Goal: Transaction & Acquisition: Purchase product/service

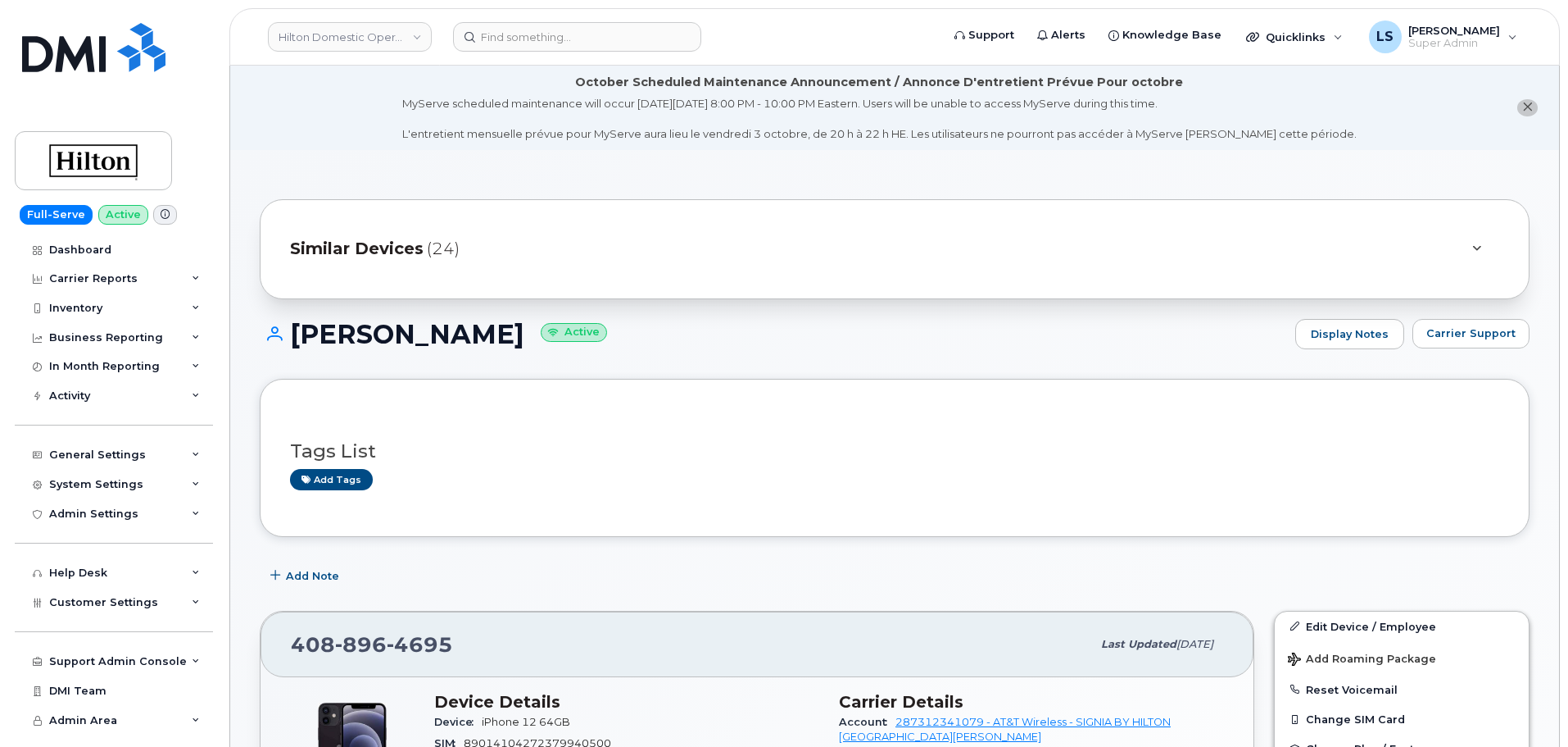
click at [533, 18] on header "Hilton Domestic Operating Company Inc Support Alerts Knowledge Base Quicklinks …" at bounding box center [895, 37] width 1331 height 58
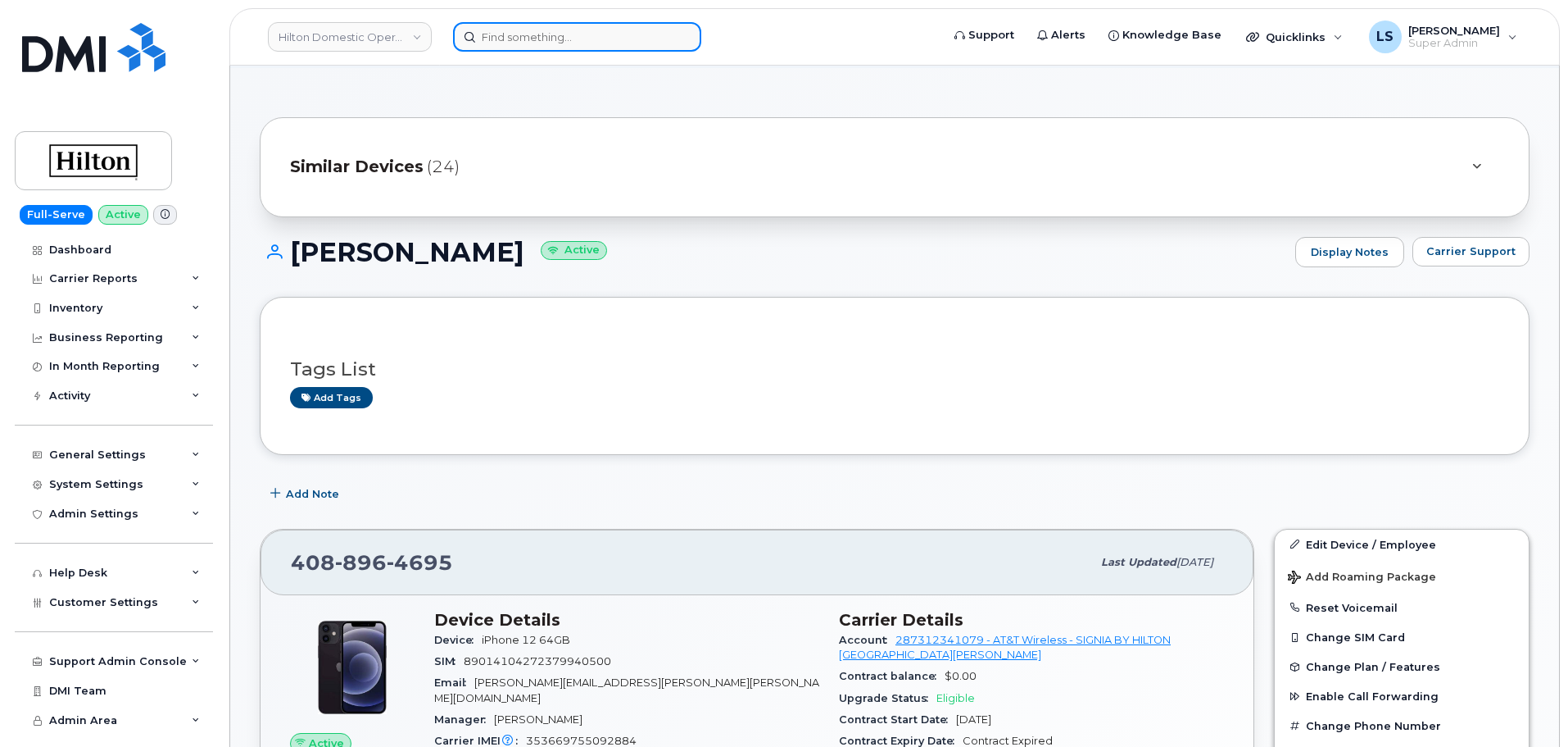
click at [534, 23] on input at bounding box center [577, 37] width 248 height 30
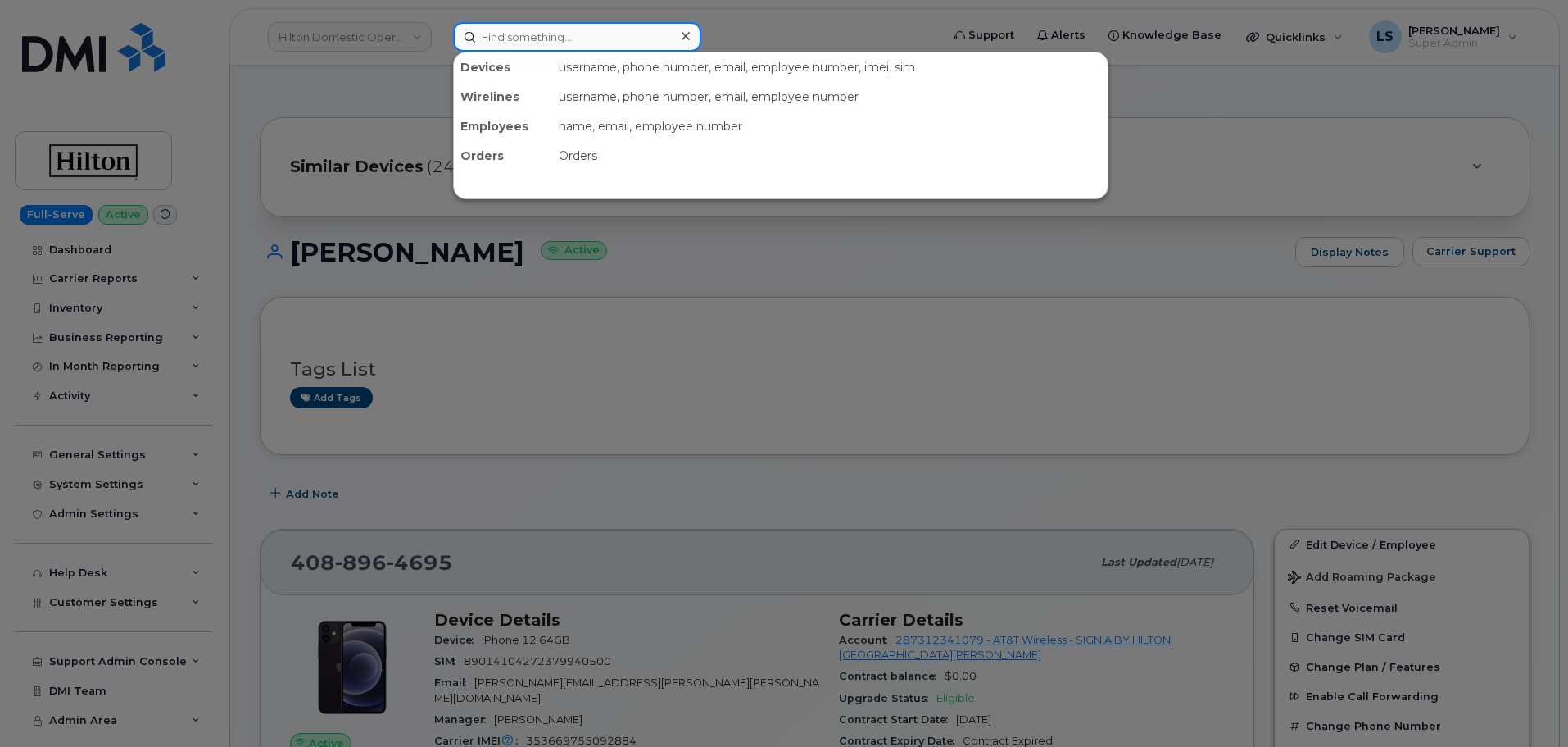
paste input "204-290-1603"
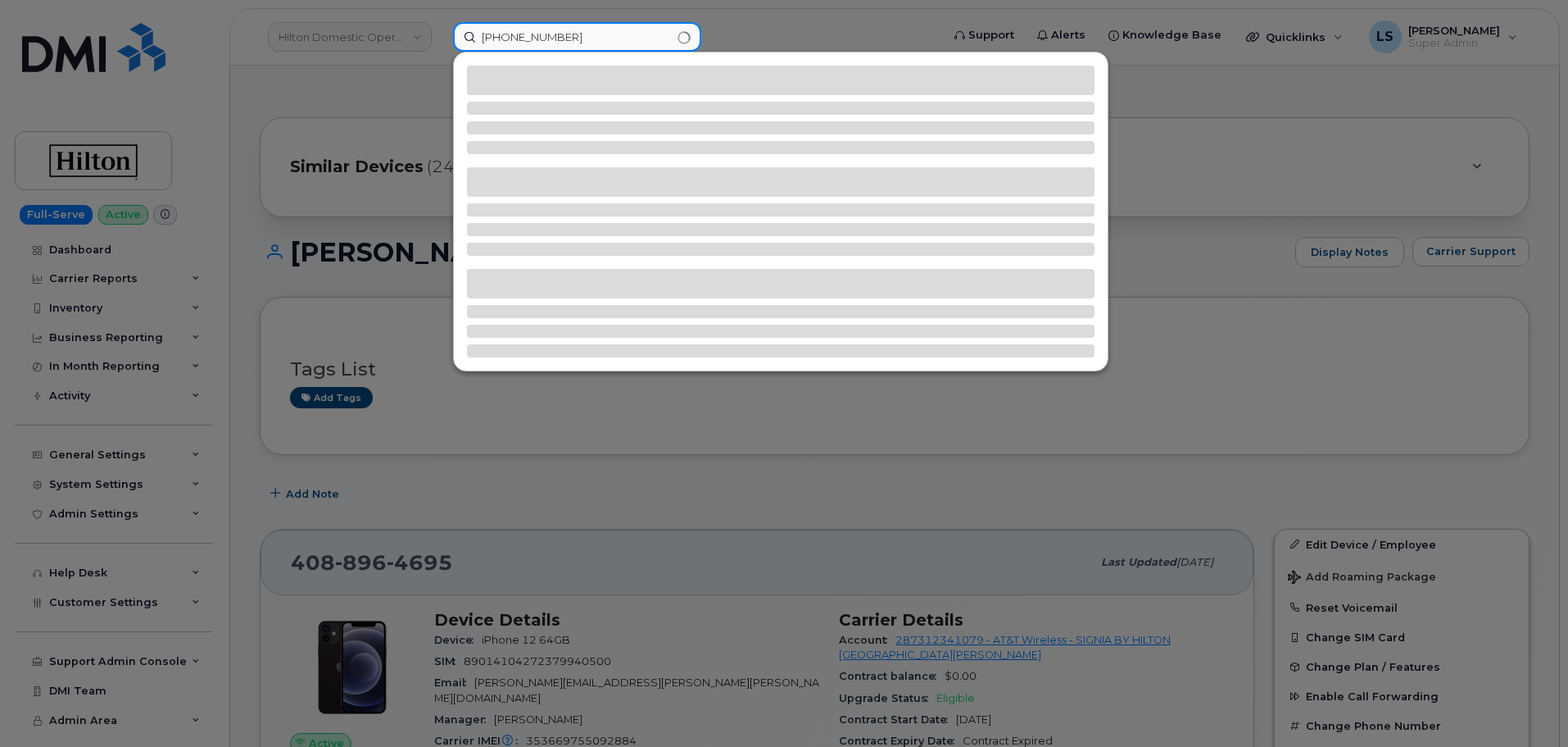
type input "204-290-1603"
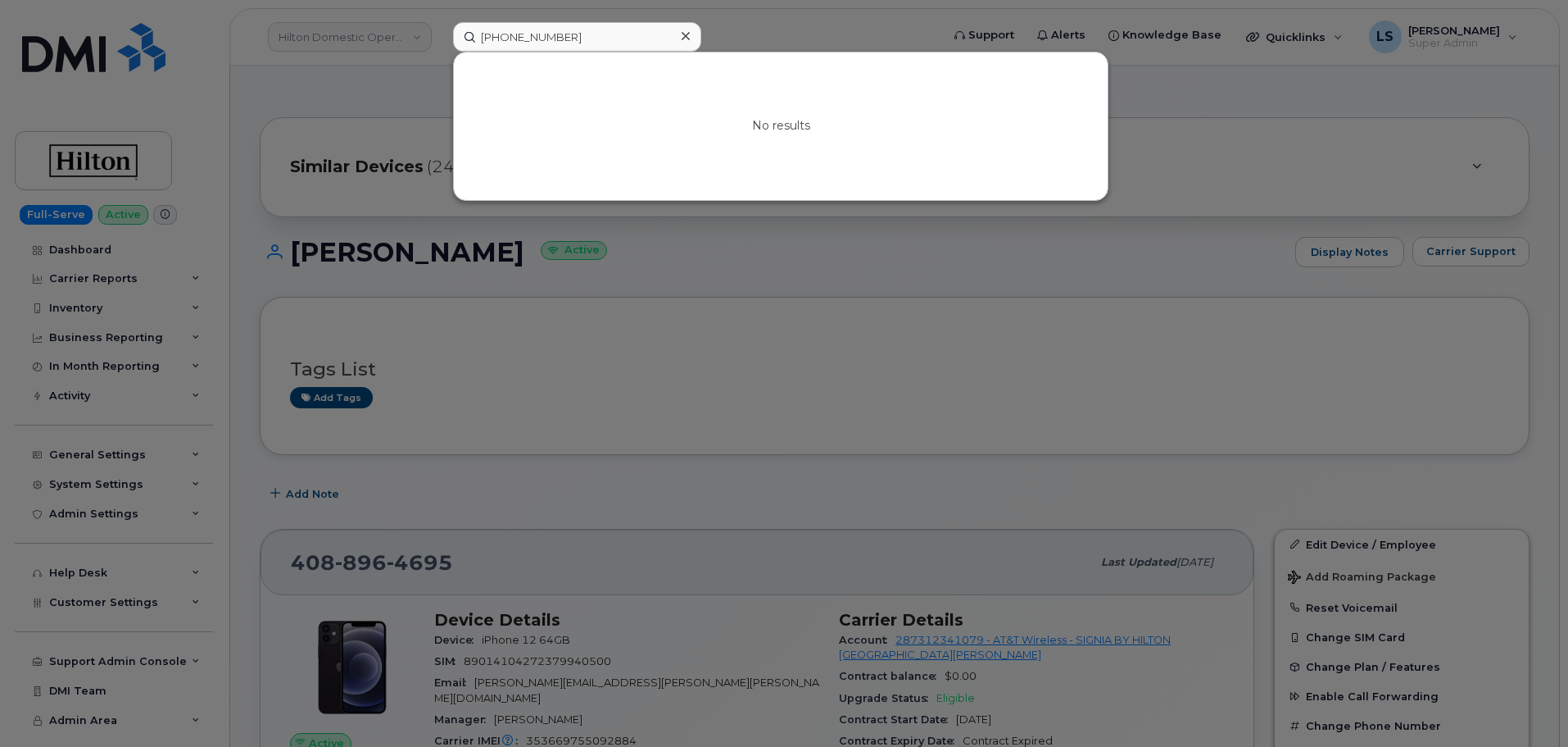
click at [691, 35] on div at bounding box center [685, 36] width 23 height 23
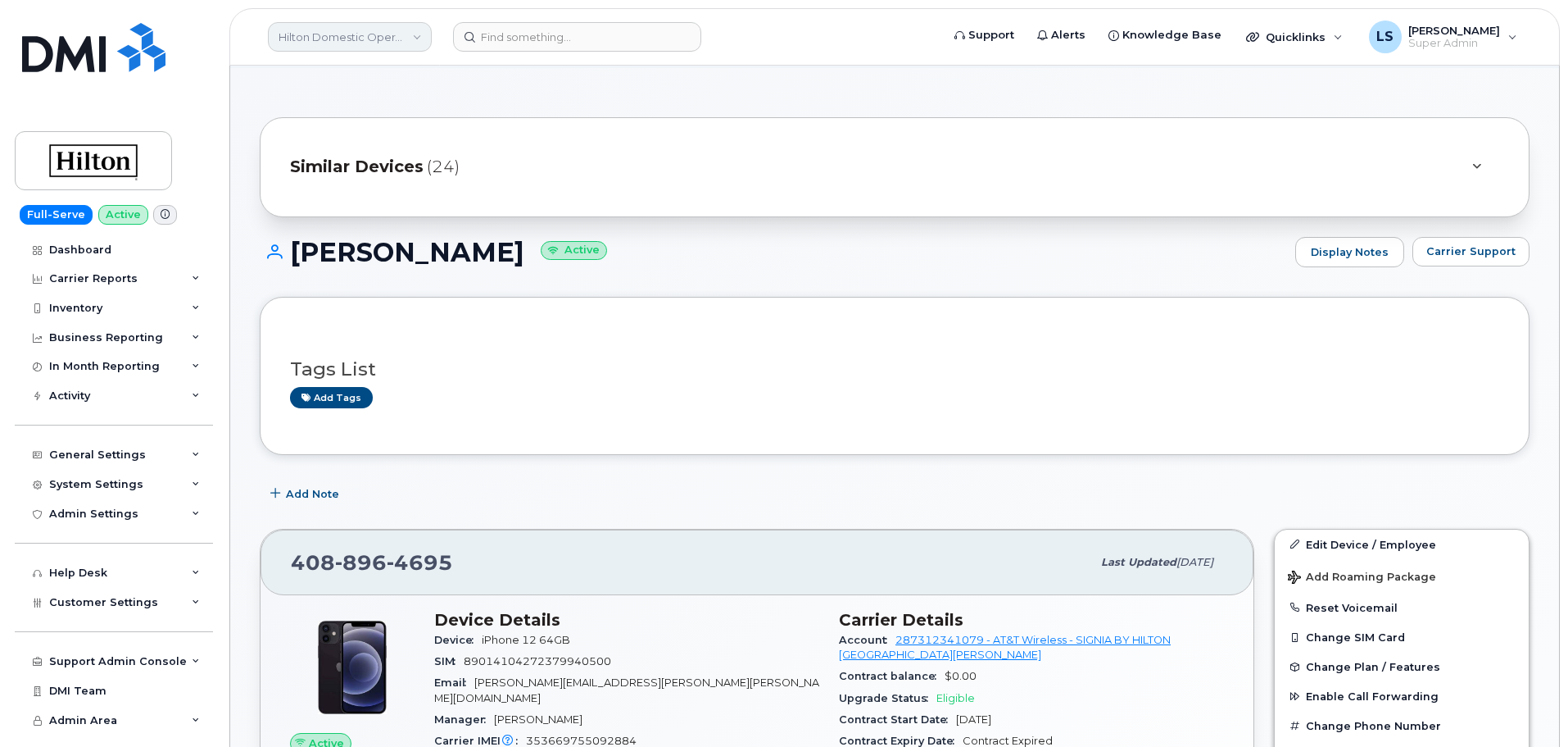
click at [350, 49] on link "Hilton Domestic Operating Company Inc" at bounding box center [350, 37] width 164 height 30
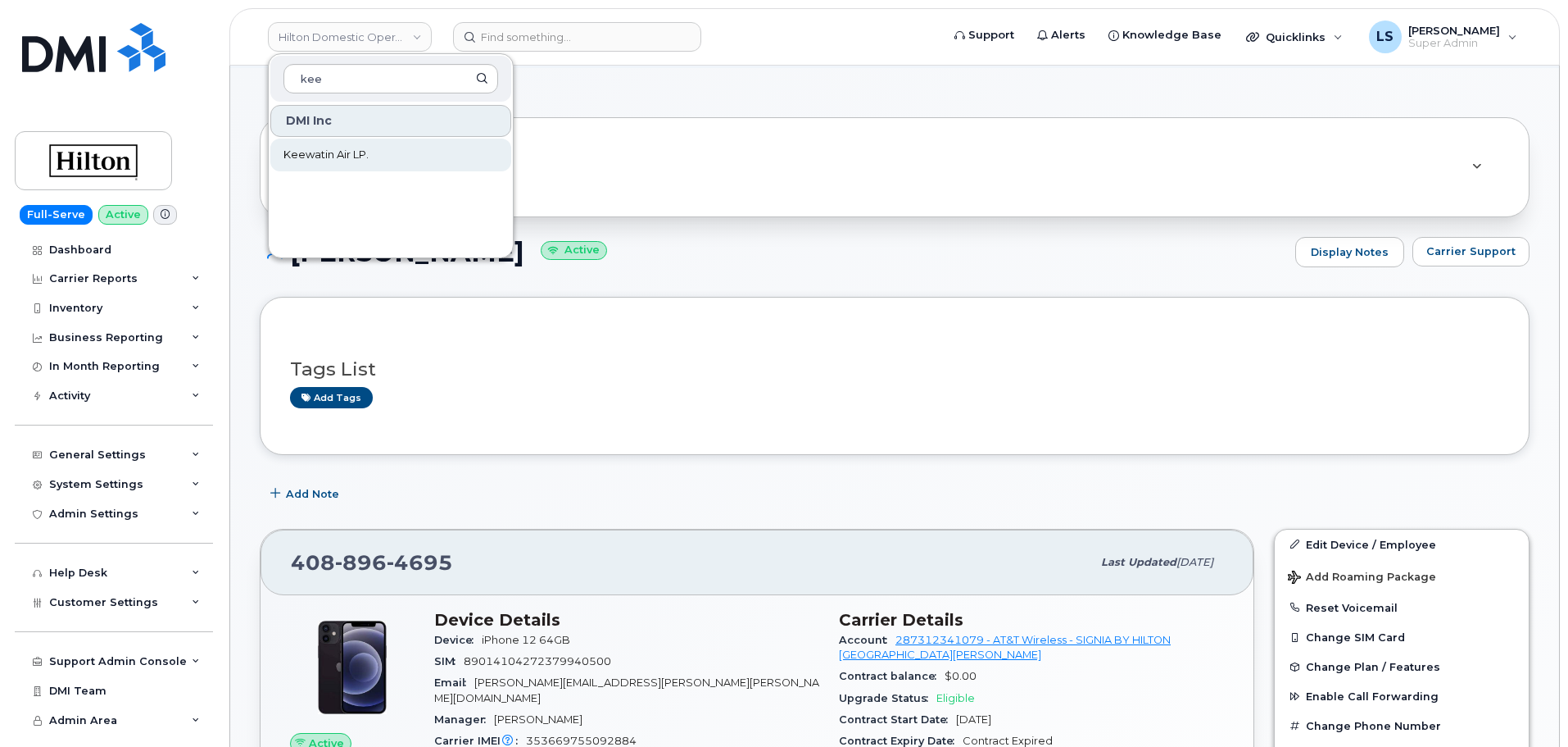
type input "kee"
click at [357, 149] on span "Keewatin Air LP." at bounding box center [326, 154] width 85 height 16
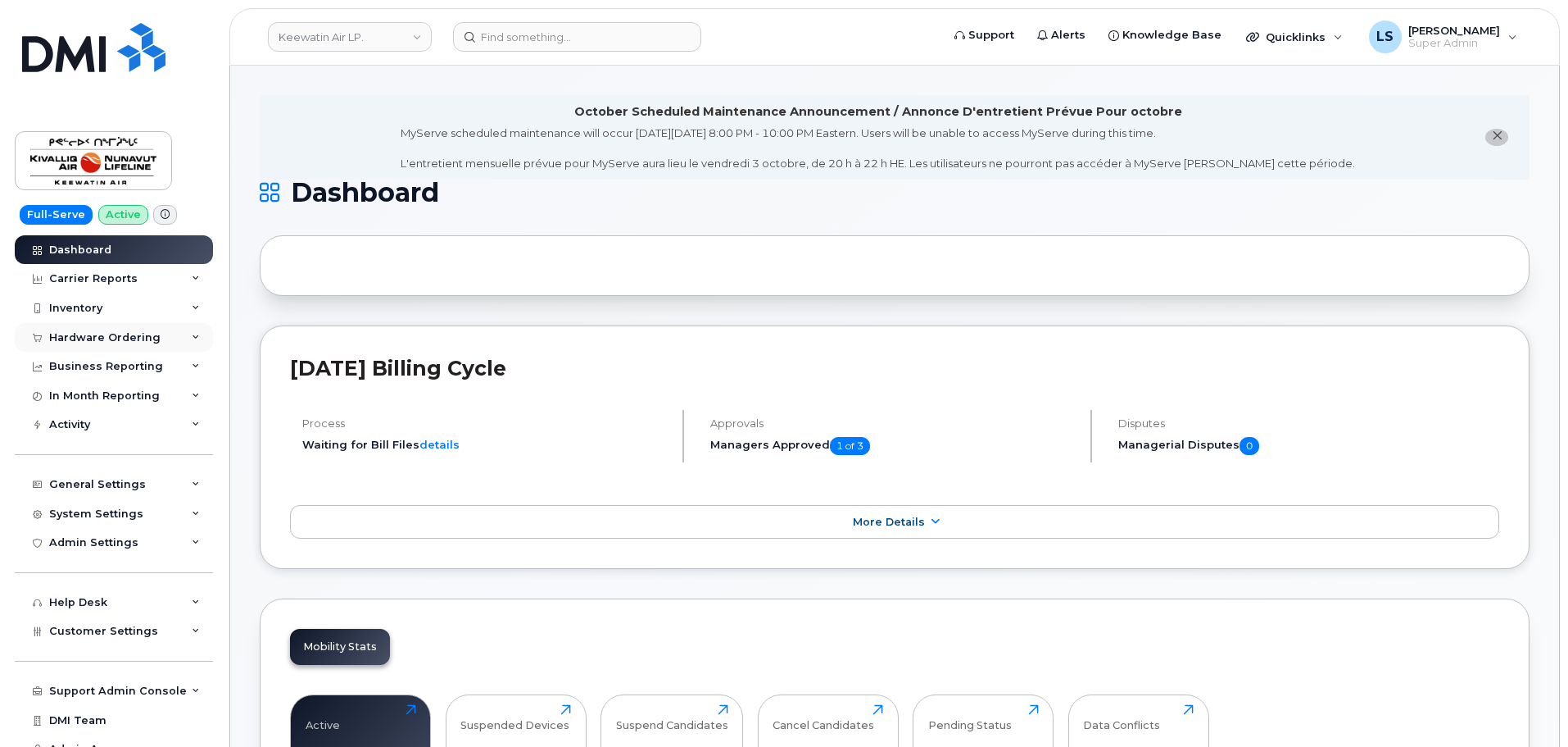
click at [138, 342] on div "Hardware Ordering" at bounding box center [104, 338] width 111 height 14
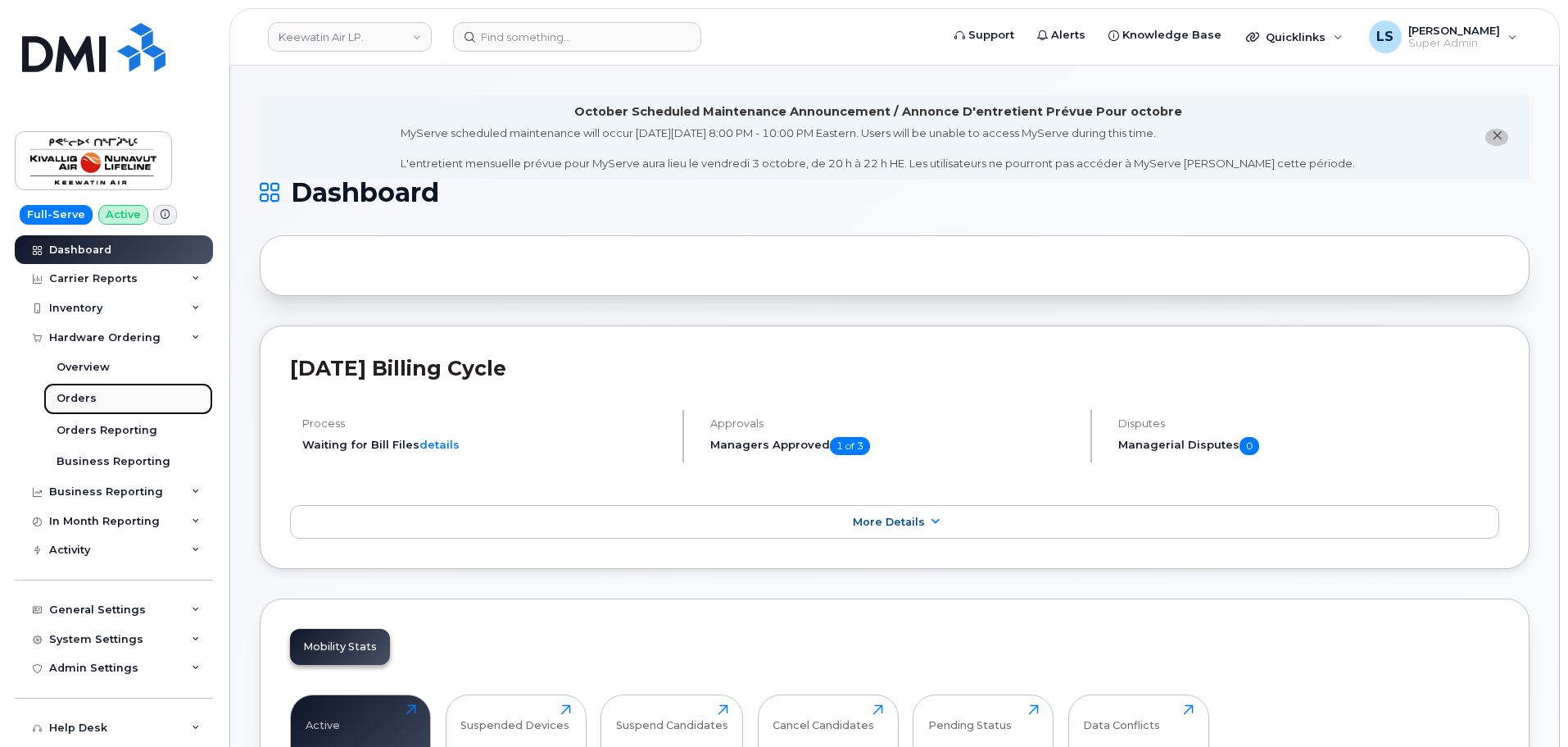
click at [105, 404] on link "Orders" at bounding box center [128, 398] width 170 height 31
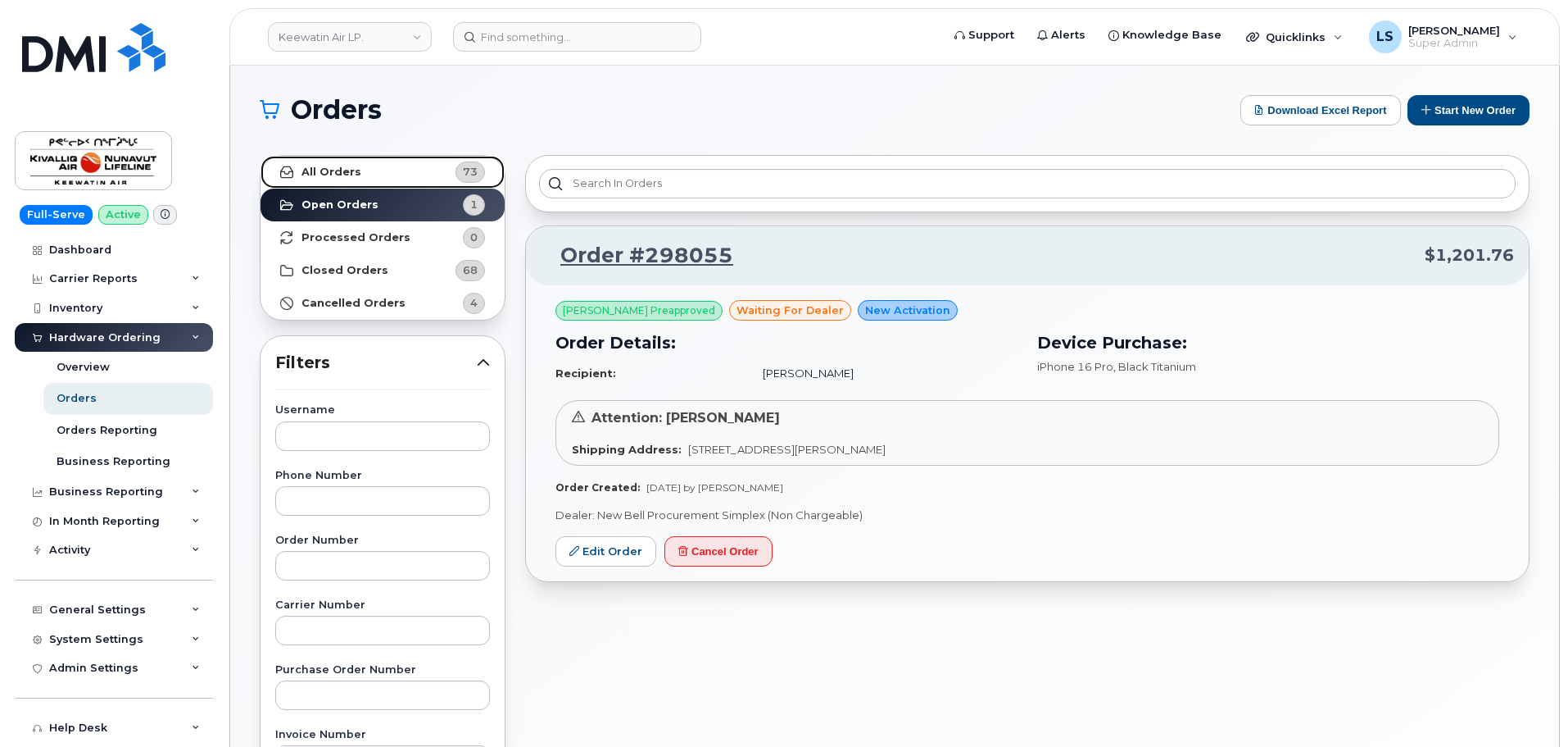
click at [323, 172] on strong "All Orders" at bounding box center [331, 172] width 60 height 14
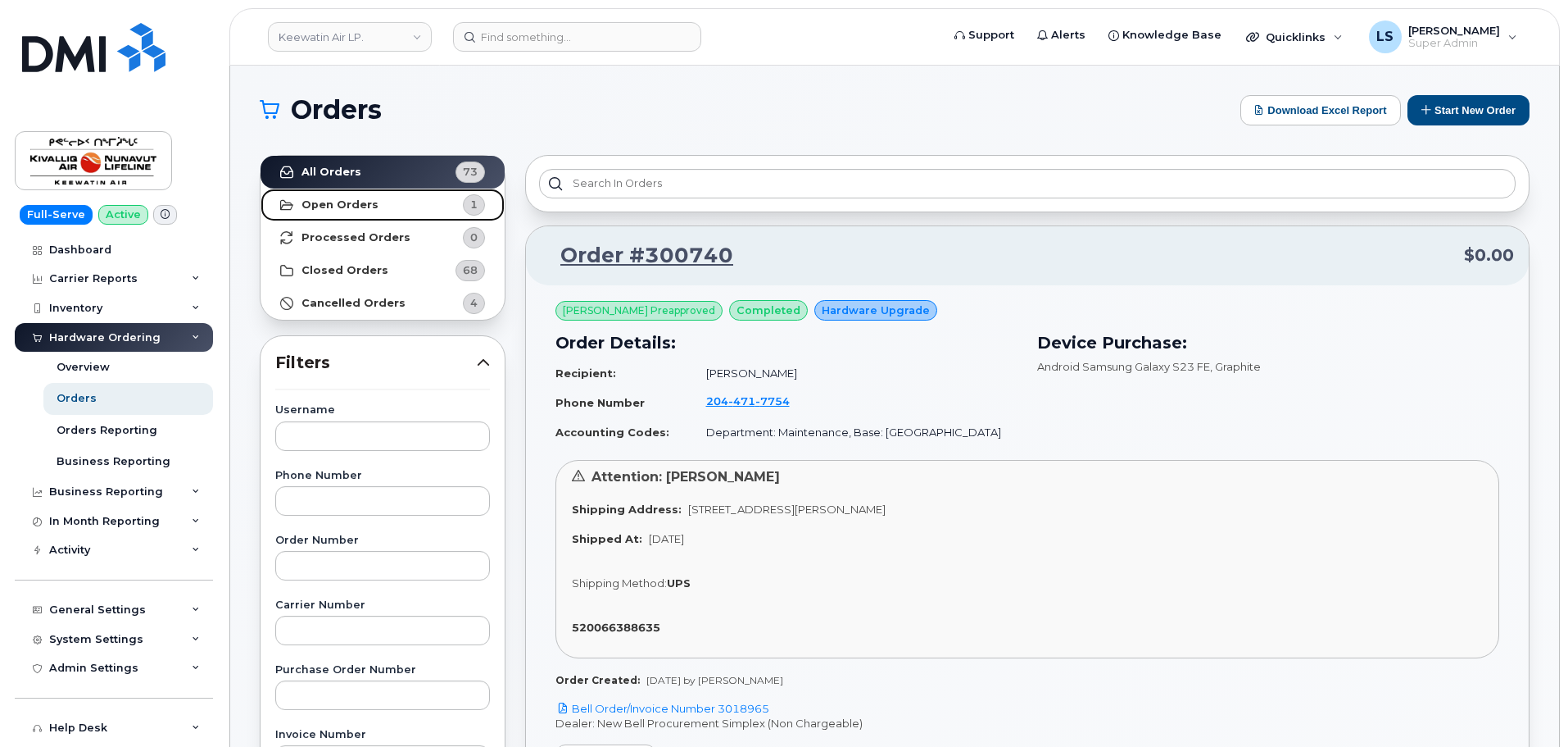
click at [329, 210] on strong "Open Orders" at bounding box center [339, 205] width 77 height 14
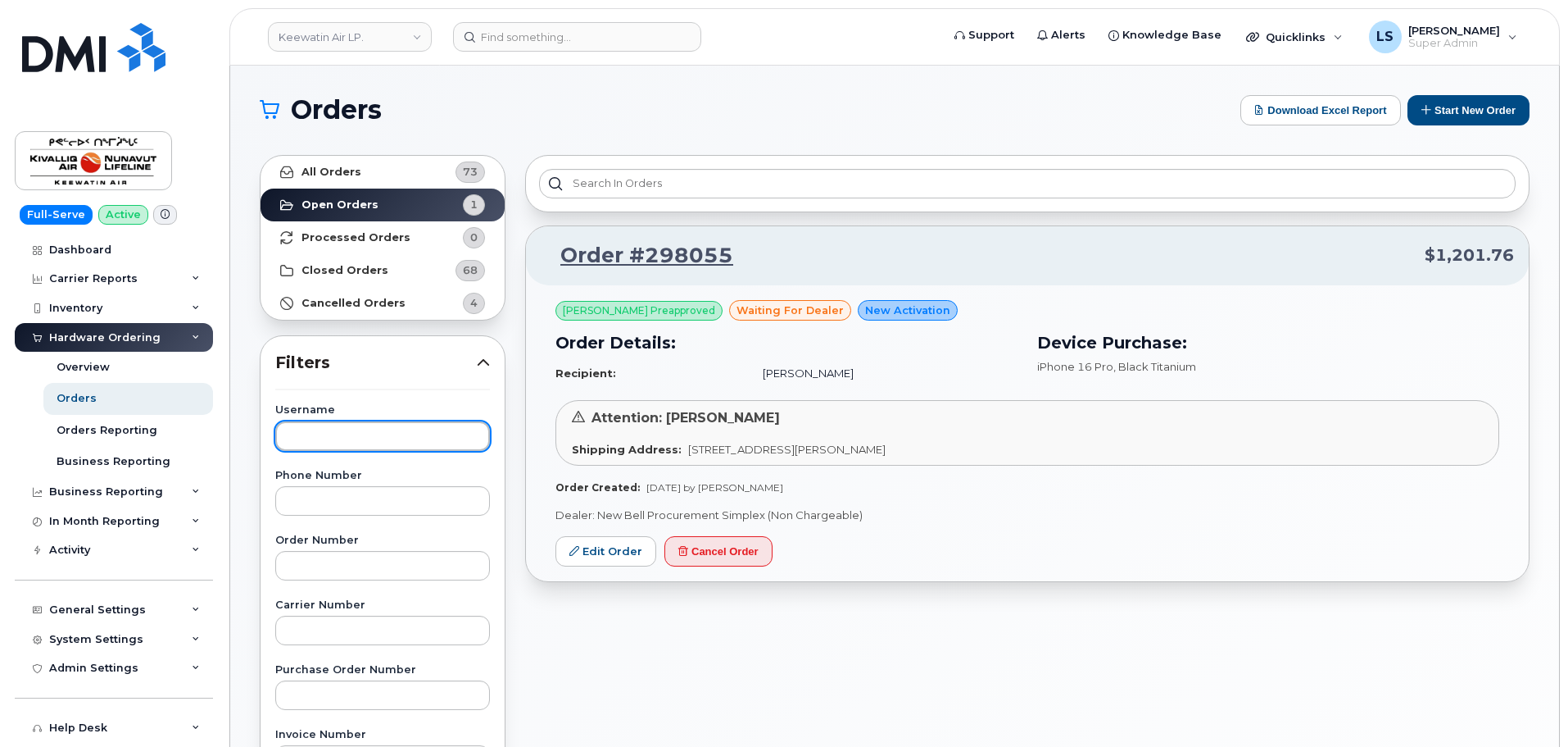
click at [426, 450] on input "text" at bounding box center [383, 435] width 215 height 30
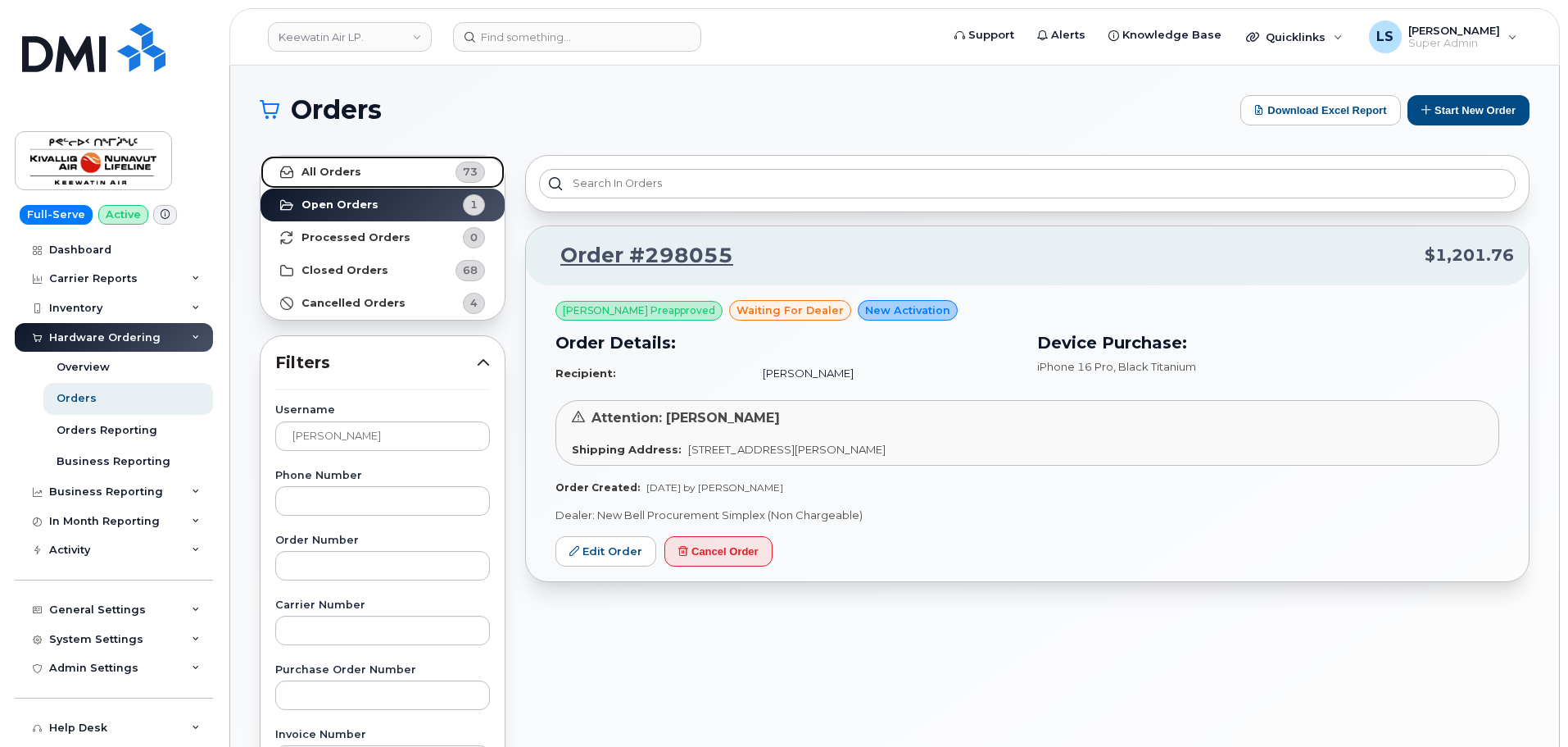
click at [430, 165] on link "All Orders 73" at bounding box center [383, 172] width 244 height 33
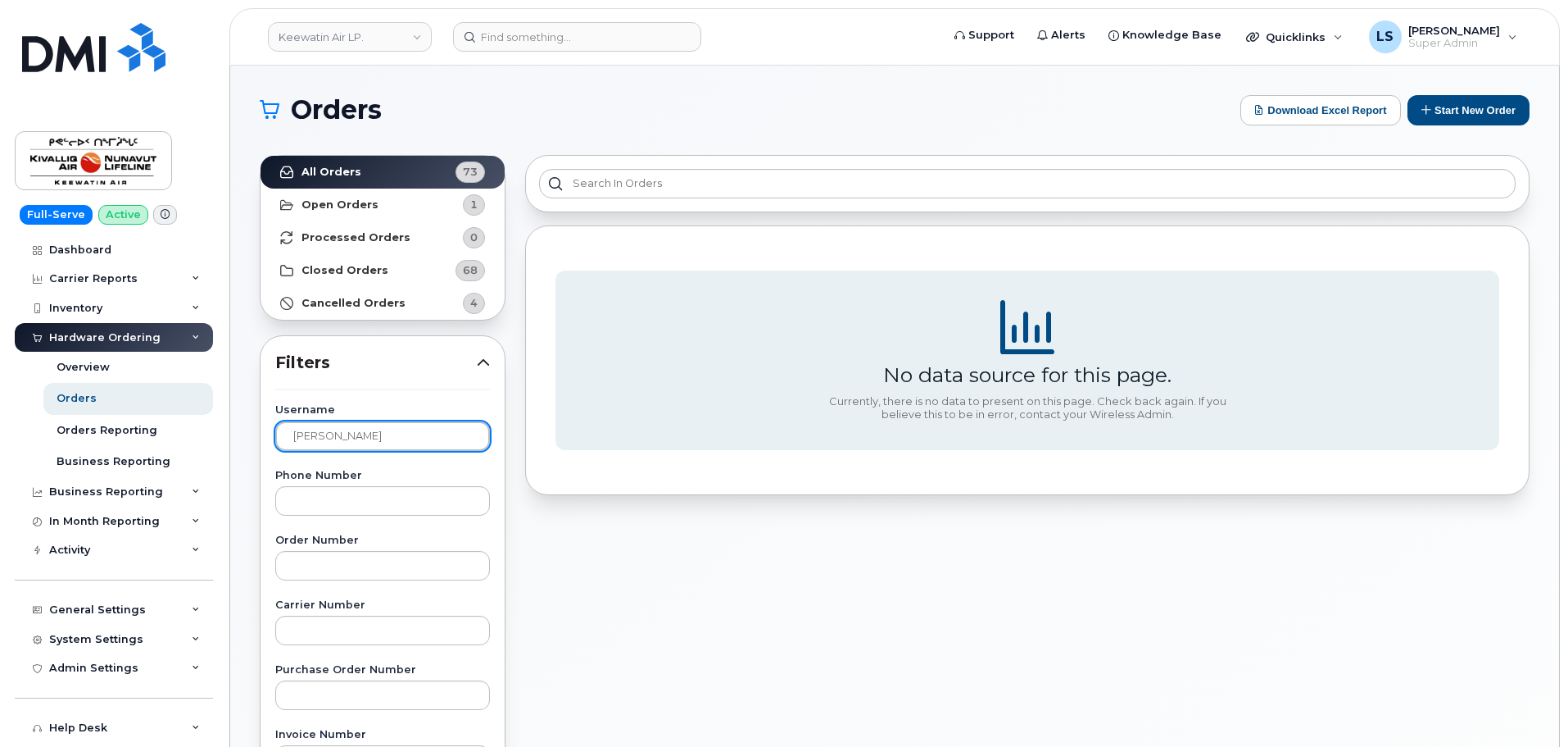
click at [365, 439] on input "Dylan" at bounding box center [383, 435] width 215 height 30
type input "D"
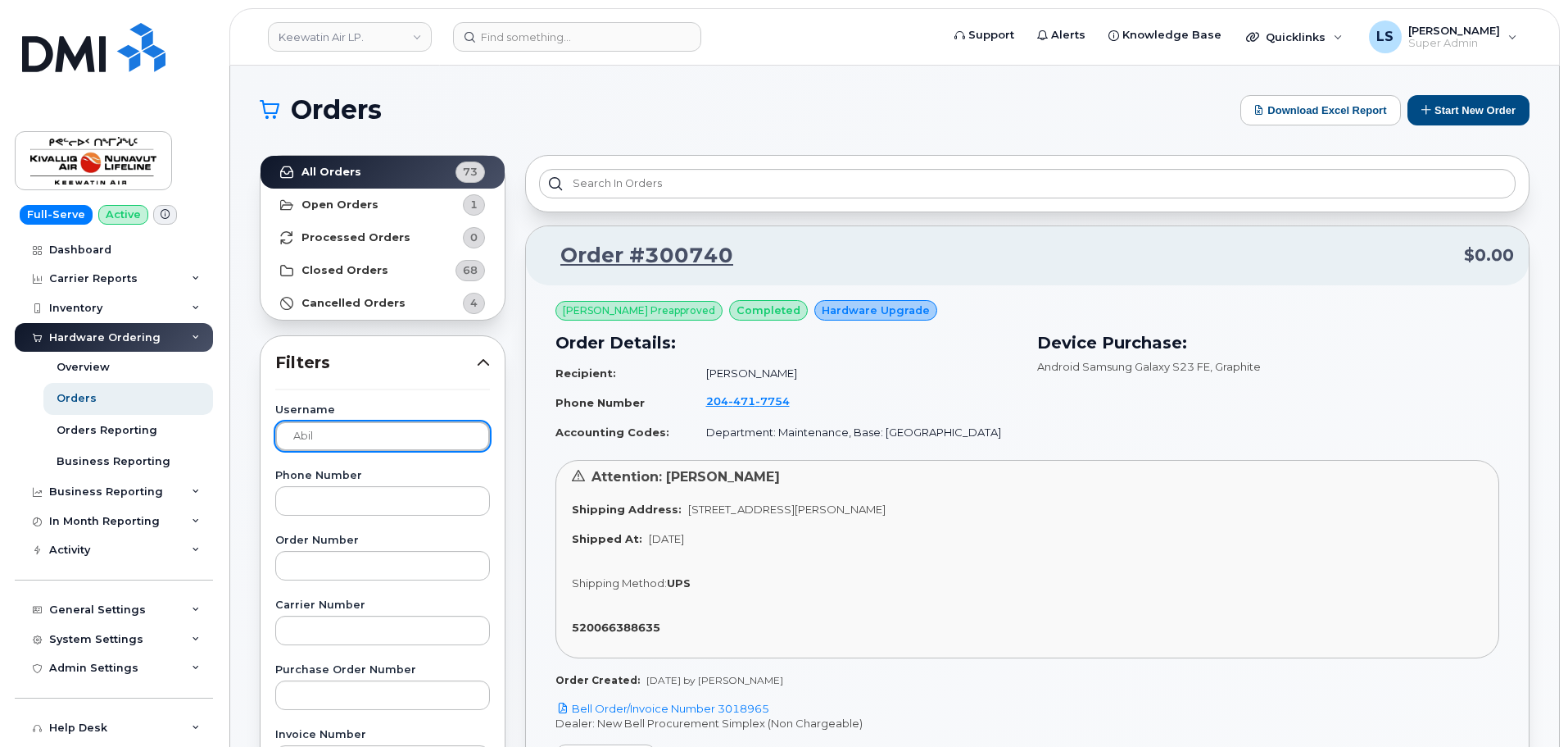
type input "Abil"
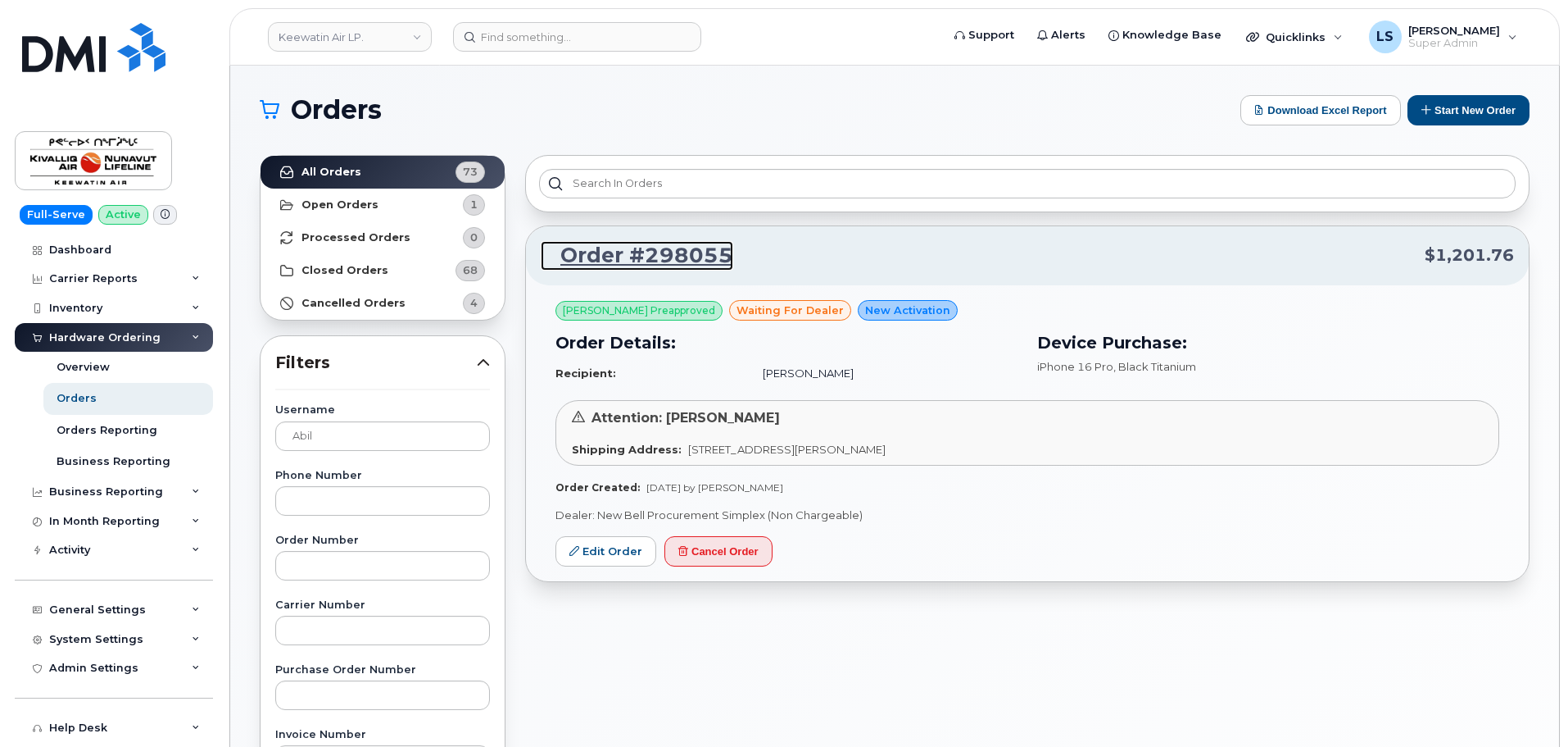
click at [699, 252] on link "Order #298055" at bounding box center [636, 256] width 192 height 30
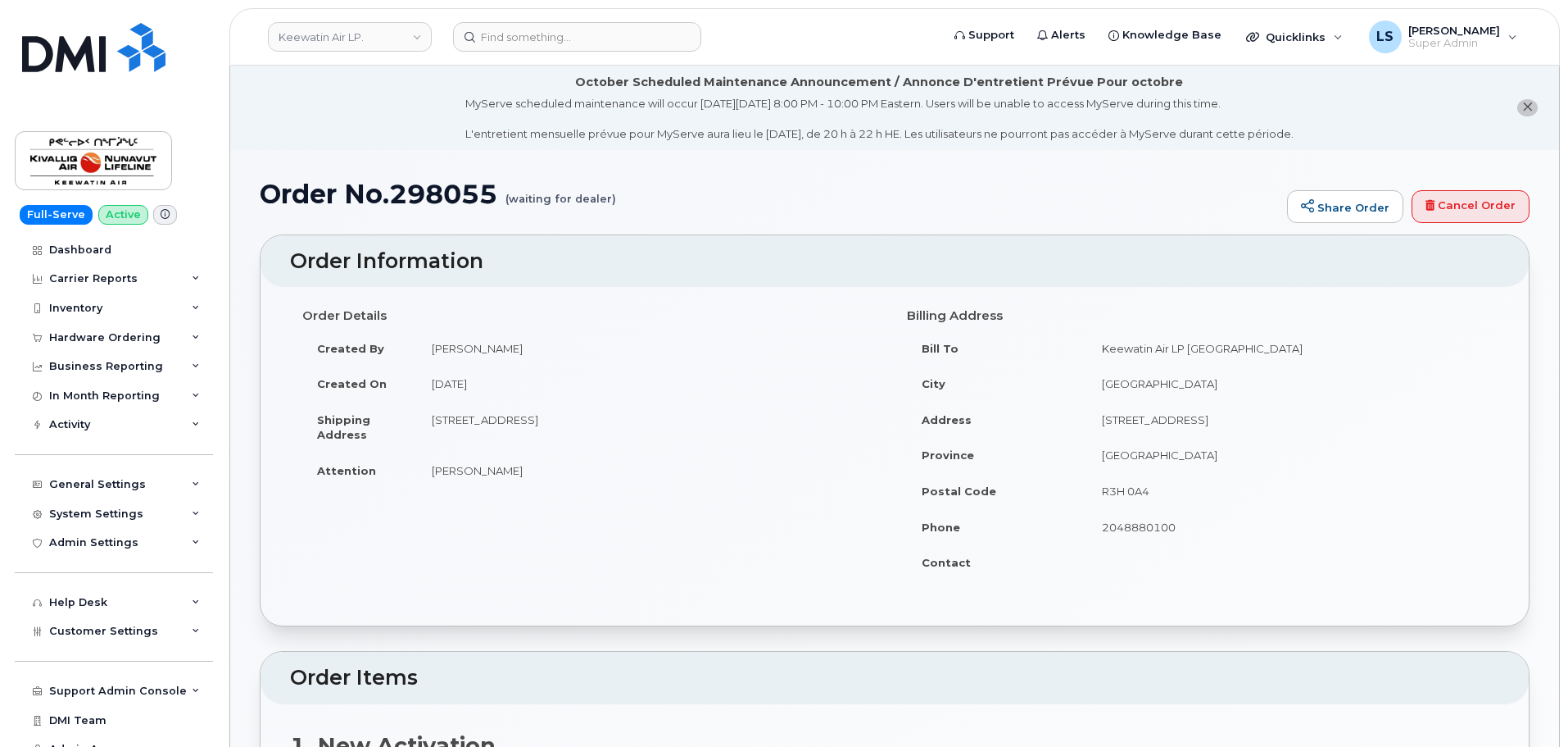
click at [429, 198] on h1 "Order No.298055 (waiting for dealer)" at bounding box center [769, 194] width 1019 height 29
copy h1 "298055"
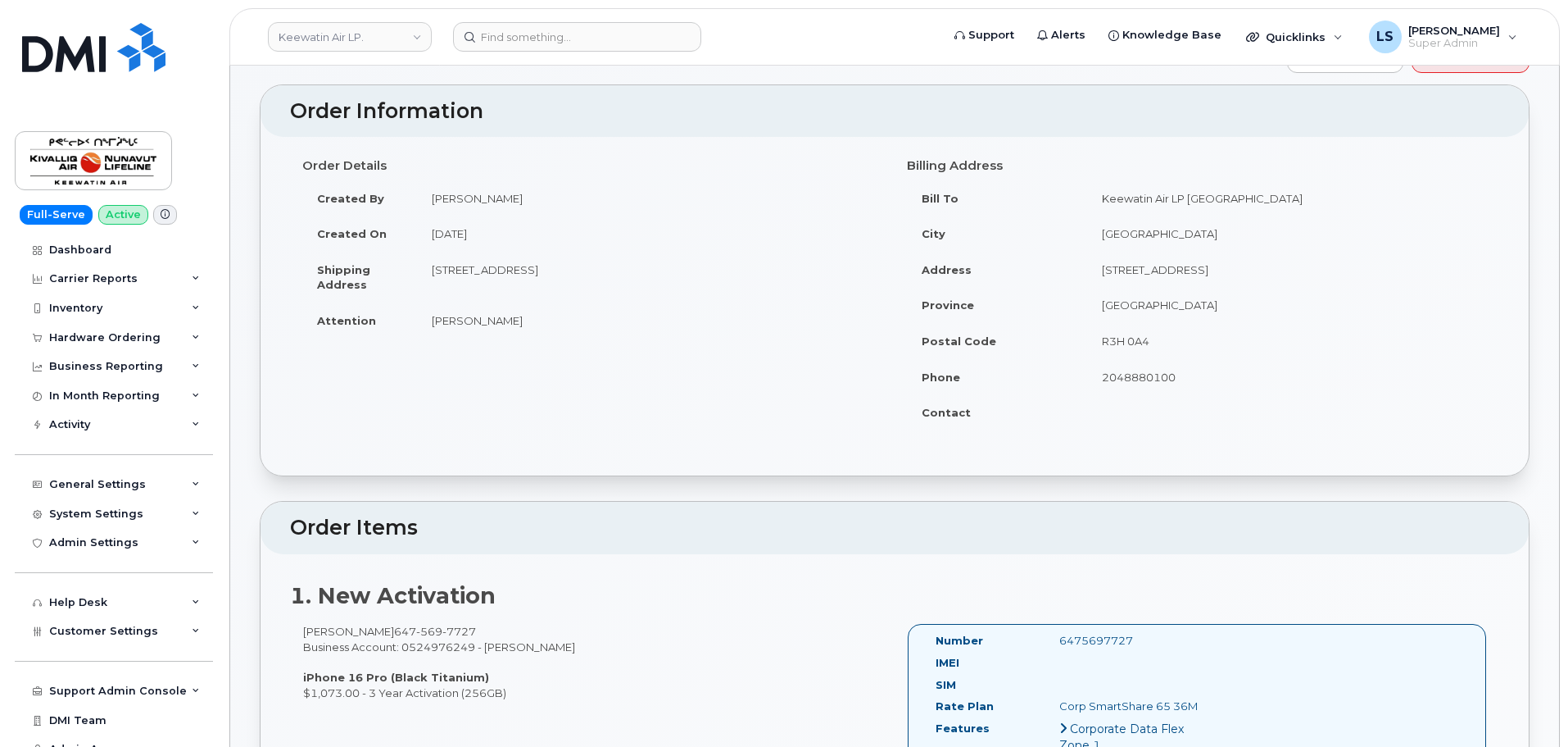
scroll to position [164, 0]
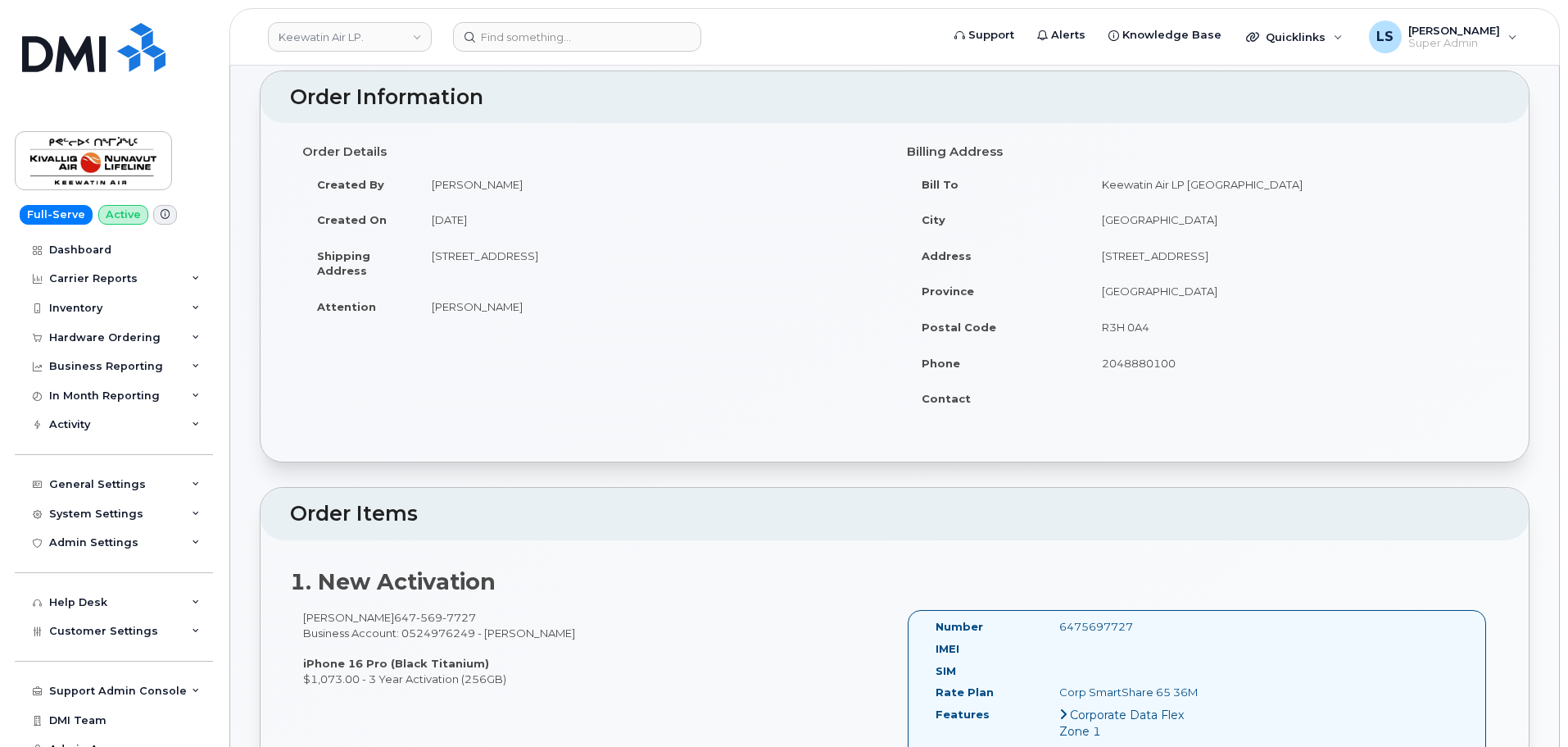
click at [536, 416] on div "Order Details Created By Luke Shomaker Created On August 13, 2025 Shipping Addr…" at bounding box center [895, 284] width 1210 height 293
drag, startPoint x: 441, startPoint y: 615, endPoint x: 356, endPoint y: 621, distance: 85.2
click at [356, 621] on div "Abil Saju 647 569 7727 Business Account: 0524976249 - Bell iPhone 16 Pro (Black…" at bounding box center [592, 648] width 605 height 76
copy span "647 569 7727"
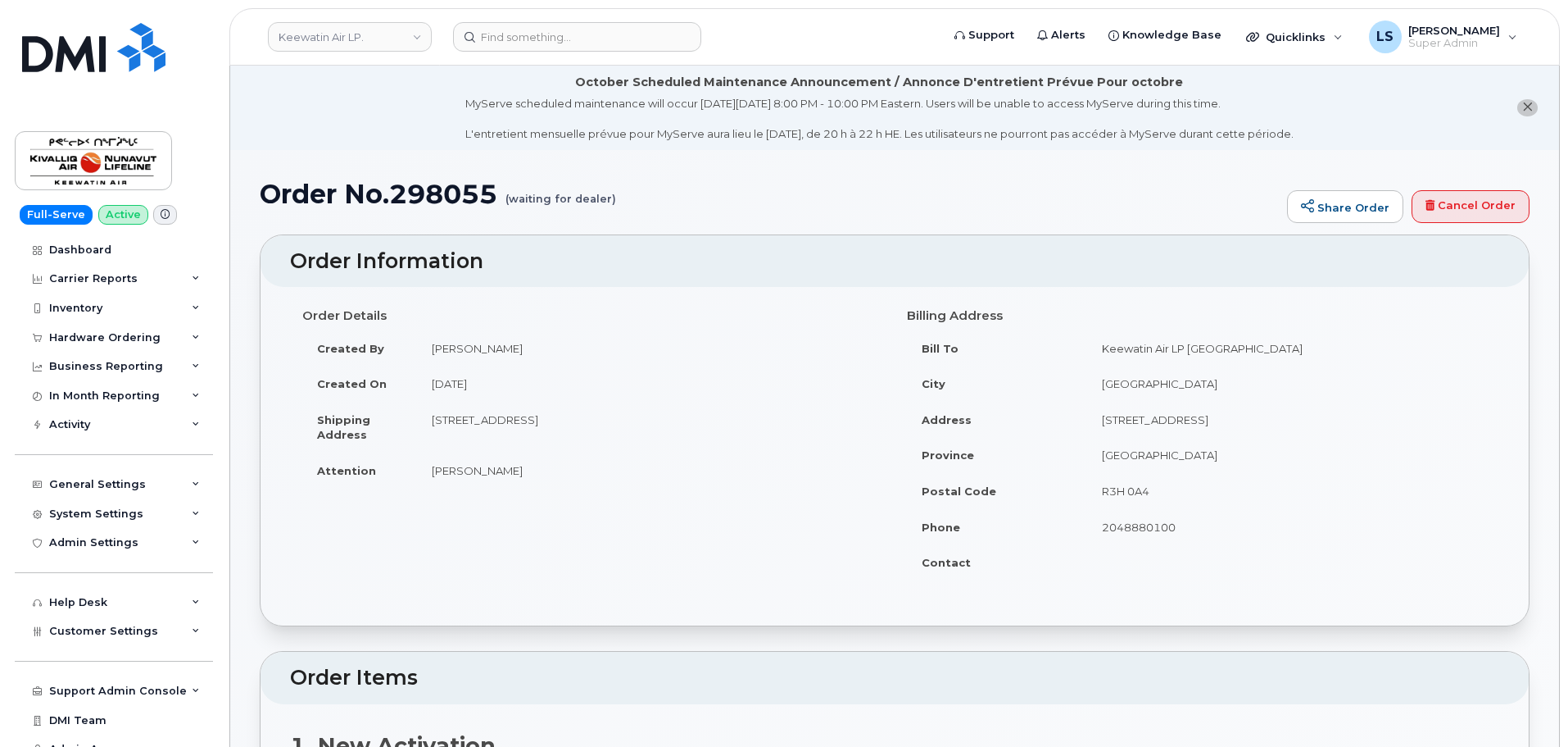
click at [611, 505] on div "Order Details Created By Luke Shomaker Created On August 13, 2025 Shipping Addr…" at bounding box center [895, 448] width 1210 height 293
drag, startPoint x: 263, startPoint y: 192, endPoint x: 494, endPoint y: 200, distance: 231.1
click at [494, 200] on h1 "Order No.298055 (waiting for dealer)" at bounding box center [769, 194] width 1019 height 29
copy h1 "Order No.298055"
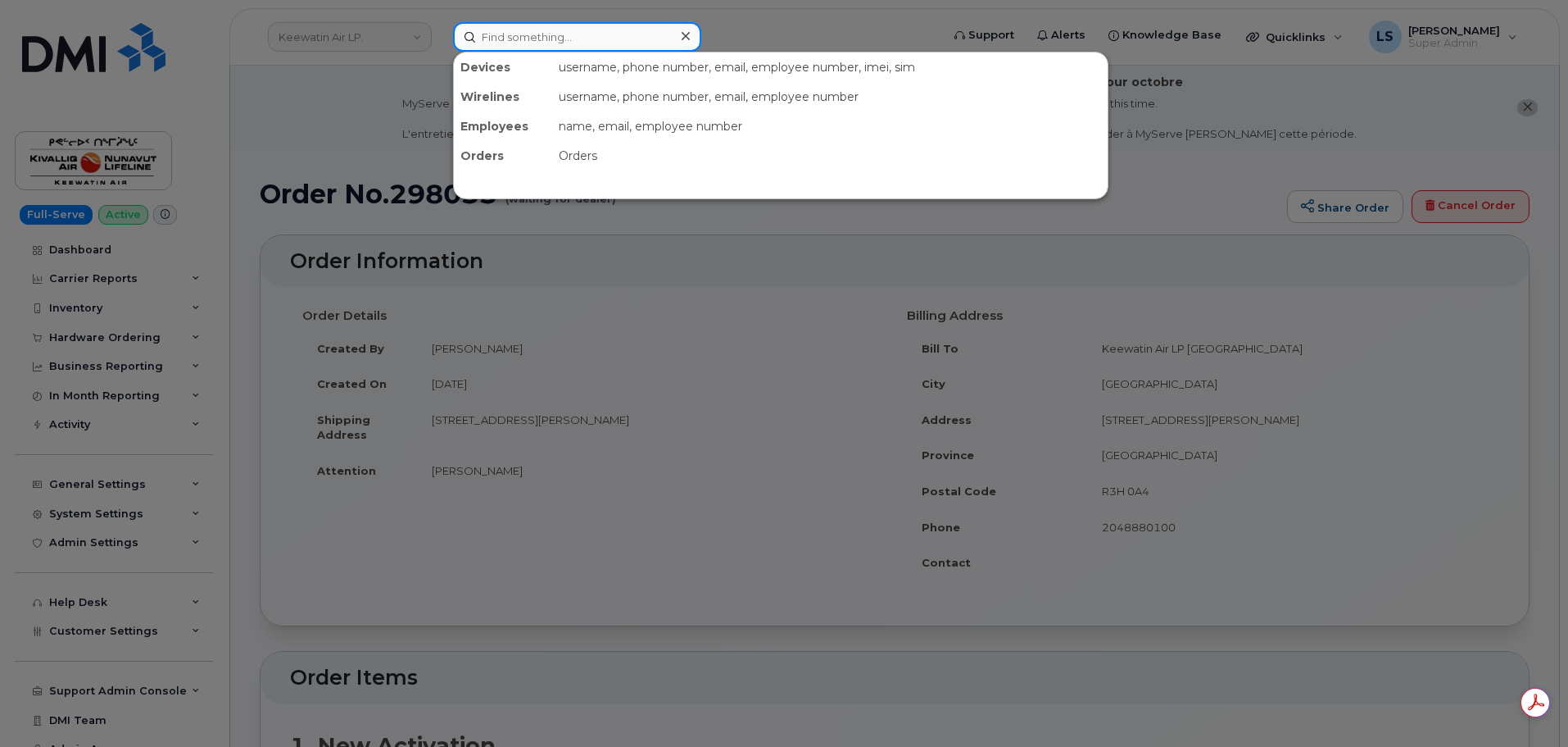
click at [529, 44] on input at bounding box center [577, 37] width 248 height 30
paste input "6475697727"
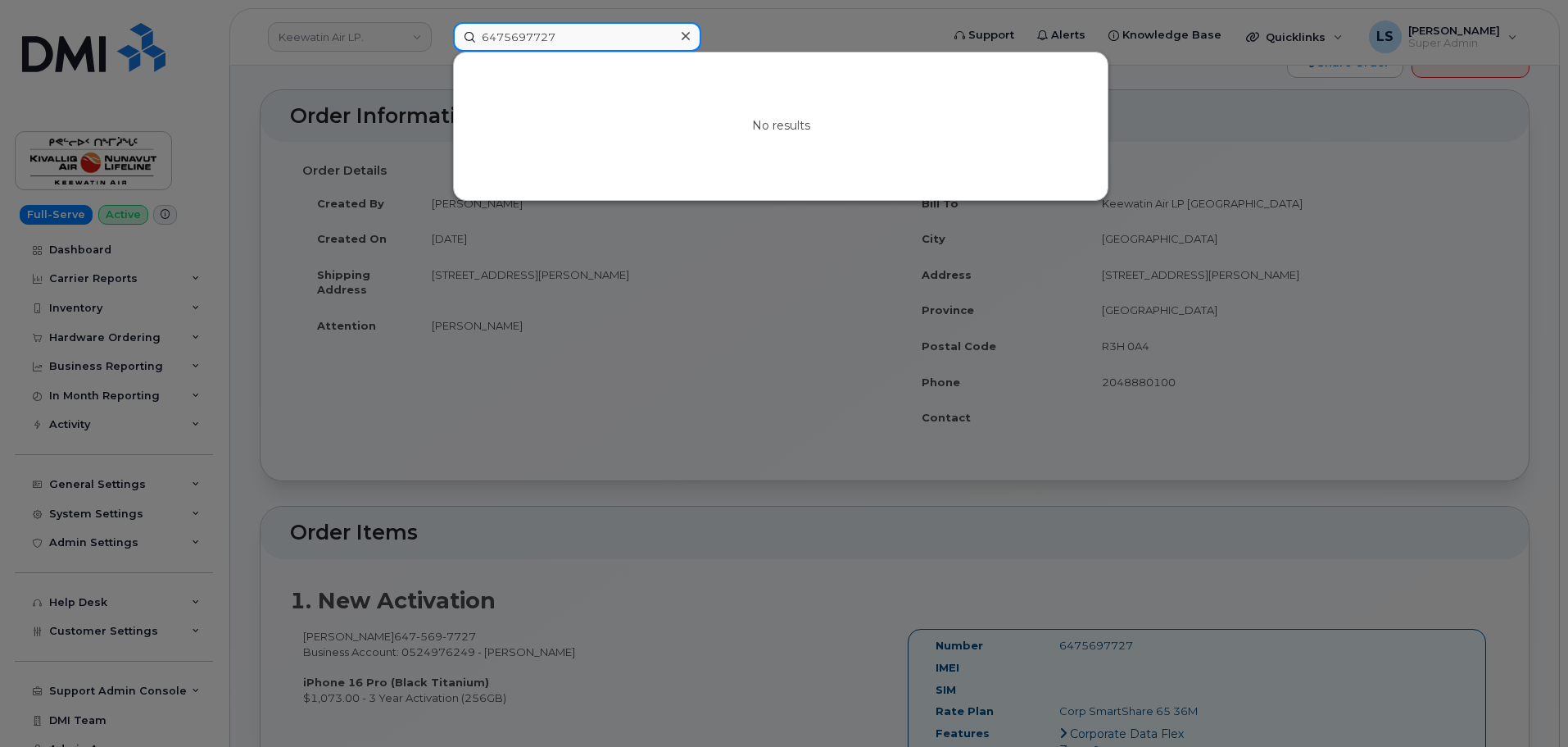
scroll to position [164, 0]
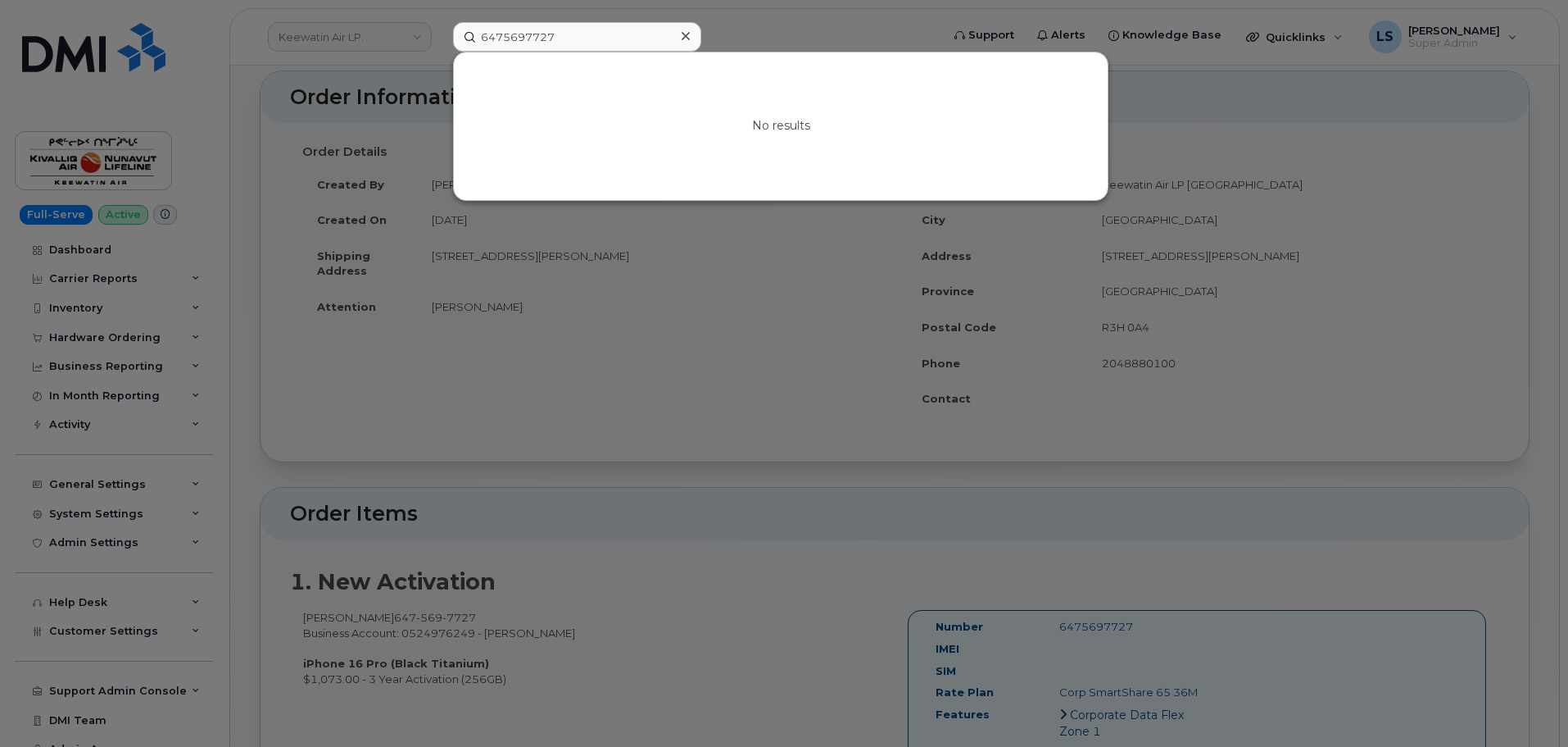
click at [608, 322] on div at bounding box center [784, 373] width 1568 height 747
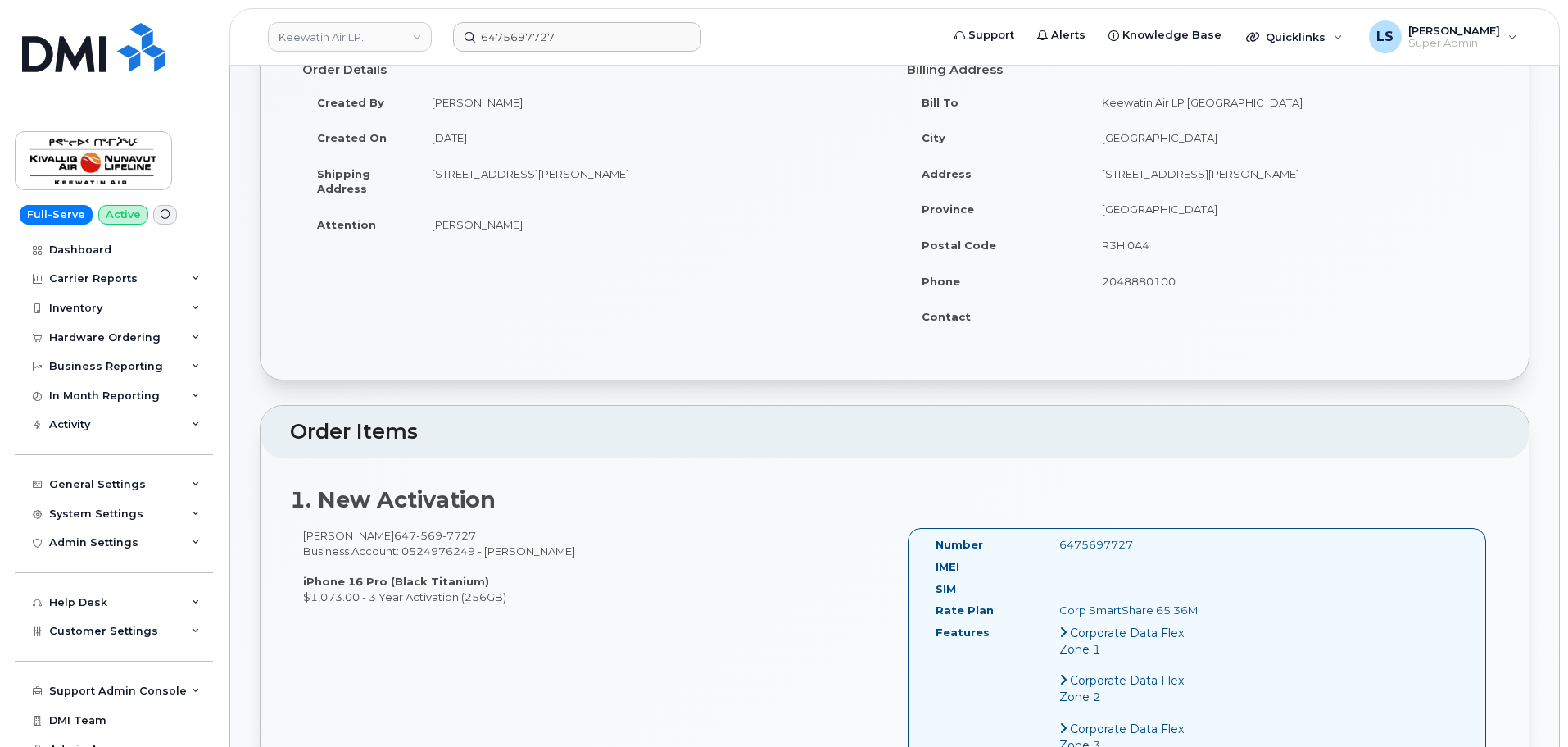
scroll to position [82, 0]
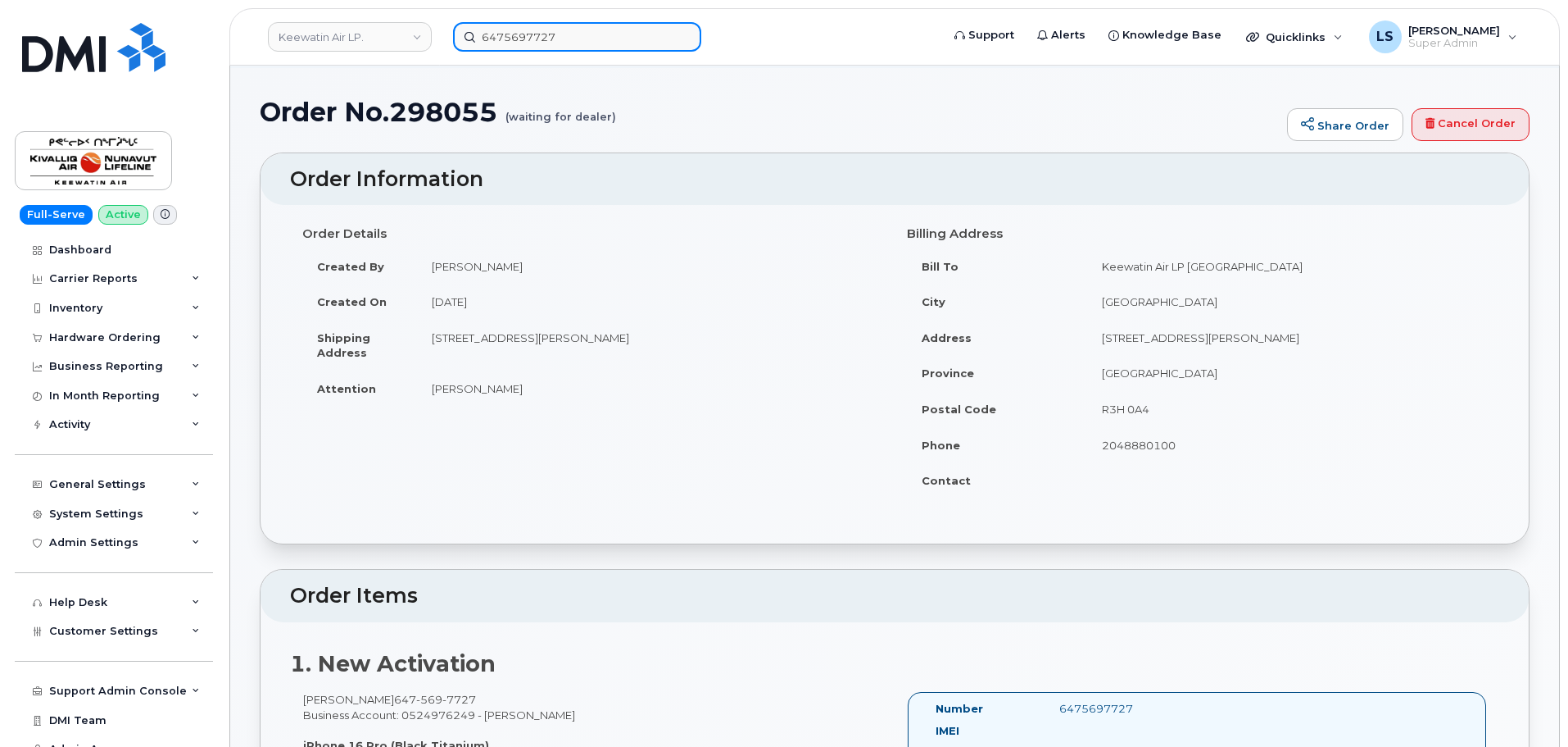
click at [632, 25] on input "6475697727" at bounding box center [577, 37] width 248 height 30
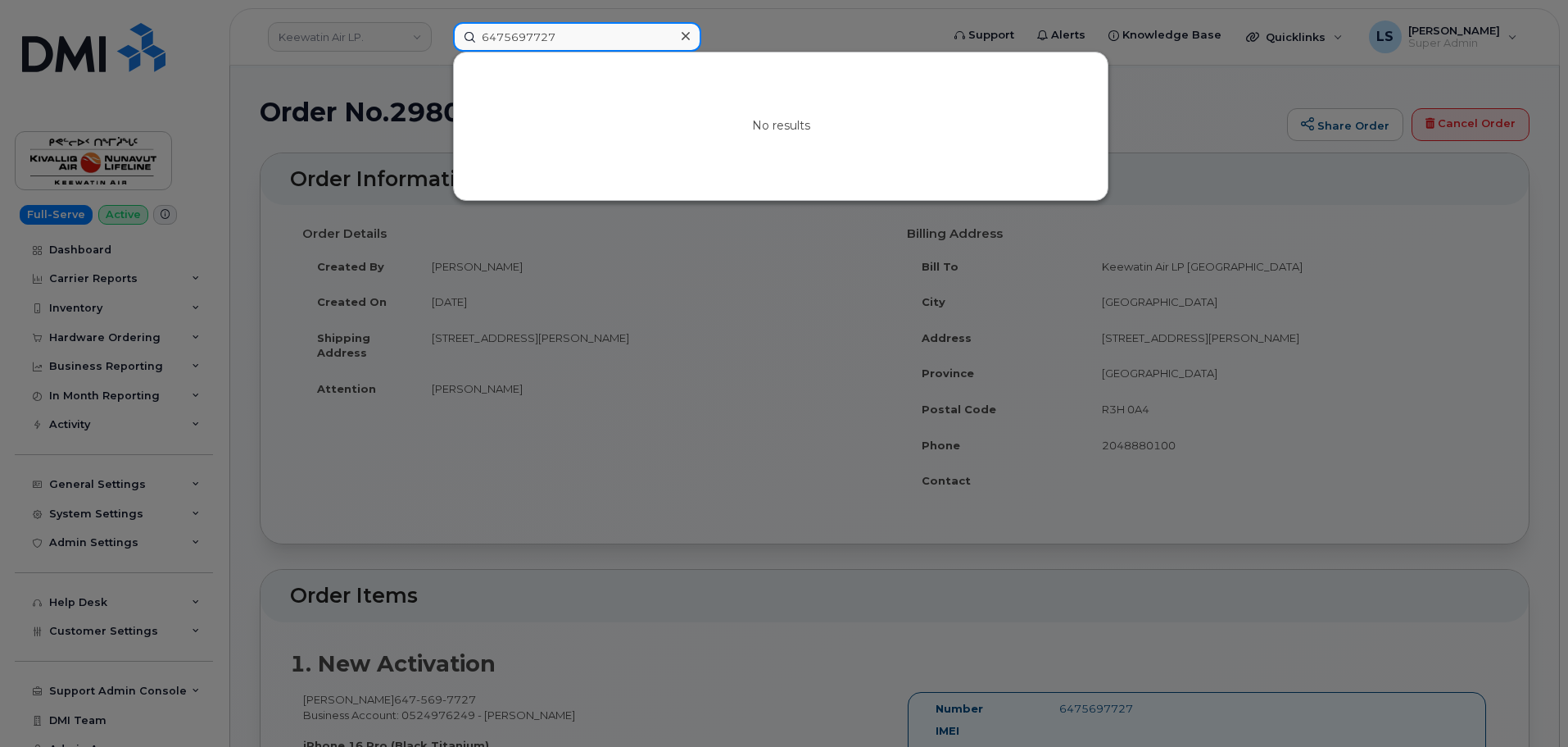
paste input "(800) 913-4268"
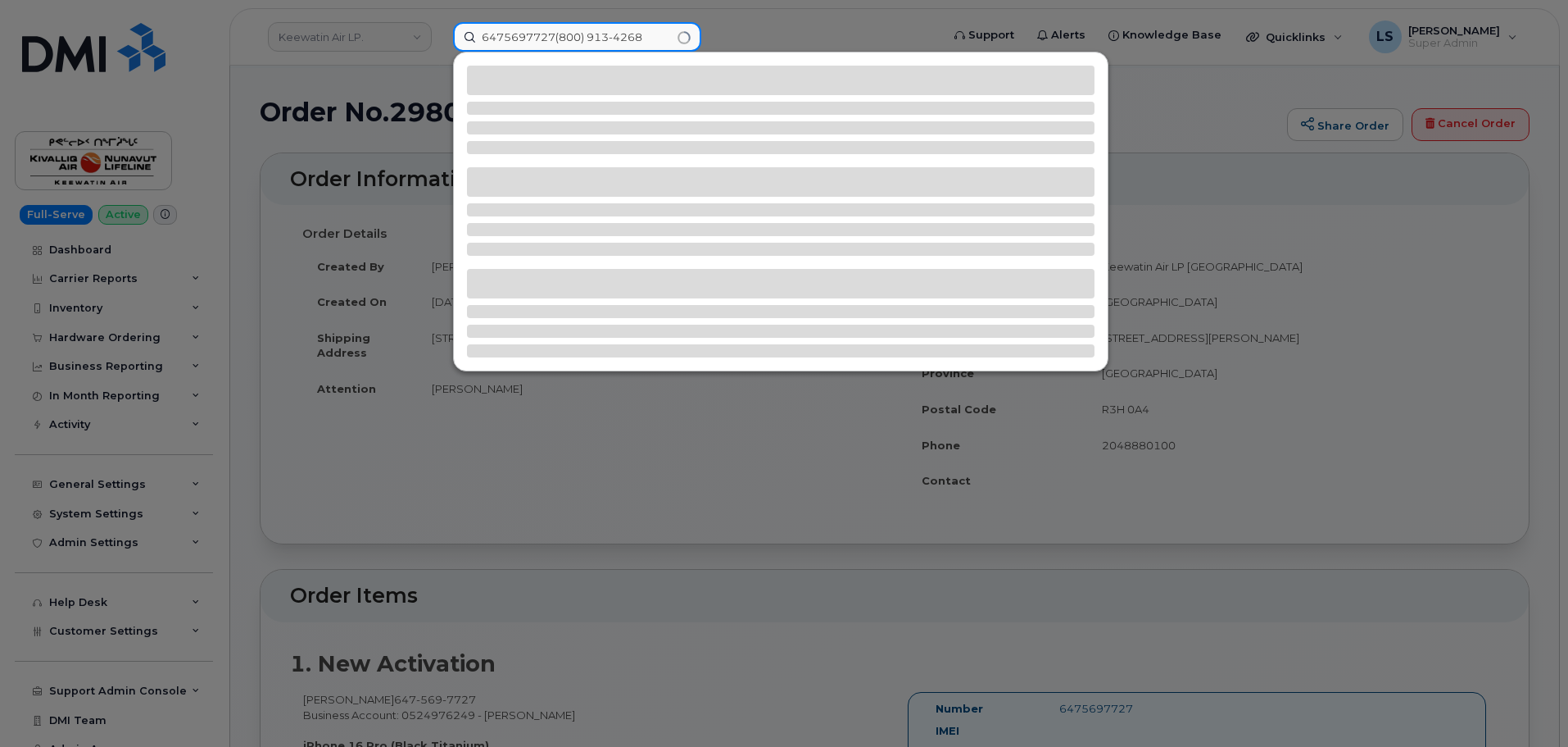
paste input
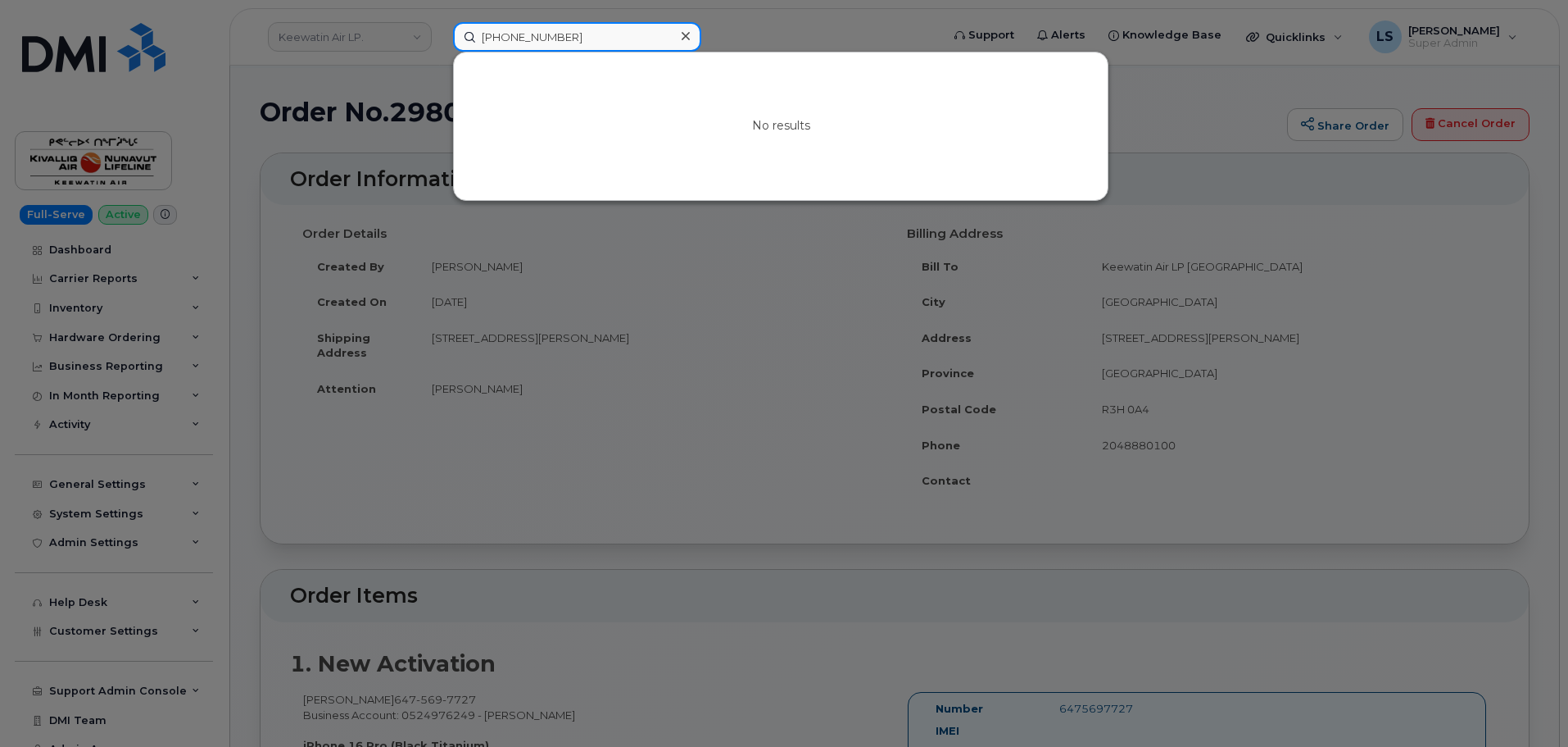
type input "(800) 913-4268"
click at [683, 40] on icon at bounding box center [685, 36] width 8 height 14
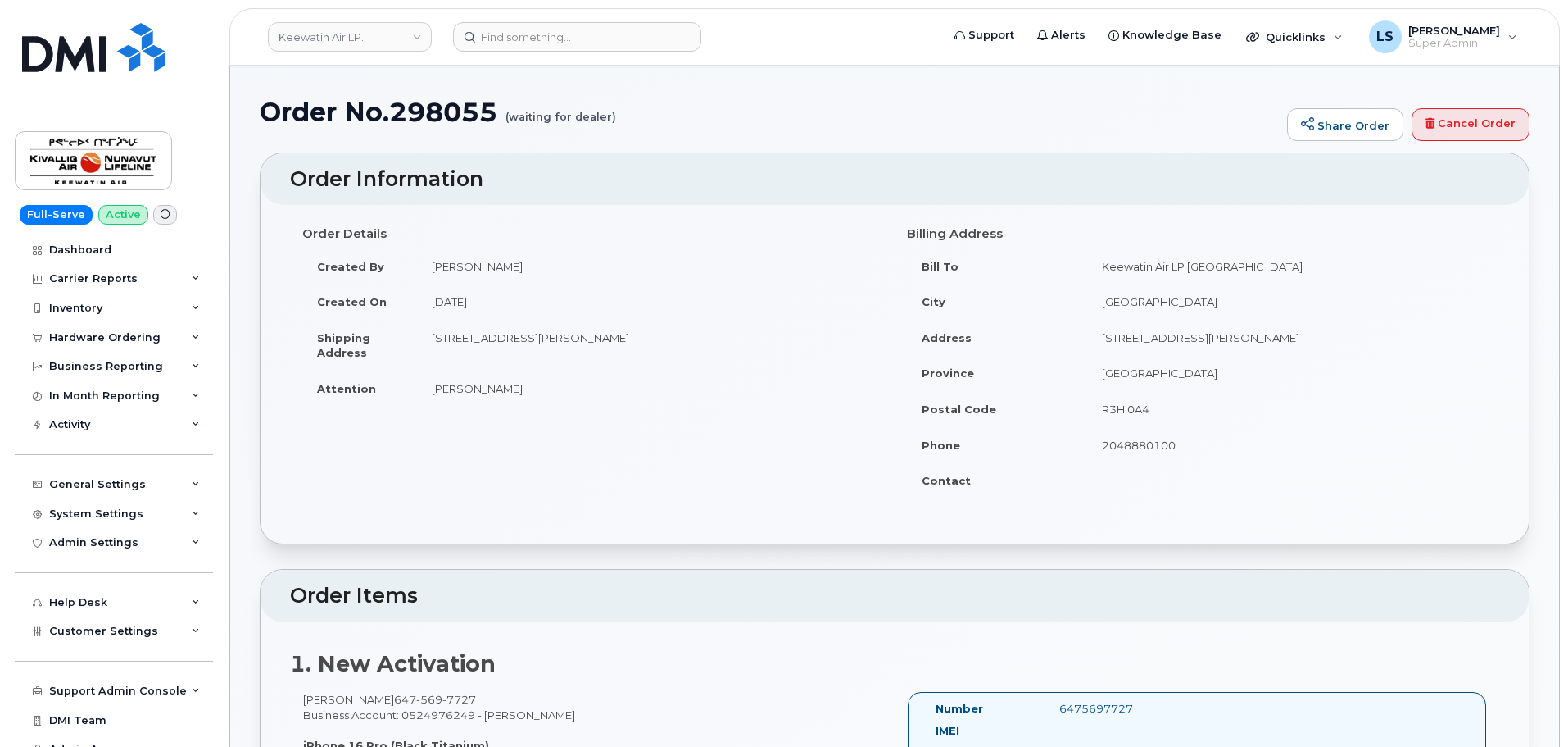
click at [666, 402] on td "[PERSON_NAME]" at bounding box center [649, 388] width 465 height 36
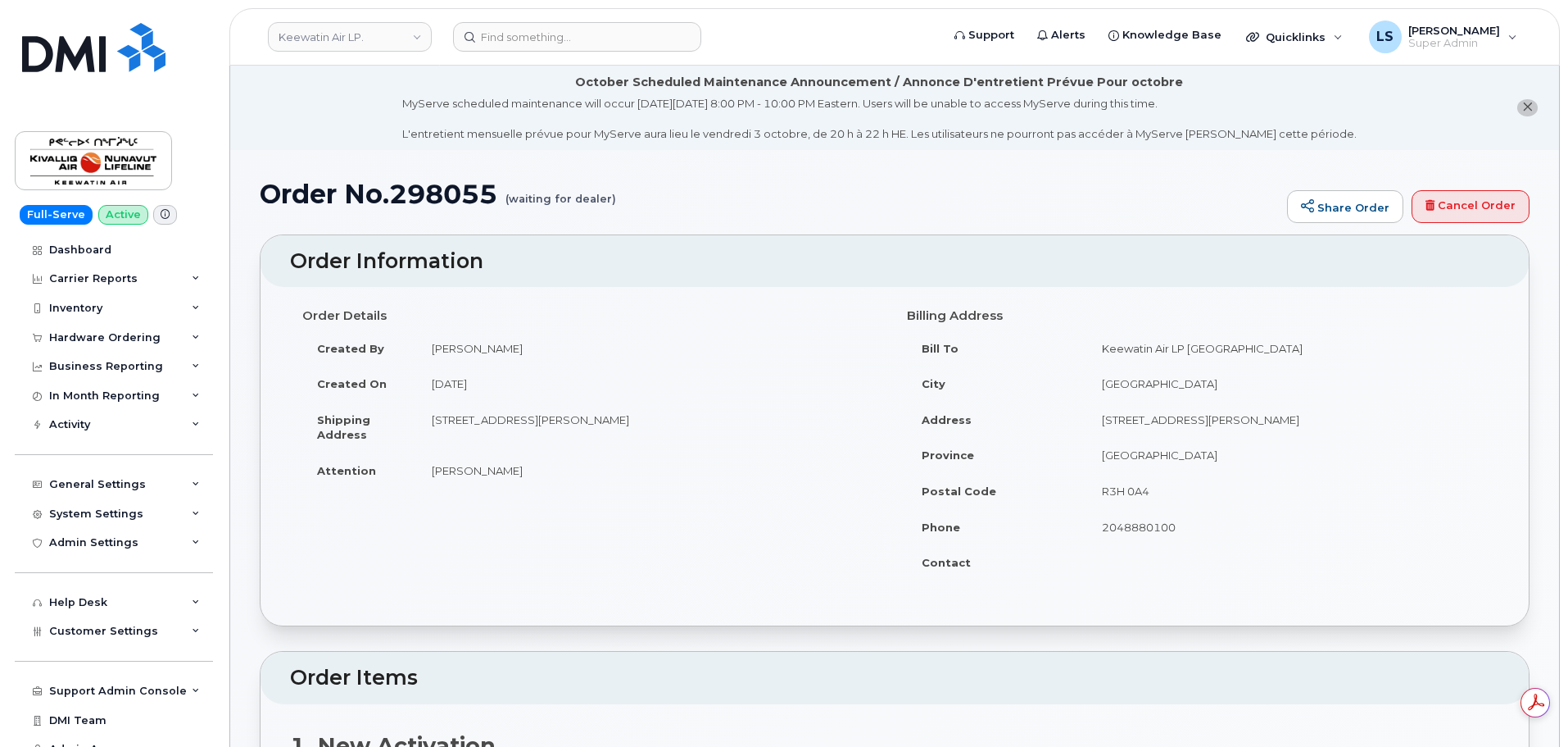
scroll to position [0, 0]
drag, startPoint x: 505, startPoint y: 473, endPoint x: 431, endPoint y: 469, distance: 74.1
click at [431, 469] on td "[PERSON_NAME]" at bounding box center [649, 471] width 465 height 36
copy td "[PERSON_NAME]"
click at [527, 33] on input at bounding box center [577, 37] width 248 height 30
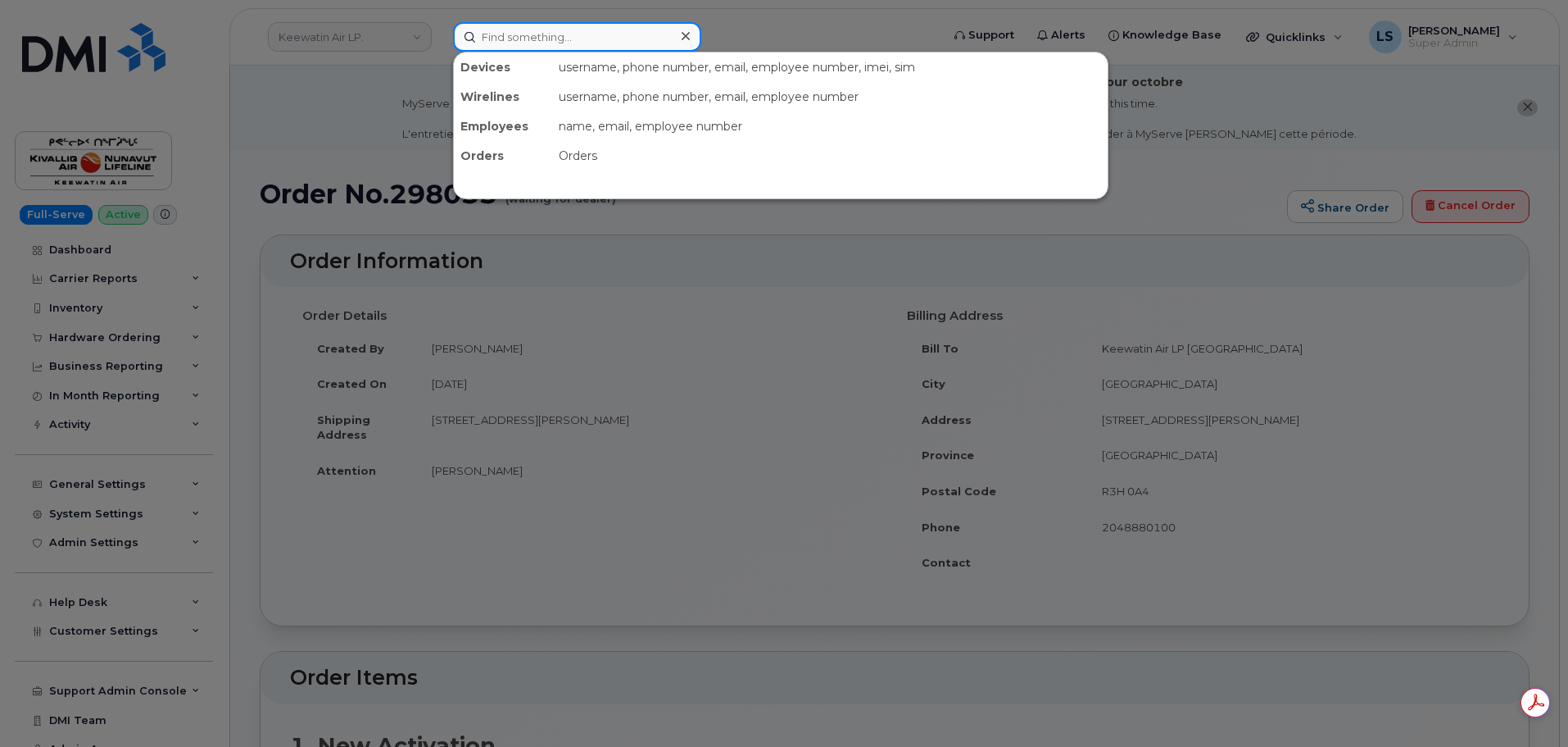
paste input "[PERSON_NAME]"
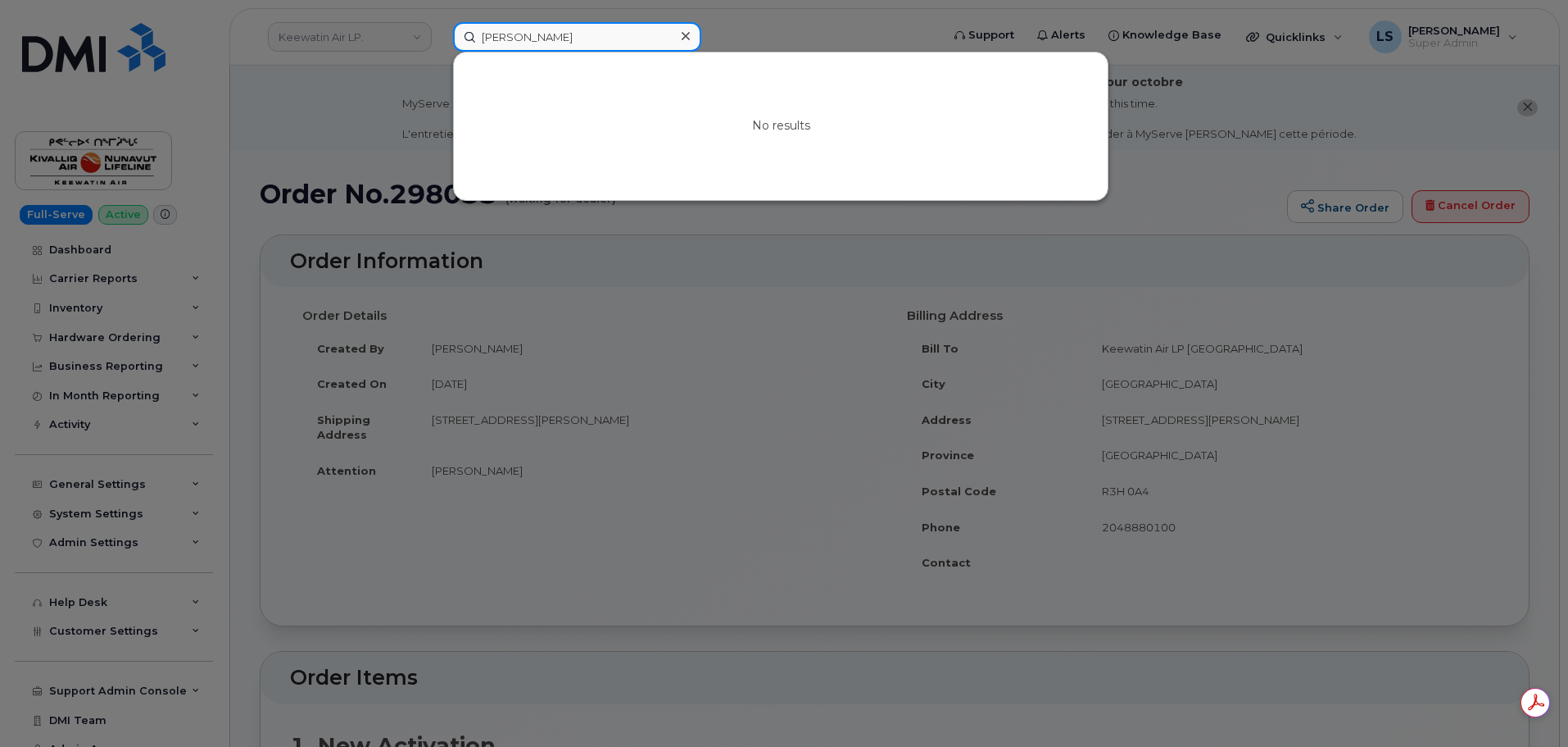
type input "[PERSON_NAME]"
click at [682, 40] on icon at bounding box center [685, 36] width 8 height 14
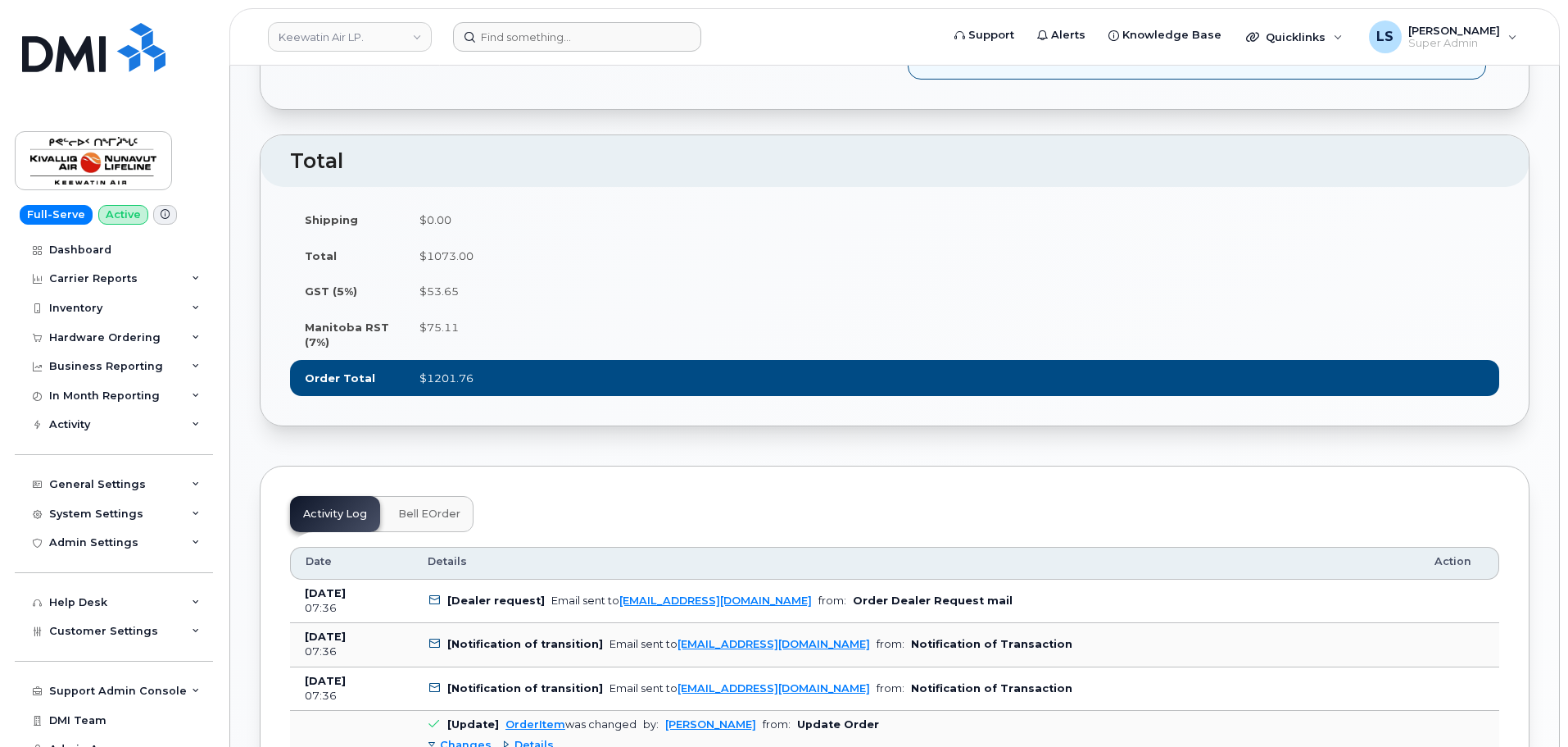
scroll to position [984, 0]
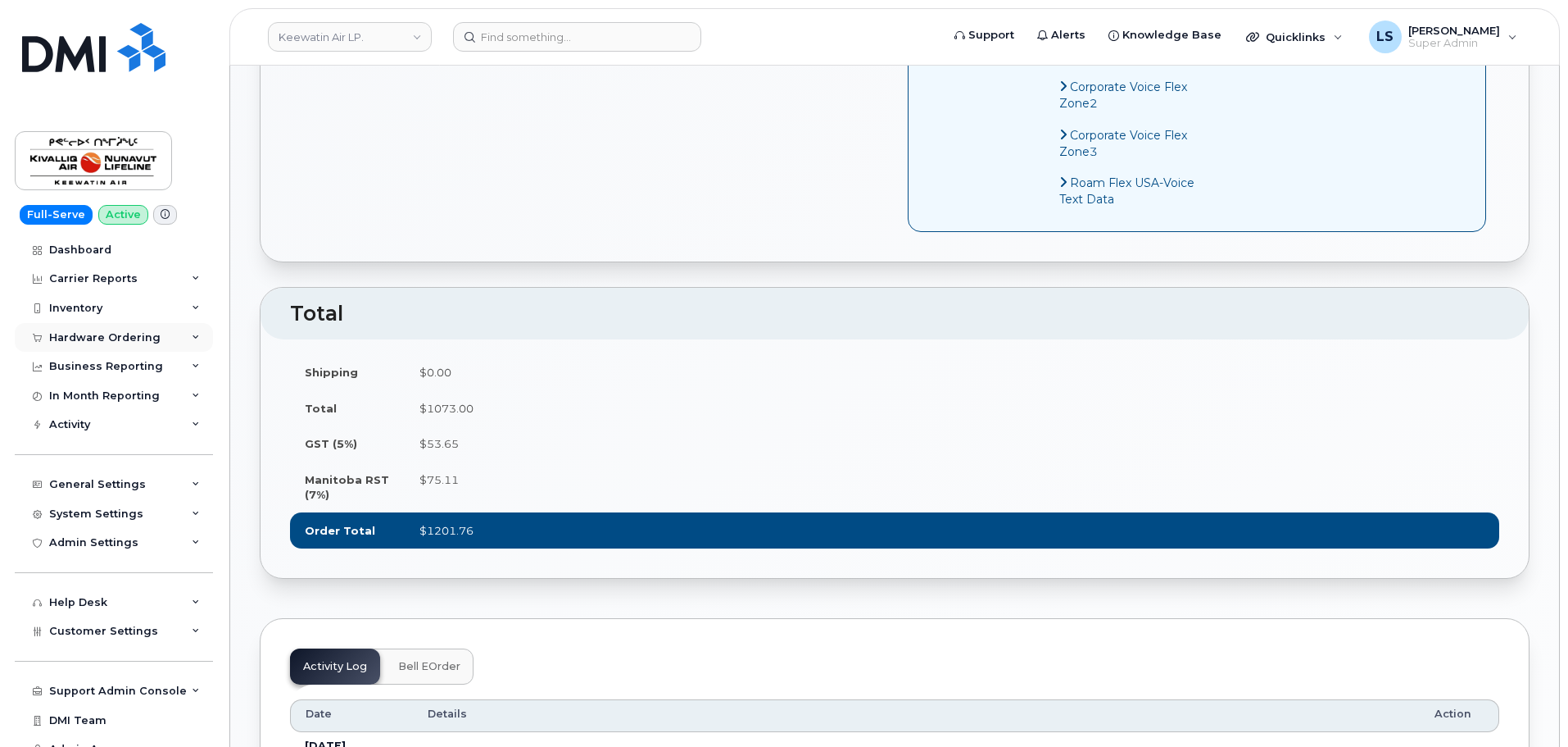
click at [119, 334] on div "Hardware Ordering" at bounding box center [104, 338] width 111 height 14
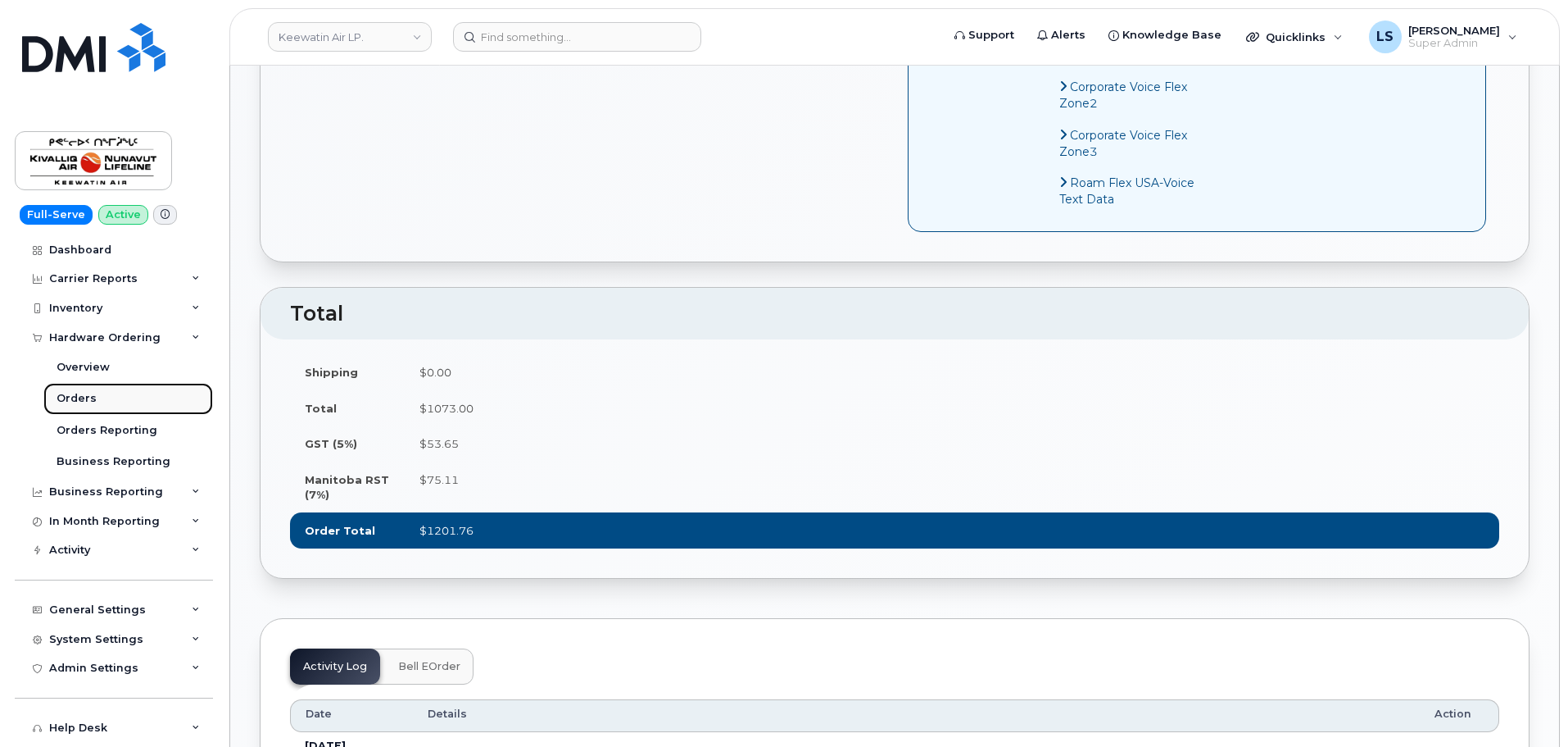
click at [93, 396] on div "Orders" at bounding box center [77, 398] width 40 height 14
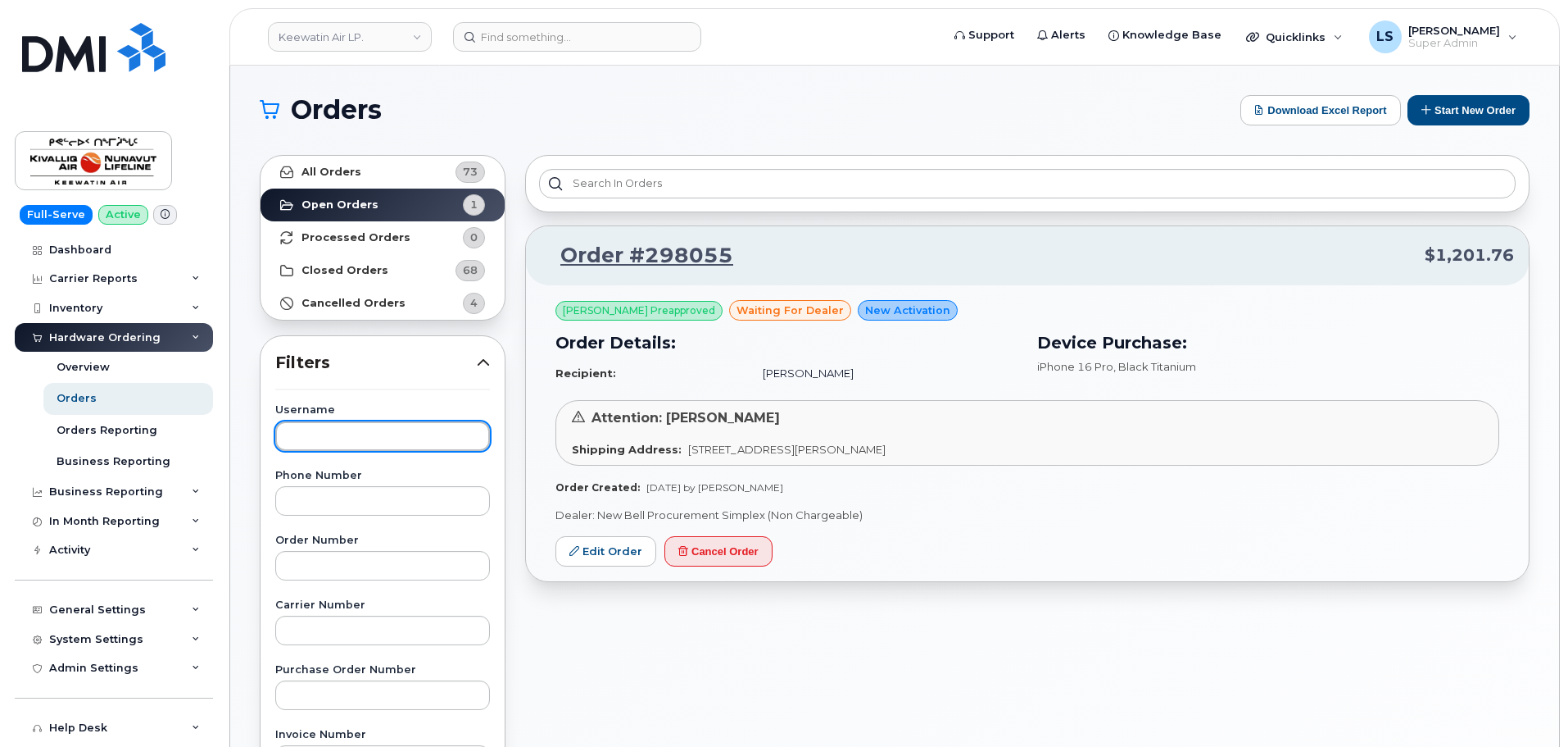
click at [359, 442] on input "text" at bounding box center [383, 435] width 215 height 30
type input "Jason"
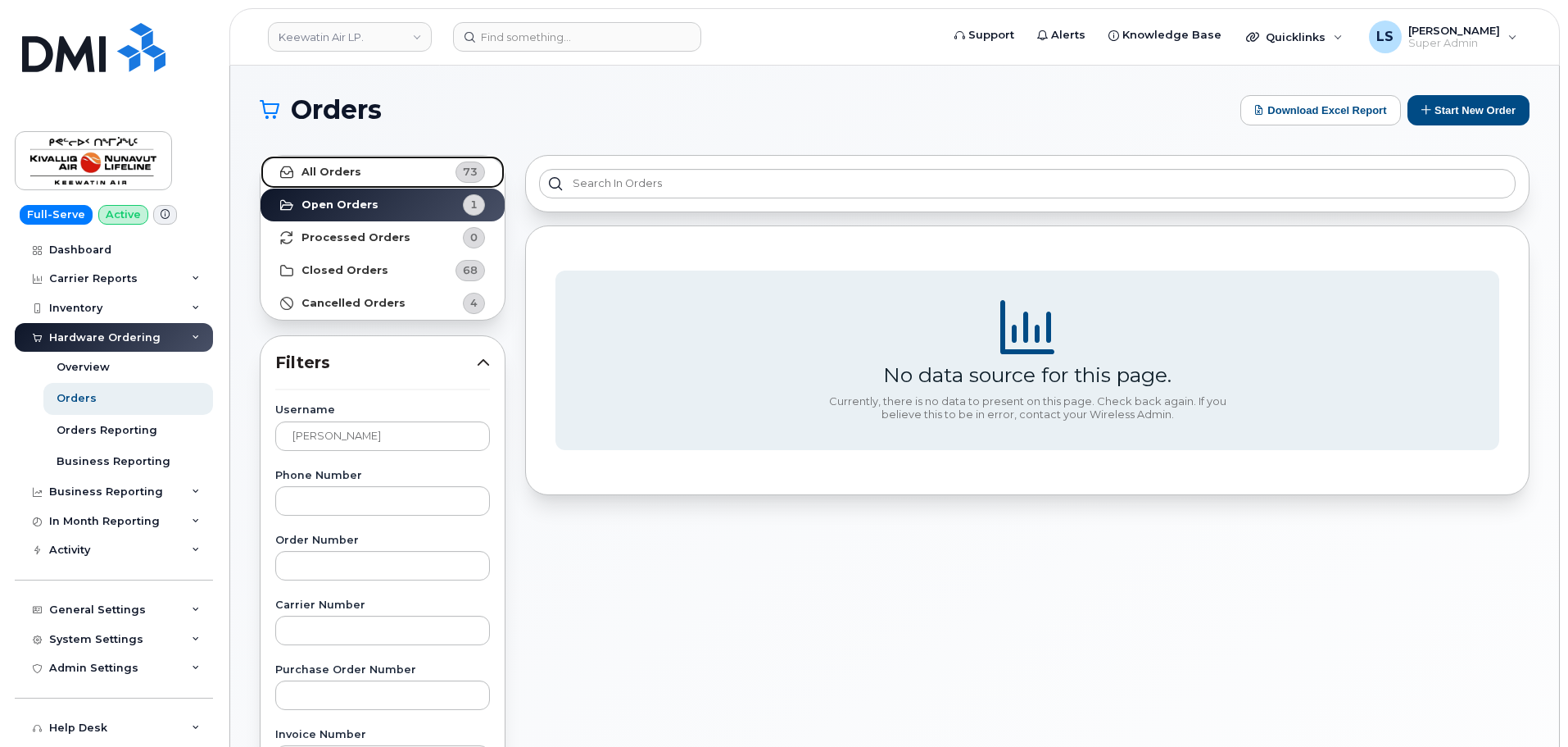
click at [379, 180] on link "All Orders 73" at bounding box center [383, 172] width 244 height 33
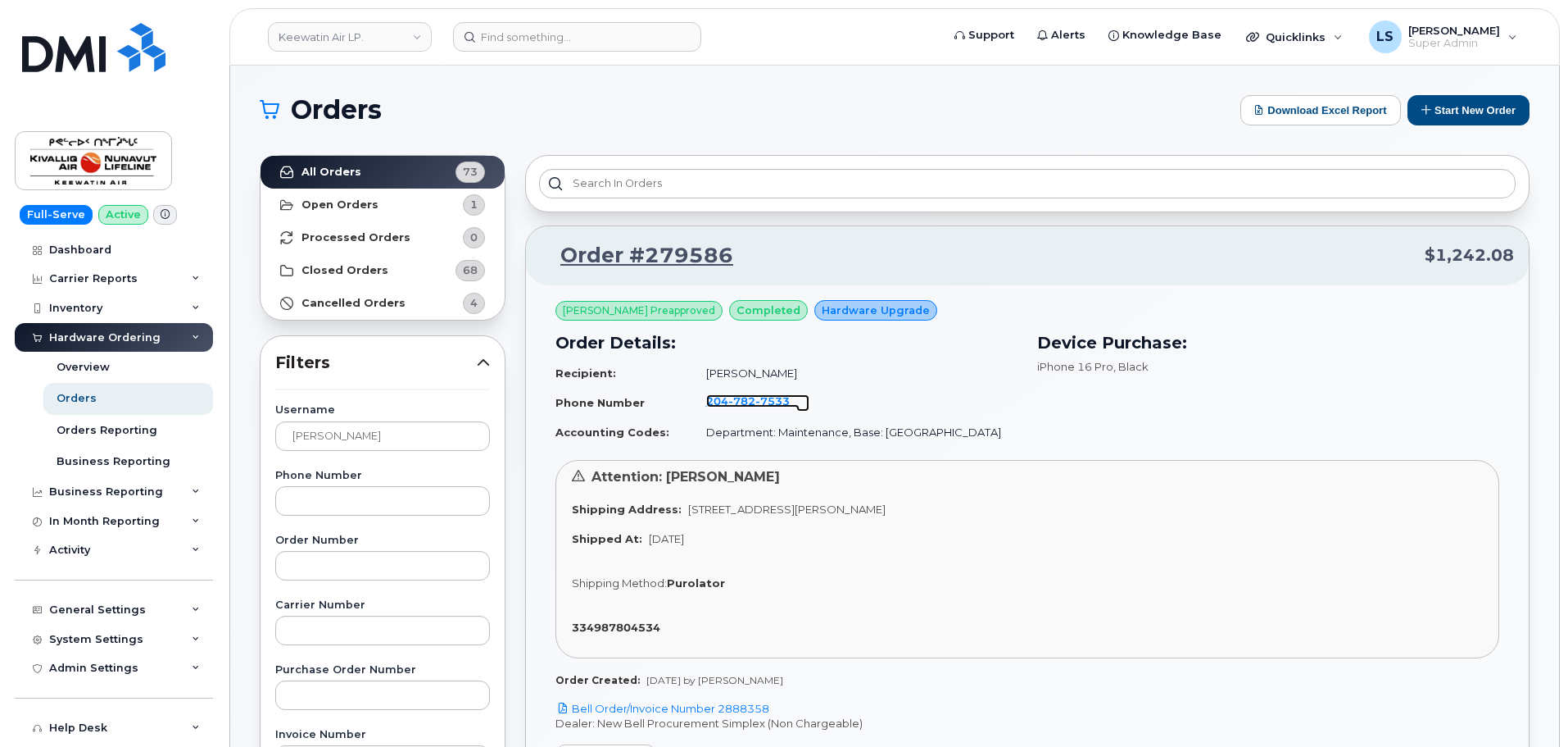
click at [776, 398] on span "7533" at bounding box center [773, 401] width 34 height 14
drag, startPoint x: 1, startPoint y: 568, endPoint x: 607, endPoint y: 38, distance: 805.1
click at [607, 38] on input at bounding box center [577, 37] width 248 height 30
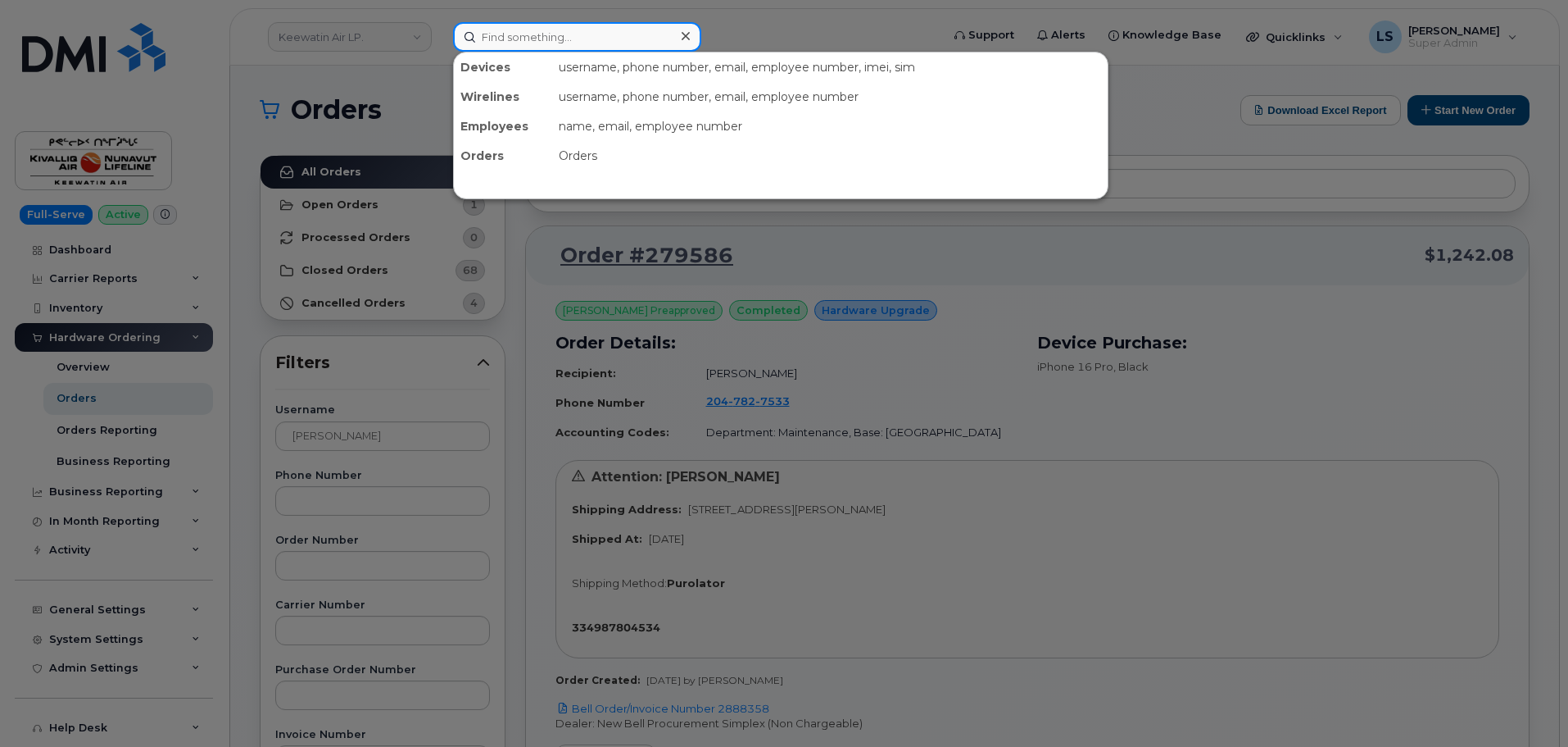
paste input "403-703-1376"
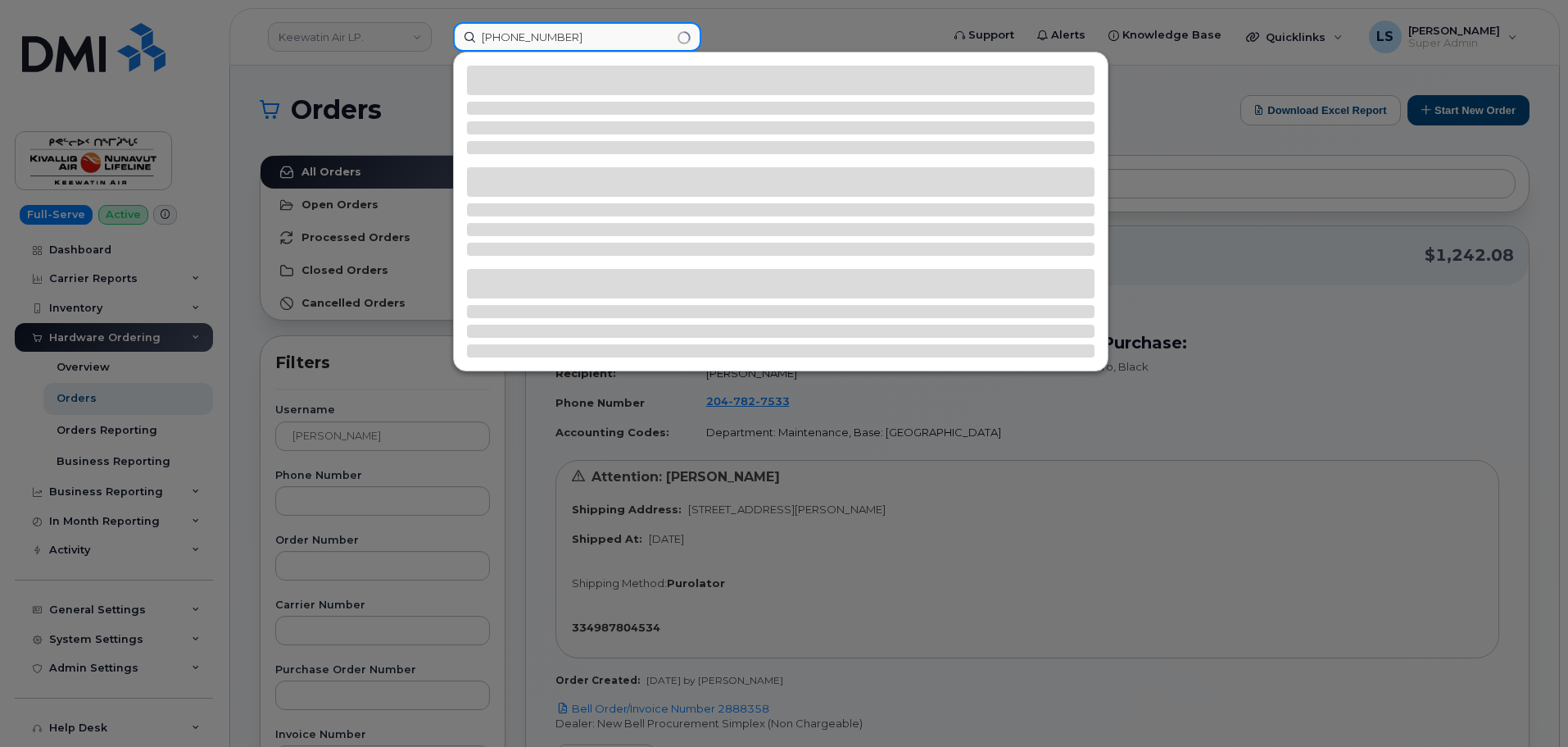
type input "403-703-1376"
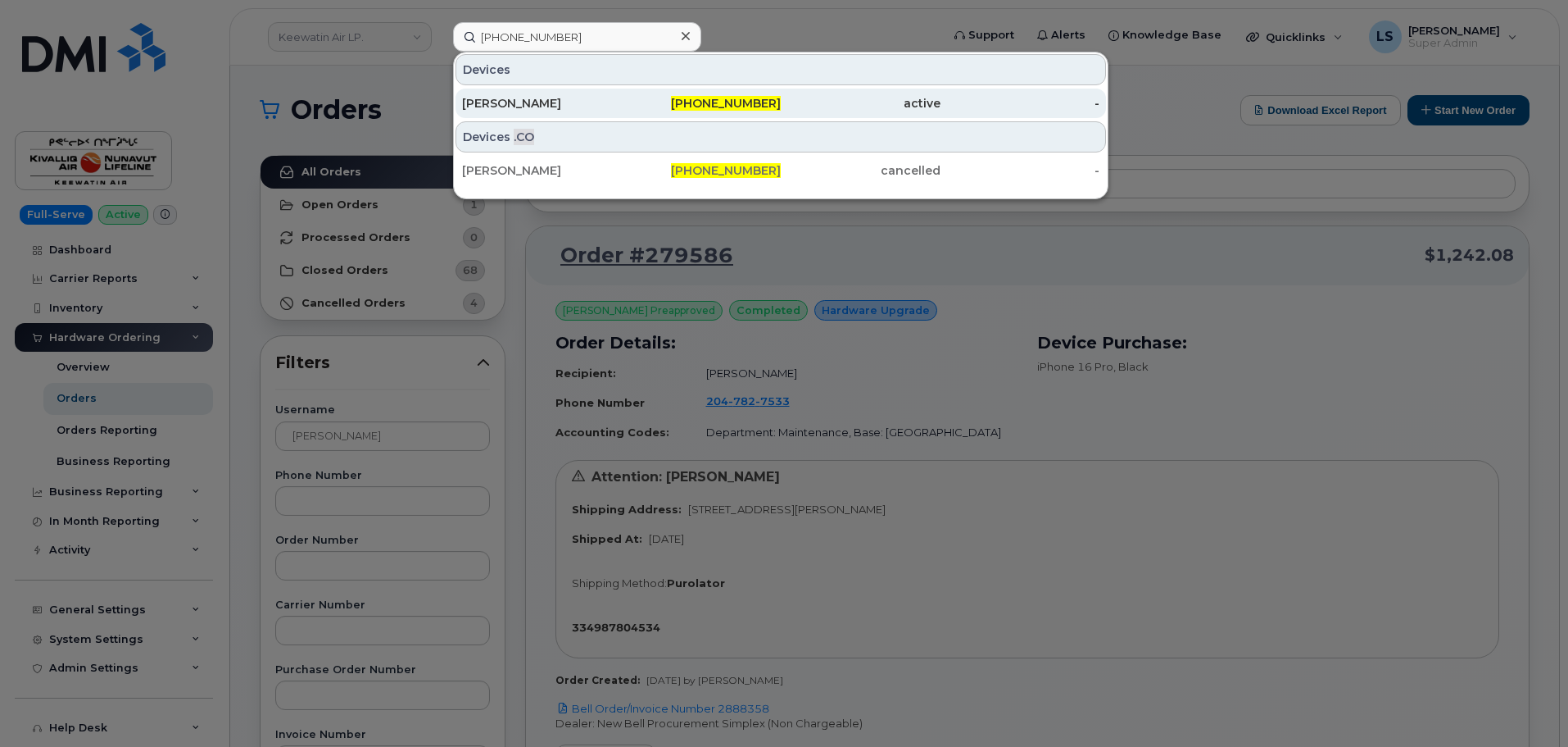
click at [486, 101] on div "Meghan Viglione" at bounding box center [542, 103] width 160 height 16
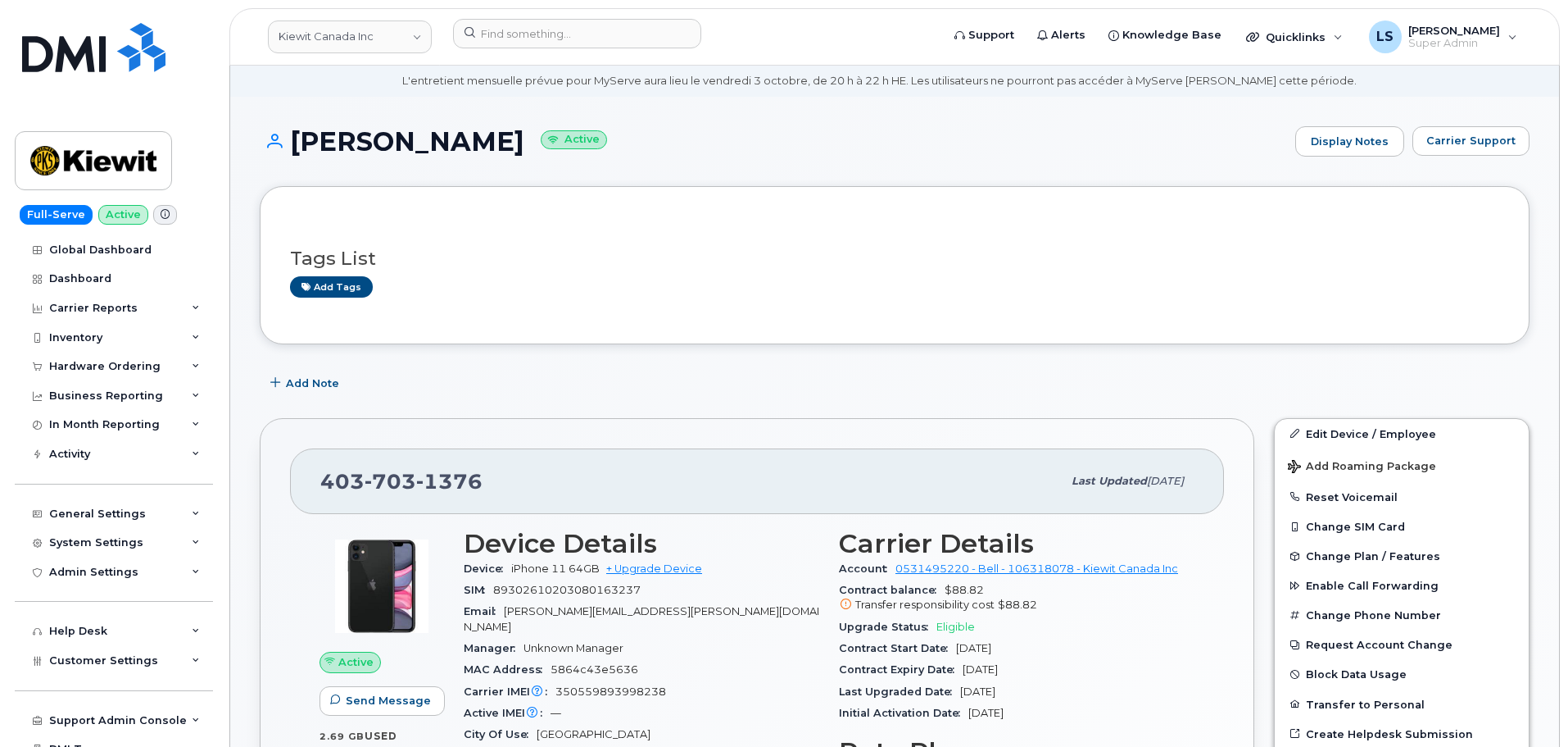
scroll to position [82, 0]
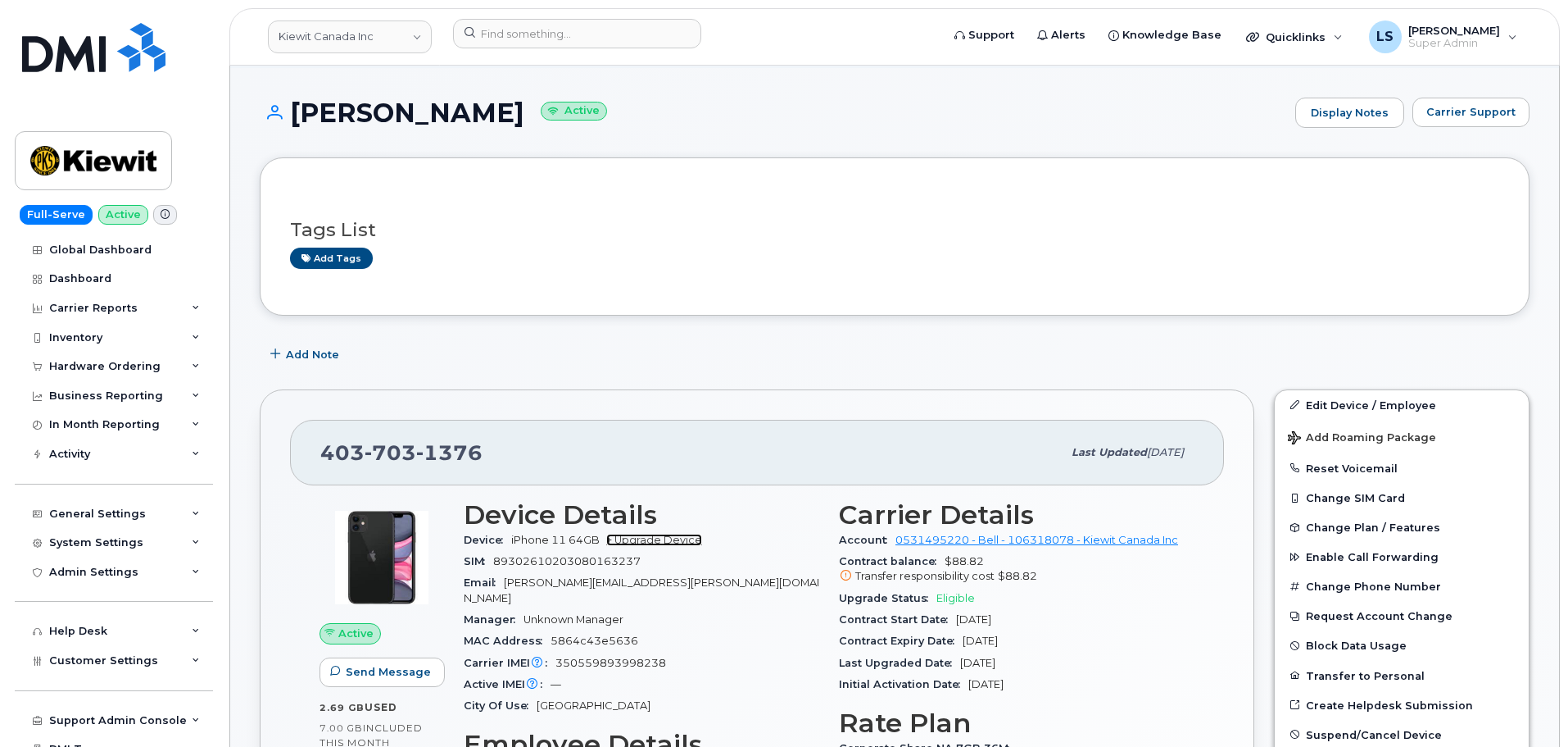
click at [657, 540] on link "+ Upgrade Device" at bounding box center [654, 540] width 96 height 13
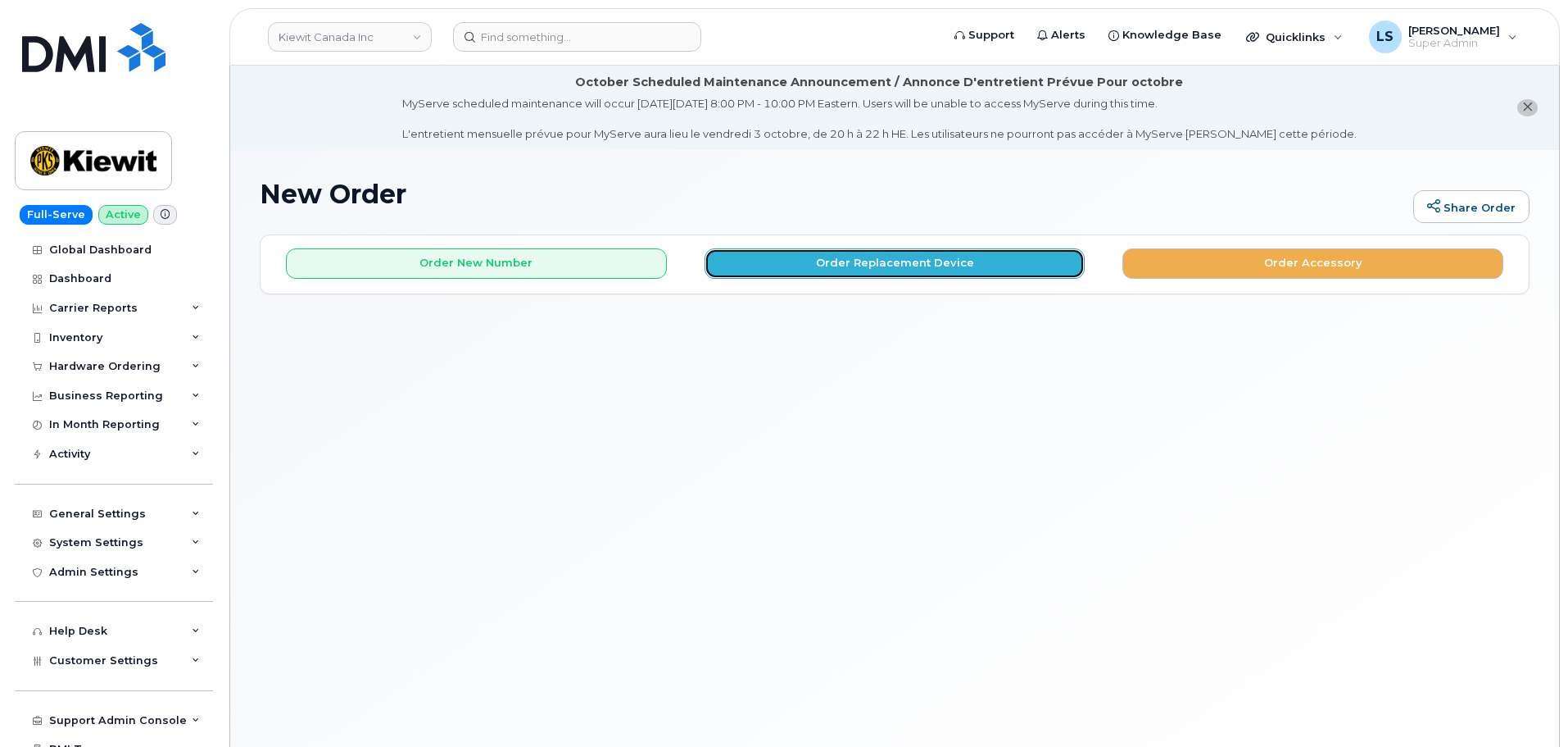
click at [856, 255] on button "Order Replacement Device" at bounding box center [895, 264] width 381 height 31
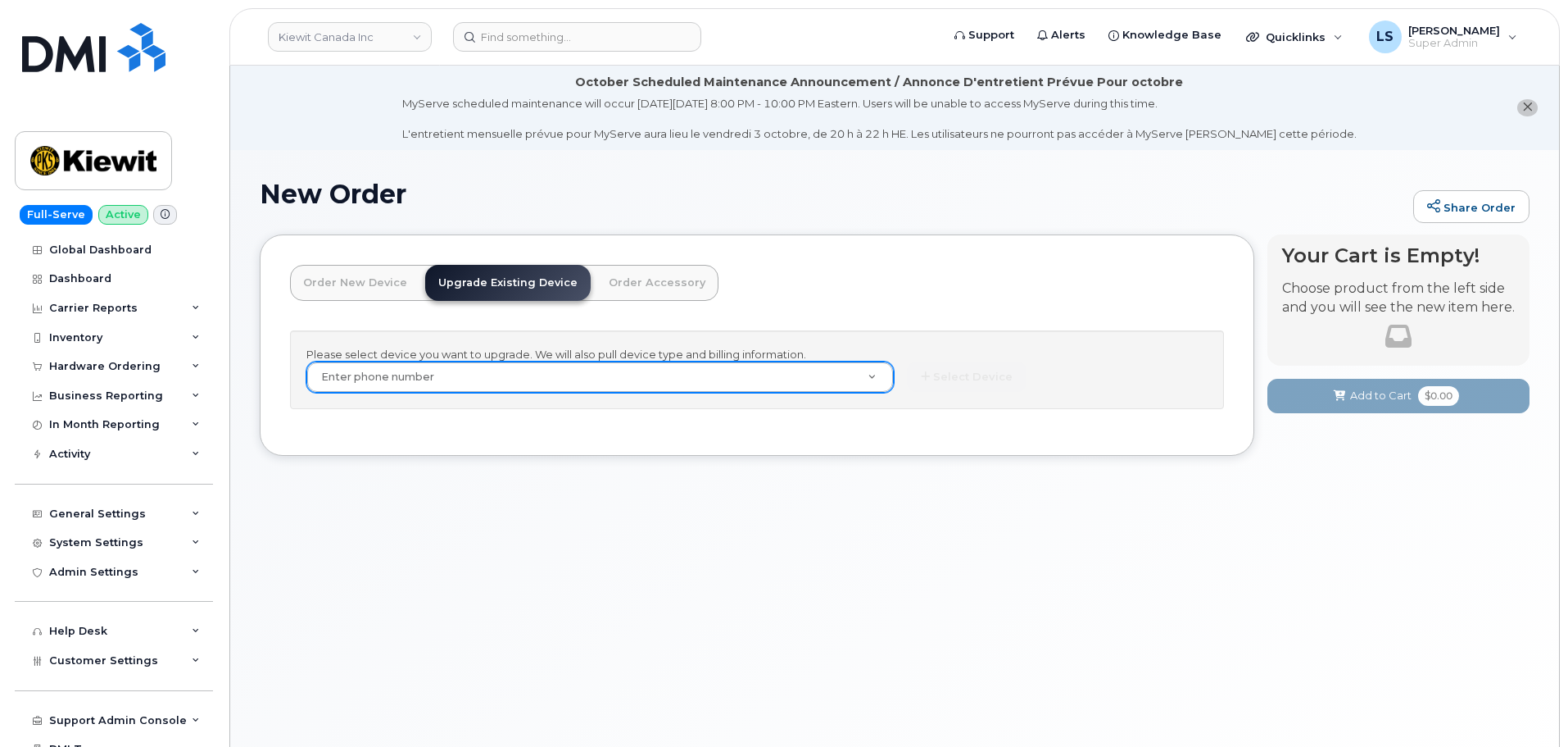
drag, startPoint x: 744, startPoint y: 359, endPoint x: 732, endPoint y: 373, distance: 18.4
click at [744, 360] on div "Please select device you want to upgrade. We will also pull device type and bil…" at bounding box center [756, 370] width 934 height 79
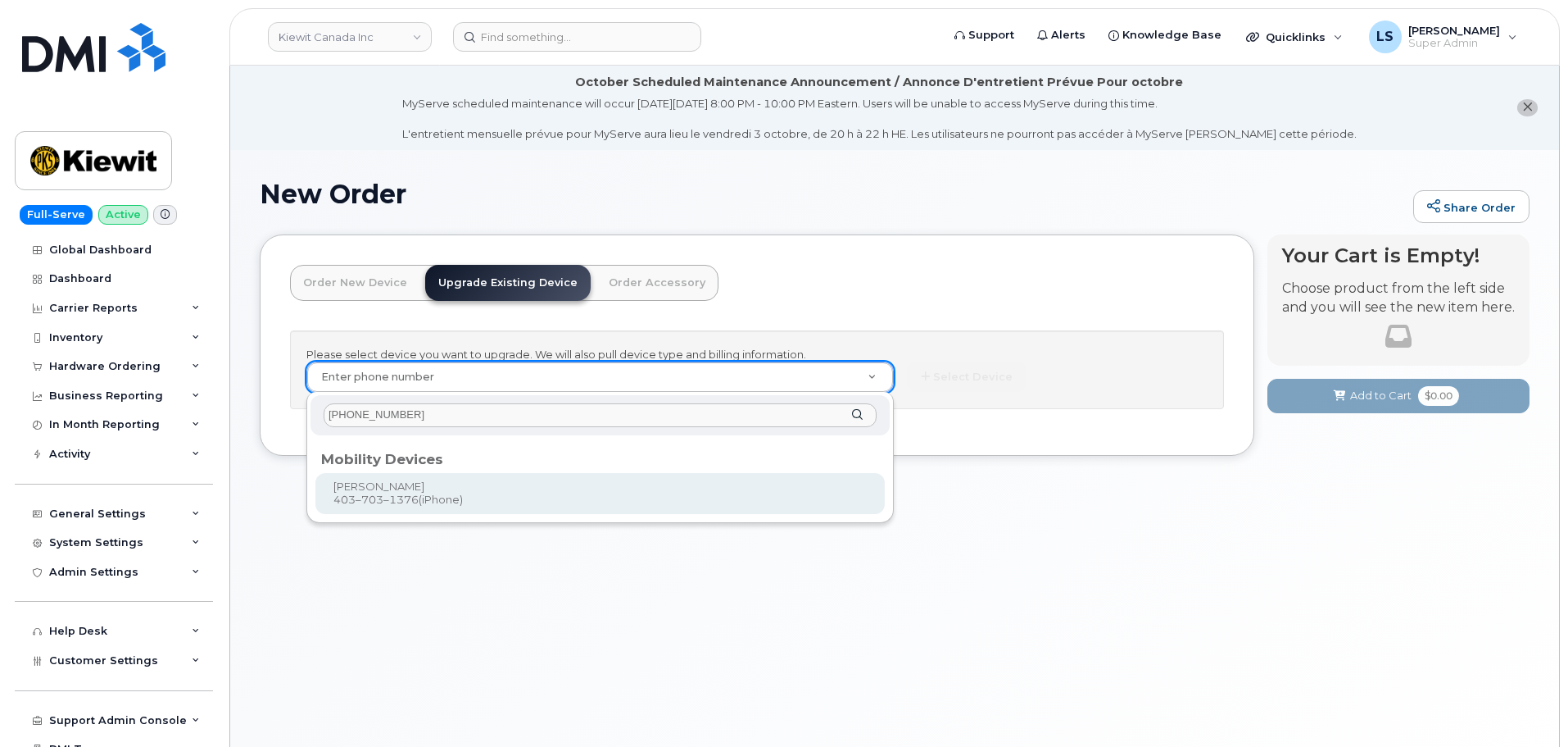
type input "[PHONE_NUMBER]"
type input "233434"
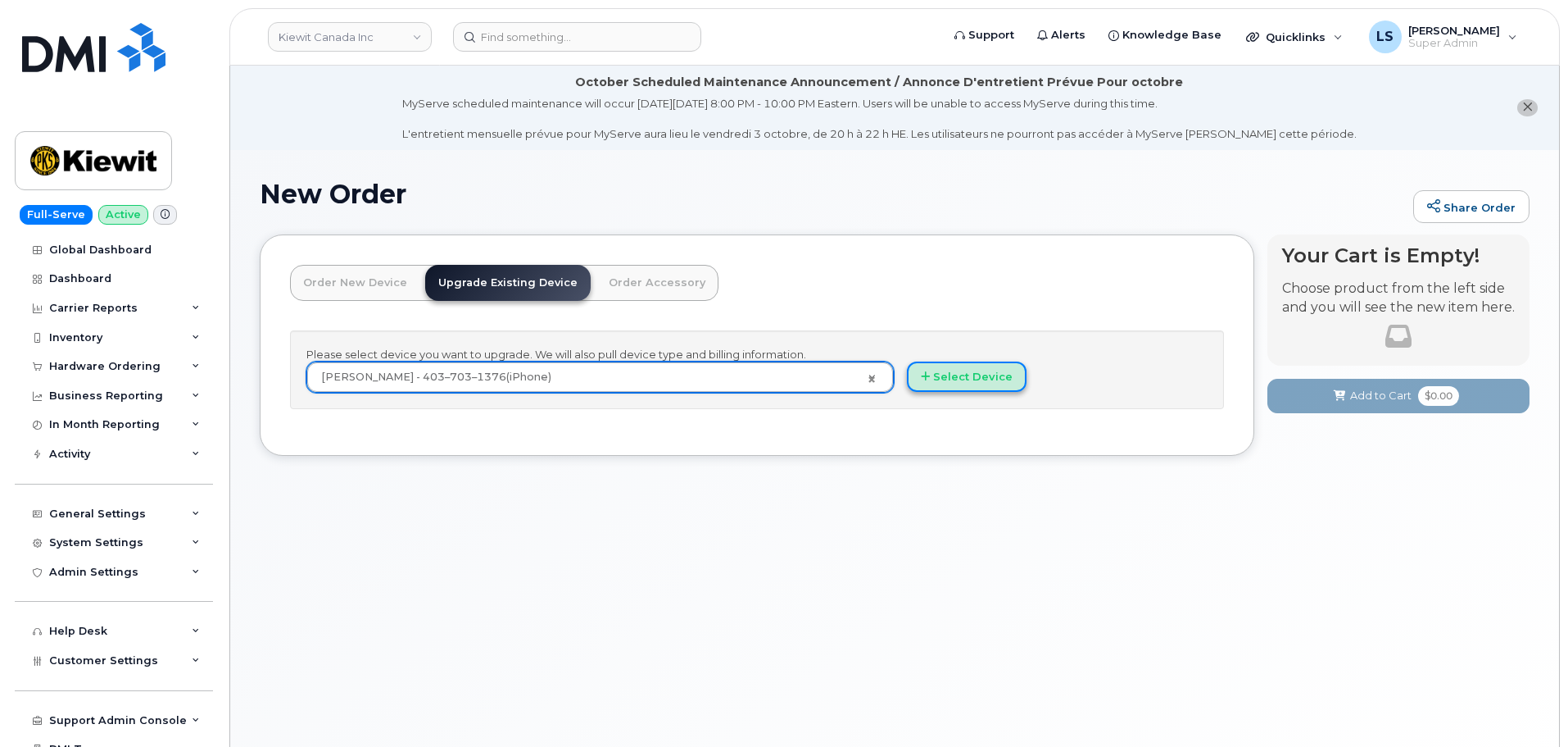
click at [972, 378] on button "Select Device" at bounding box center [967, 377] width 119 height 31
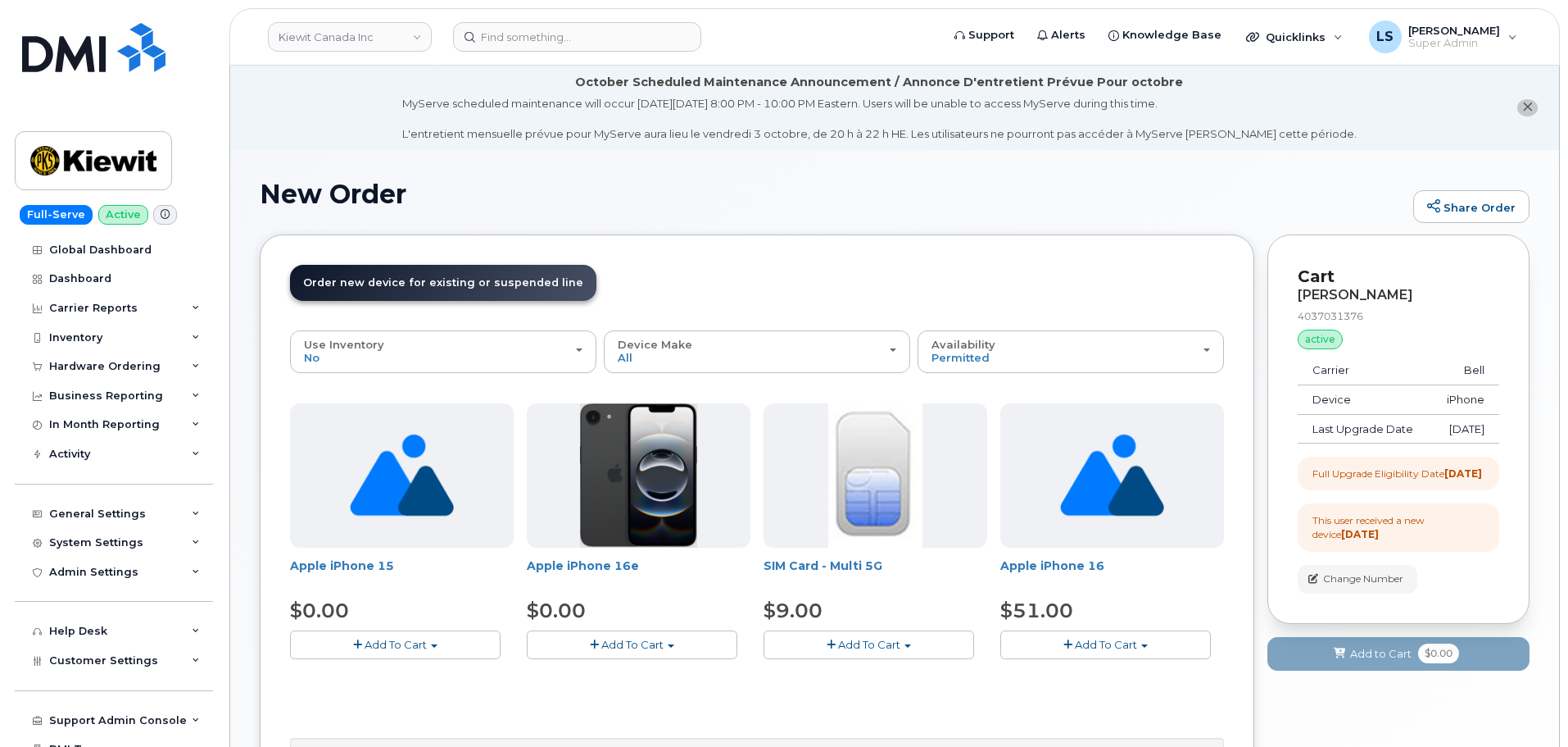
click at [652, 640] on span "Add To Cart" at bounding box center [632, 644] width 62 height 14
click at [633, 678] on link "$0.00 - 3 year upgrade (128GB)" at bounding box center [632, 675] width 203 height 21
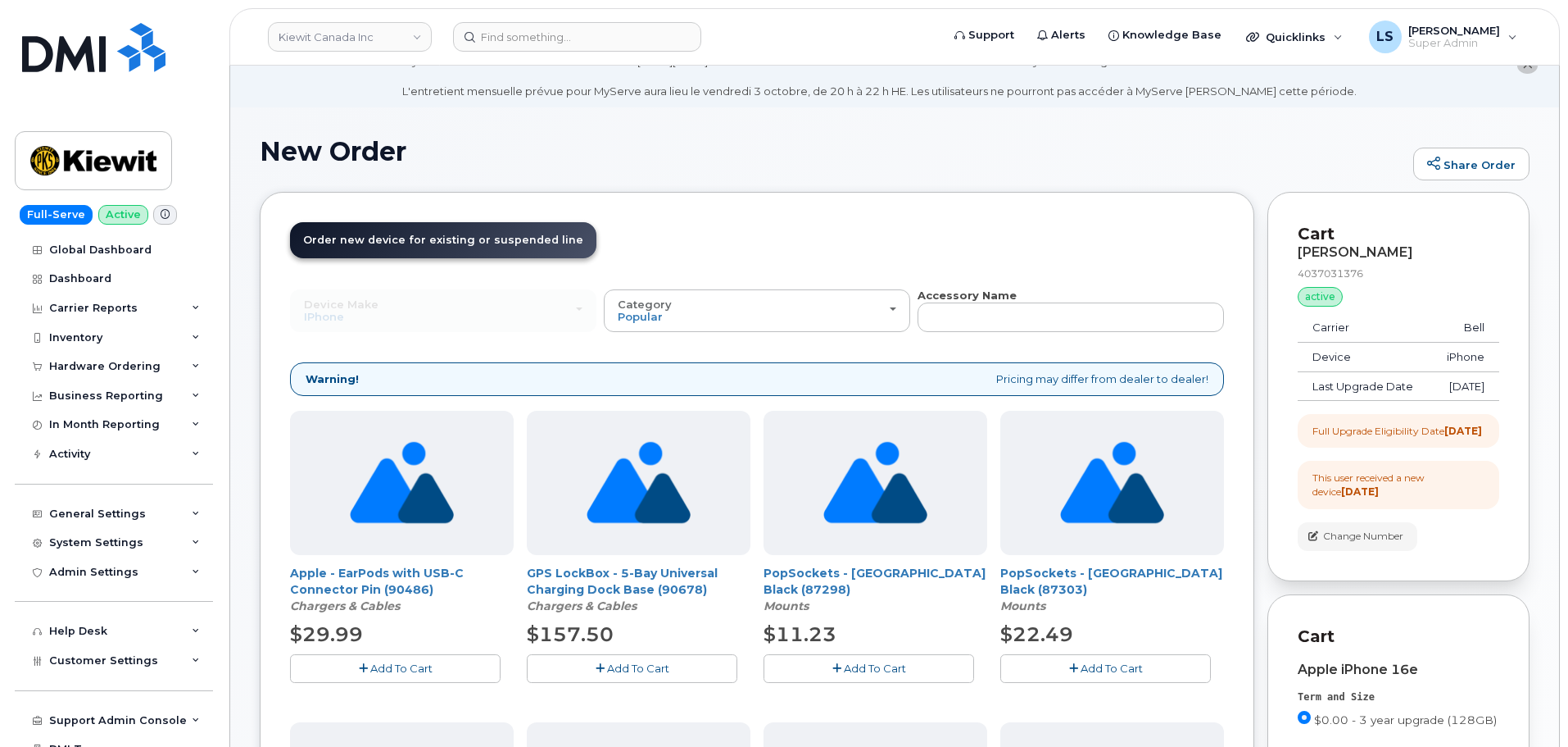
scroll to position [8, 0]
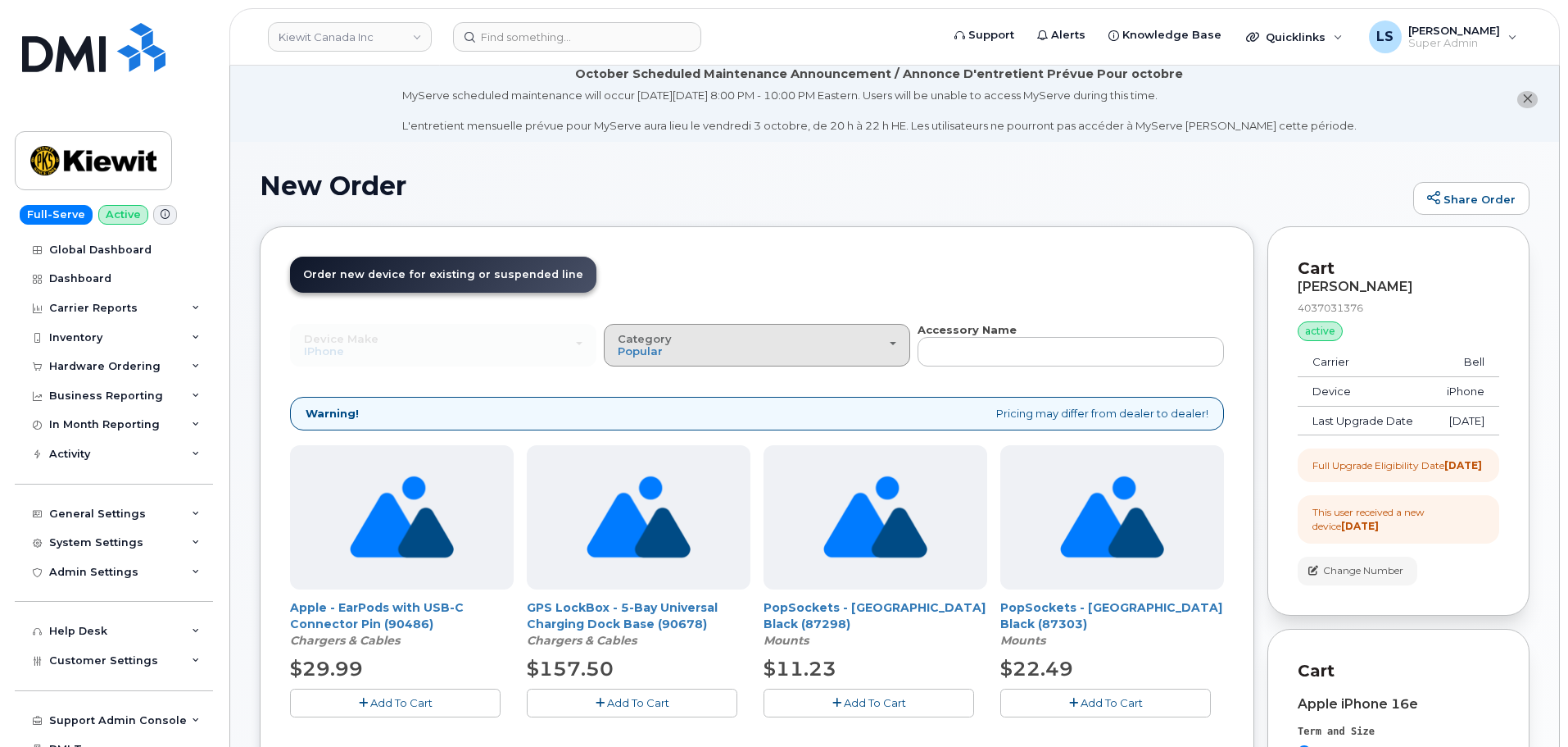
click at [751, 341] on div "Category Popular" at bounding box center [756, 345] width 279 height 25
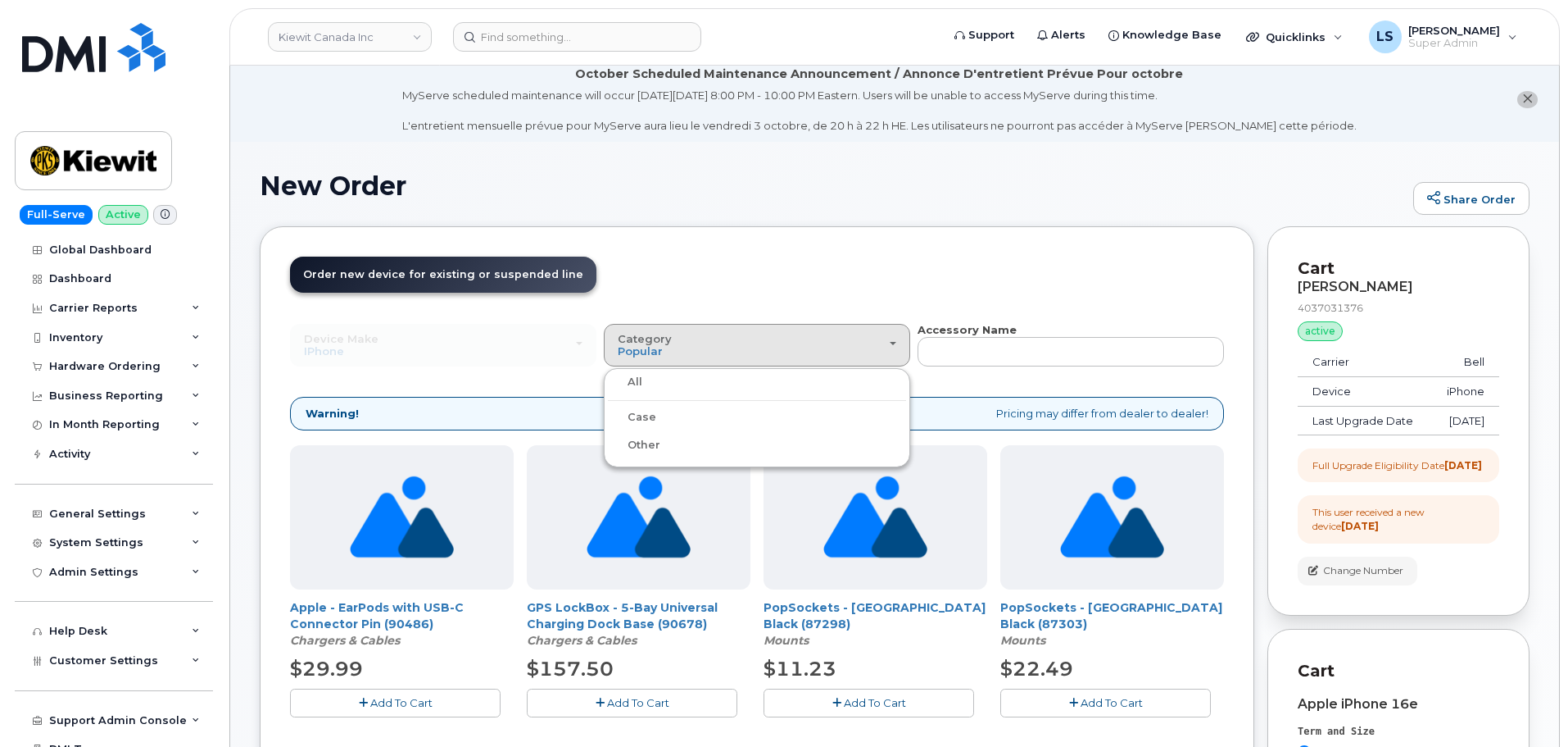
click at [640, 416] on label "Case" at bounding box center [632, 417] width 49 height 20
click at [0, 0] on input "Case" at bounding box center [0, 0] width 0 height 0
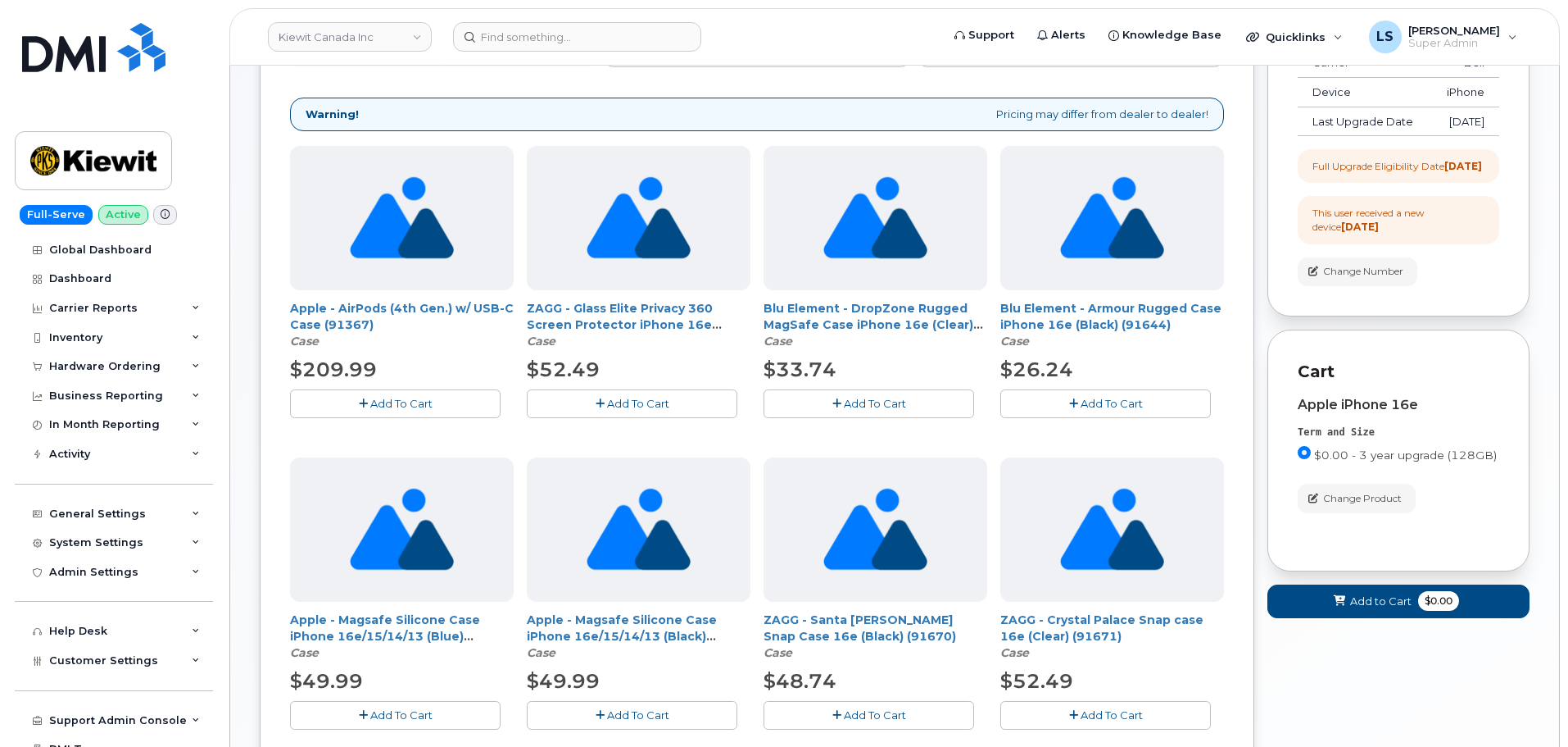
scroll to position [336, 0]
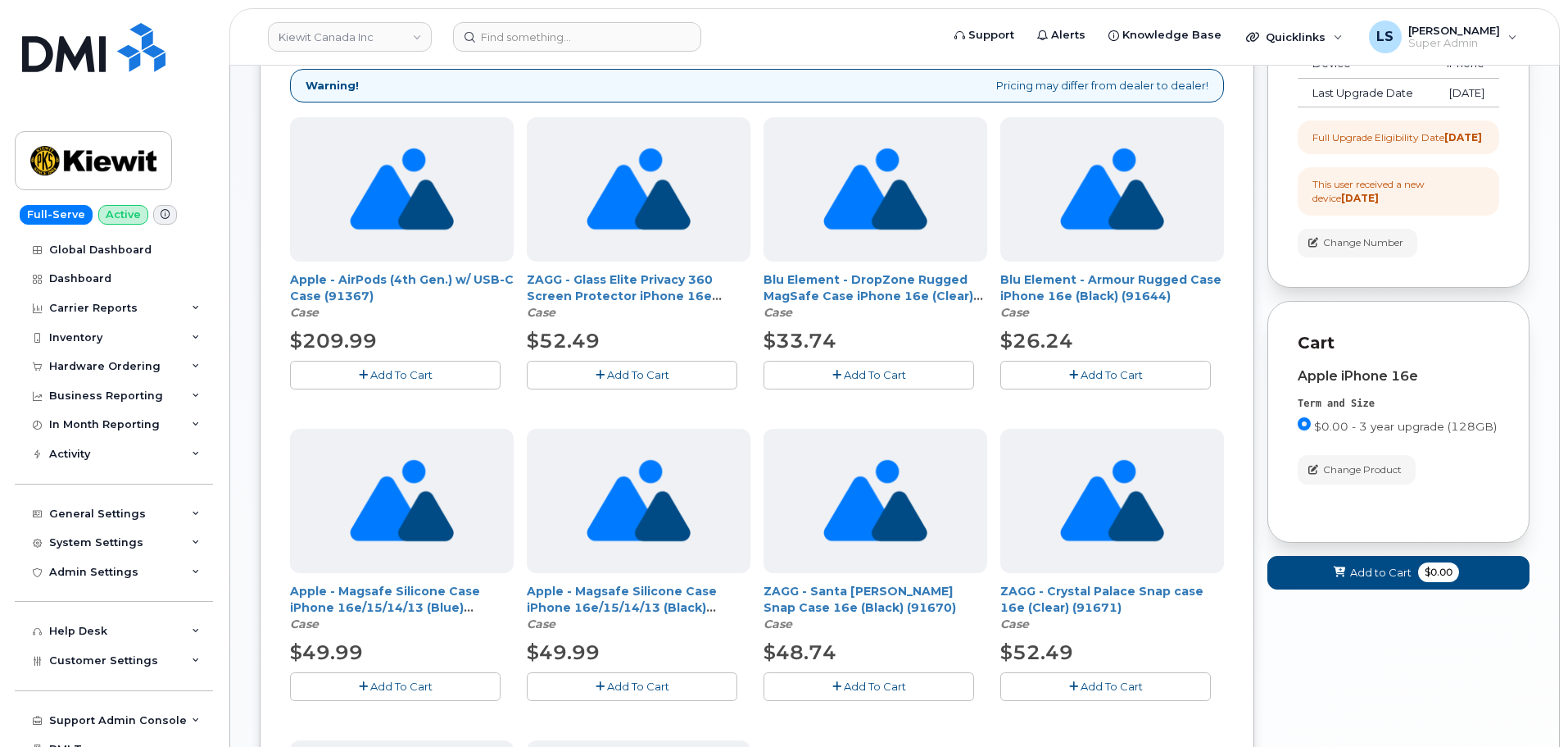
click at [351, 685] on button "Add To Cart" at bounding box center [394, 686] width 210 height 29
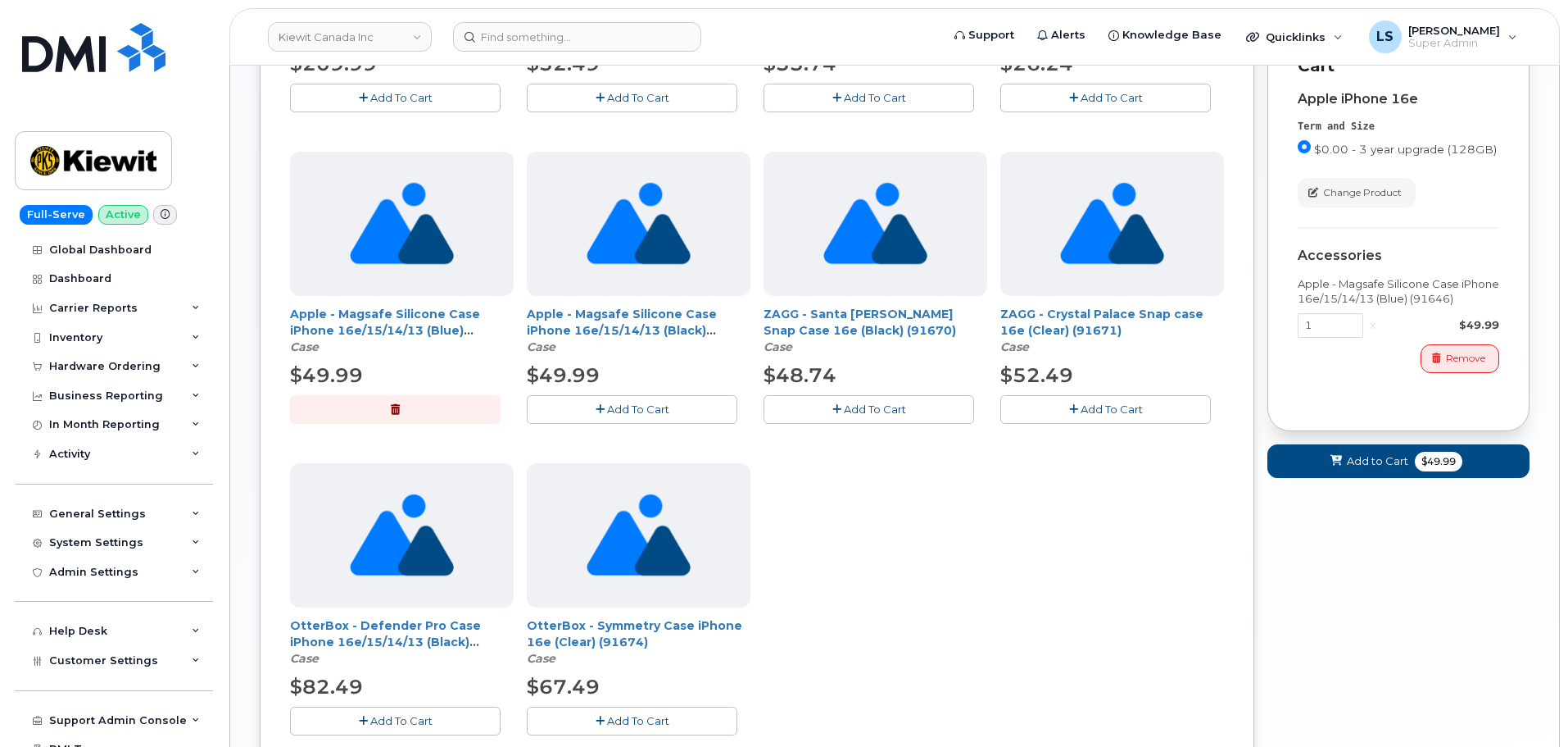
scroll to position [664, 0]
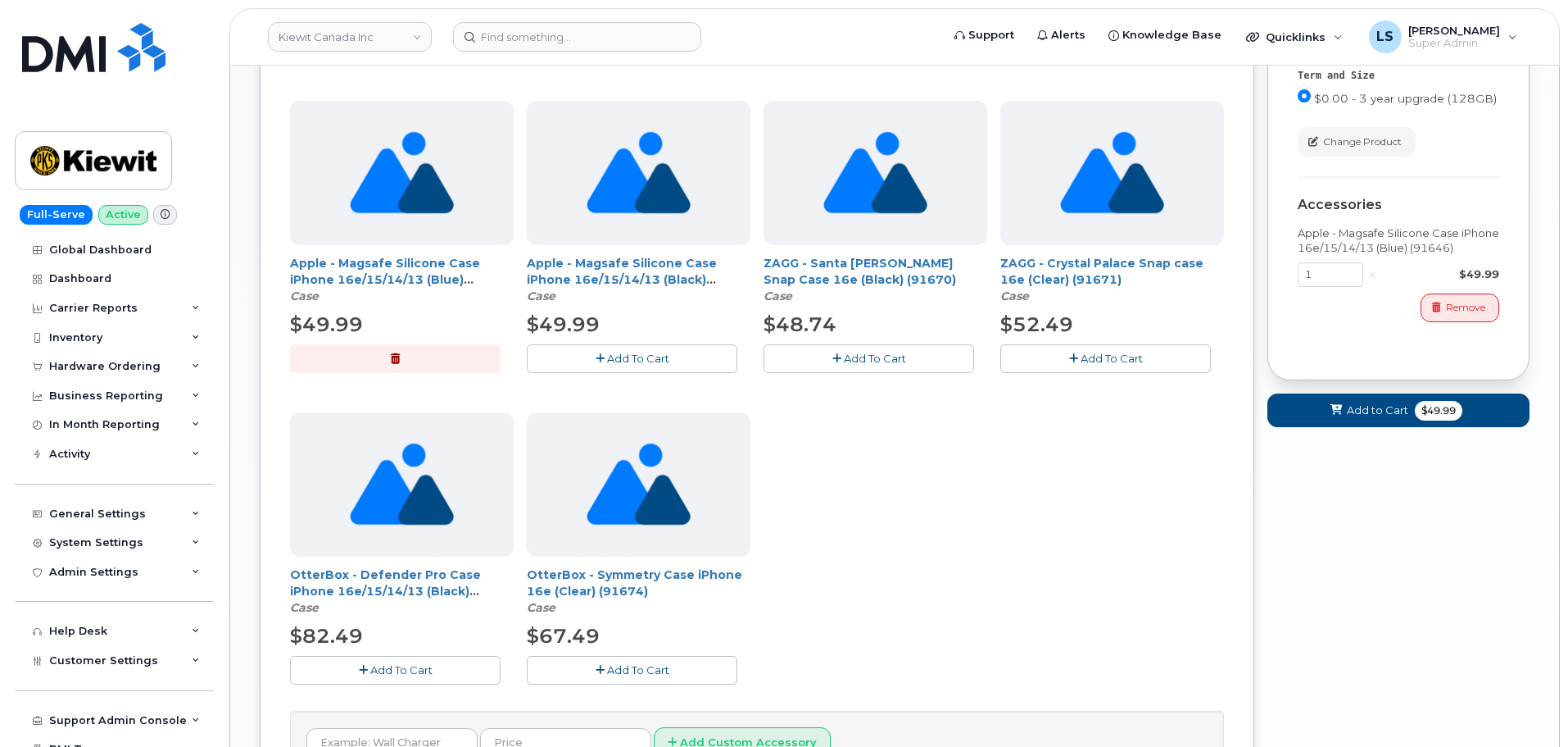
click at [1407, 456] on div "Cart Meghan Viglione 4037031376 active suspended Carrier Bell Device iPhone Las…" at bounding box center [1398, 13] width 262 height 885
click at [389, 356] on button "button" at bounding box center [394, 359] width 210 height 29
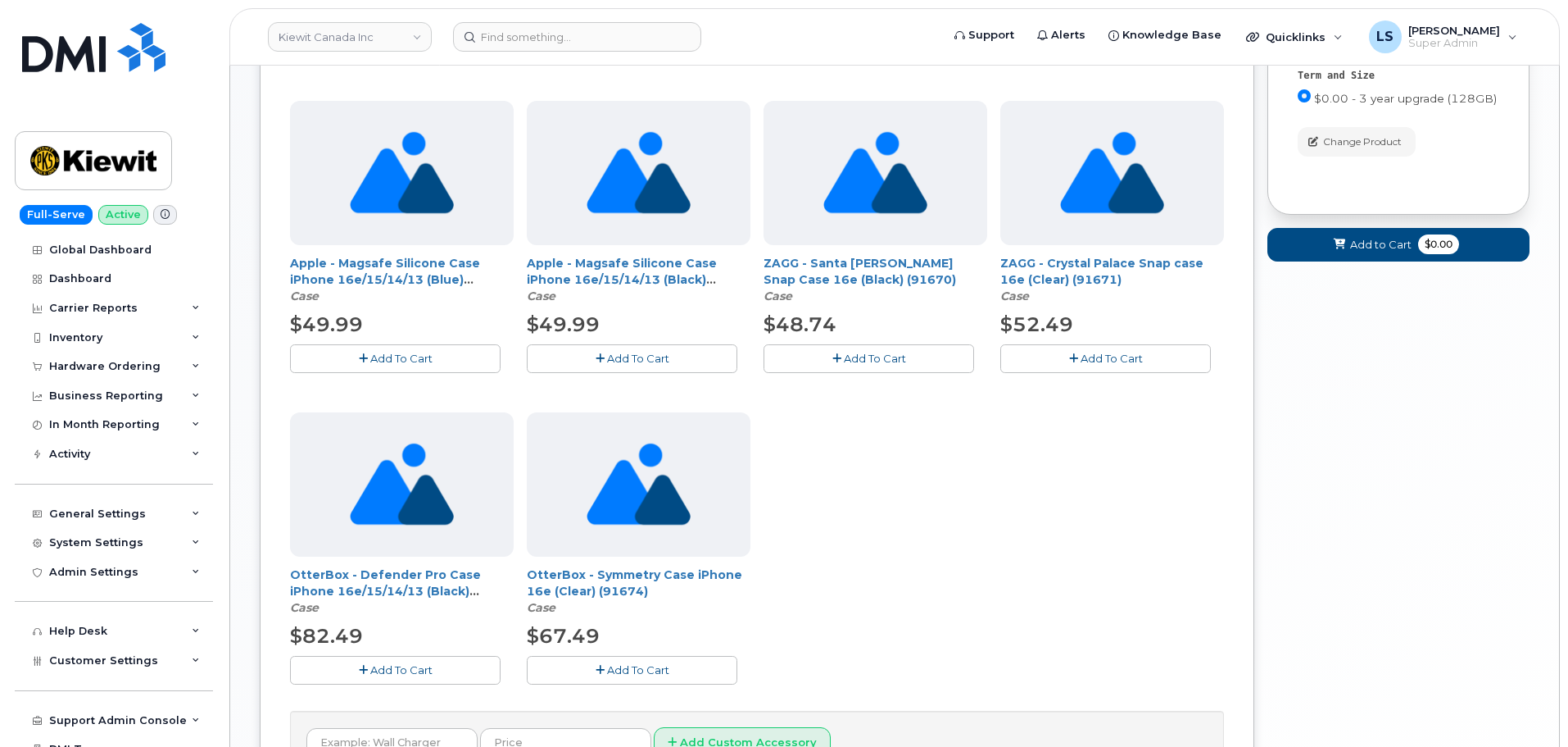
drag, startPoint x: 404, startPoint y: 672, endPoint x: 408, endPoint y: 665, distance: 8.1
click at [403, 671] on span "Add To Cart" at bounding box center [401, 669] width 62 height 14
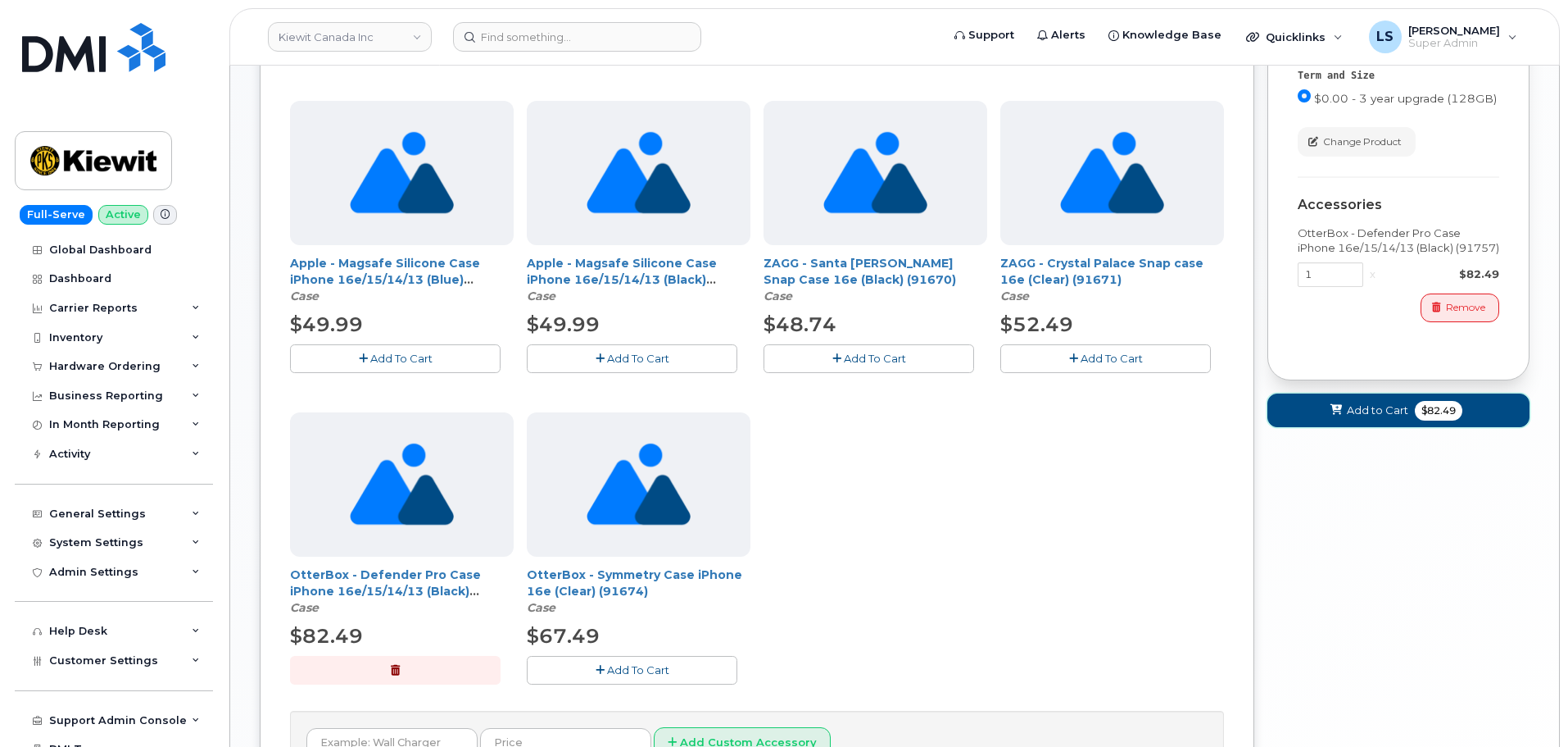
click at [1415, 421] on span "$82.49" at bounding box center [1438, 411] width 48 height 20
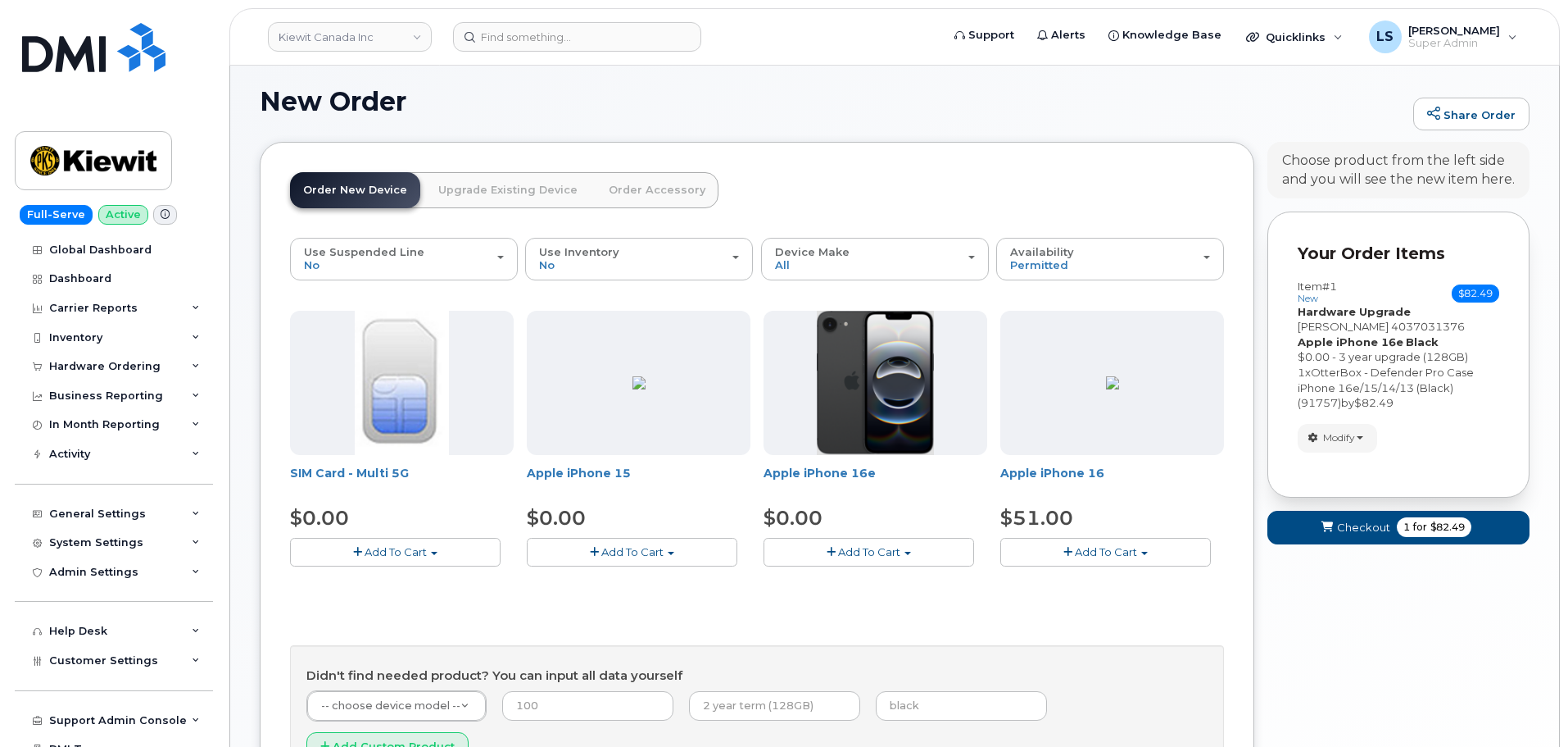
scroll to position [247, 0]
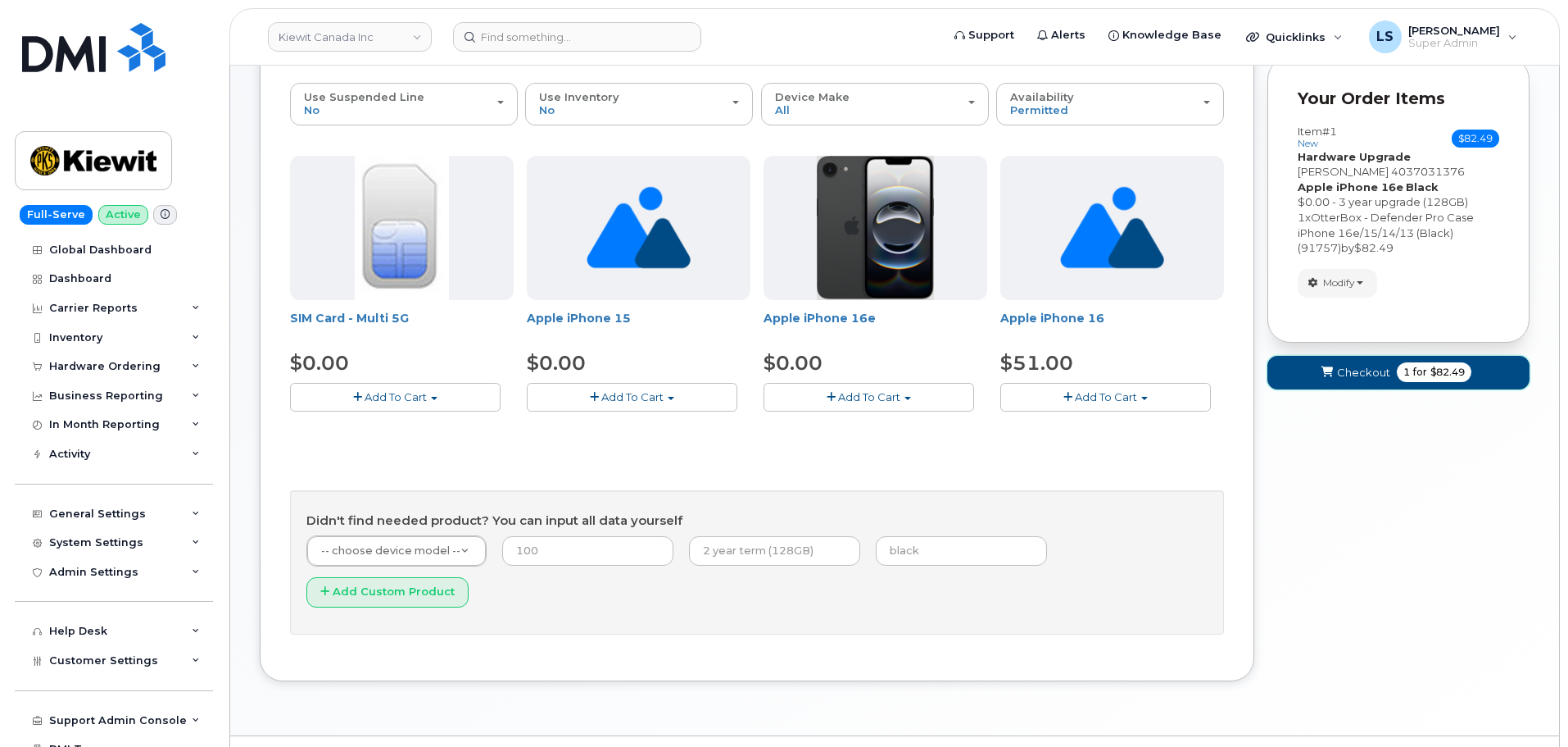
click at [1429, 381] on span "1 for $82.49" at bounding box center [1433, 372] width 75 height 20
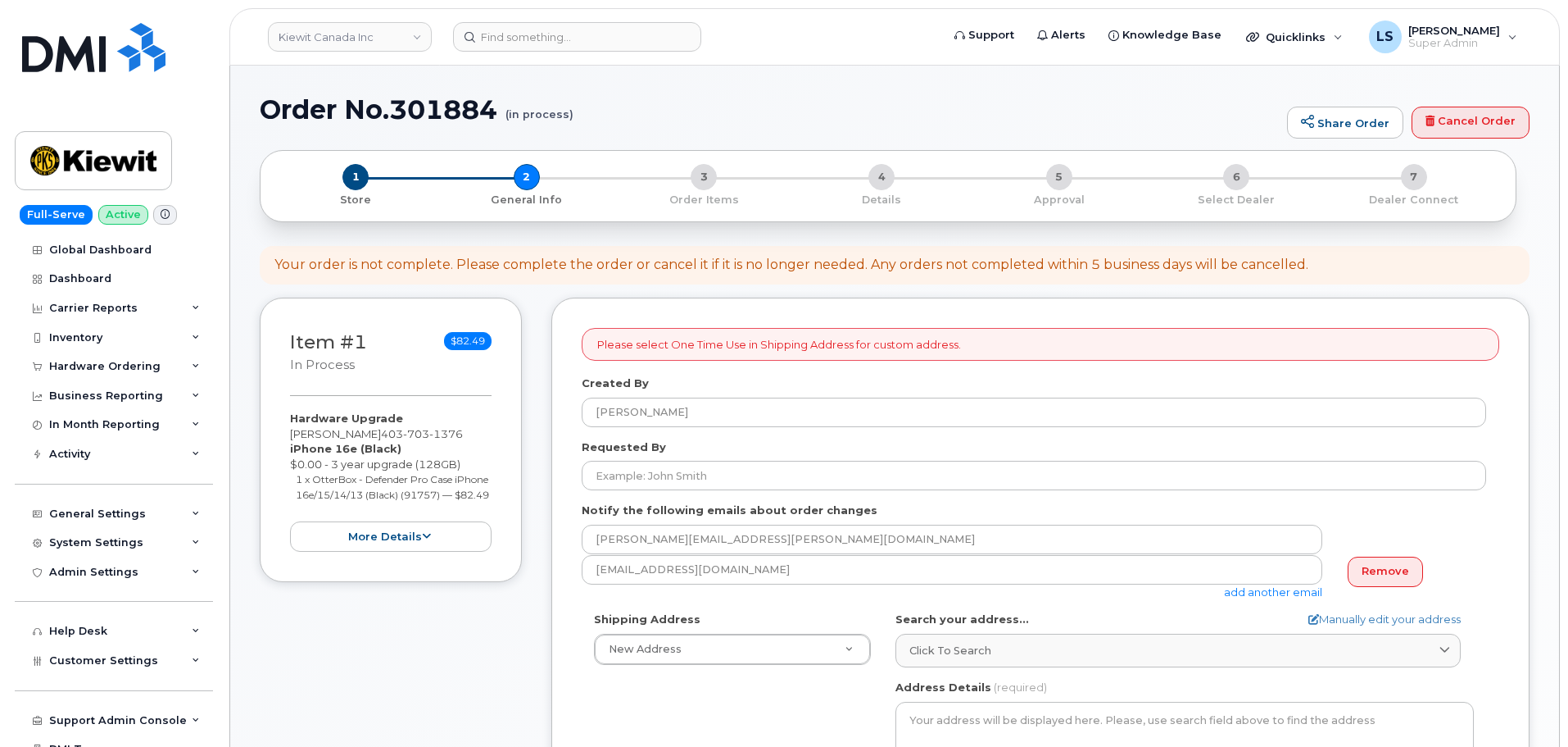
select select
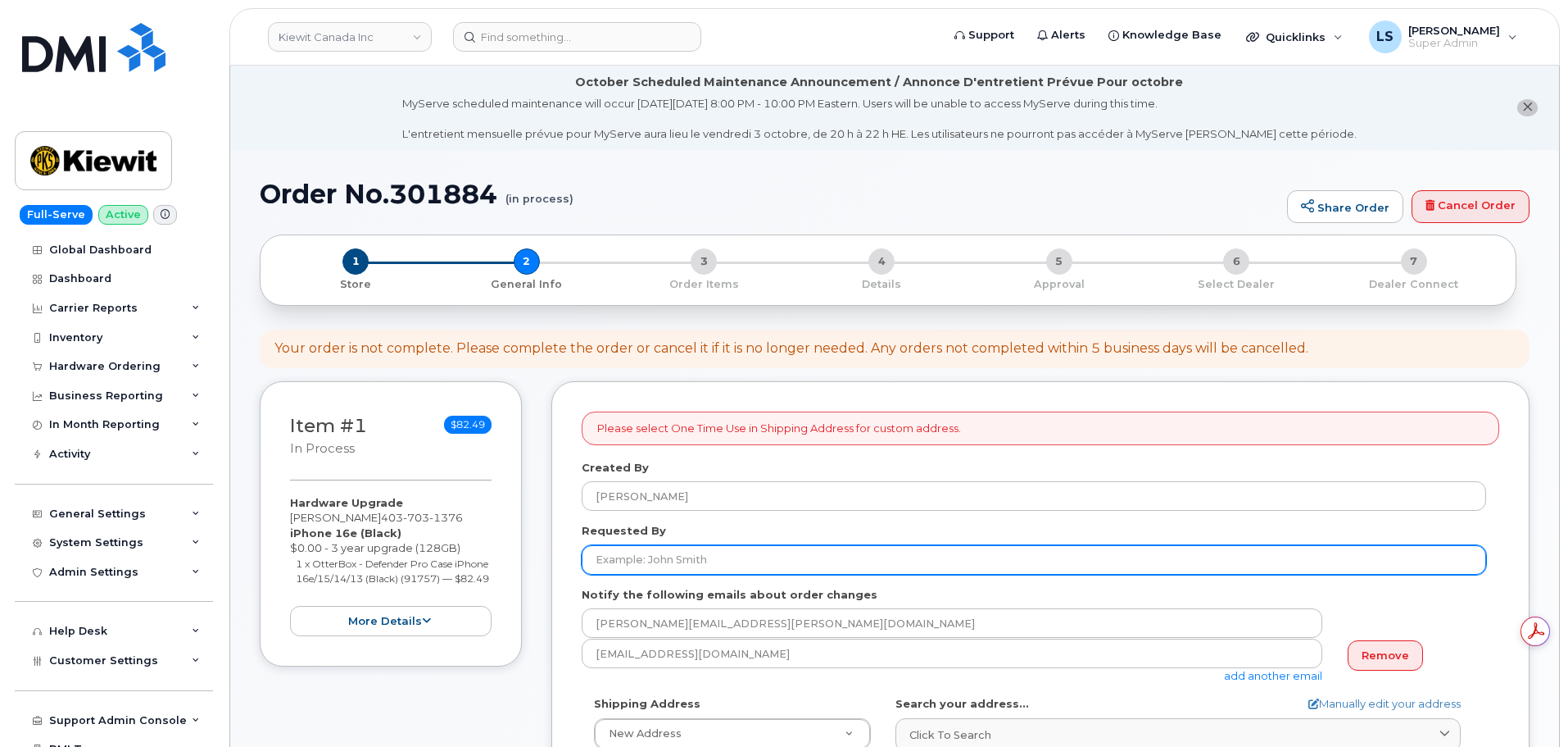
click at [633, 561] on input "Requested By" at bounding box center [1034, 560] width 905 height 30
paste input "[PERSON_NAME]"
type input "[PERSON_NAME]"
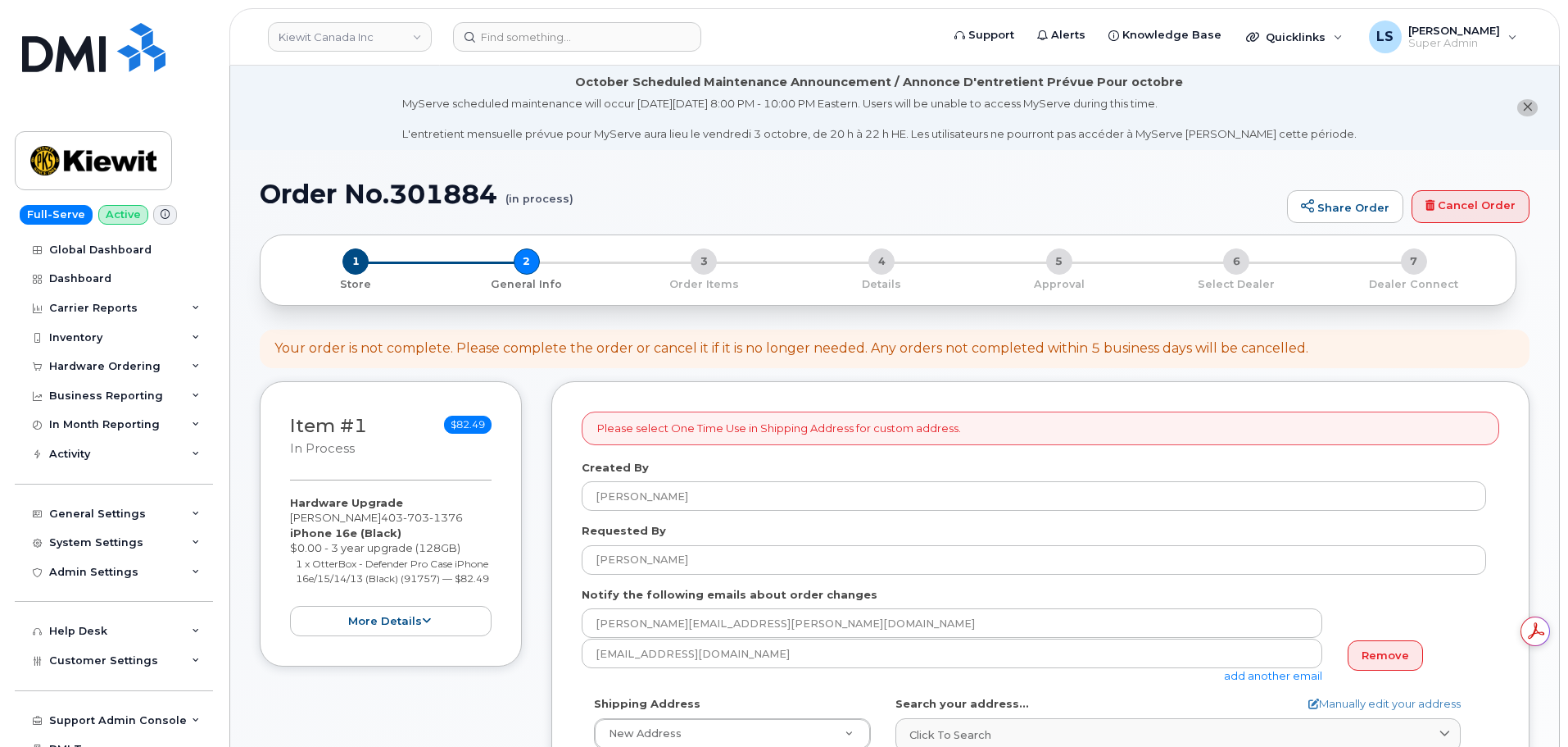
drag, startPoint x: 572, startPoint y: 688, endPoint x: 882, endPoint y: 676, distance: 310.2
click at [1282, 673] on link "add another email" at bounding box center [1273, 676] width 98 height 14
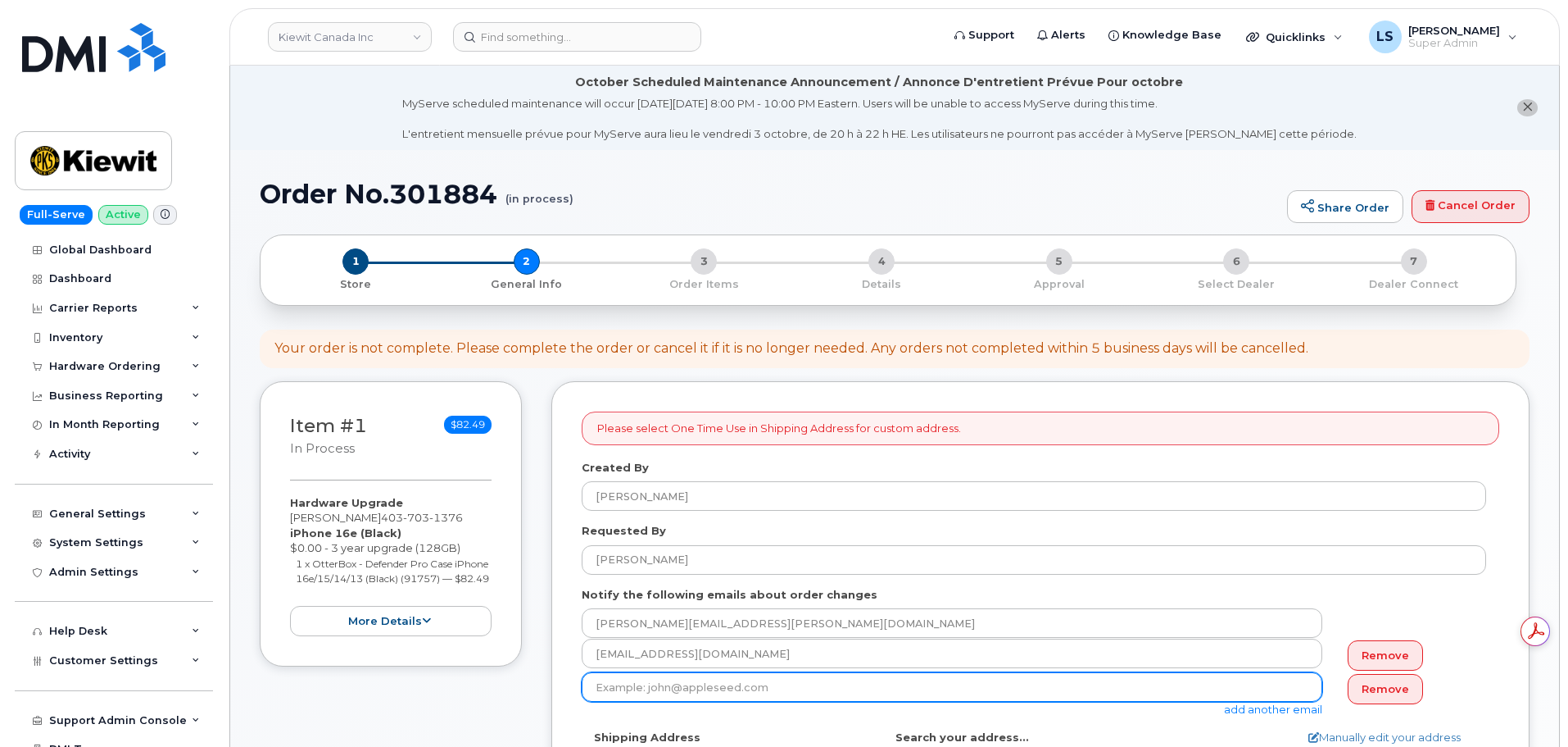
click at [636, 690] on input "email" at bounding box center [951, 686] width 740 height 30
paste input "KYLA.HABBERFIELD@KIEWIT.COM"
type input "KYLA.HABBERFIELD@KIEWIT.COM"
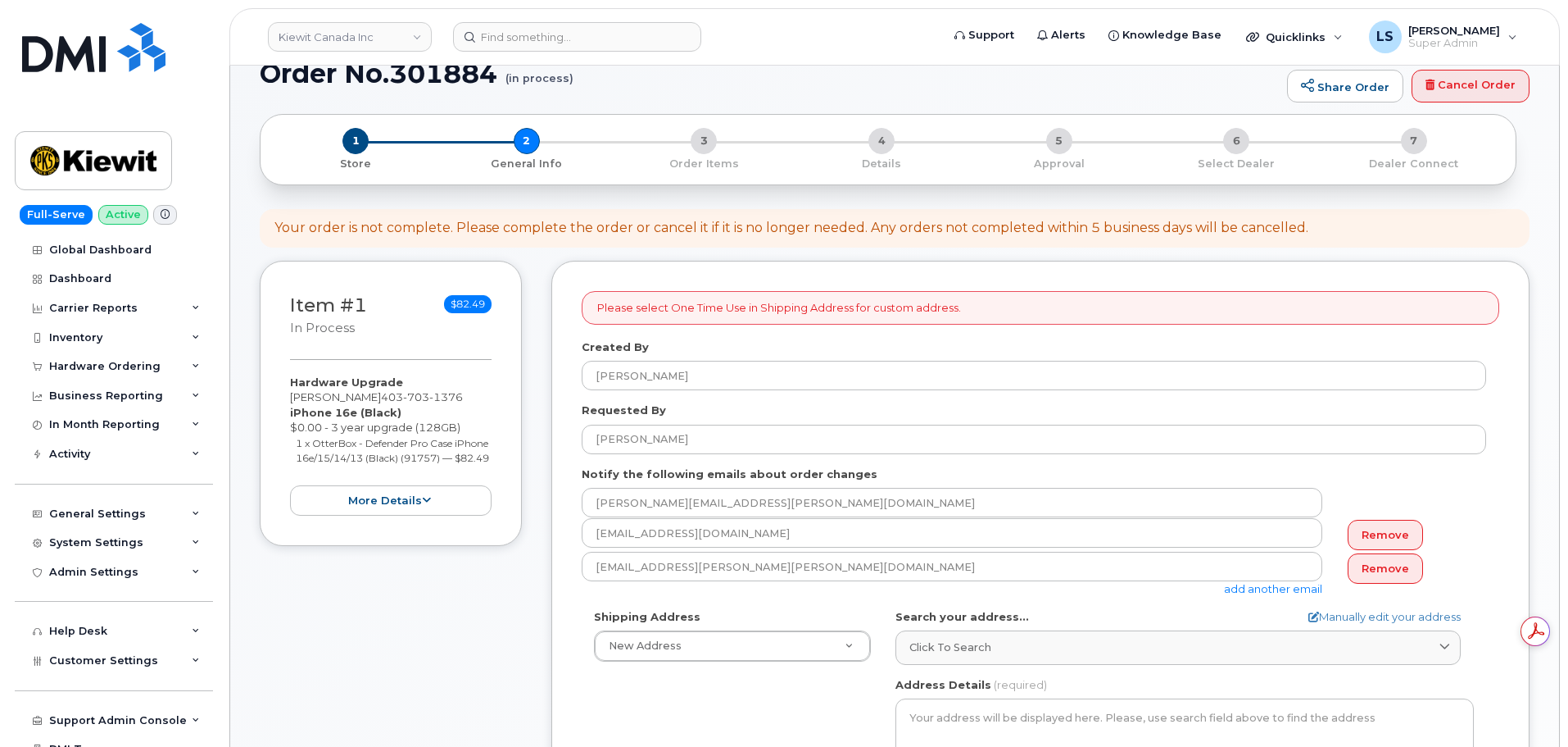
scroll to position [246, 0]
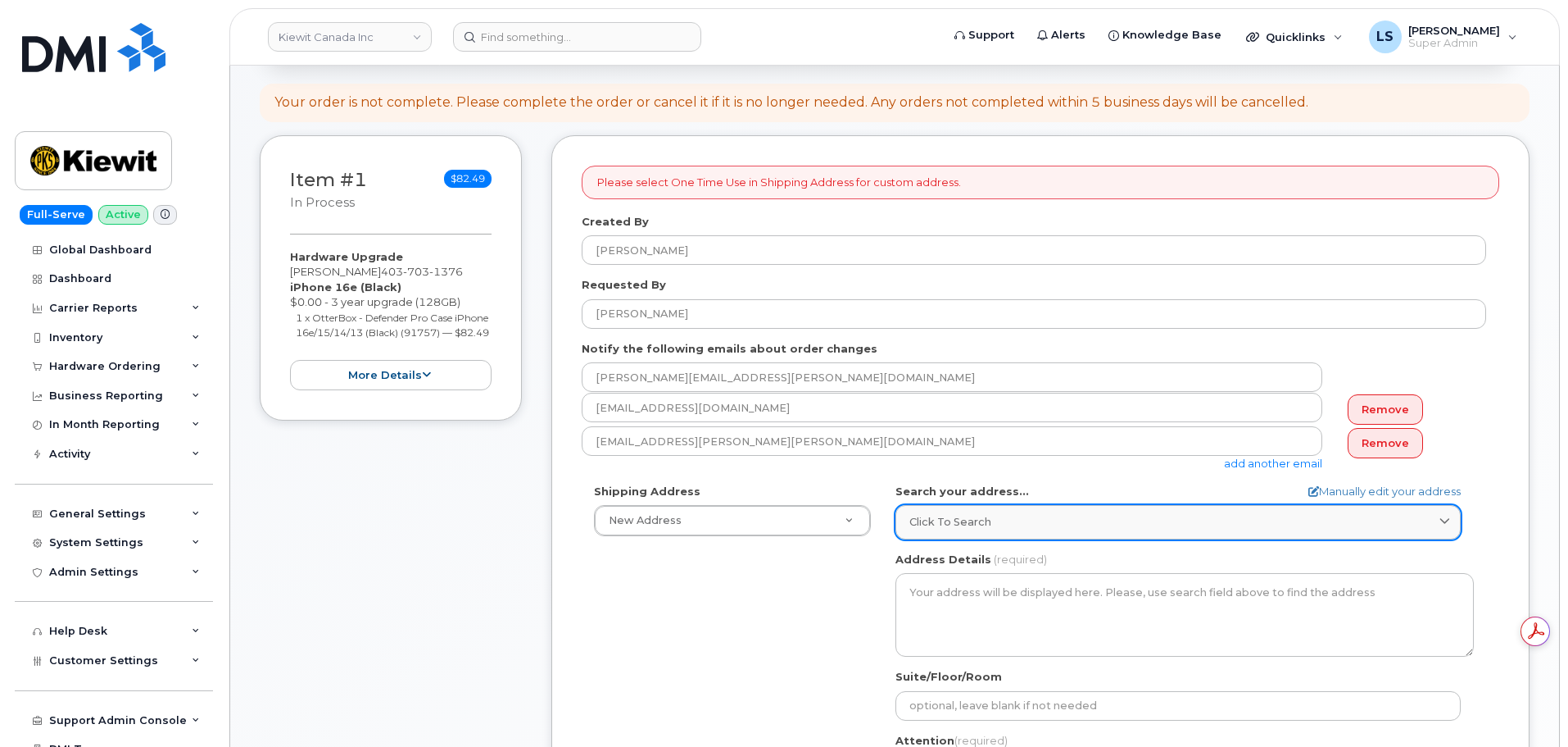
click at [1002, 509] on link "Click to search" at bounding box center [1178, 521] width 565 height 33
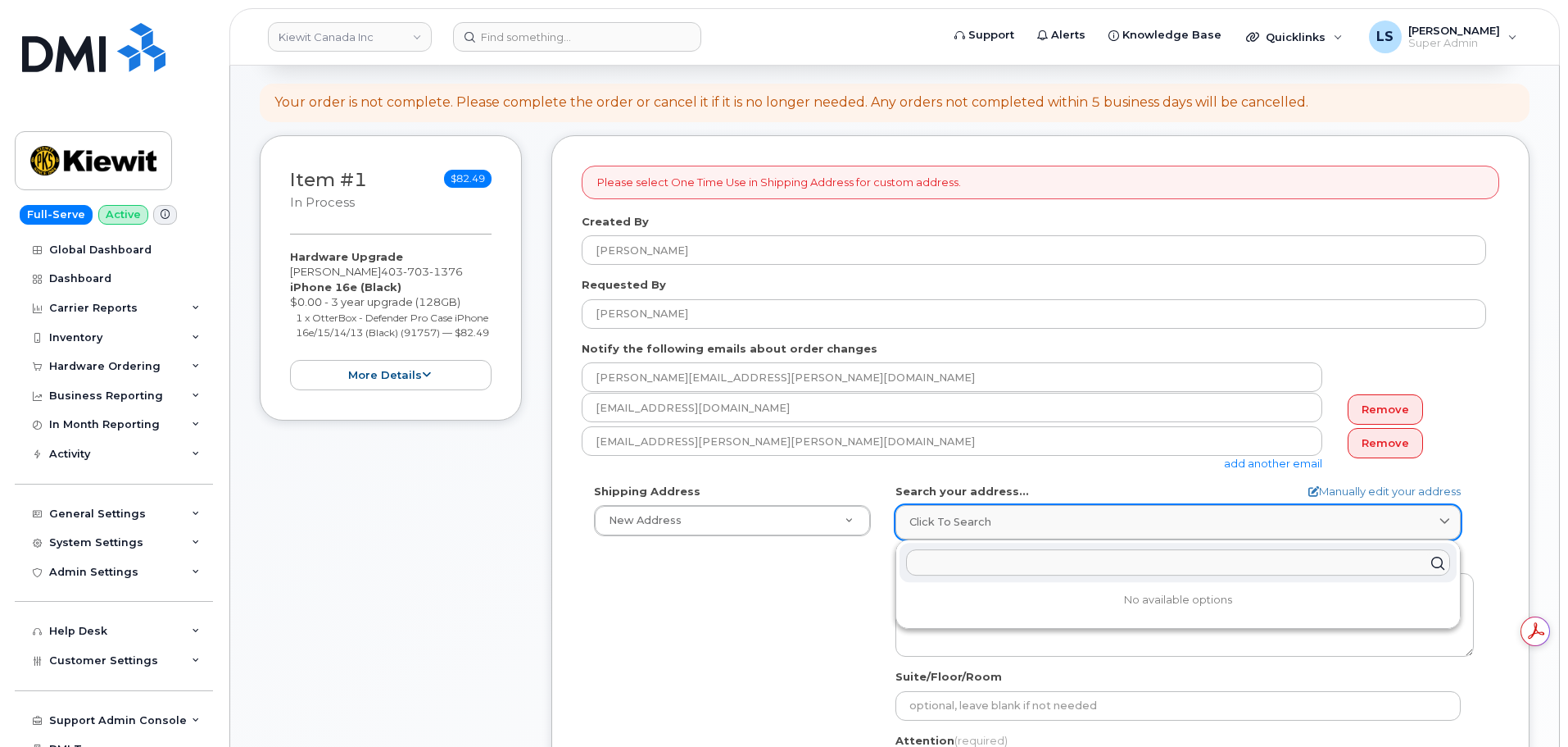
paste input "200-10333 Southport Rd SW Calgary AB T2W3X6"
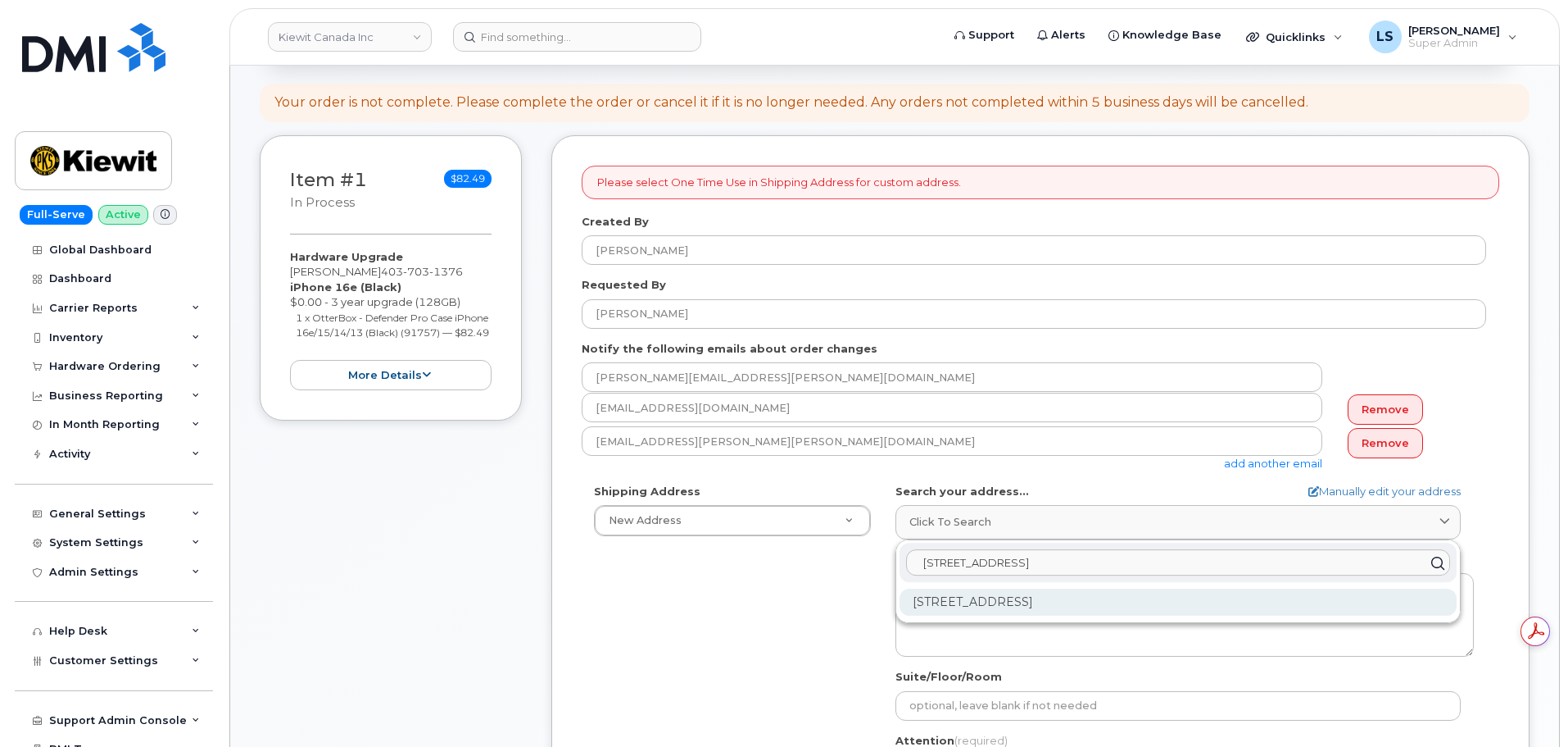
type input "200-10333 Southport Rd SW Calgary AB T2W3X6"
click at [971, 598] on div "200-10333 Southport Rd SW Calgary AB T2W 3X6" at bounding box center [1177, 602] width 557 height 27
select select
type textarea "200-10333 Southport Rd SW CALGARY AB T2W 3X6 CANADA"
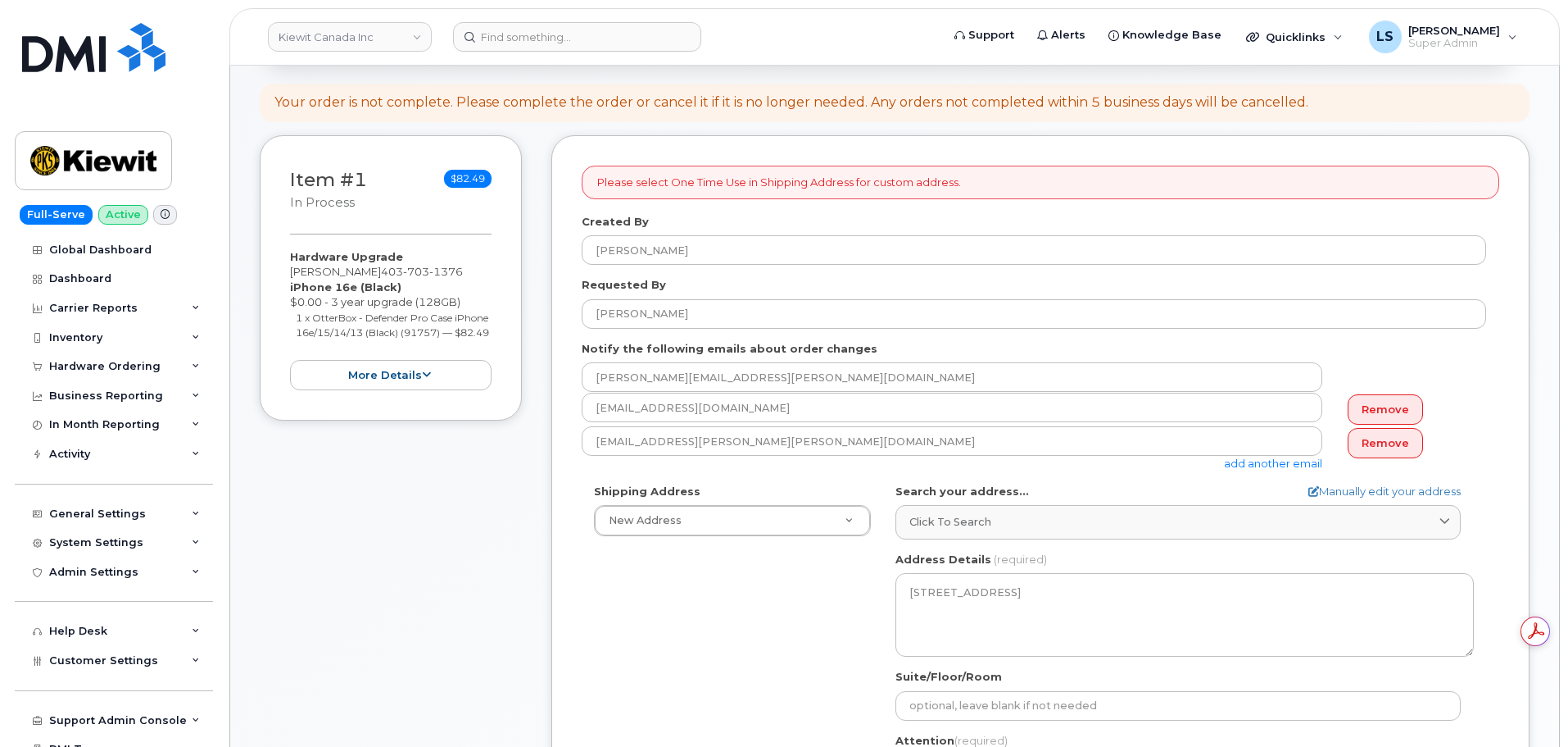
click at [826, 607] on div "Shipping Address New Address New Address Beaver Marine Limited Cahill-Ganotec, …" at bounding box center [1034, 671] width 905 height 377
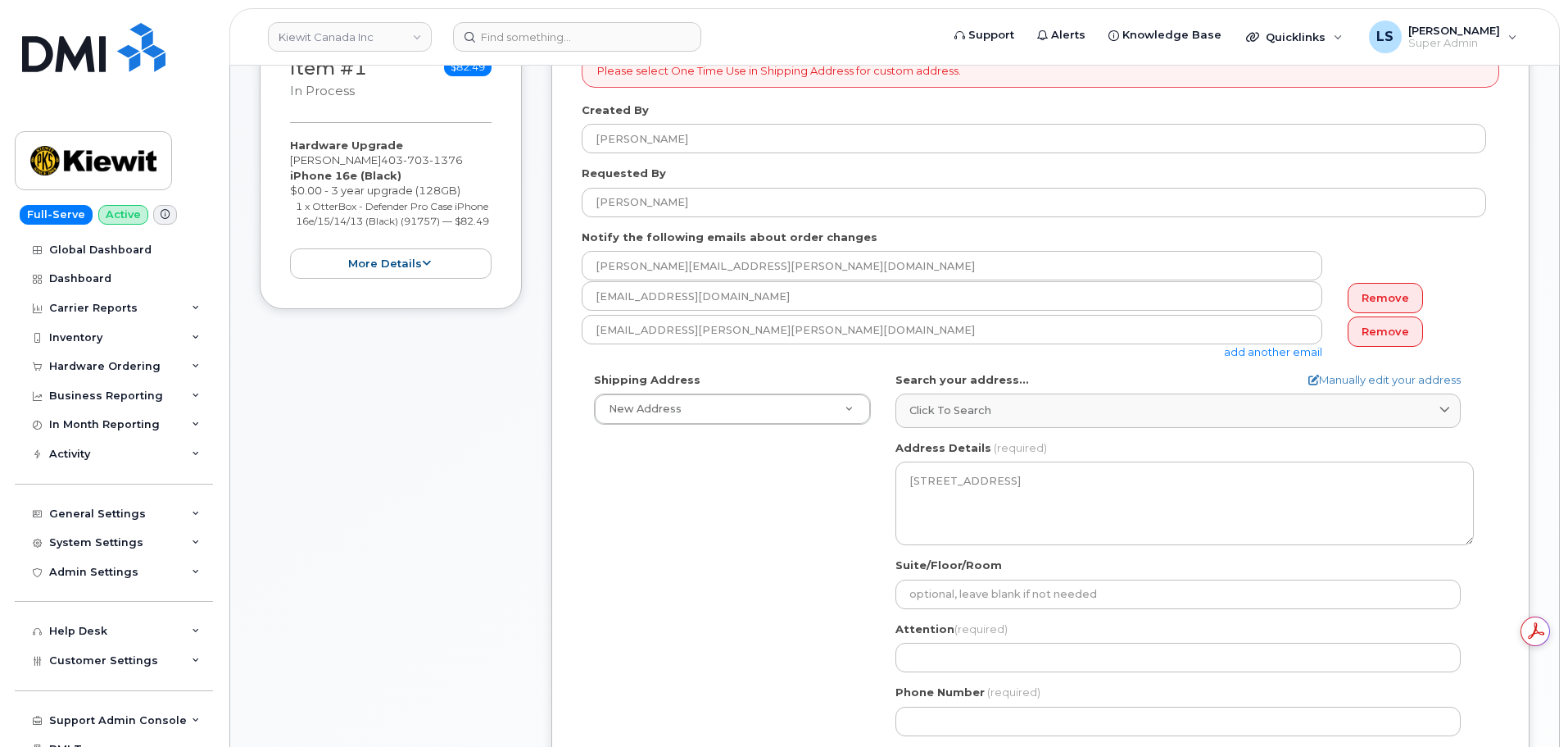
scroll to position [492, 0]
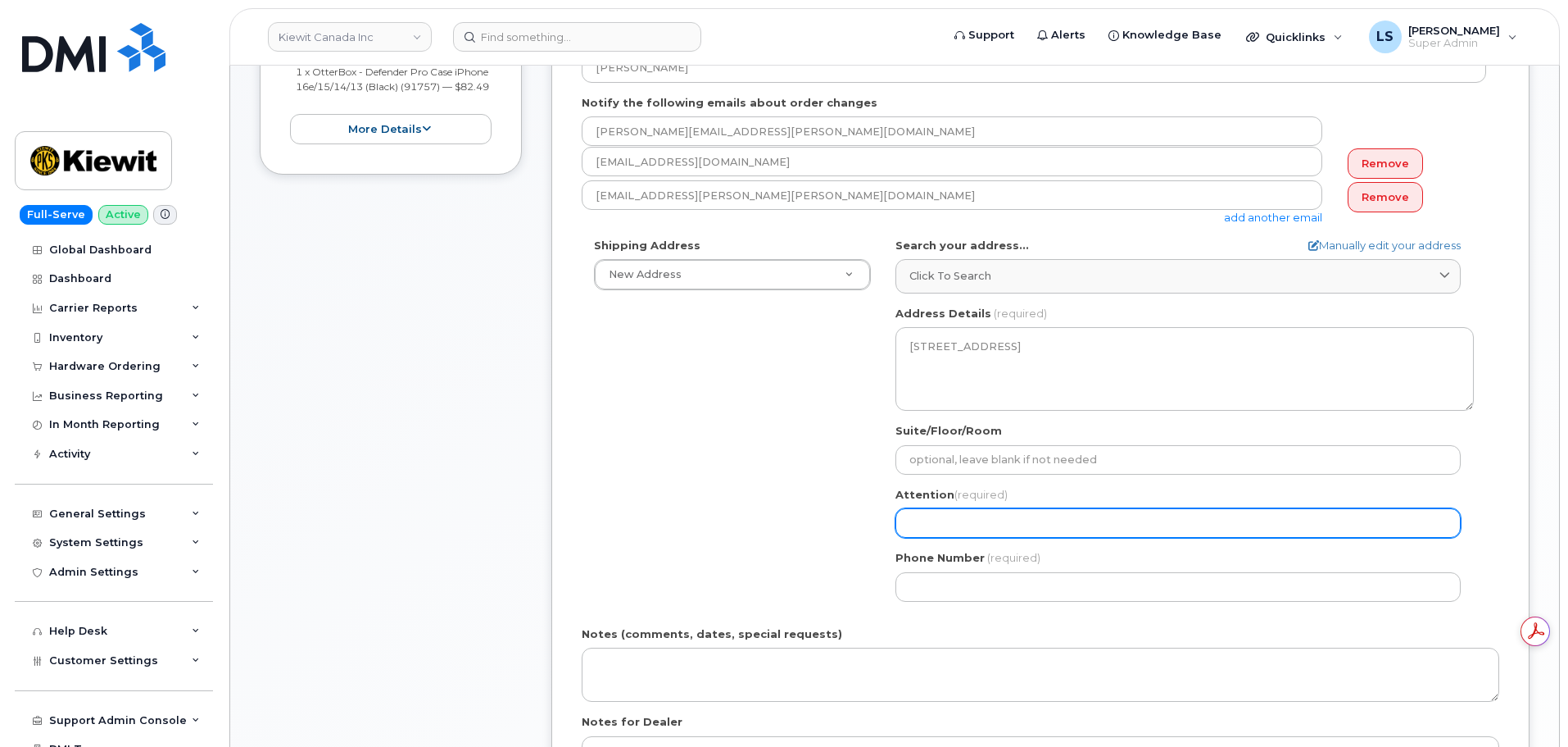
click at [960, 516] on input "Attention (required)" at bounding box center [1178, 523] width 565 height 30
paste input "Meghan Viglione"
select select
type input "Meghan Viglione"
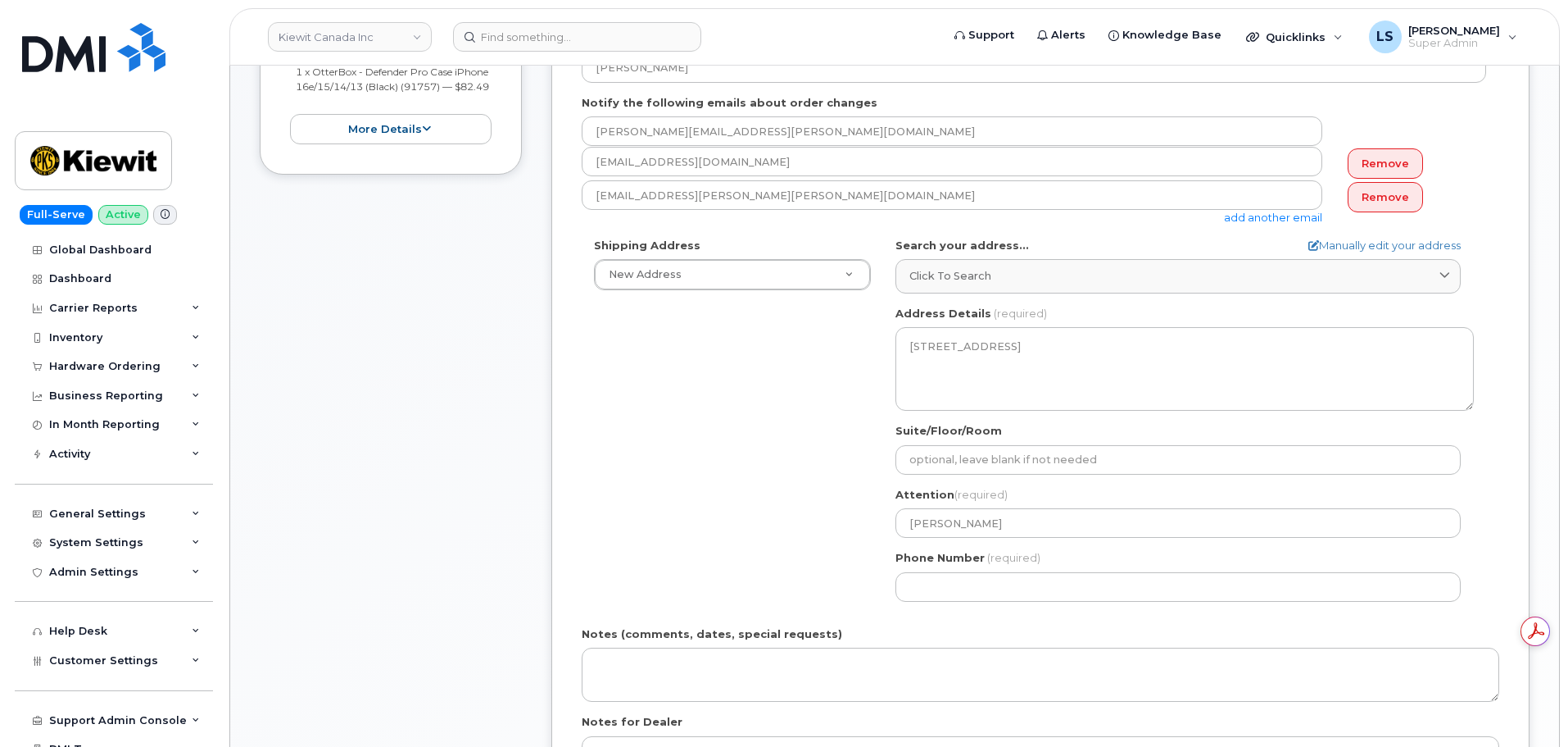
click at [749, 499] on div "Shipping Address New Address New Address Beaver Marine Limited Cahill-Ganotec, …" at bounding box center [1034, 425] width 905 height 377
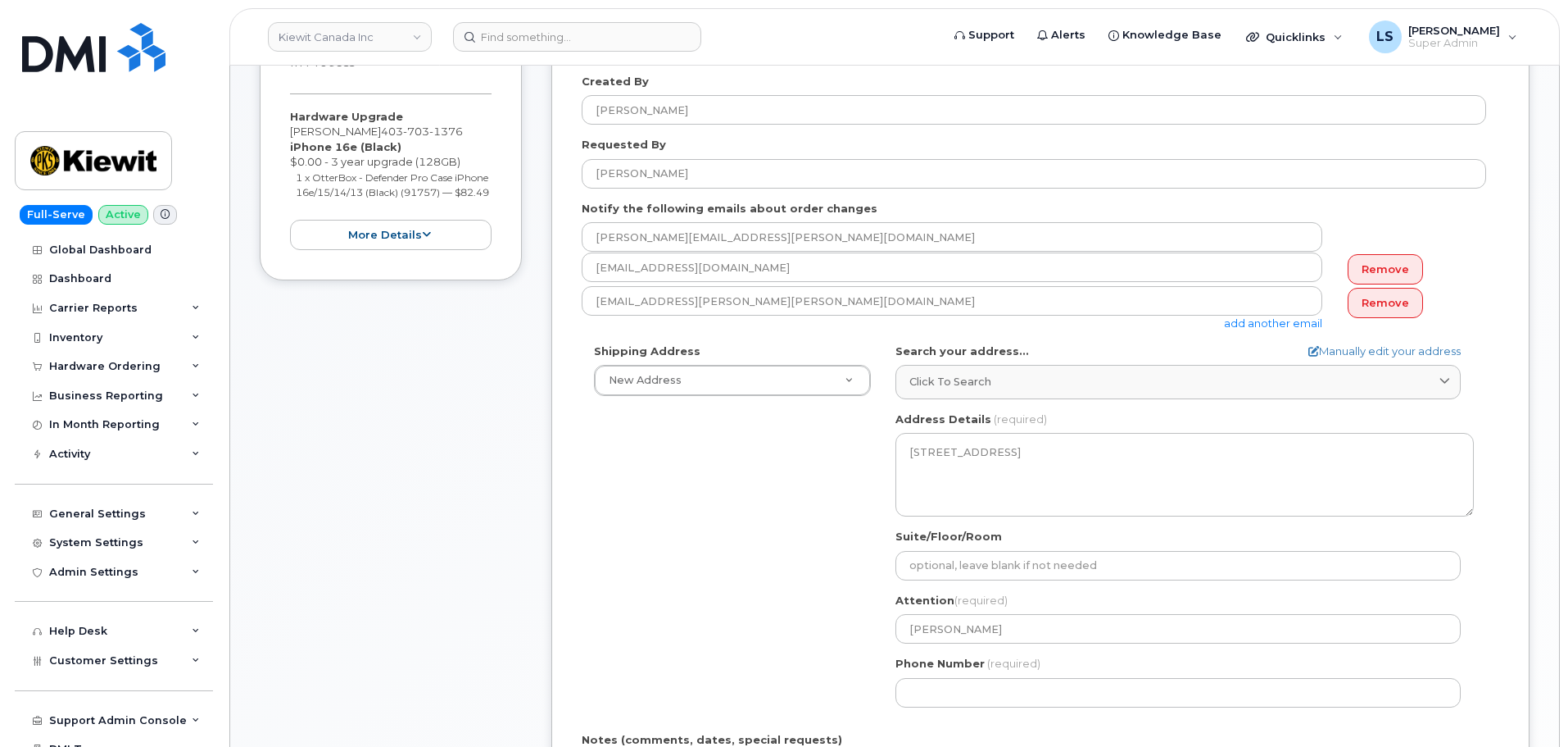
scroll to position [328, 0]
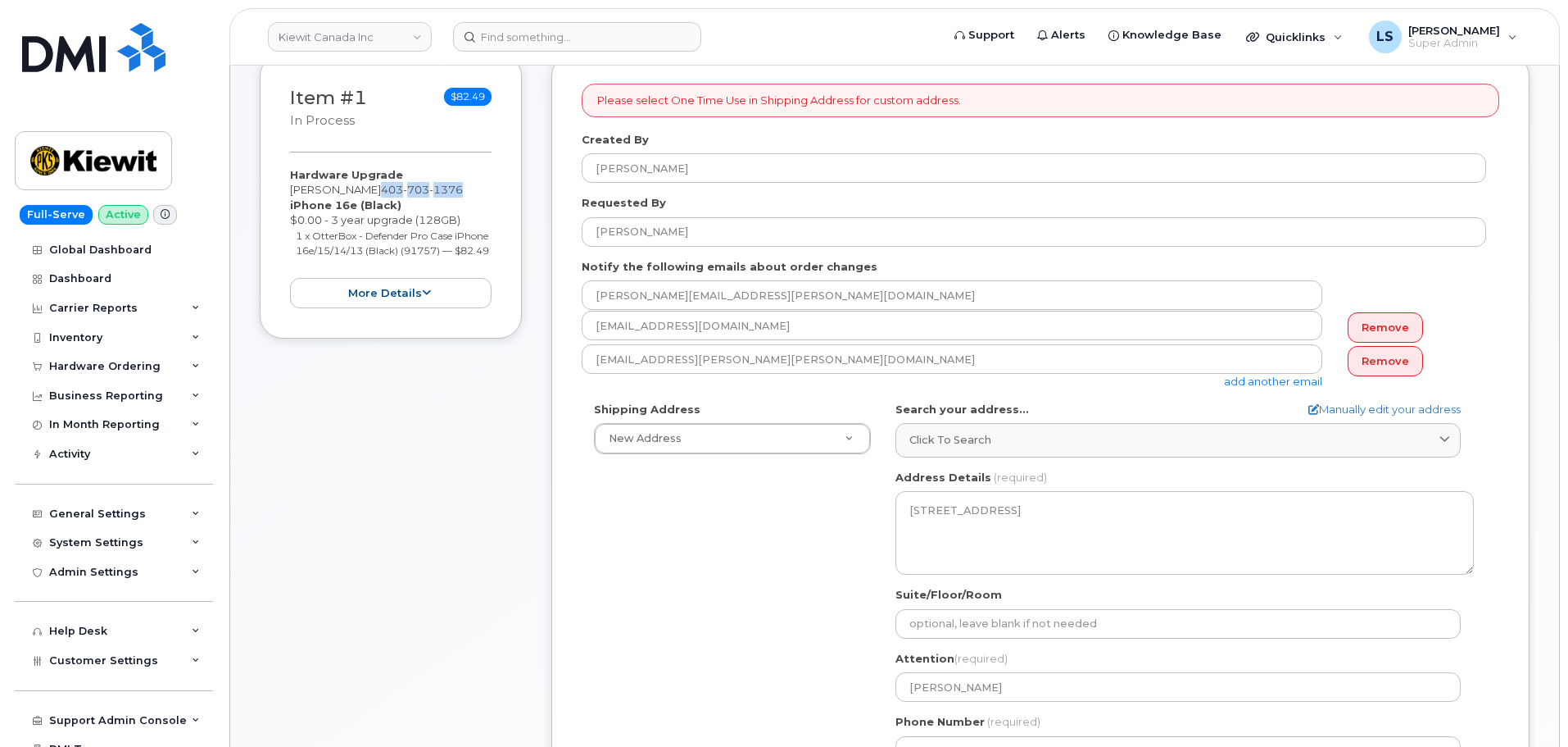
drag, startPoint x: 474, startPoint y: 189, endPoint x: 385, endPoint y: 188, distance: 89.0
click at [385, 188] on div "Hardware Upgrade Meghan Viglione 403 703 1376 iPhone 16e (Black) $0.00 - 3 year…" at bounding box center [390, 238] width 201 height 141
copy span "403 703 1376"
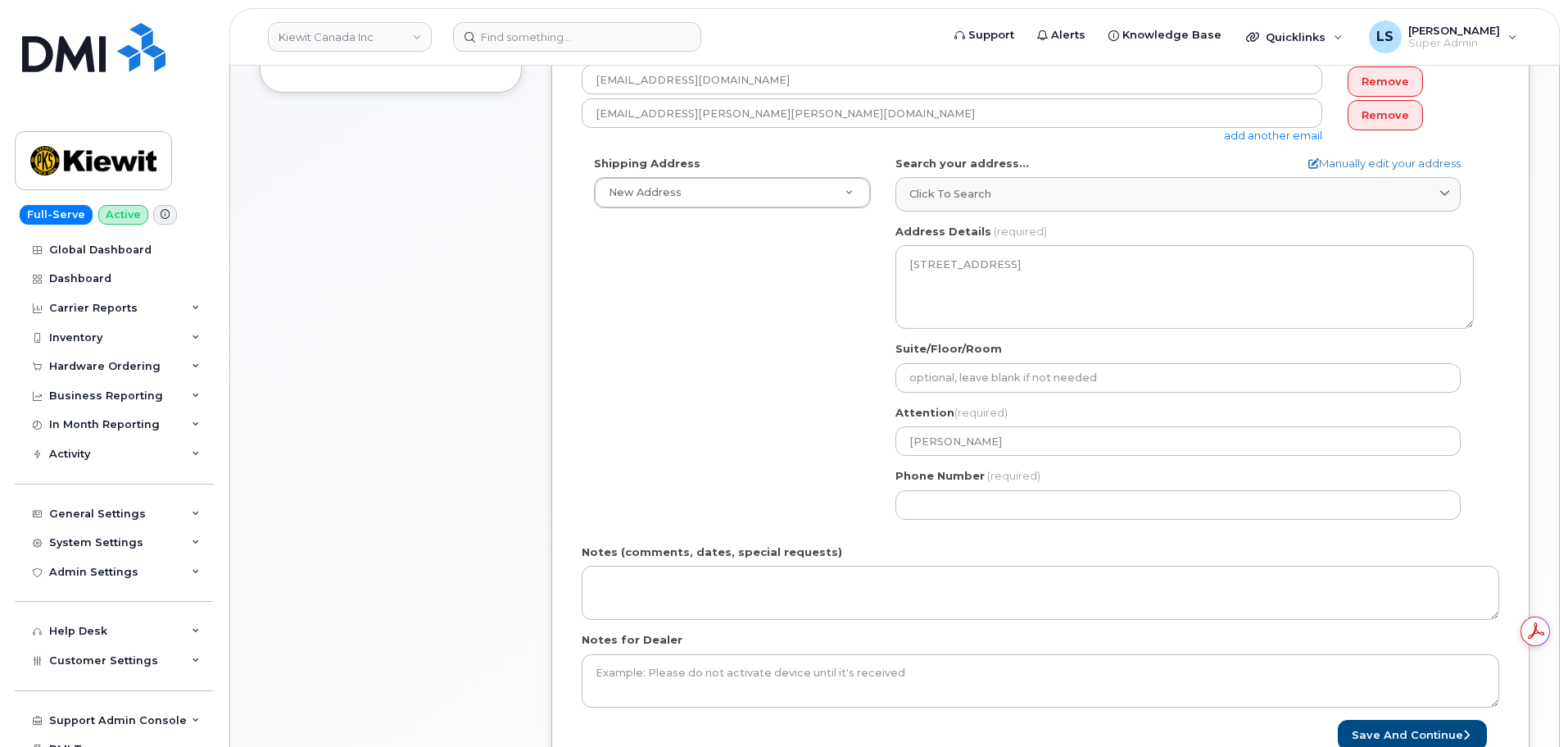
click at [949, 490] on div "Phone Number (required)" at bounding box center [1184, 493] width 579 height 51
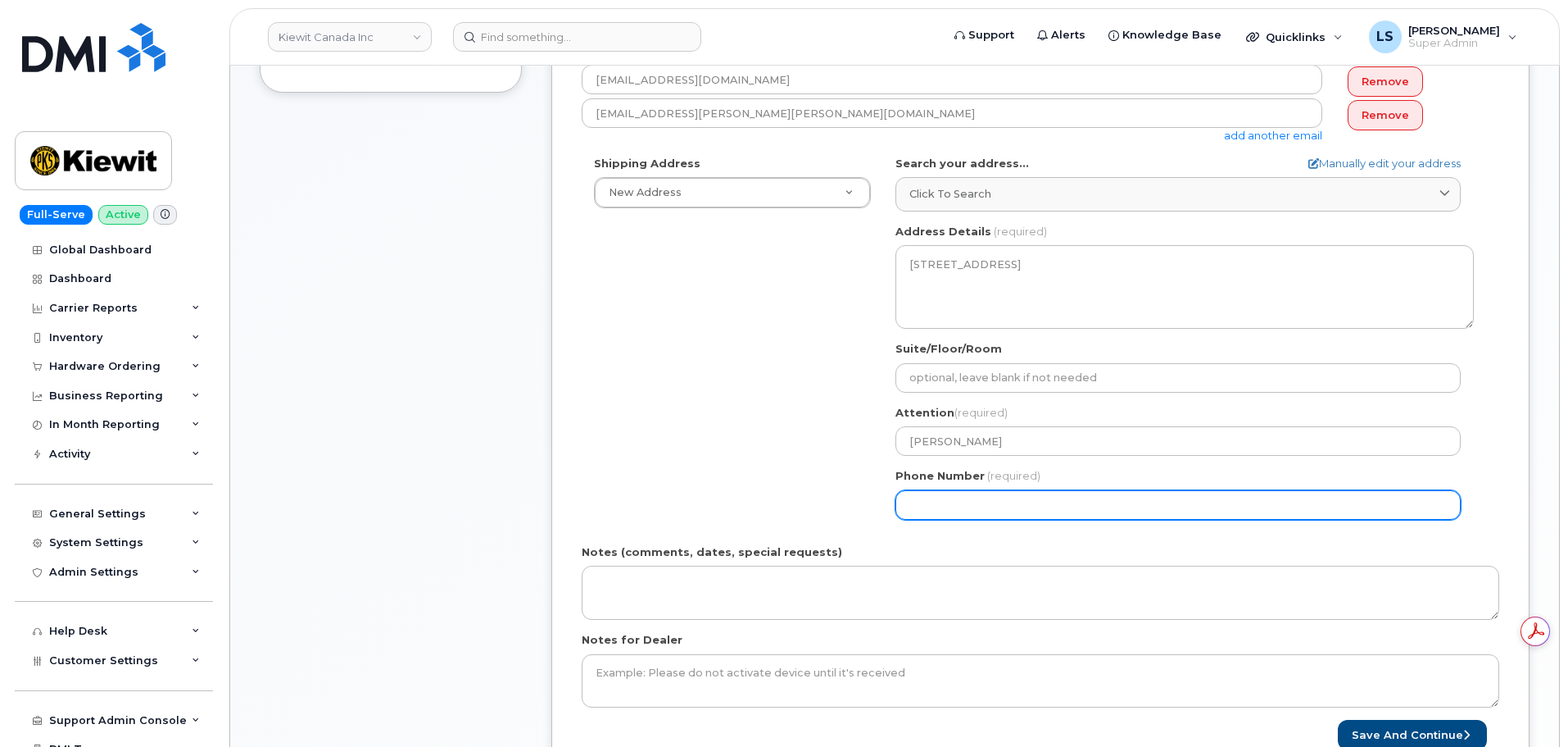
click at [944, 492] on input "Phone Number" at bounding box center [1178, 505] width 565 height 30
paste input "4037031376"
select select
type input "4037031376"
click at [593, 474] on div "Shipping Address New Address New Address Beaver Marine Limited Cahill-Ganotec, …" at bounding box center [1034, 343] width 905 height 377
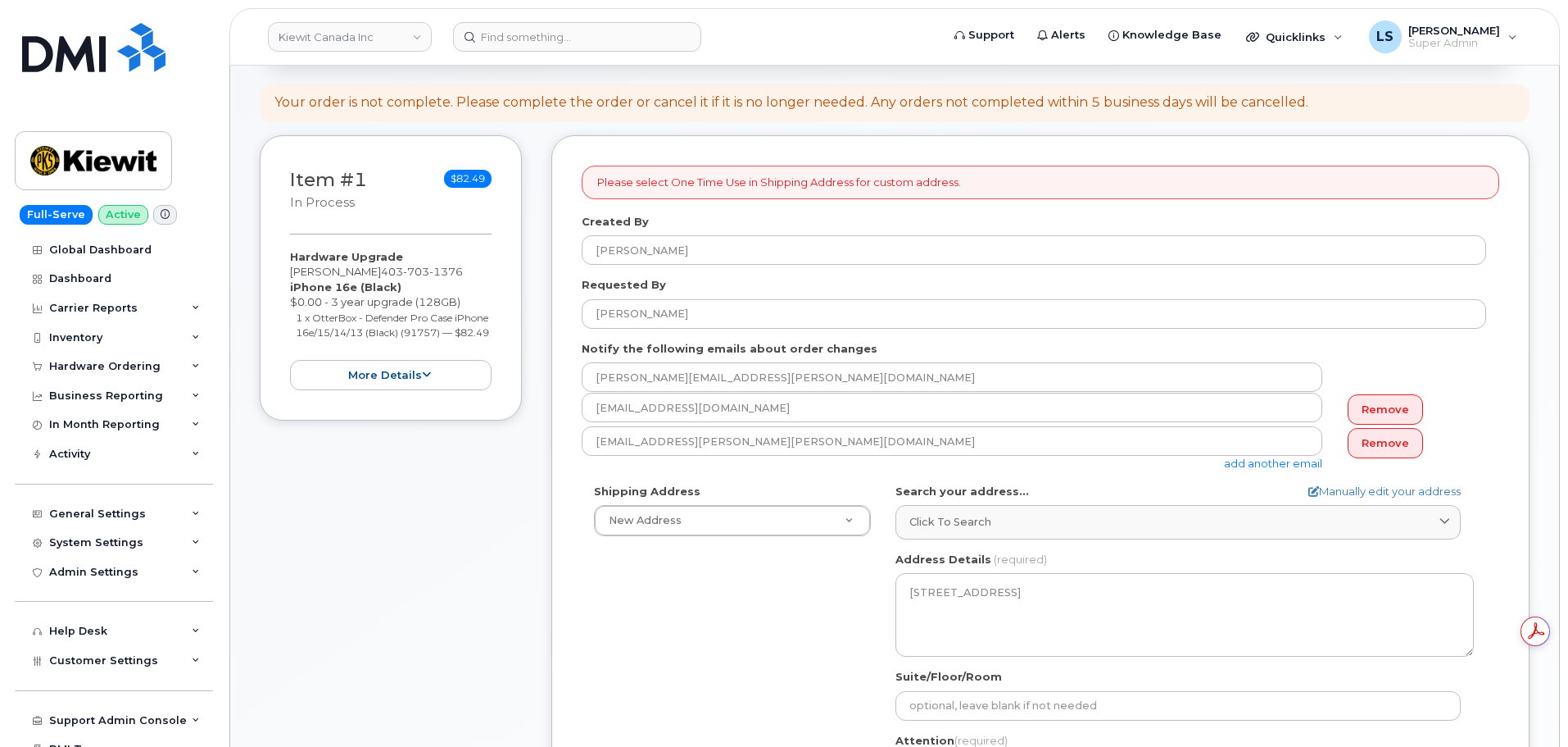
click at [671, 548] on div "Shipping Address New Address New Address Beaver Marine Limited Cahill-Ganotec, …" at bounding box center [1034, 671] width 905 height 377
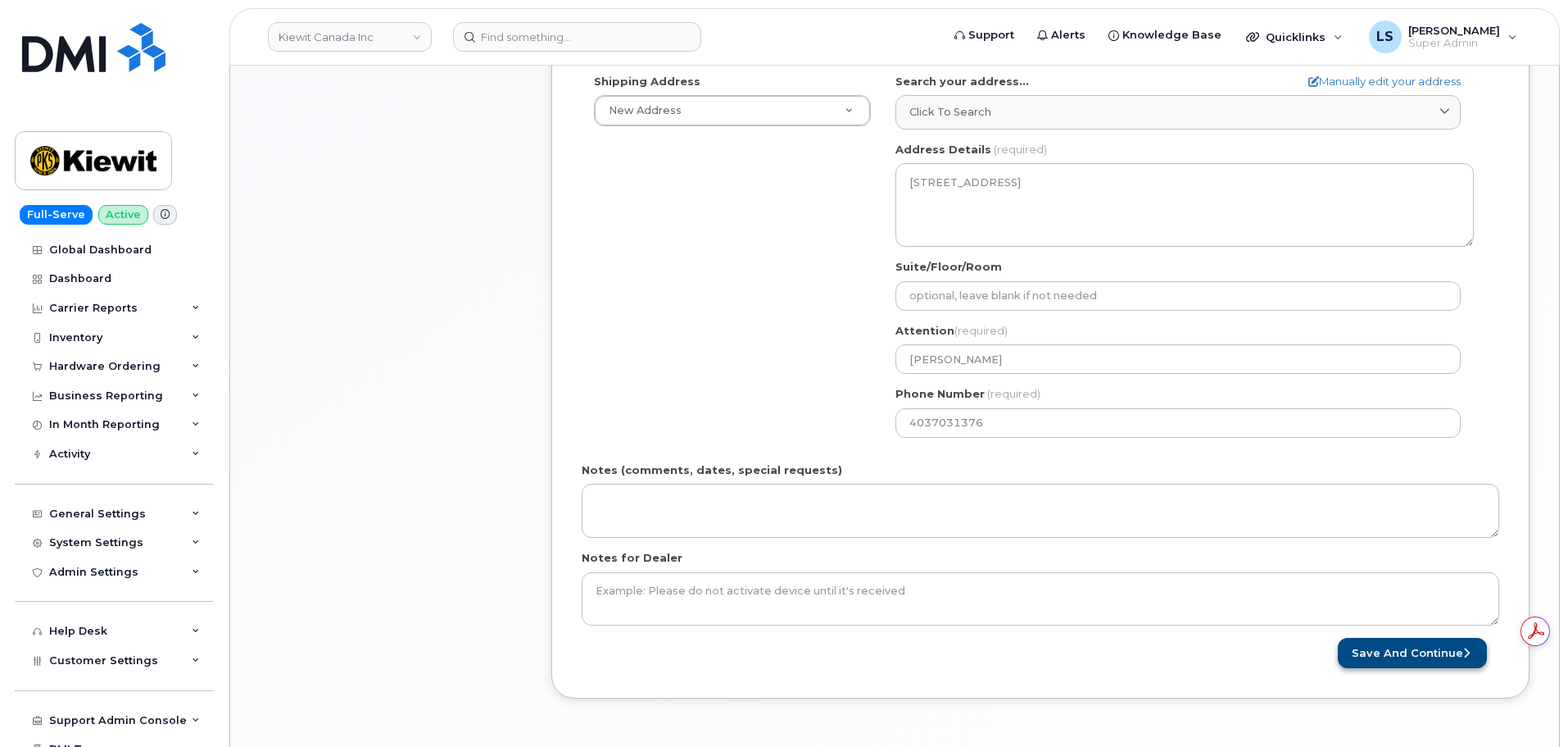
drag, startPoint x: 1380, startPoint y: 671, endPoint x: 1386, endPoint y: 646, distance: 25.7
click at [1380, 667] on div "Please select One Time Use in Shipping Address for custom address. Created By L…" at bounding box center [1041, 211] width 979 height 973
click at [1386, 646] on button "Save and Continue" at bounding box center [1412, 653] width 149 height 31
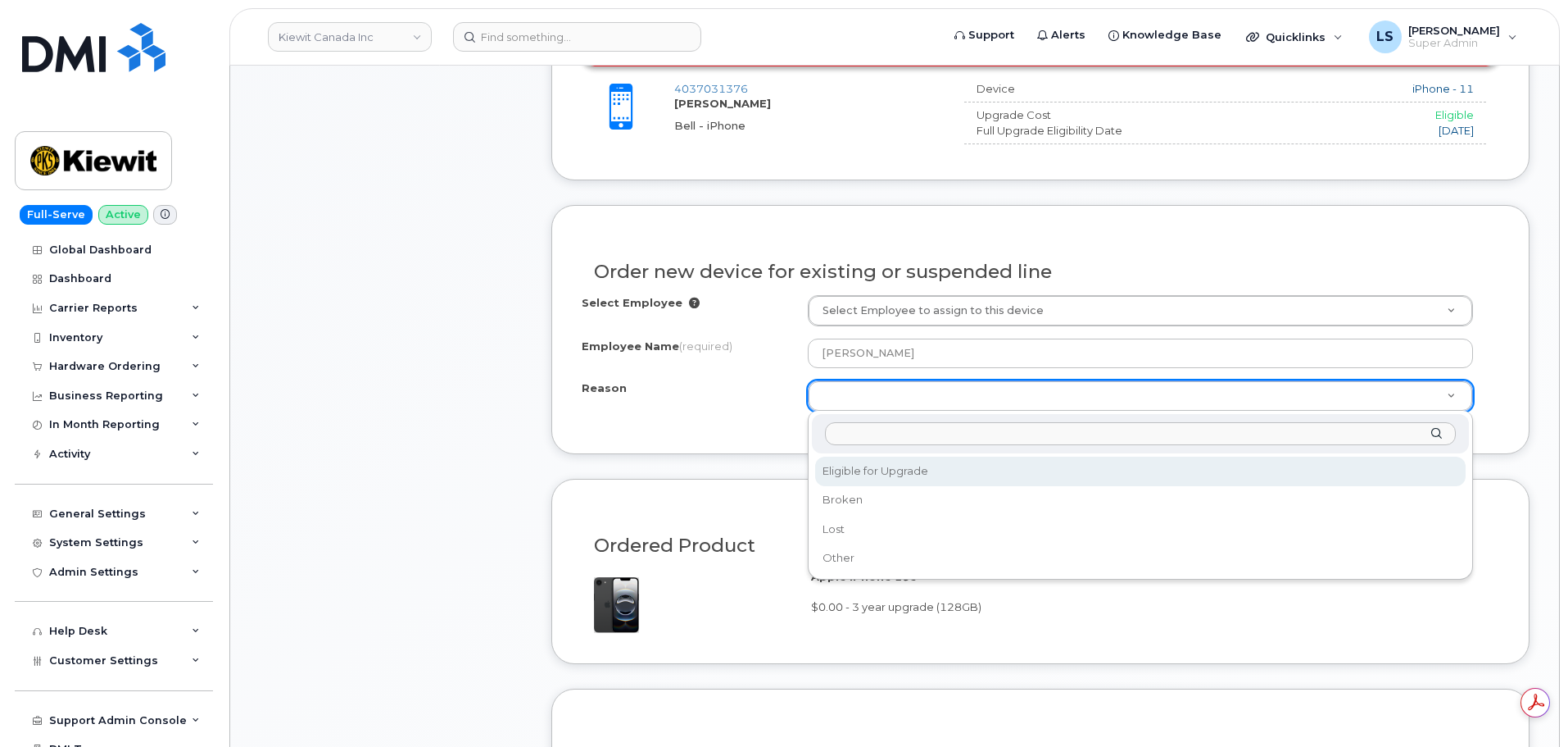
drag, startPoint x: 867, startPoint y: 474, endPoint x: 728, endPoint y: 465, distance: 139.3
select select "eligible_for_upgrade"
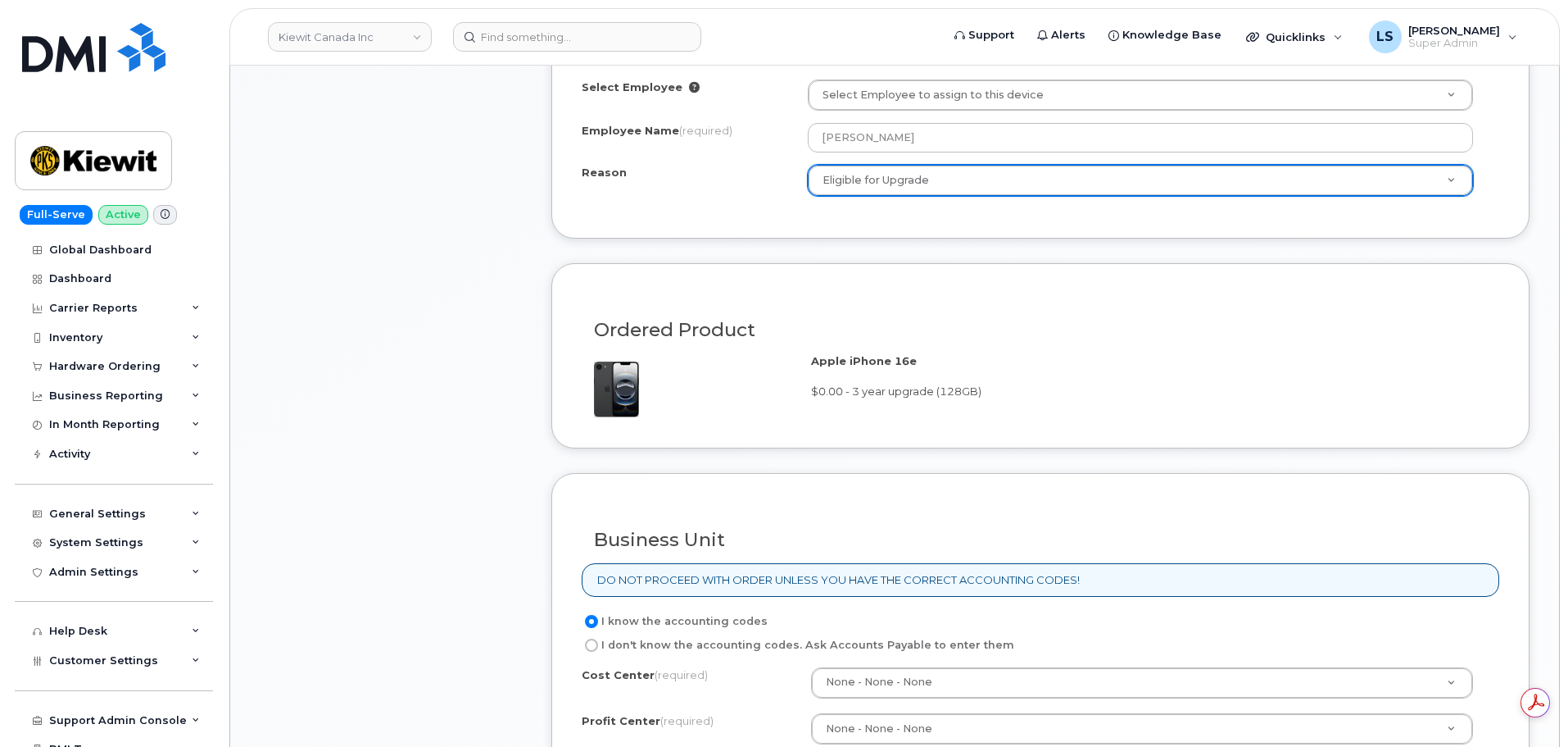
scroll to position [1229, 0]
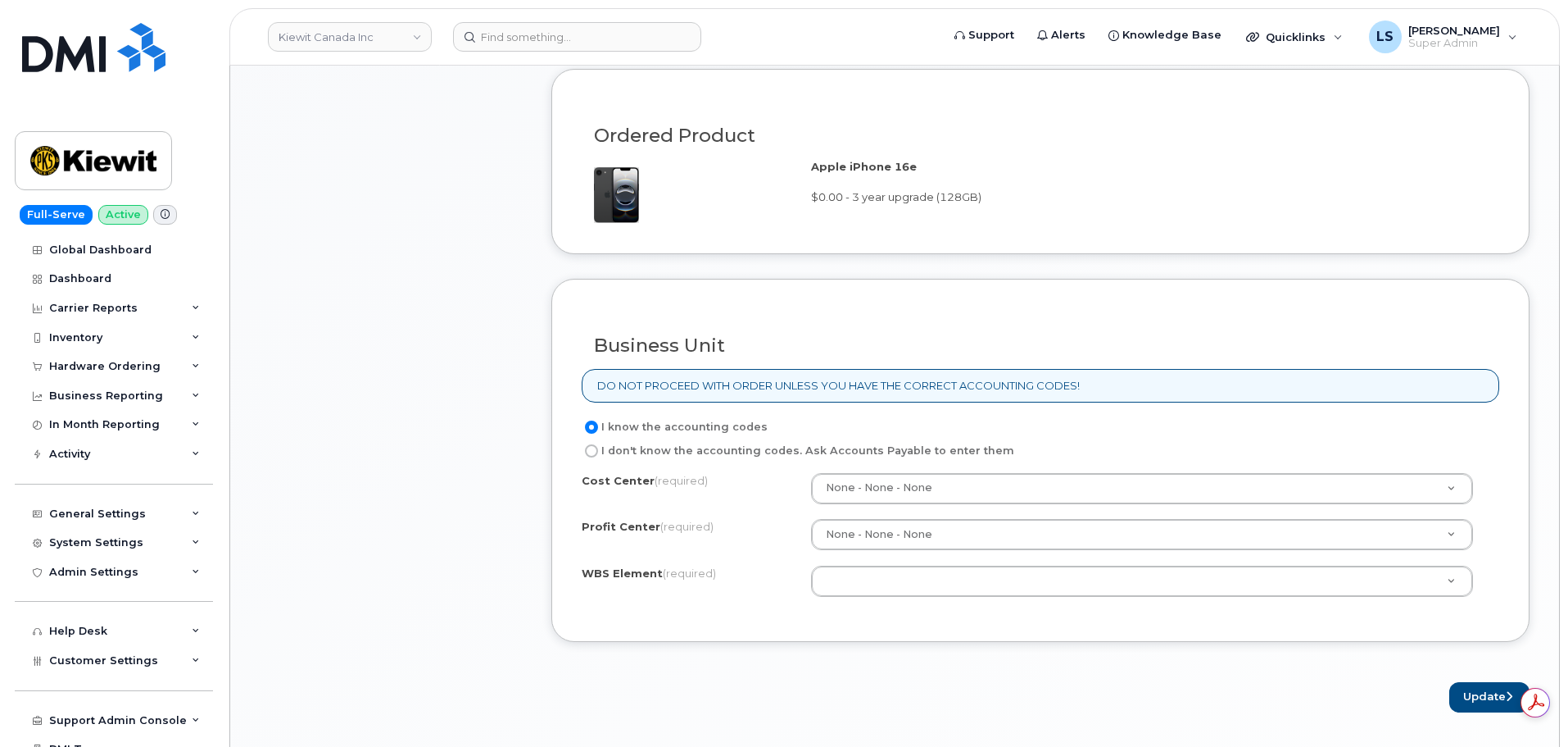
click at [953, 597] on div "Cost Center (required) None - None - None None Profit Center (required) None - …" at bounding box center [1040, 543] width 917 height 139
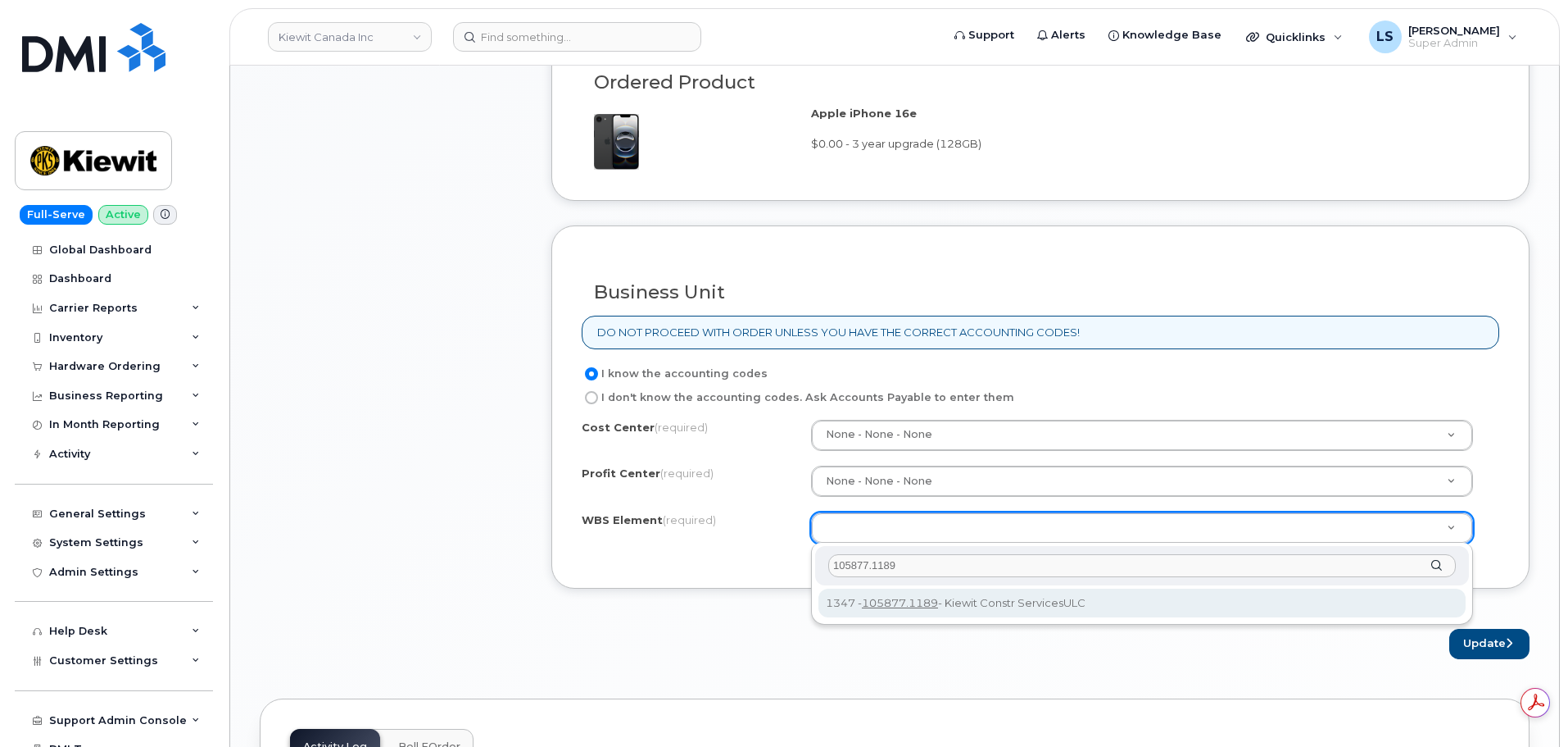
scroll to position [1312, 0]
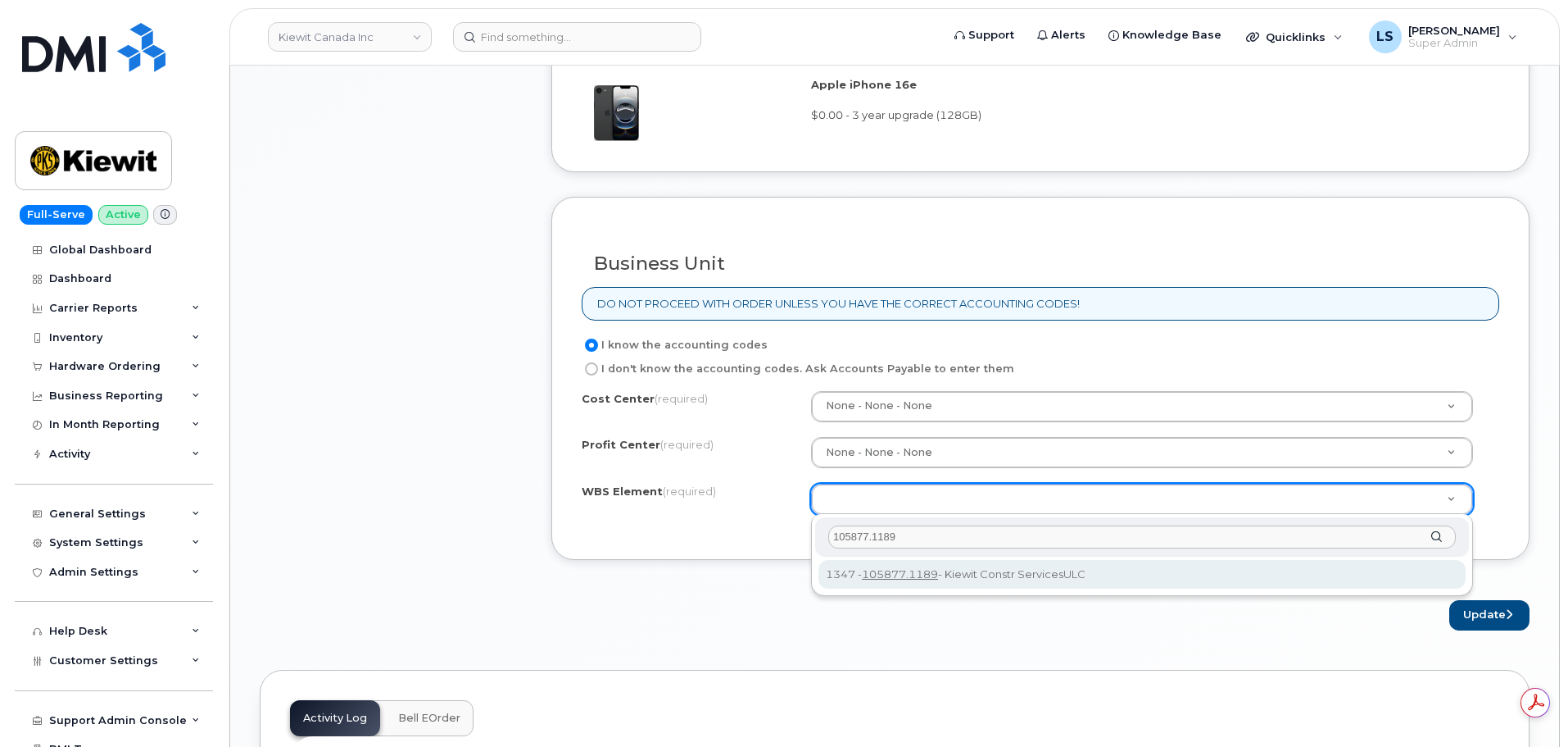
type input "105877.1189"
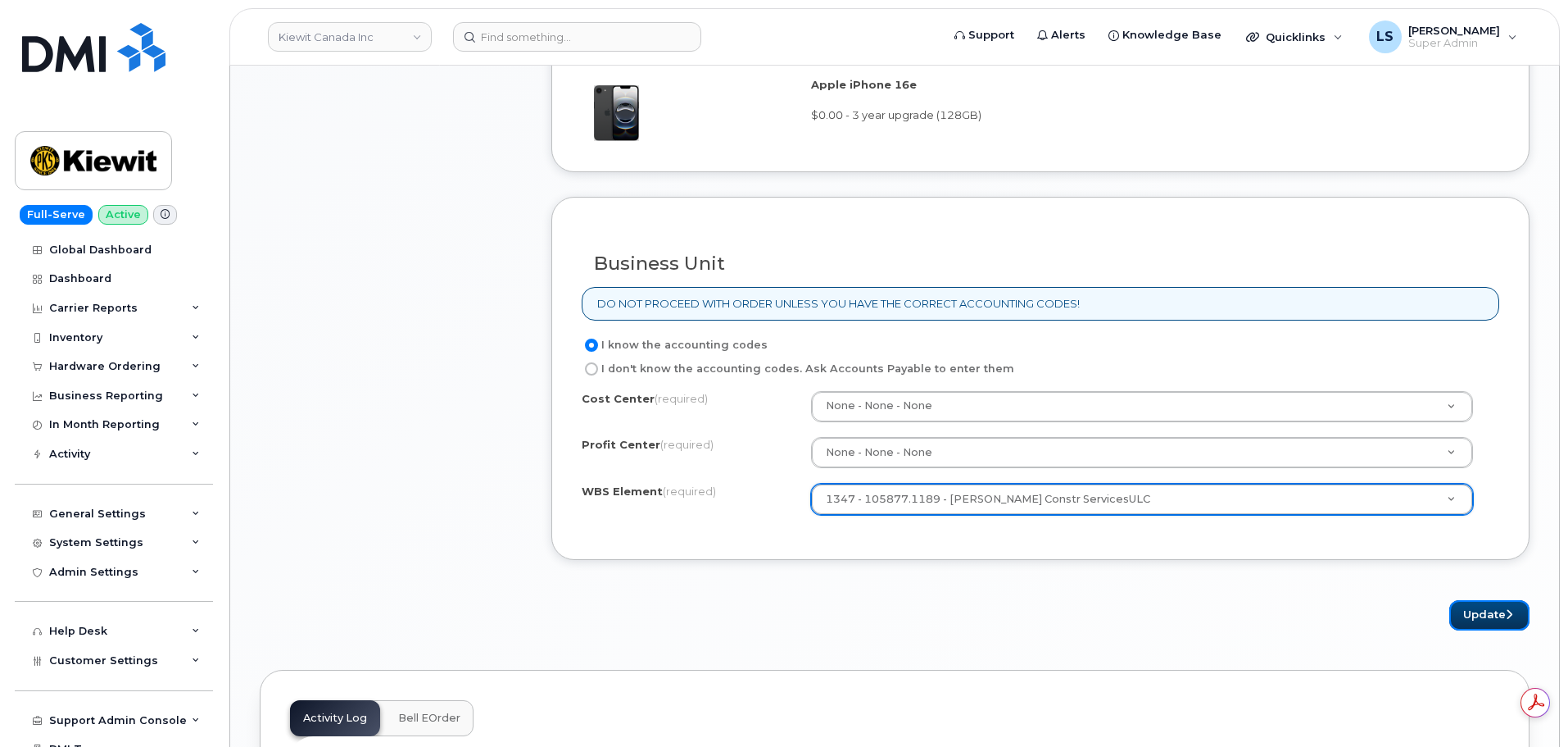
click at [1485, 619] on button "Update" at bounding box center [1489, 615] width 80 height 31
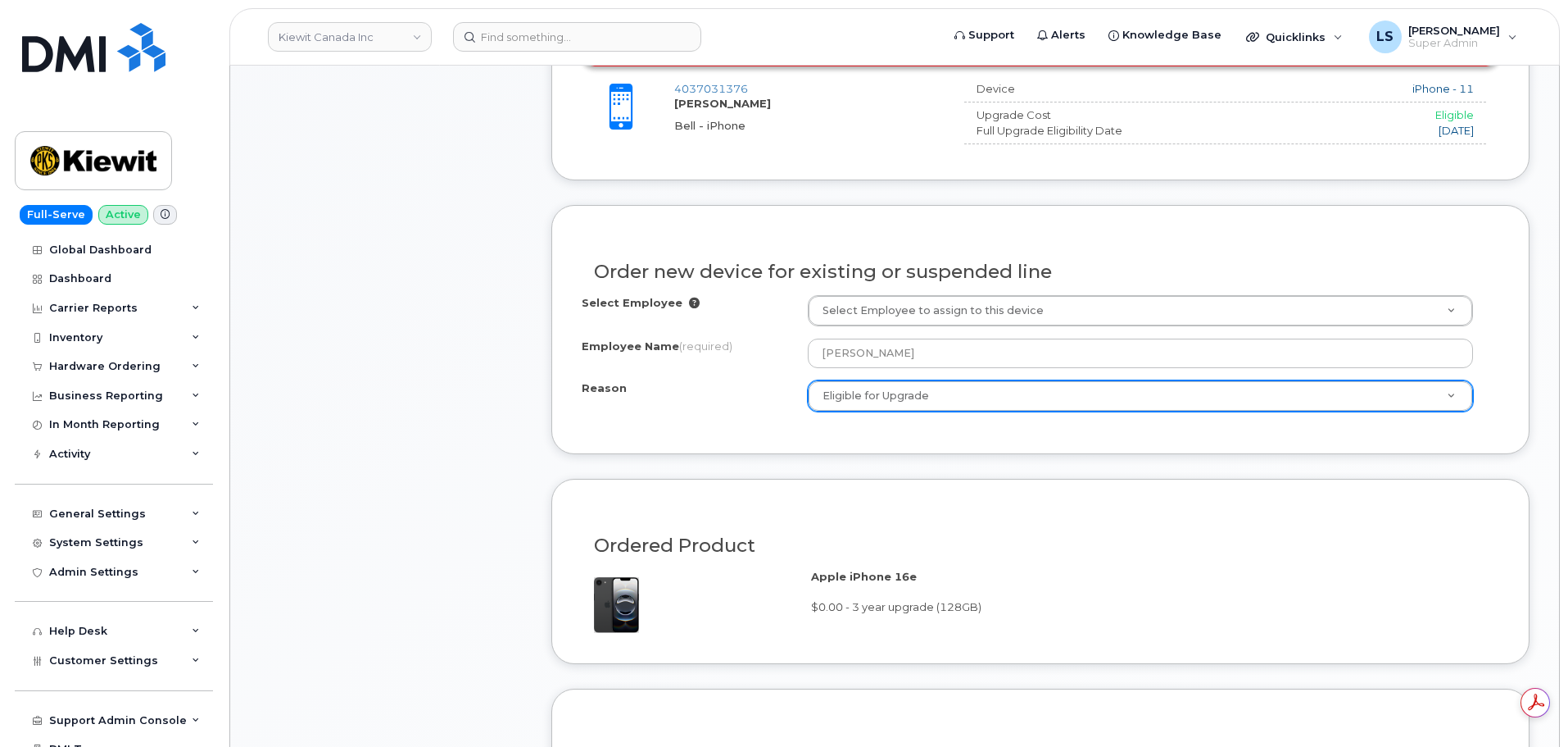
scroll to position [492, 0]
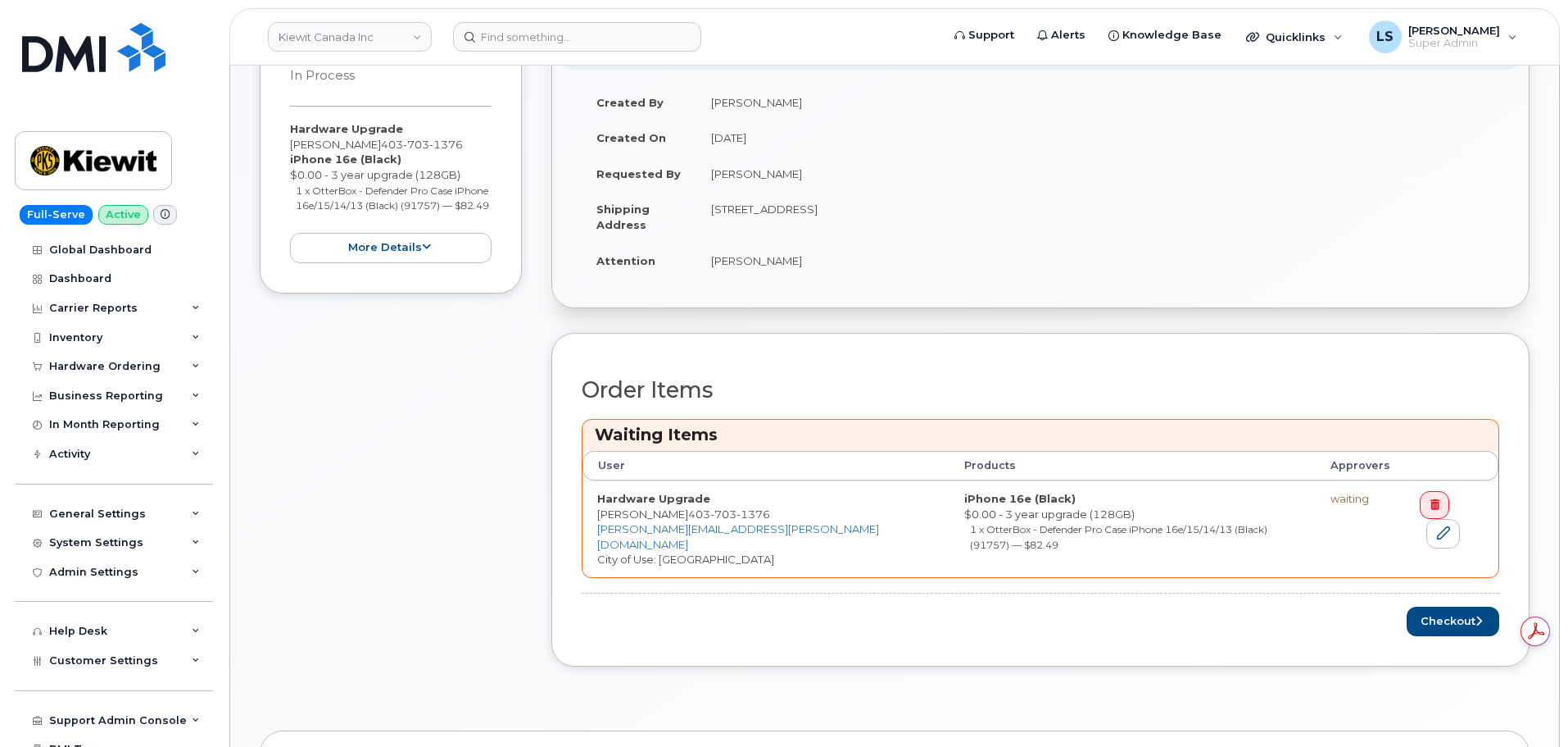
scroll to position [492, 0]
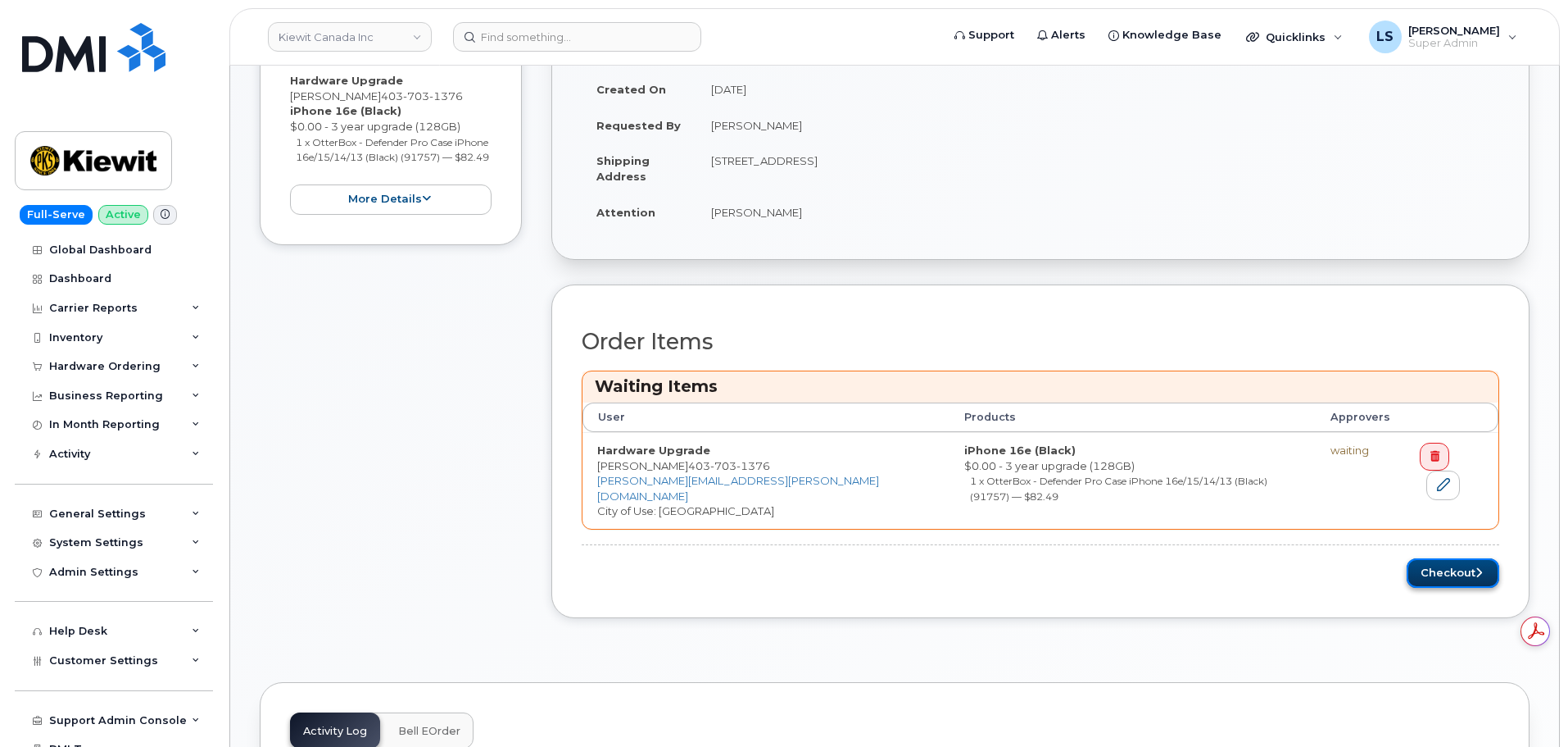
click at [1430, 562] on button "Checkout" at bounding box center [1452, 574] width 93 height 31
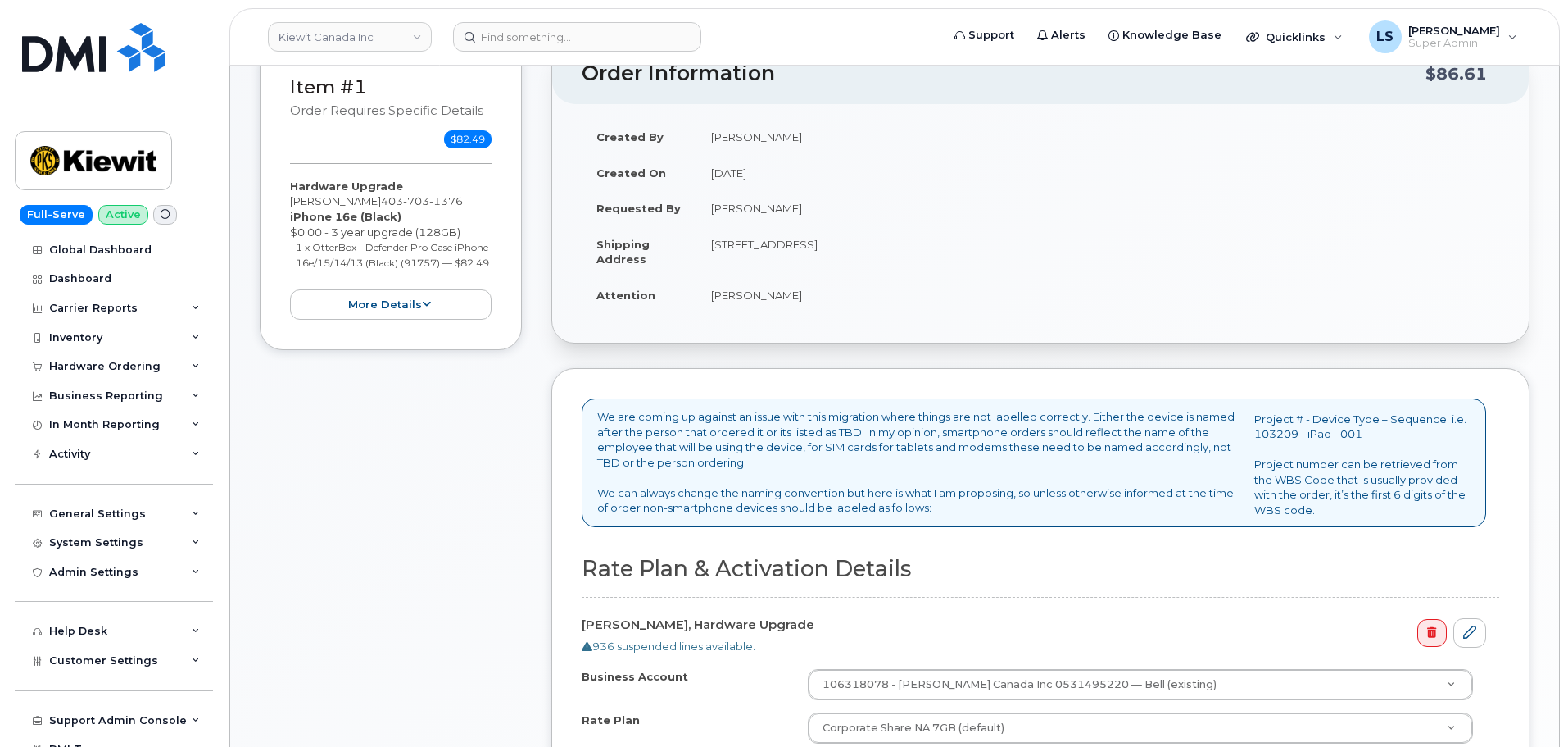
scroll to position [574, 0]
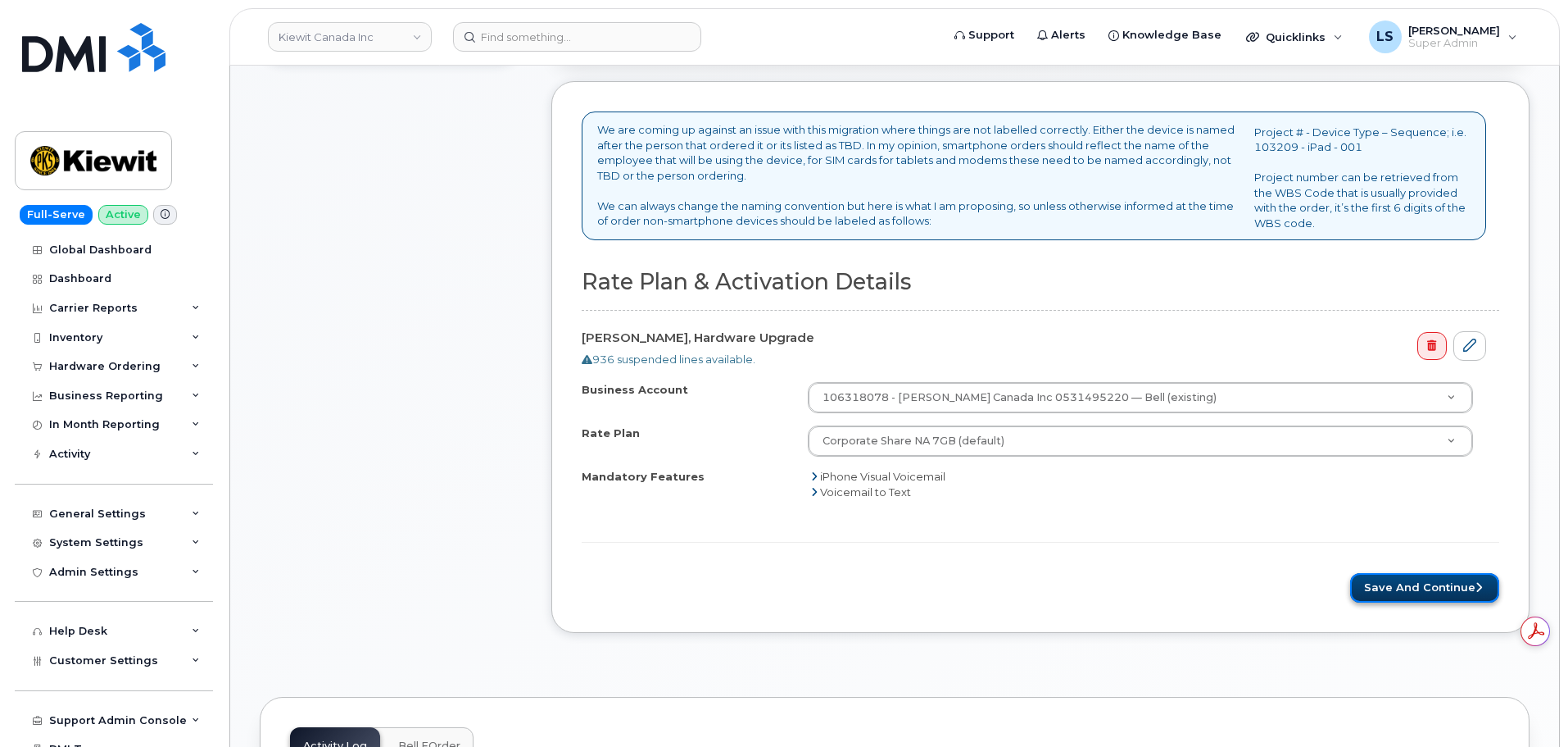
click at [1446, 598] on button "Save and Continue" at bounding box center [1424, 588] width 149 height 31
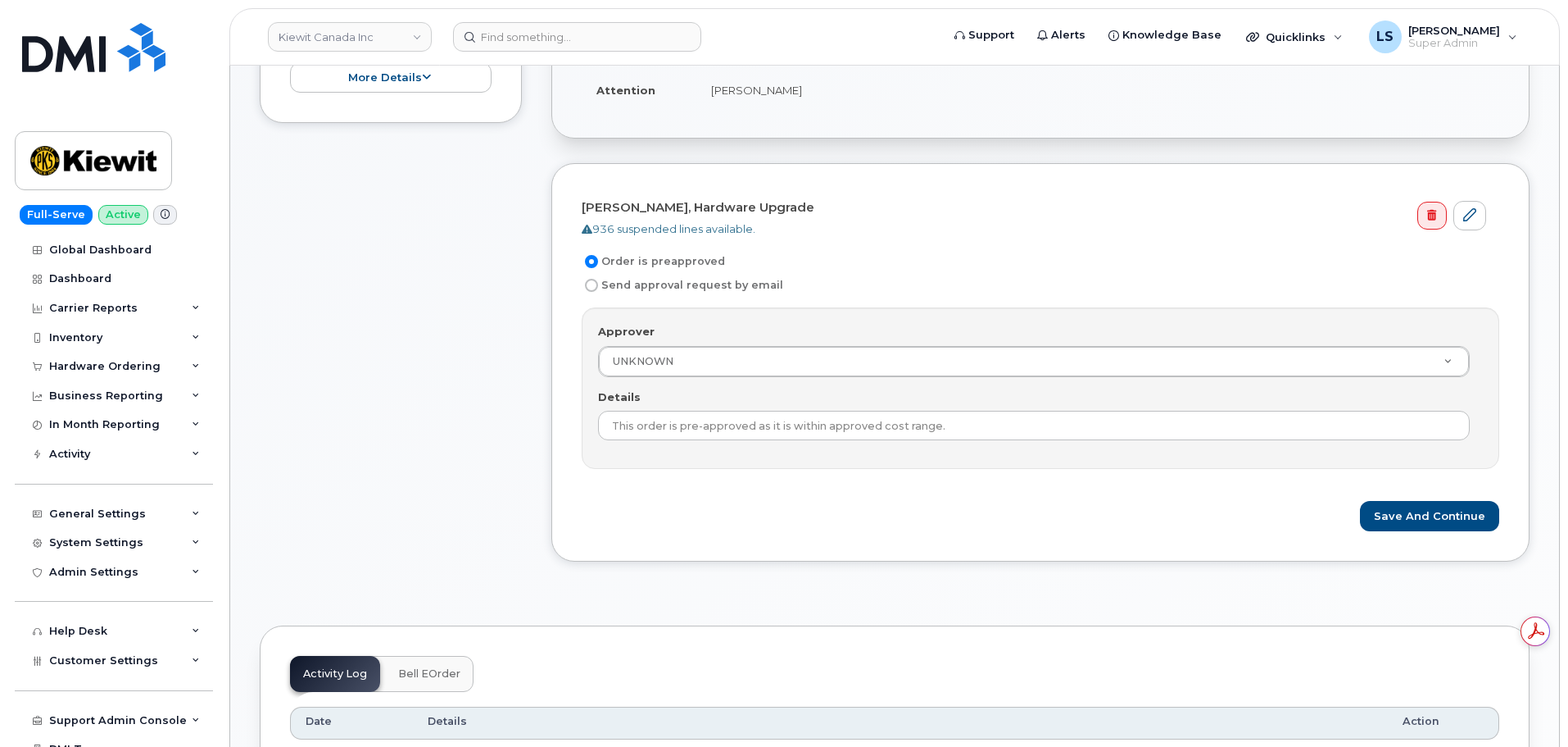
click at [599, 285] on label "Send approval request by email" at bounding box center [682, 285] width 201 height 20
click at [598, 285] on input "Send approval request by email" at bounding box center [591, 285] width 14 height 14
radio input "true"
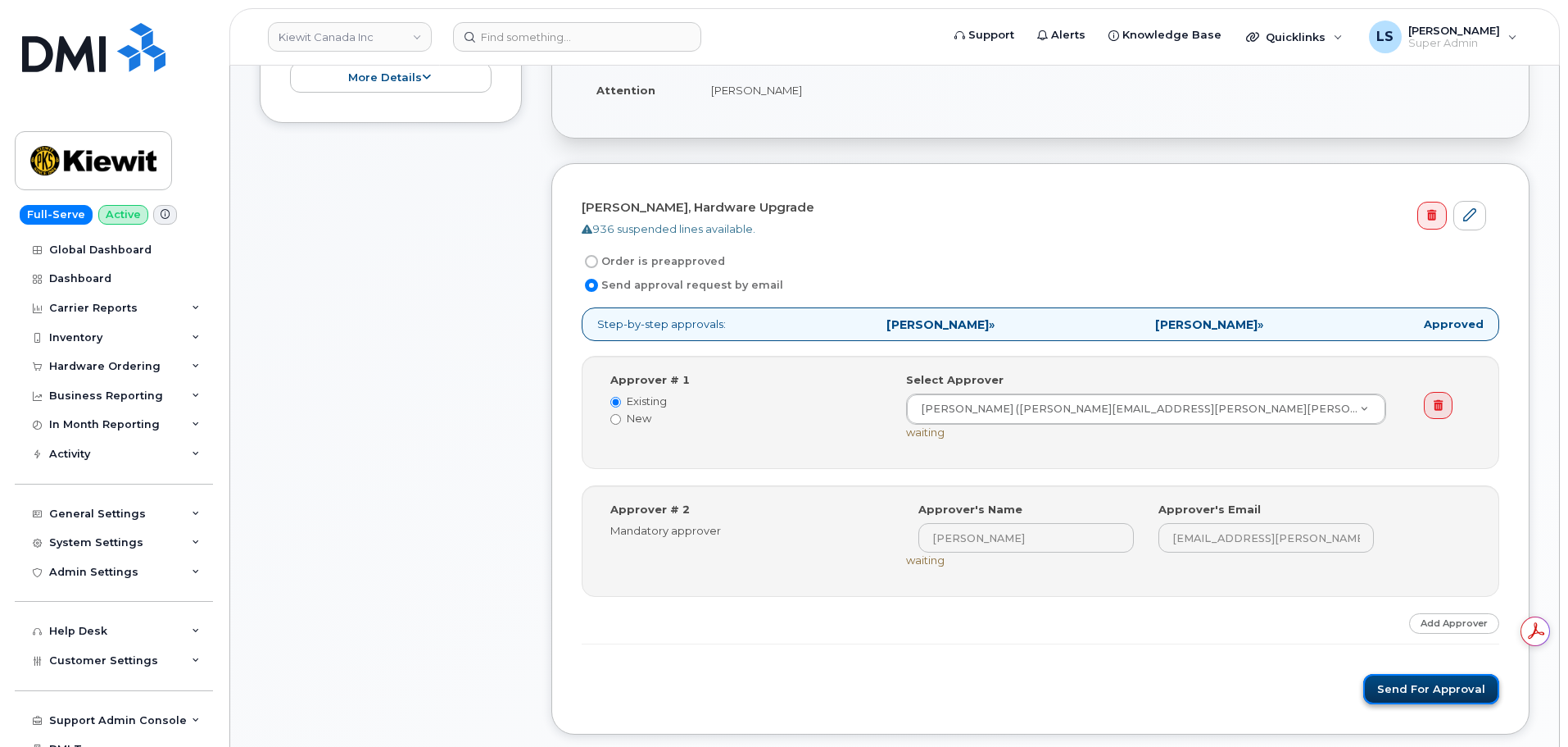
click at [1404, 684] on button "Send for Approval" at bounding box center [1431, 689] width 136 height 31
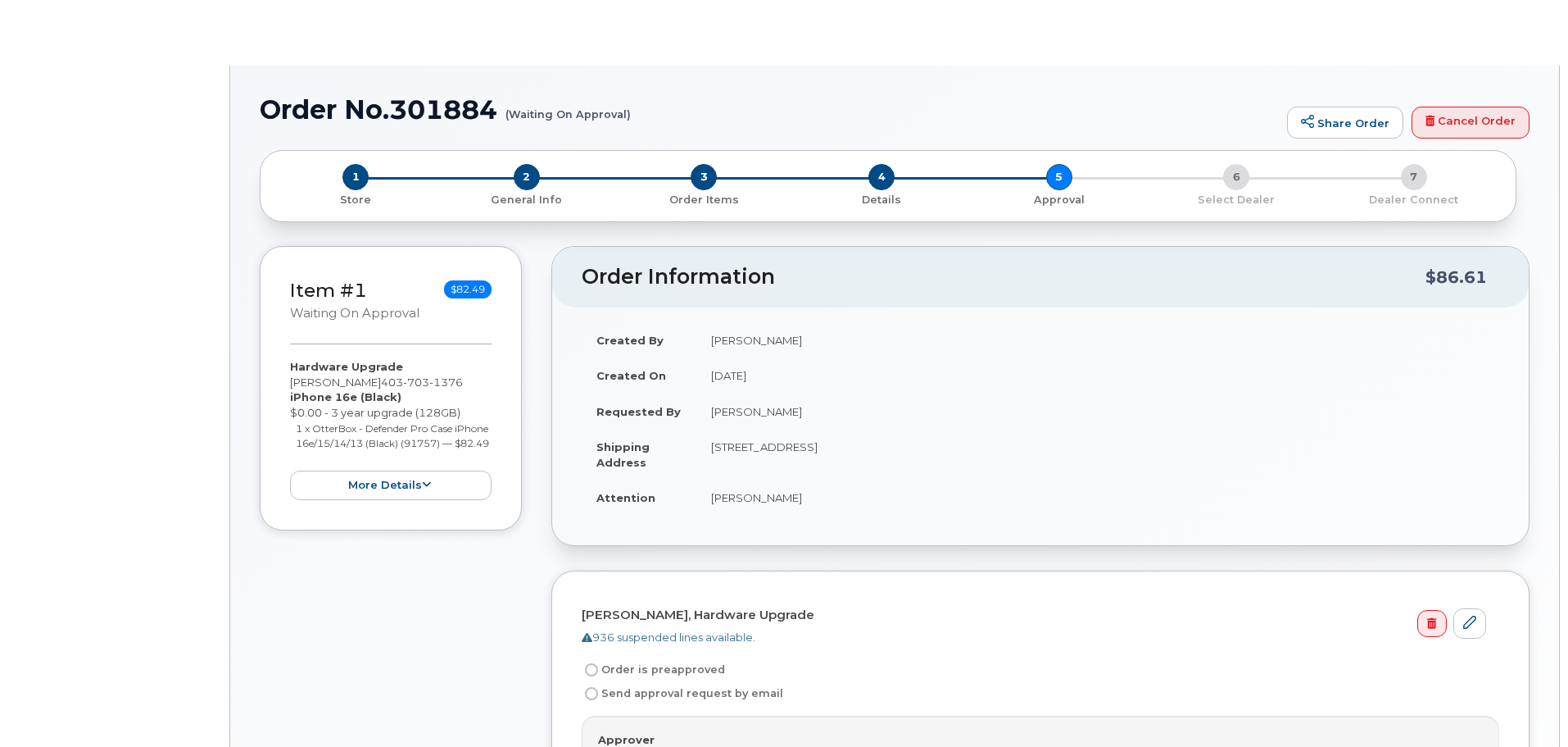
radio input "true"
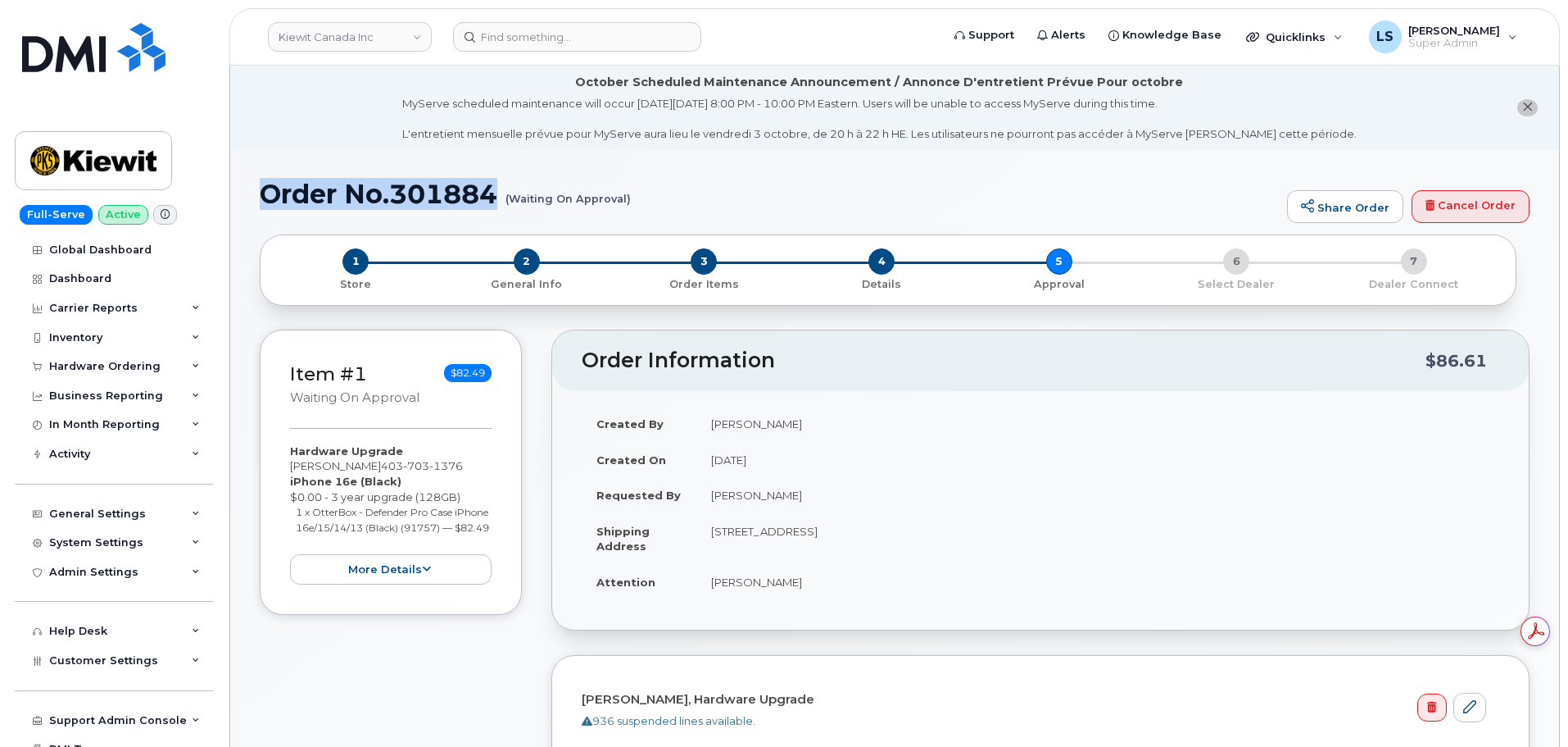
drag, startPoint x: 274, startPoint y: 194, endPoint x: 642, endPoint y: 206, distance: 368.2
click at [643, 207] on h1 "Order No.301884 (Waiting On Approval)" at bounding box center [769, 194] width 1019 height 29
click at [347, 182] on h1 "Order No.301884 (Waiting On Approval)" at bounding box center [769, 194] width 1019 height 29
drag, startPoint x: 266, startPoint y: 195, endPoint x: 629, endPoint y: 198, distance: 363.0
click at [629, 198] on h1 "Order No.301884 (Waiting On Approval)" at bounding box center [769, 194] width 1019 height 29
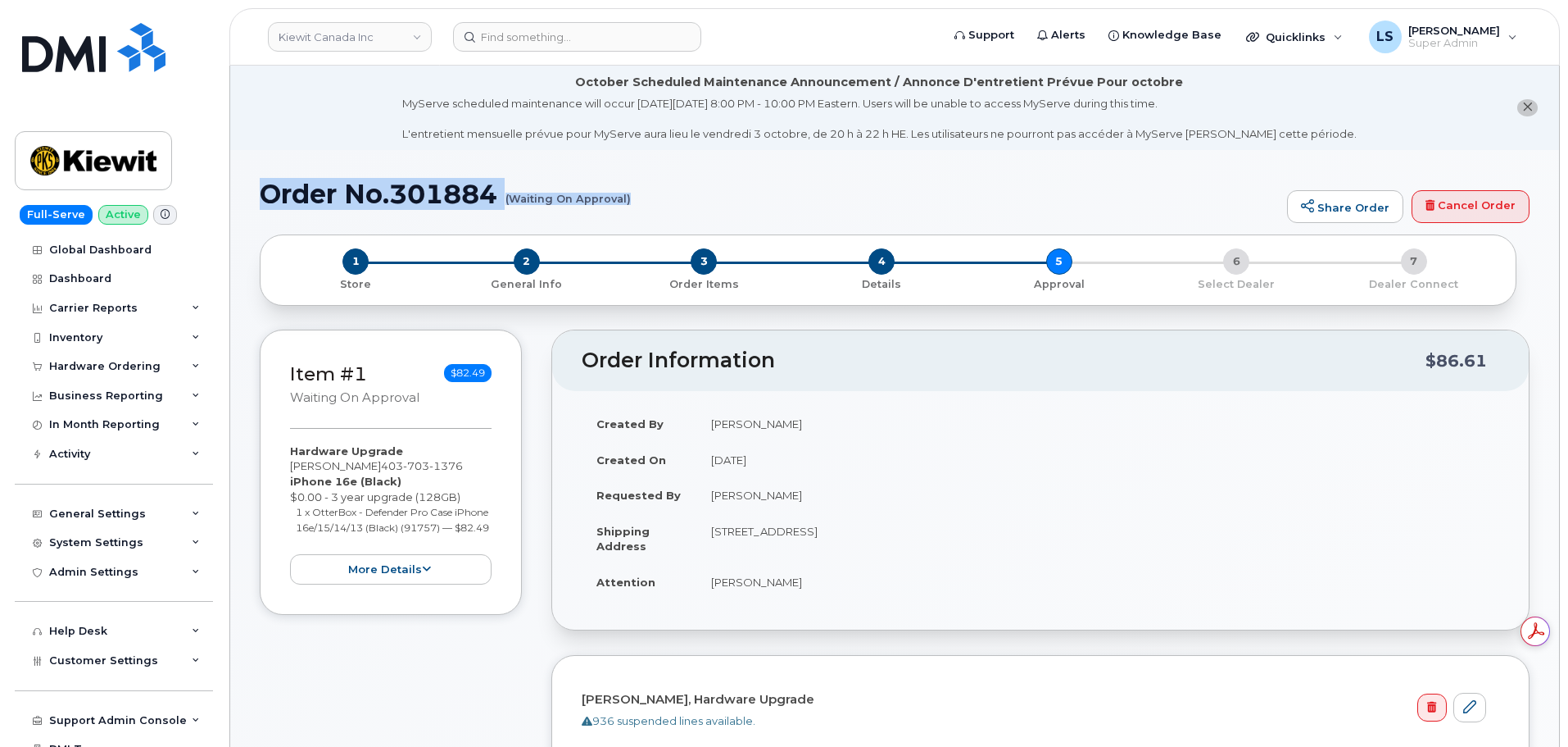
copy h1 "Order No.301884 (Waiting On Approval)"
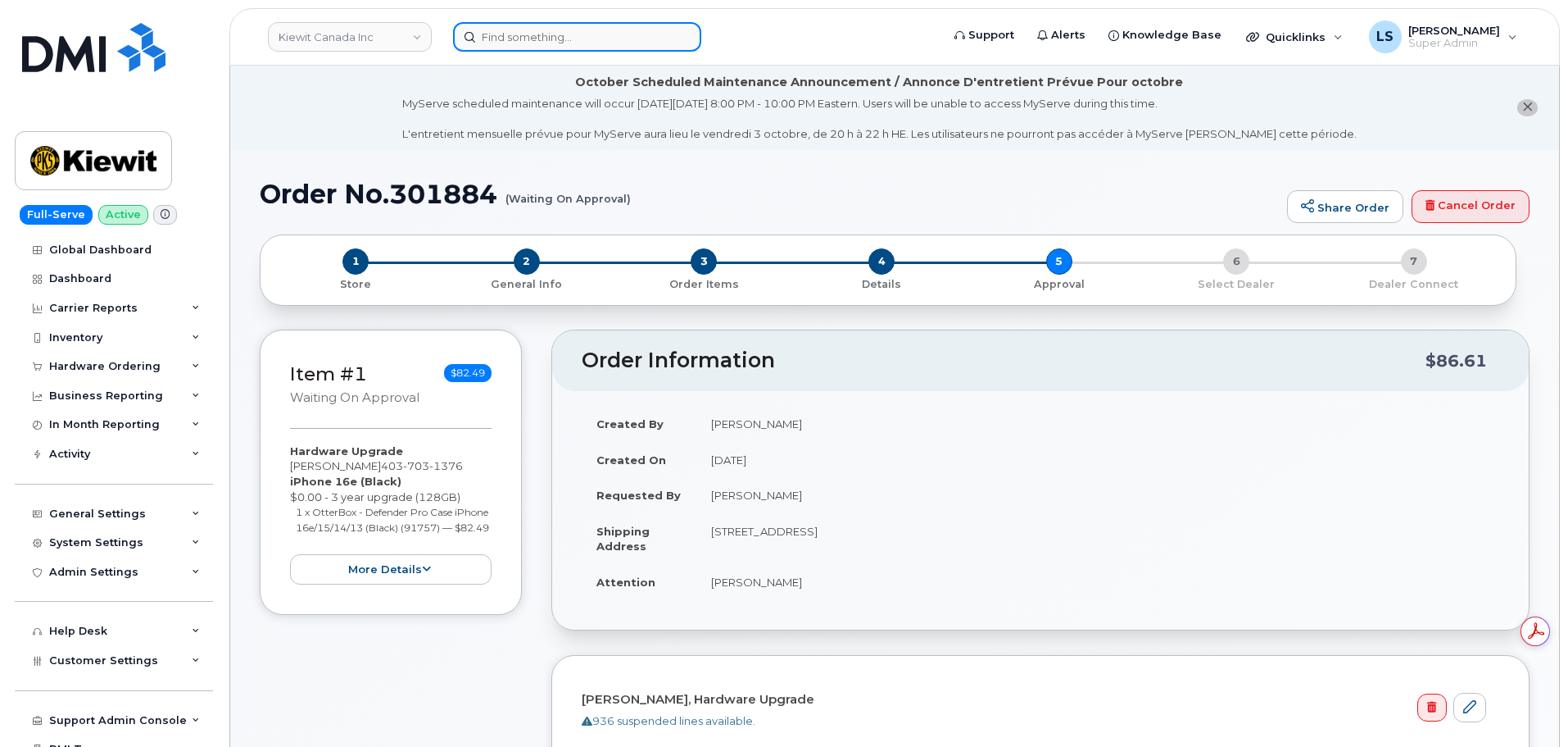
click at [524, 40] on input at bounding box center [577, 37] width 248 height 30
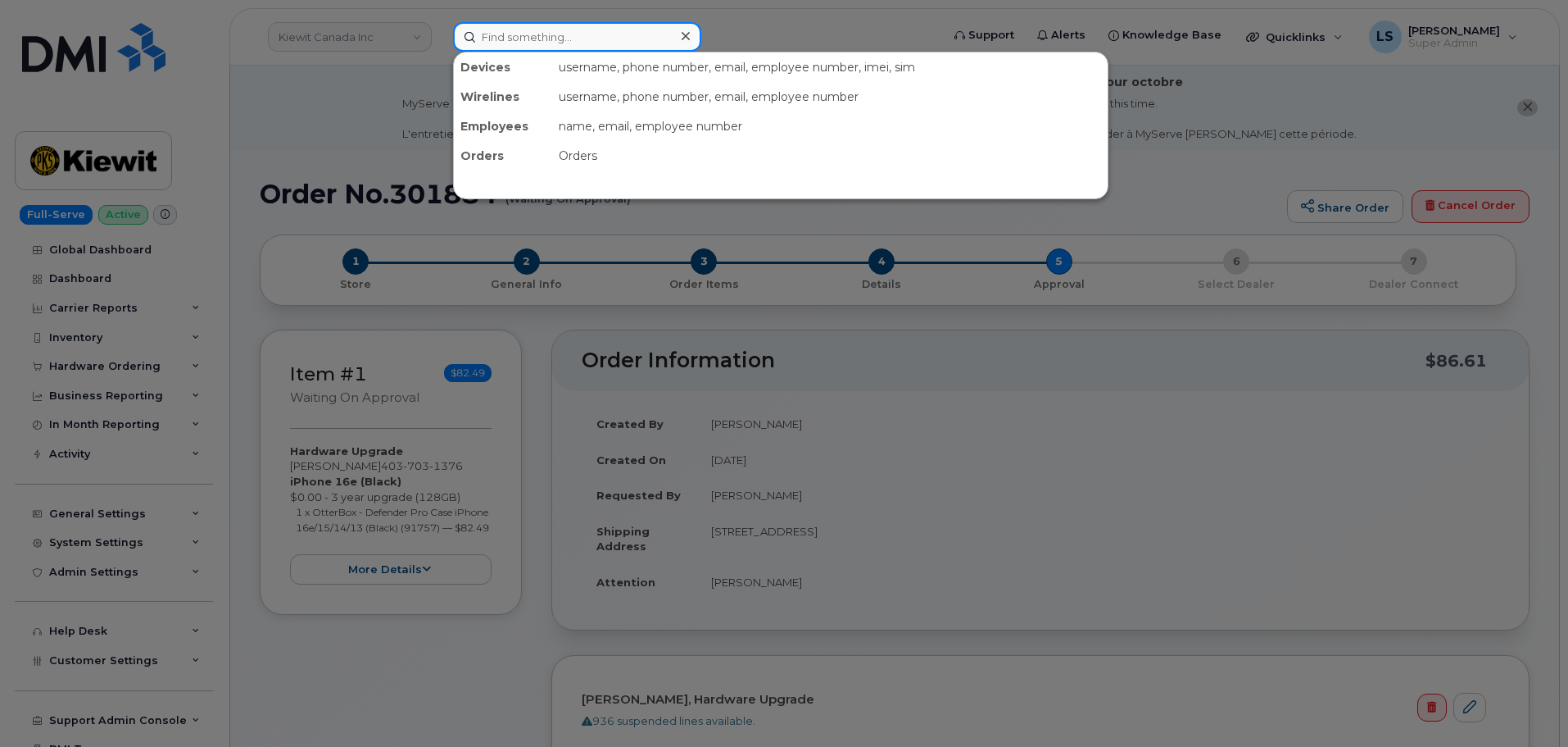
click at [524, 40] on input at bounding box center [577, 37] width 248 height 30
type input "5"
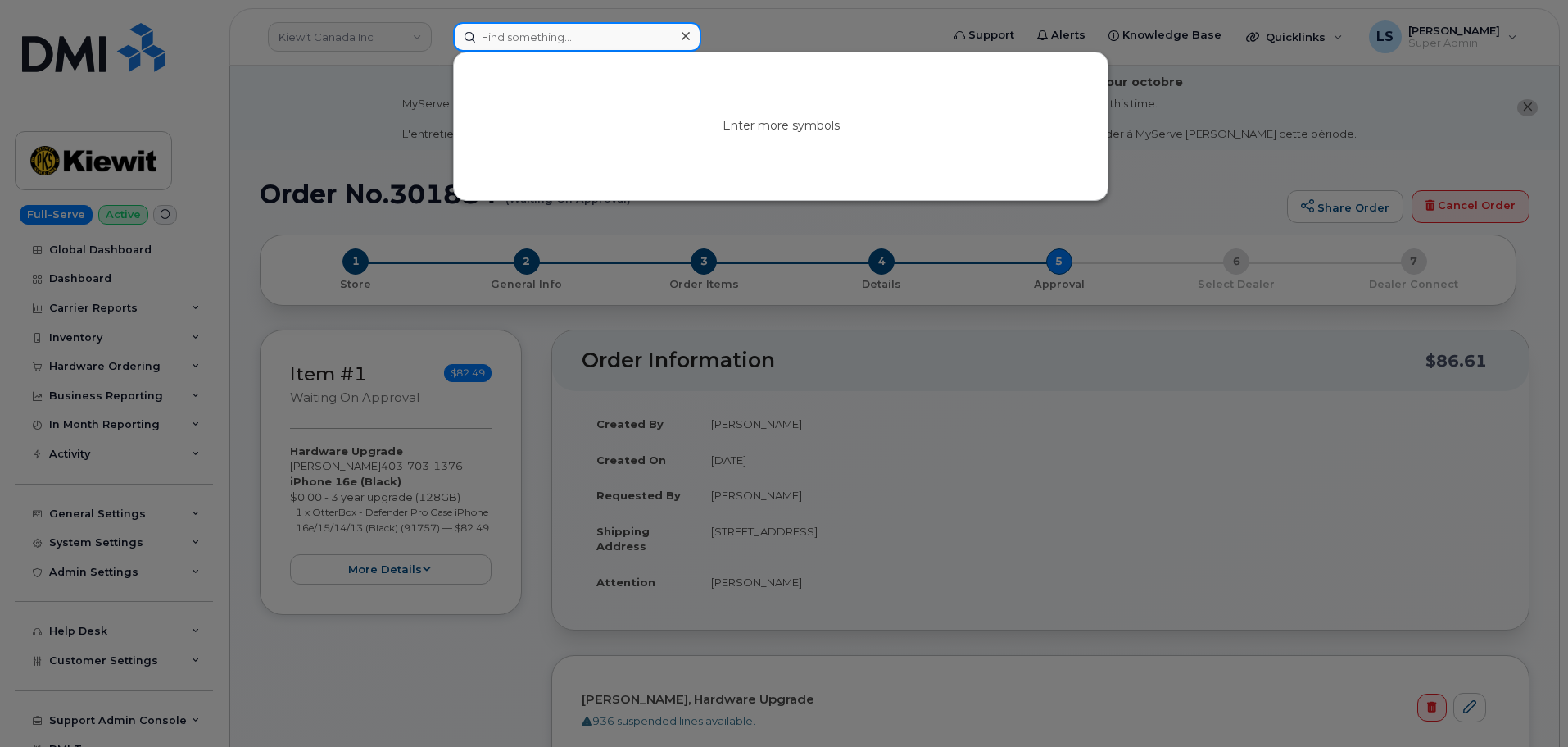
type input "4"
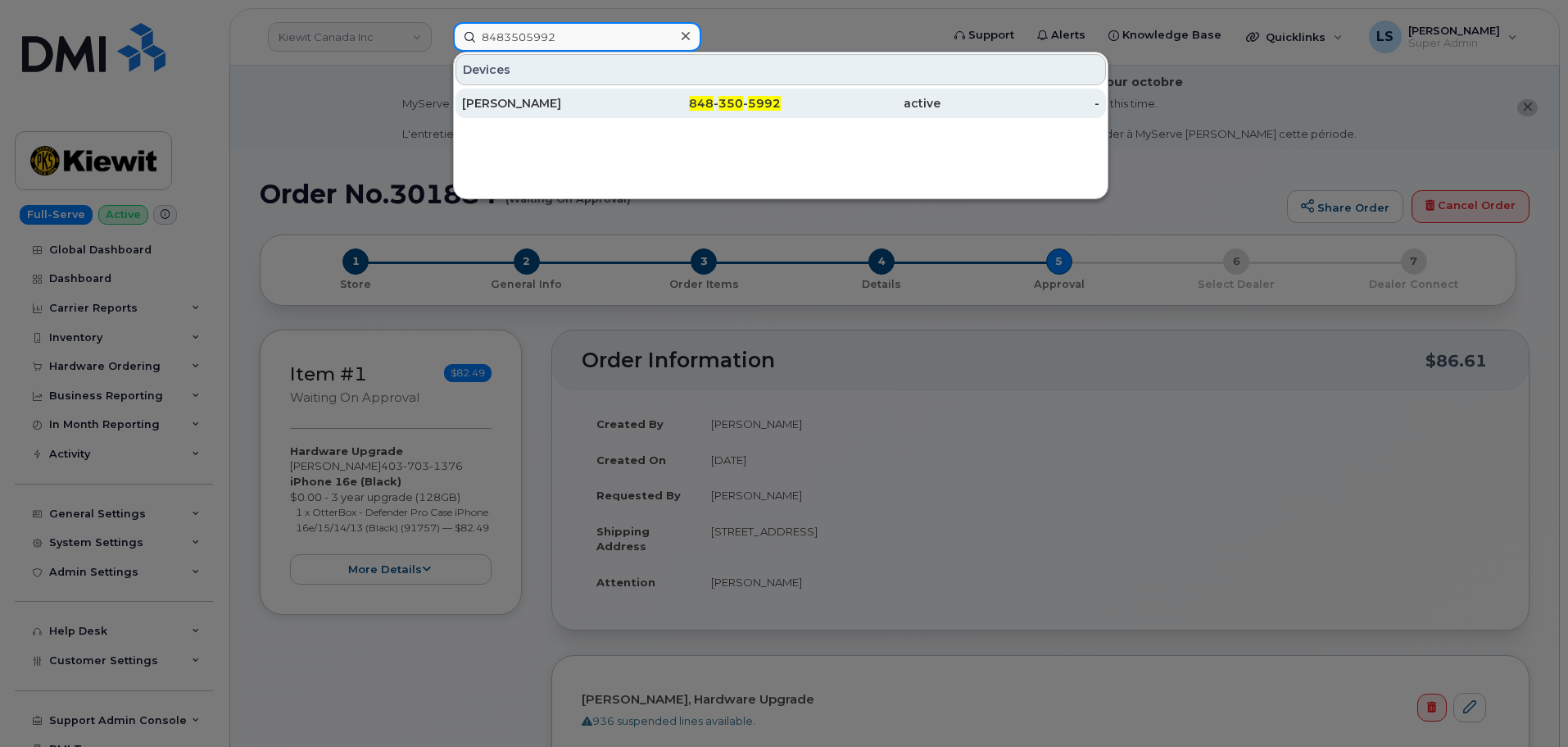
type input "8483505992"
click at [541, 90] on div "SEIF ISSA" at bounding box center [542, 103] width 160 height 30
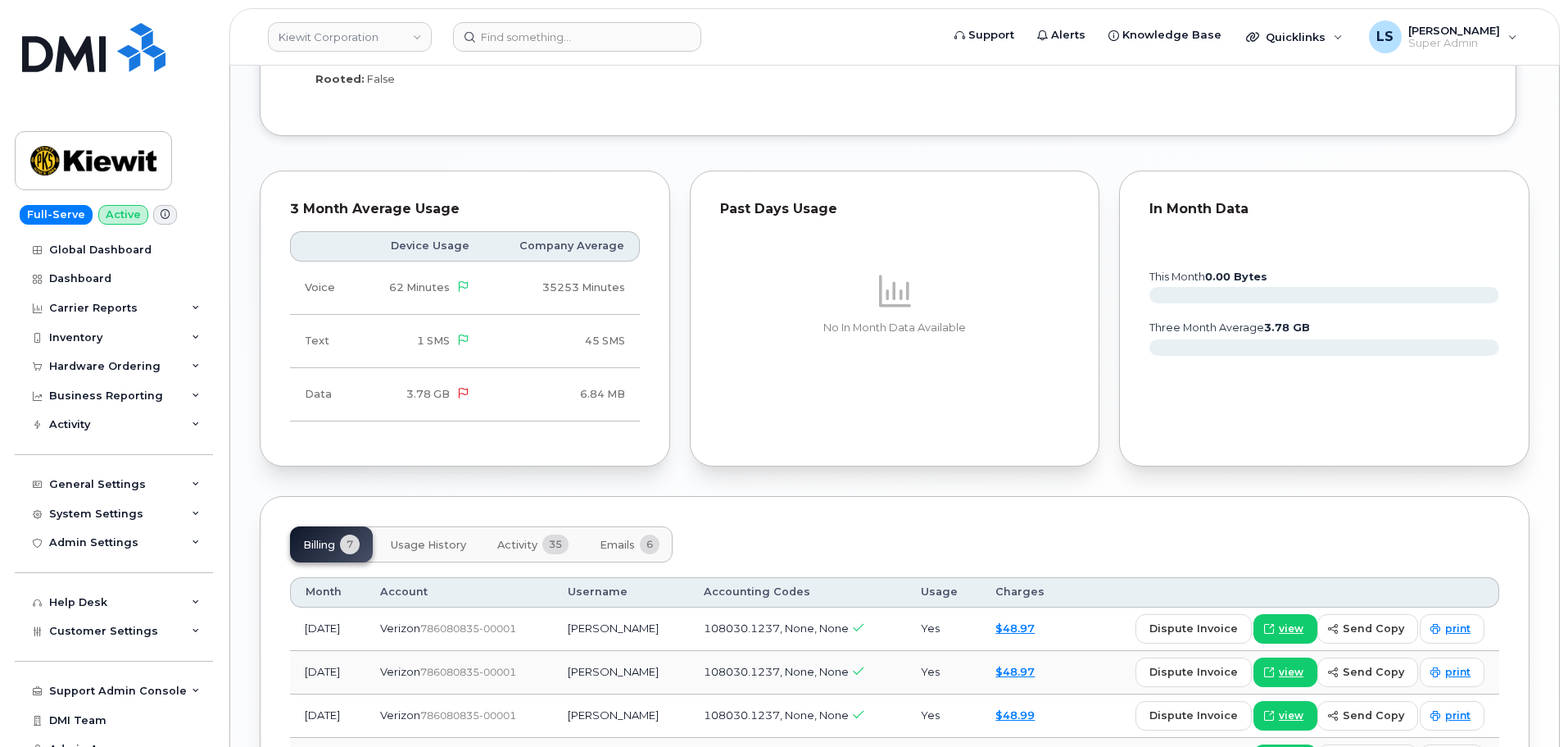
scroll to position [1557, 0]
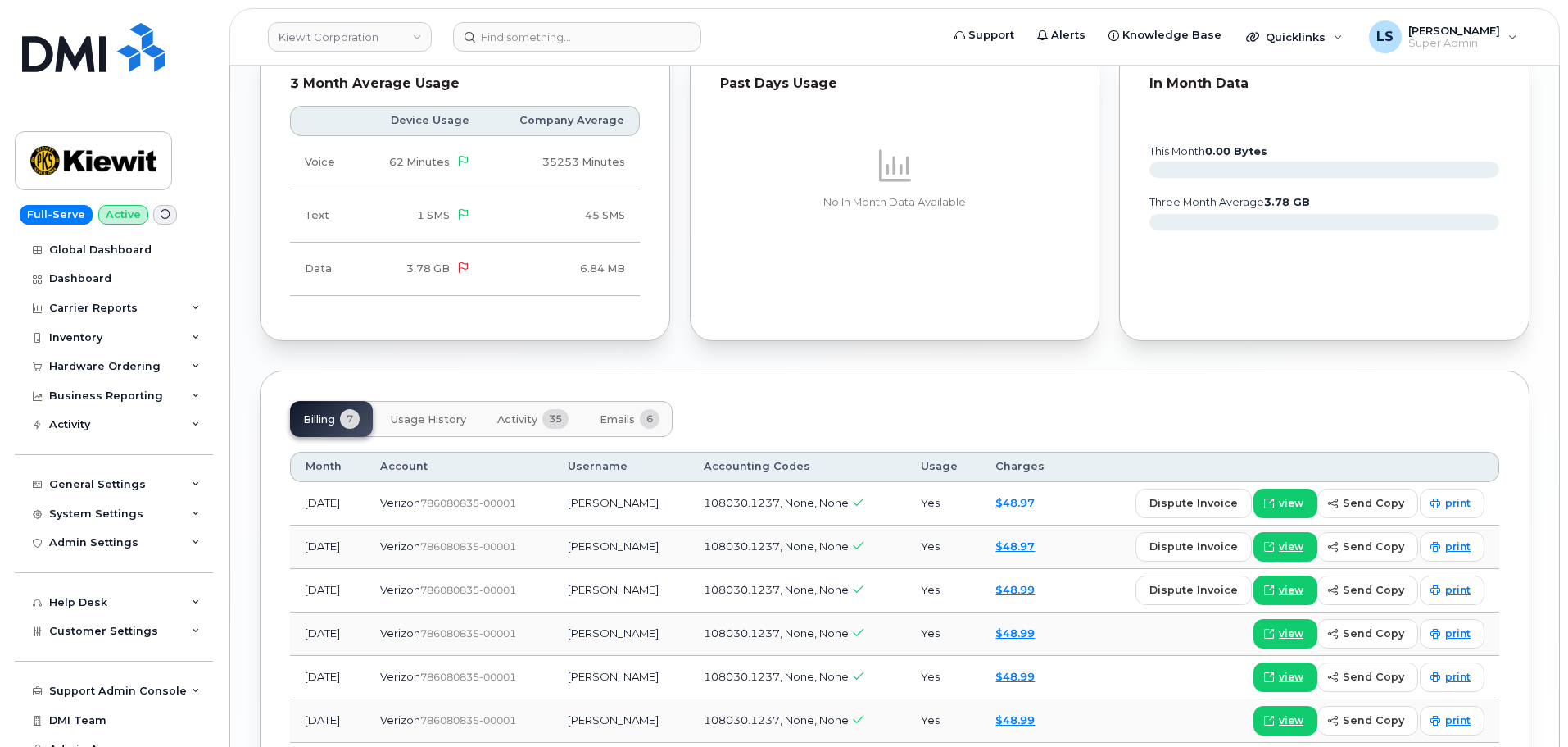
click at [536, 421] on span "Activity" at bounding box center [517, 419] width 40 height 14
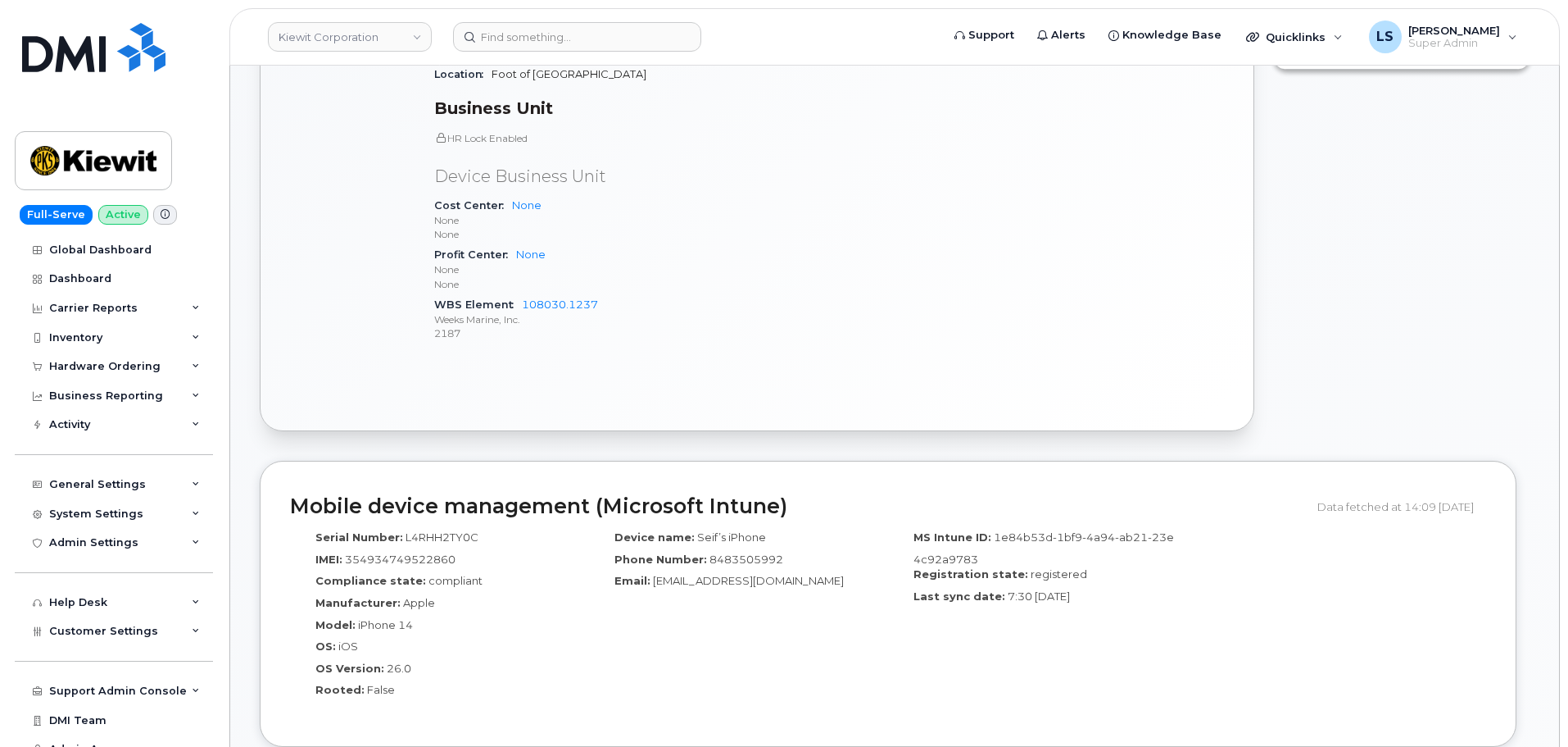
scroll to position [656, 0]
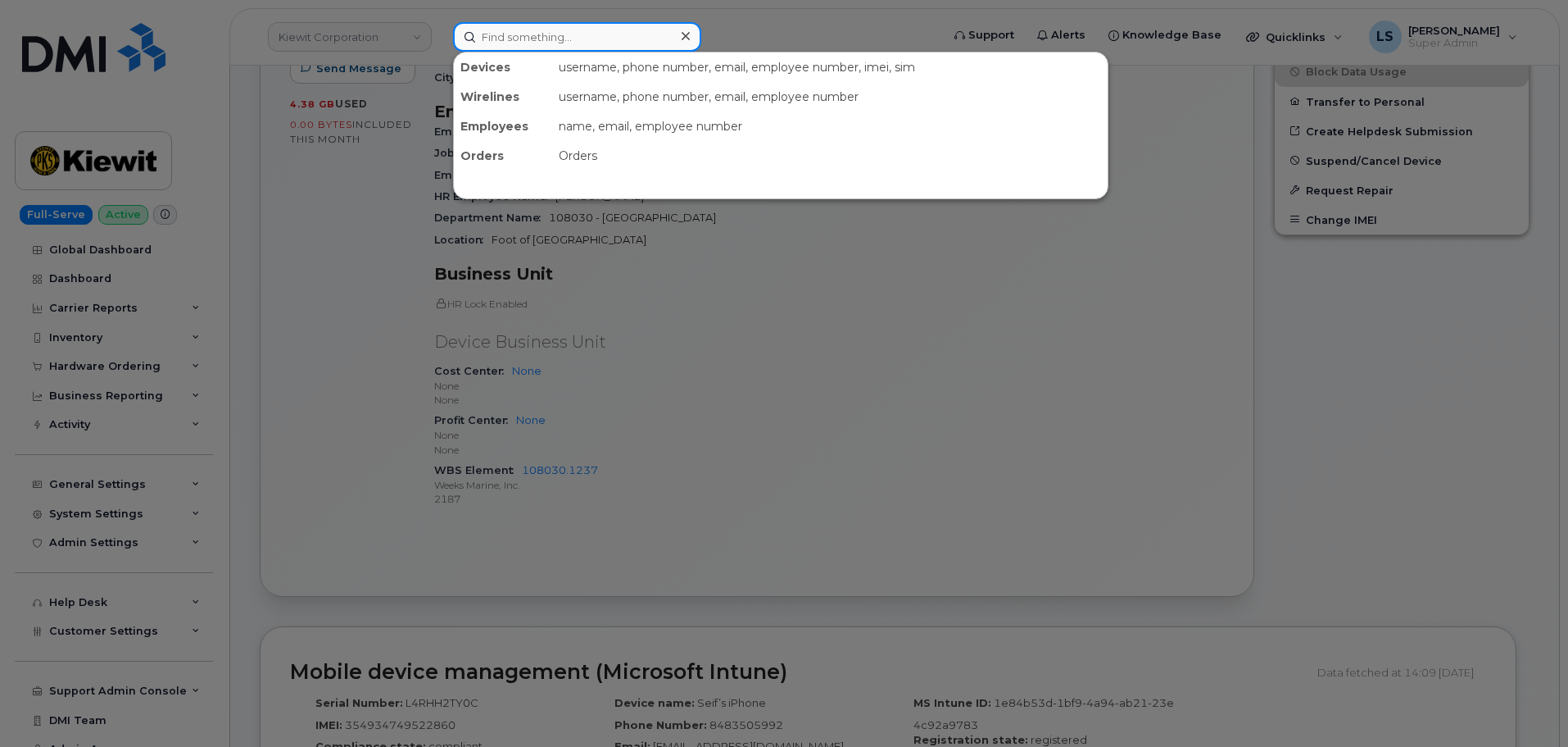
click at [533, 40] on input at bounding box center [577, 37] width 248 height 30
paste input "[PERSON_NAME][EMAIL_ADDRESS][PERSON_NAME][PERSON_NAME][DOMAIN_NAME]"
type input "[PERSON_NAME][EMAIL_ADDRESS][PERSON_NAME][PERSON_NAME][DOMAIN_NAME]"
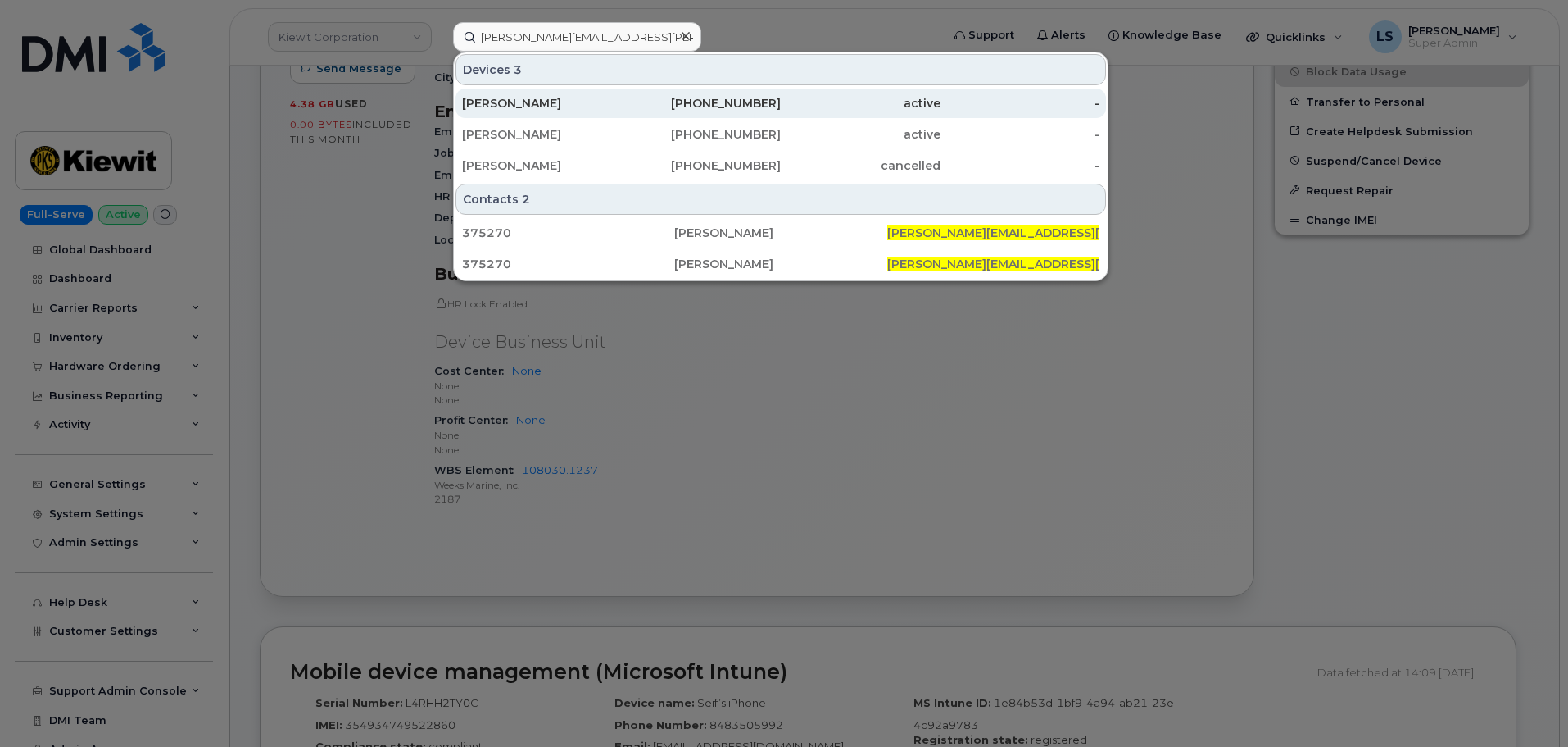
click at [561, 109] on div "[PERSON_NAME]" at bounding box center [542, 103] width 160 height 16
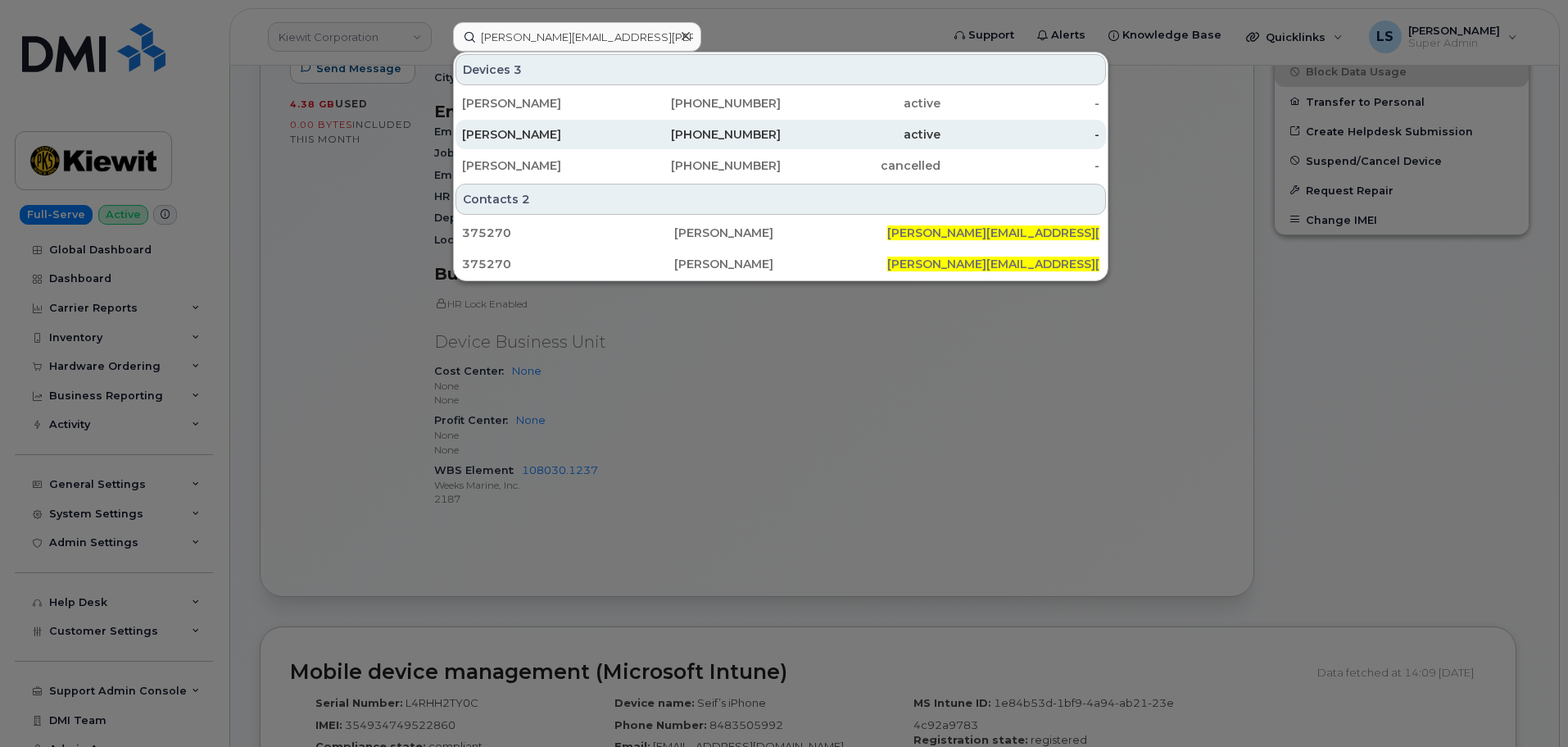
click at [557, 137] on div "[PERSON_NAME]" at bounding box center [542, 135] width 160 height 16
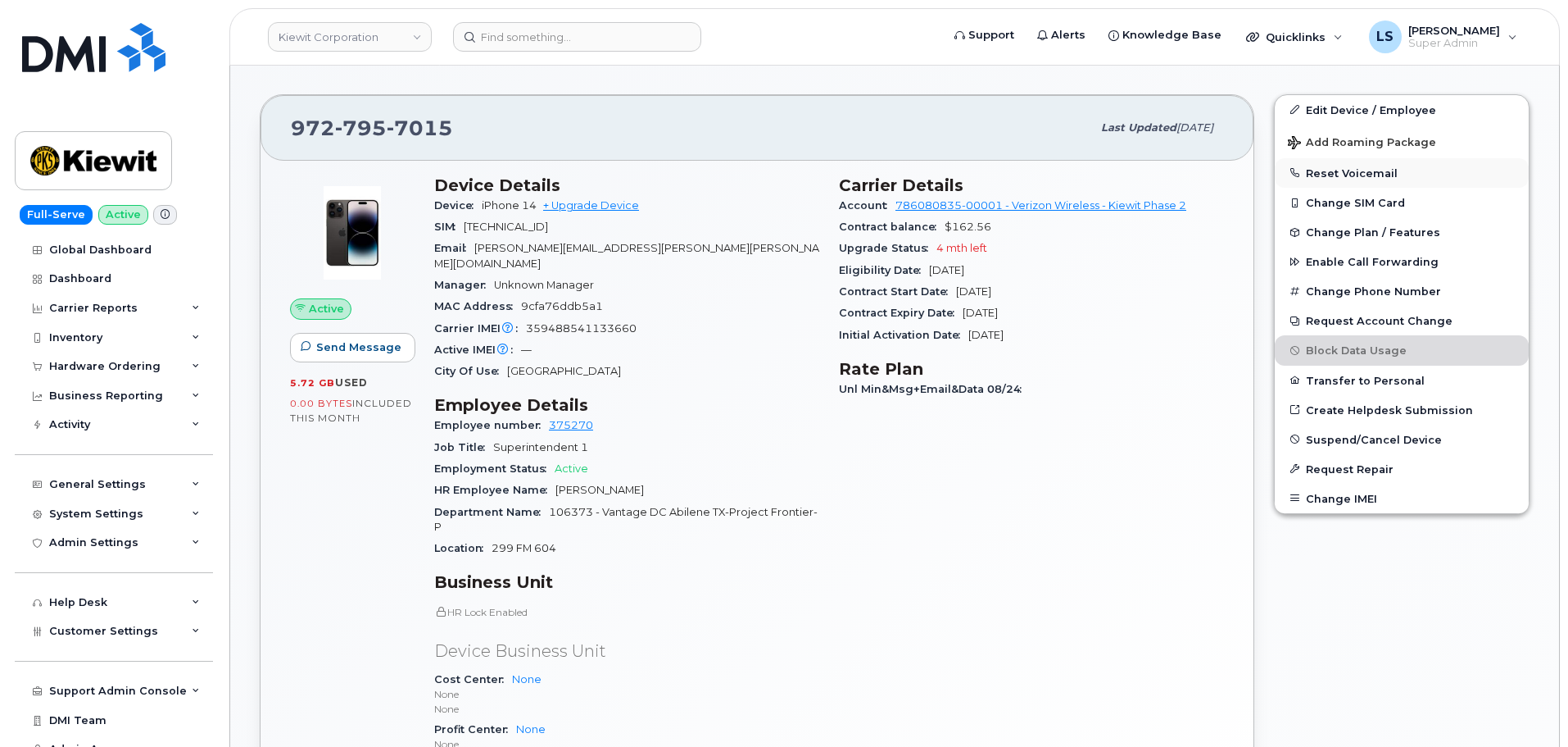
scroll to position [410, 0]
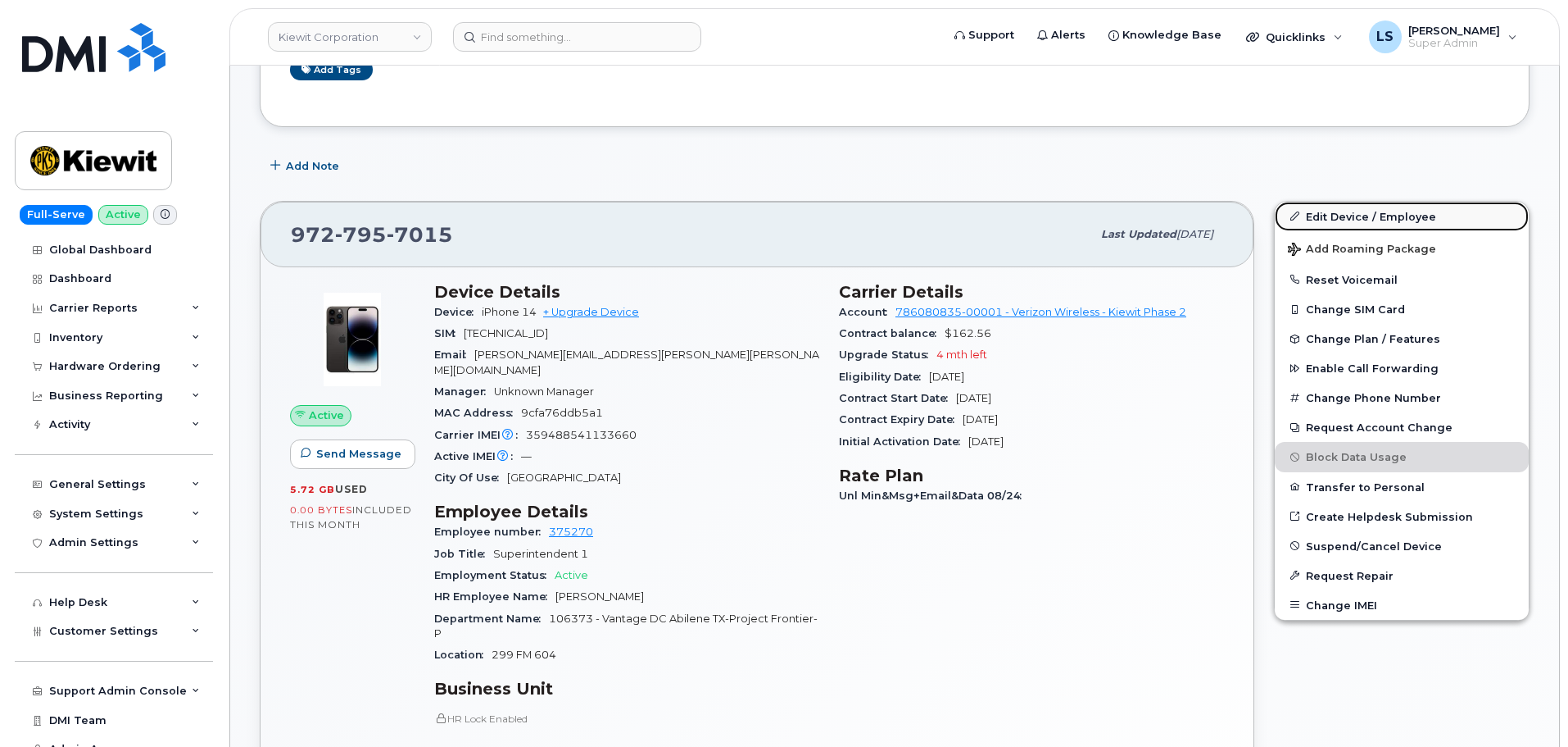
click at [1318, 205] on link "Edit Device / Employee" at bounding box center [1401, 216] width 254 height 30
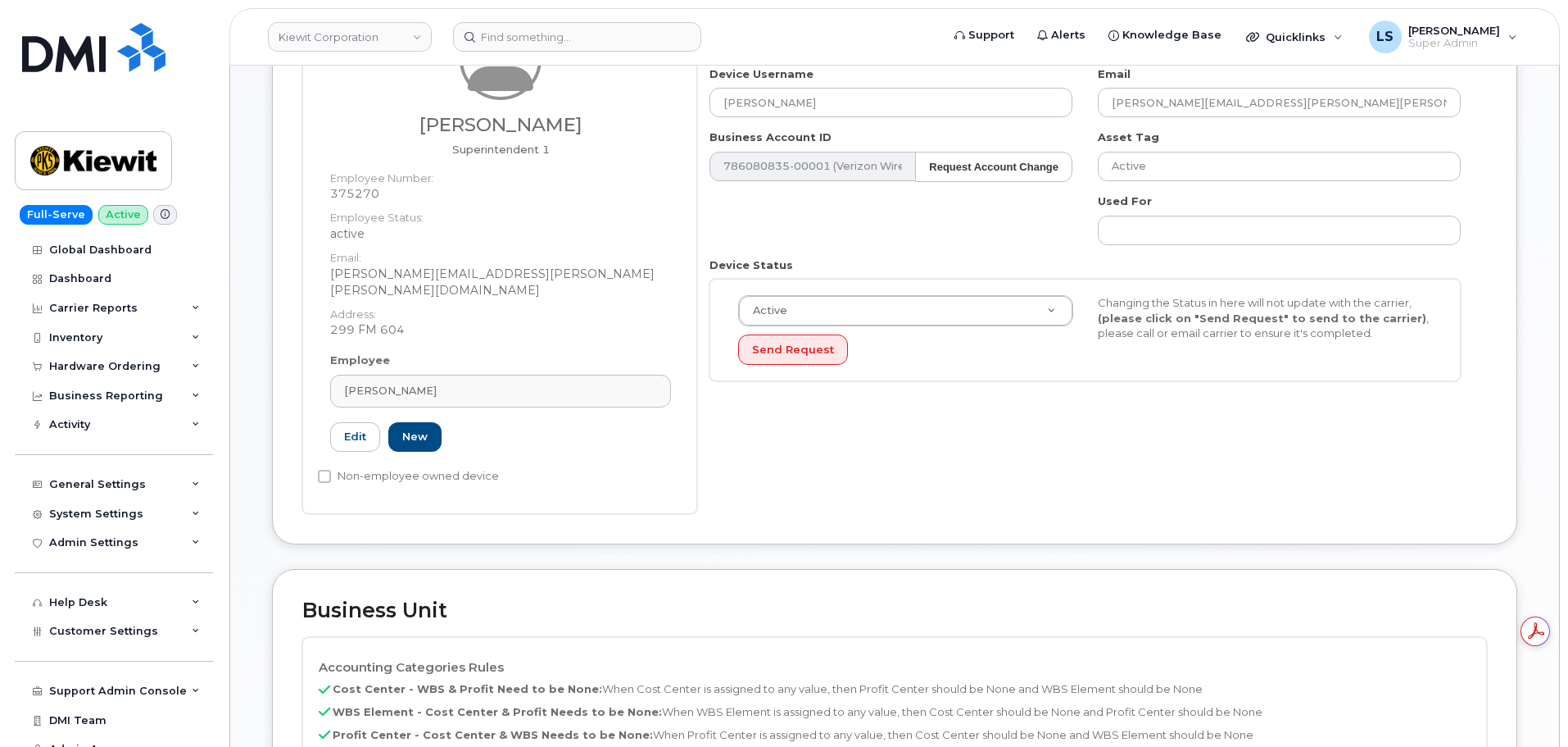
scroll to position [492, 0]
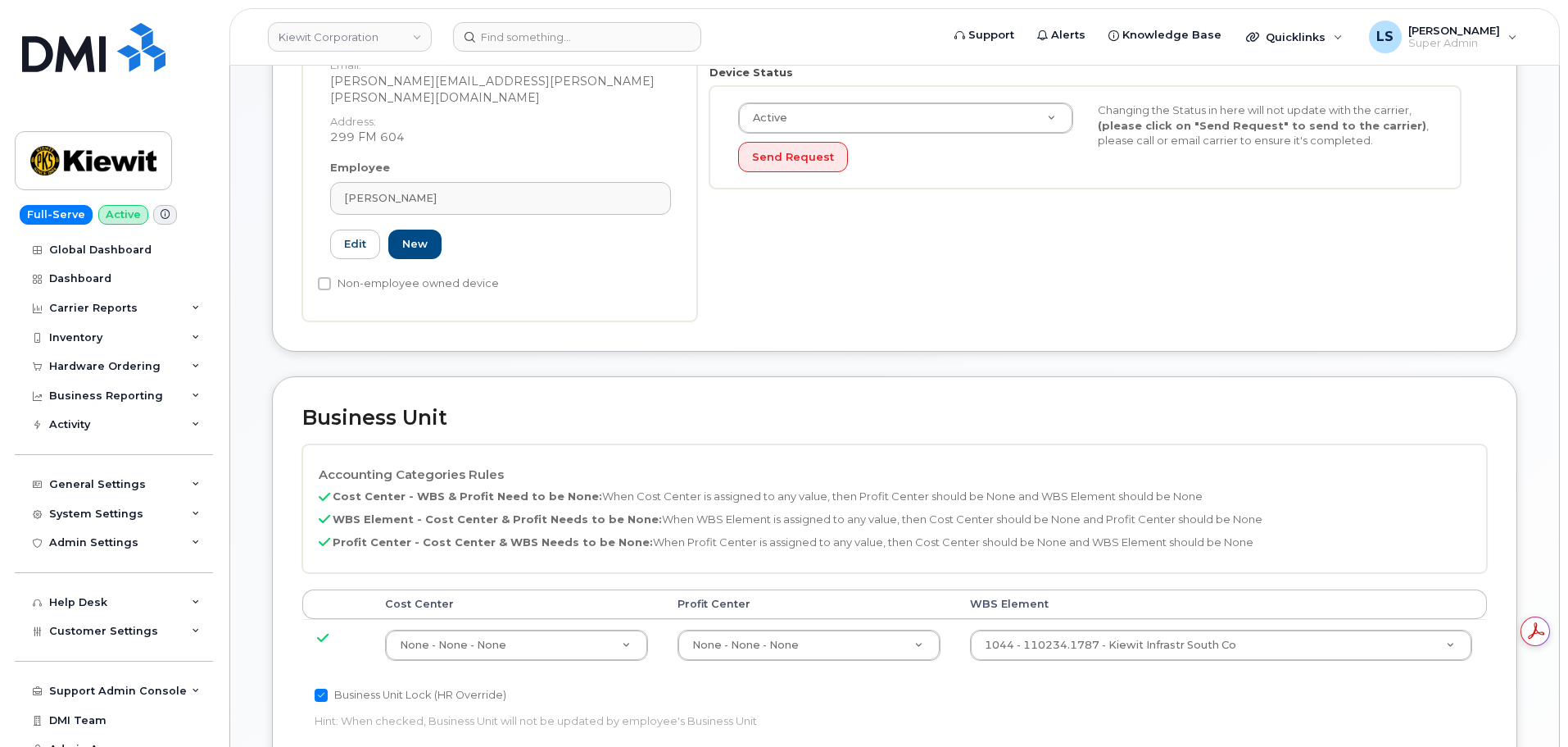
click at [1037, 619] on td "1044 - 110234.1787 - Kiewit Infrastr South Co 35428566" at bounding box center [1220, 644] width 532 height 51
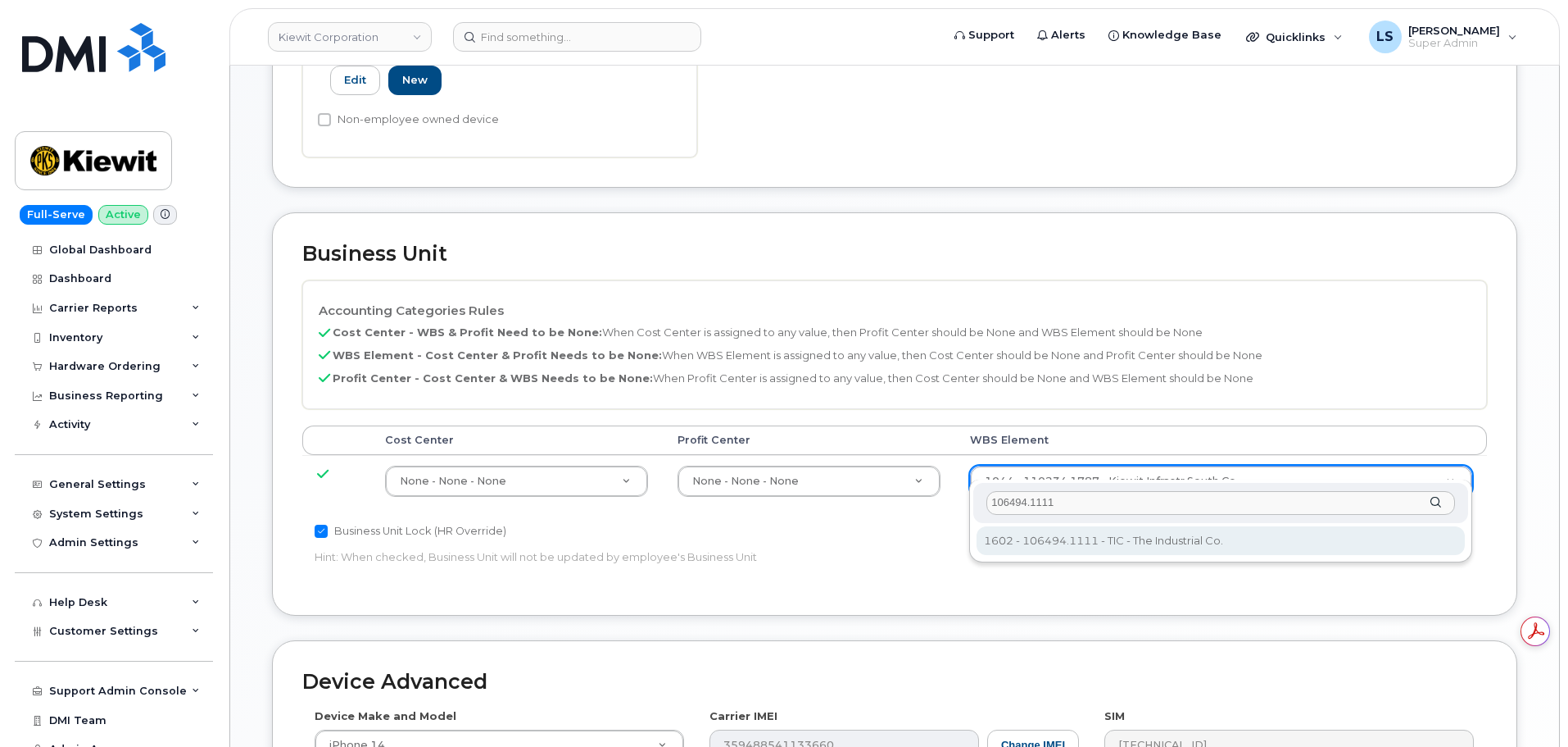
type input "106494.1111"
type input "35946483"
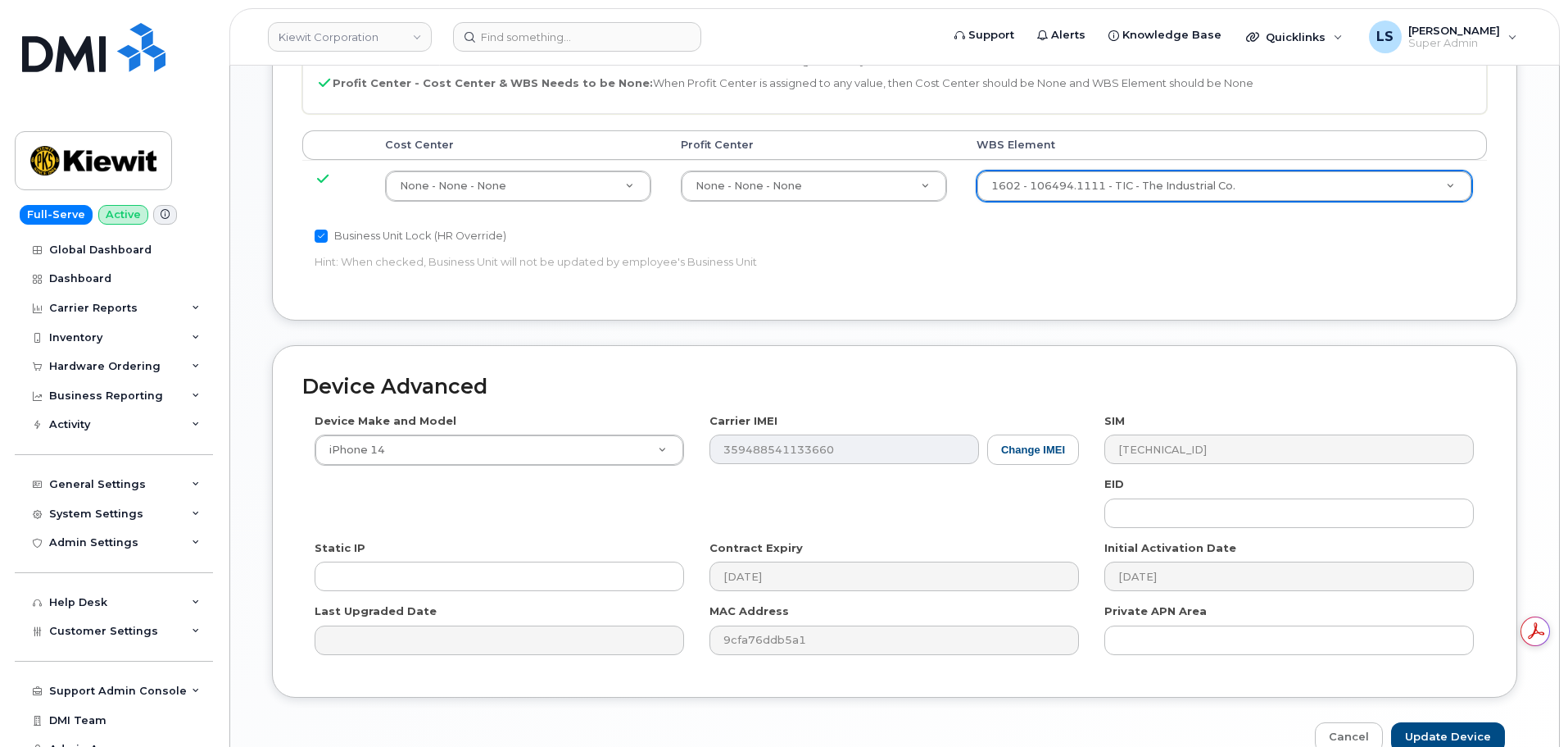
scroll to position [1022, 0]
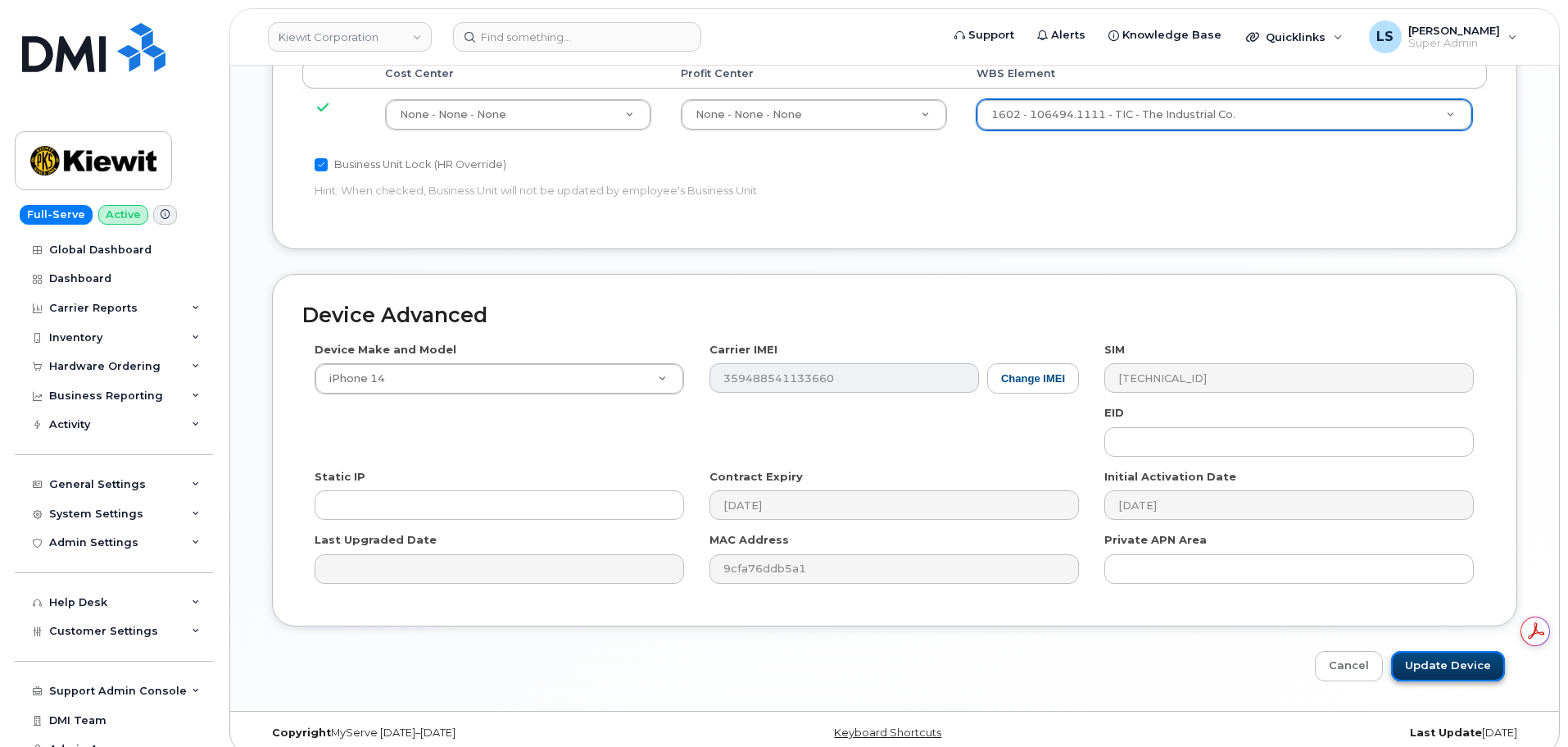
click at [1414, 651] on input "Update Device" at bounding box center [1448, 667] width 114 height 31
type input "Saving..."
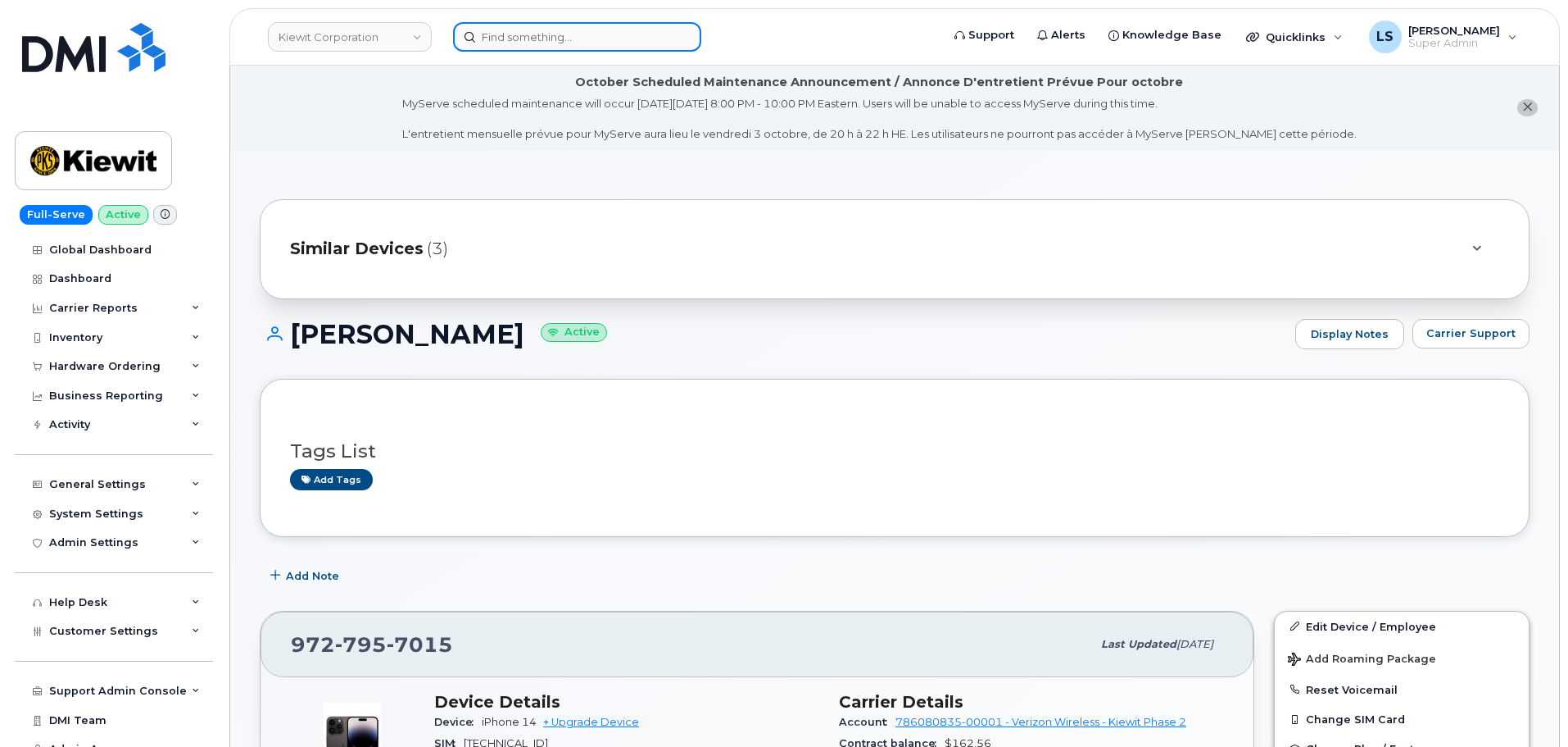
click at [576, 27] on input at bounding box center [577, 37] width 248 height 30
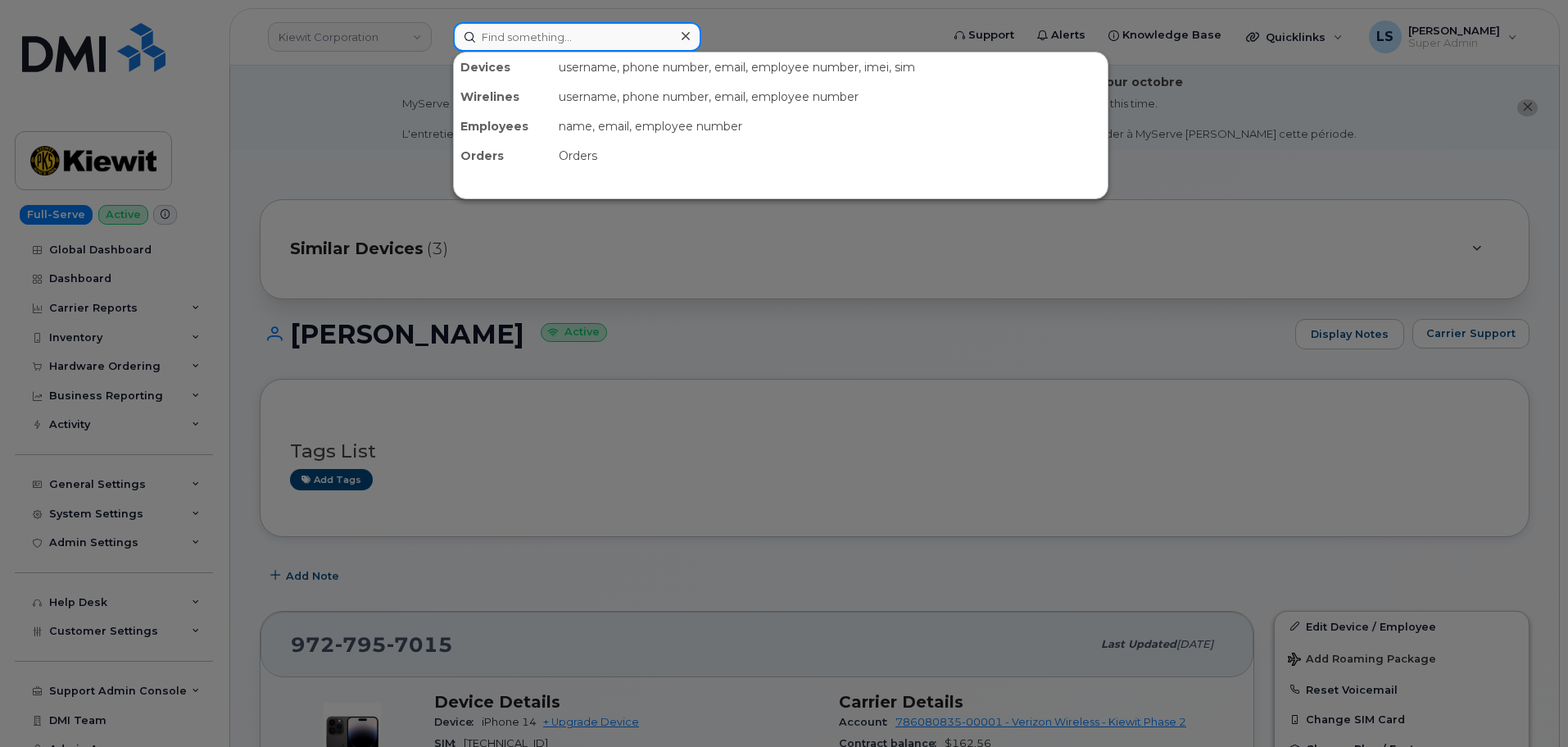
paste input "300725"
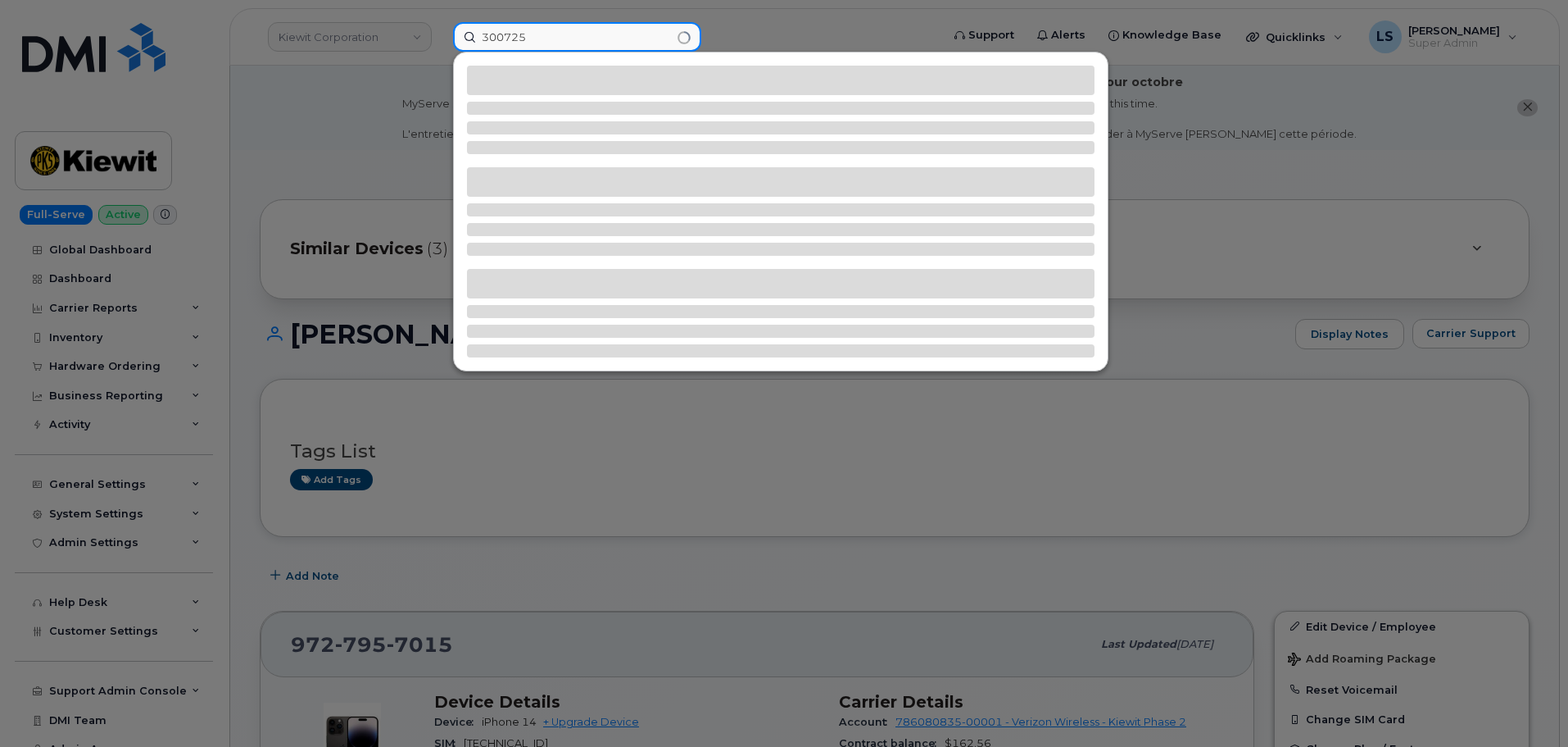
type input "300725"
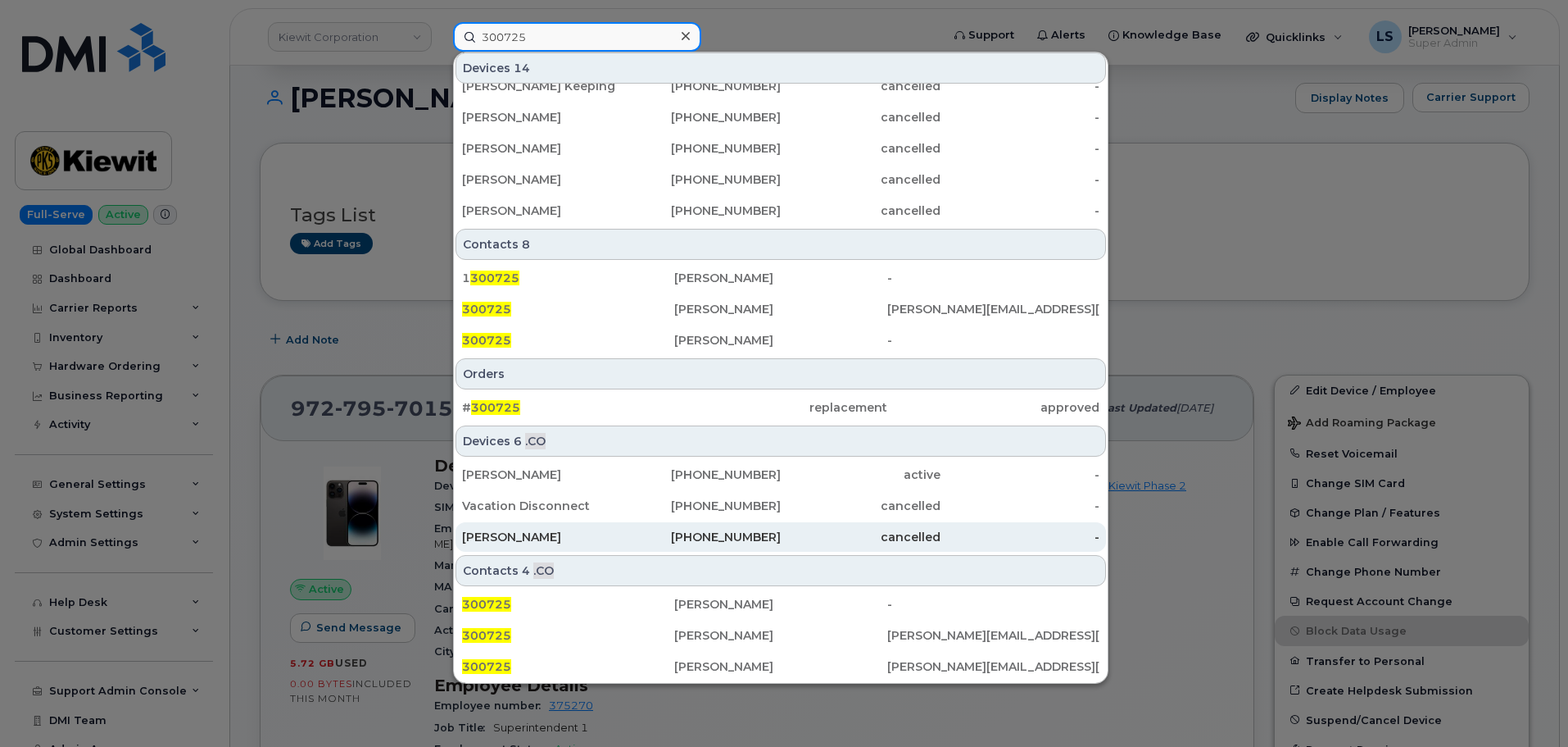
scroll to position [410, 0]
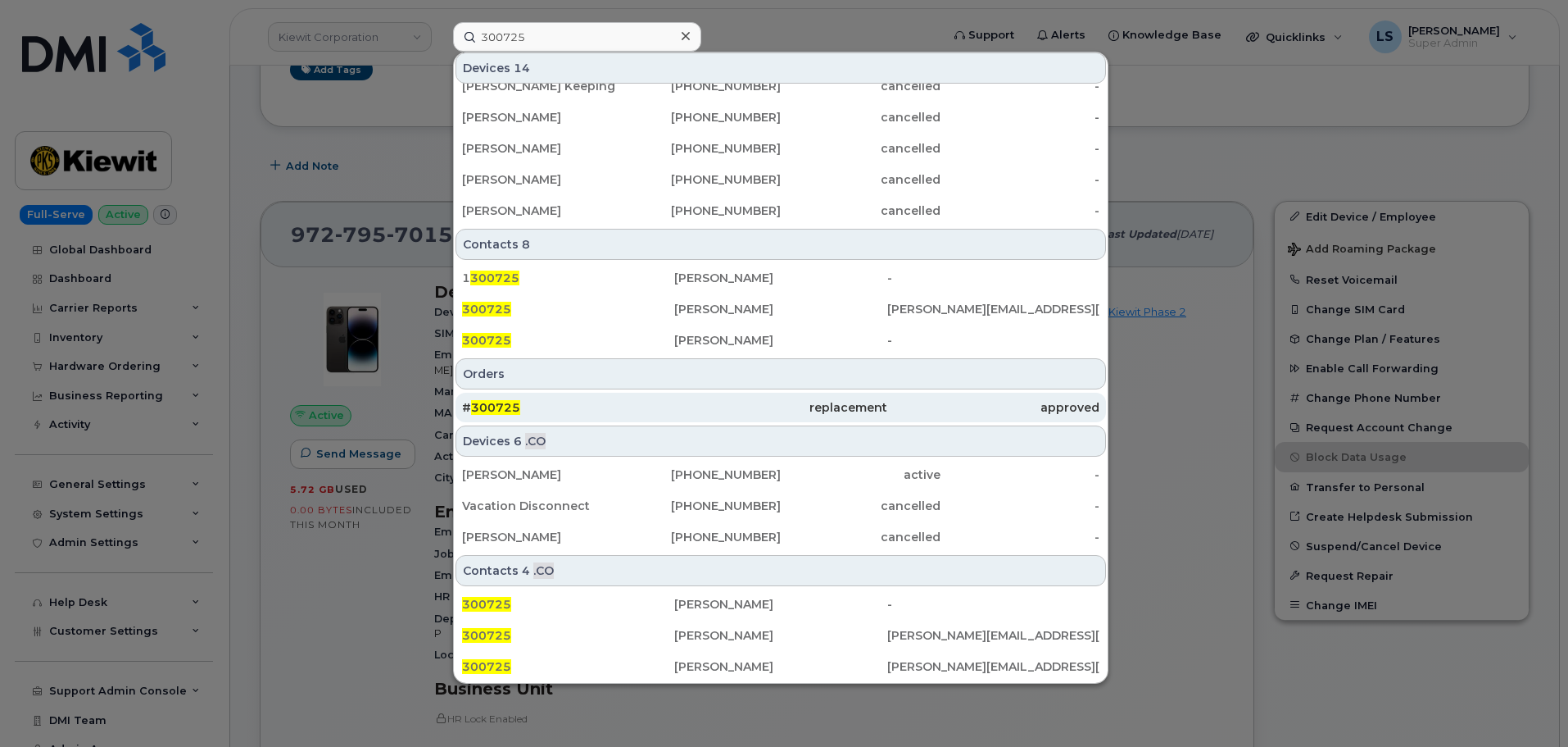
click at [533, 403] on div "# 300725" at bounding box center [568, 407] width 212 height 16
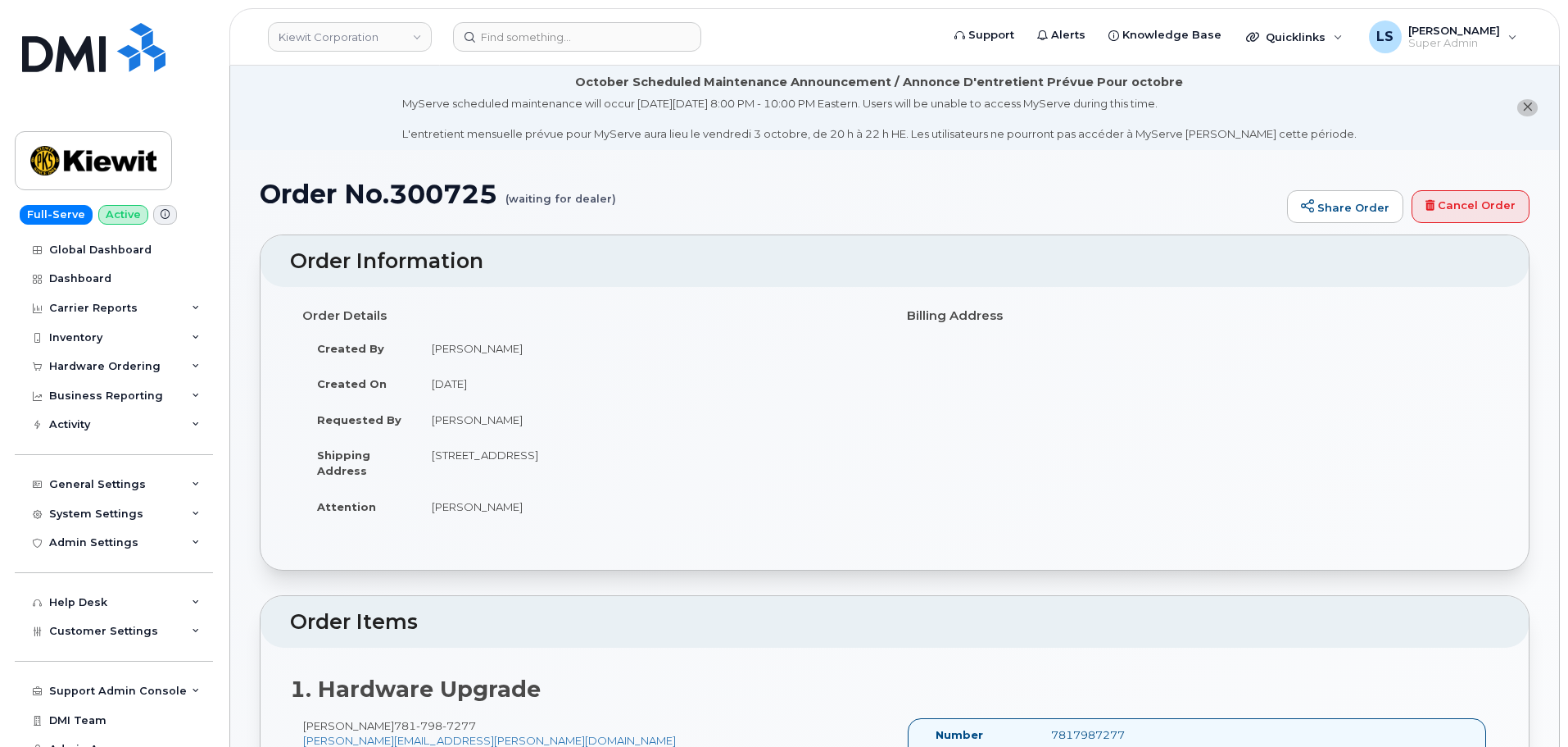
click at [444, 209] on h1 "Order No.300725 (waiting for dealer)" at bounding box center [769, 194] width 1019 height 29
copy h1 "300725"
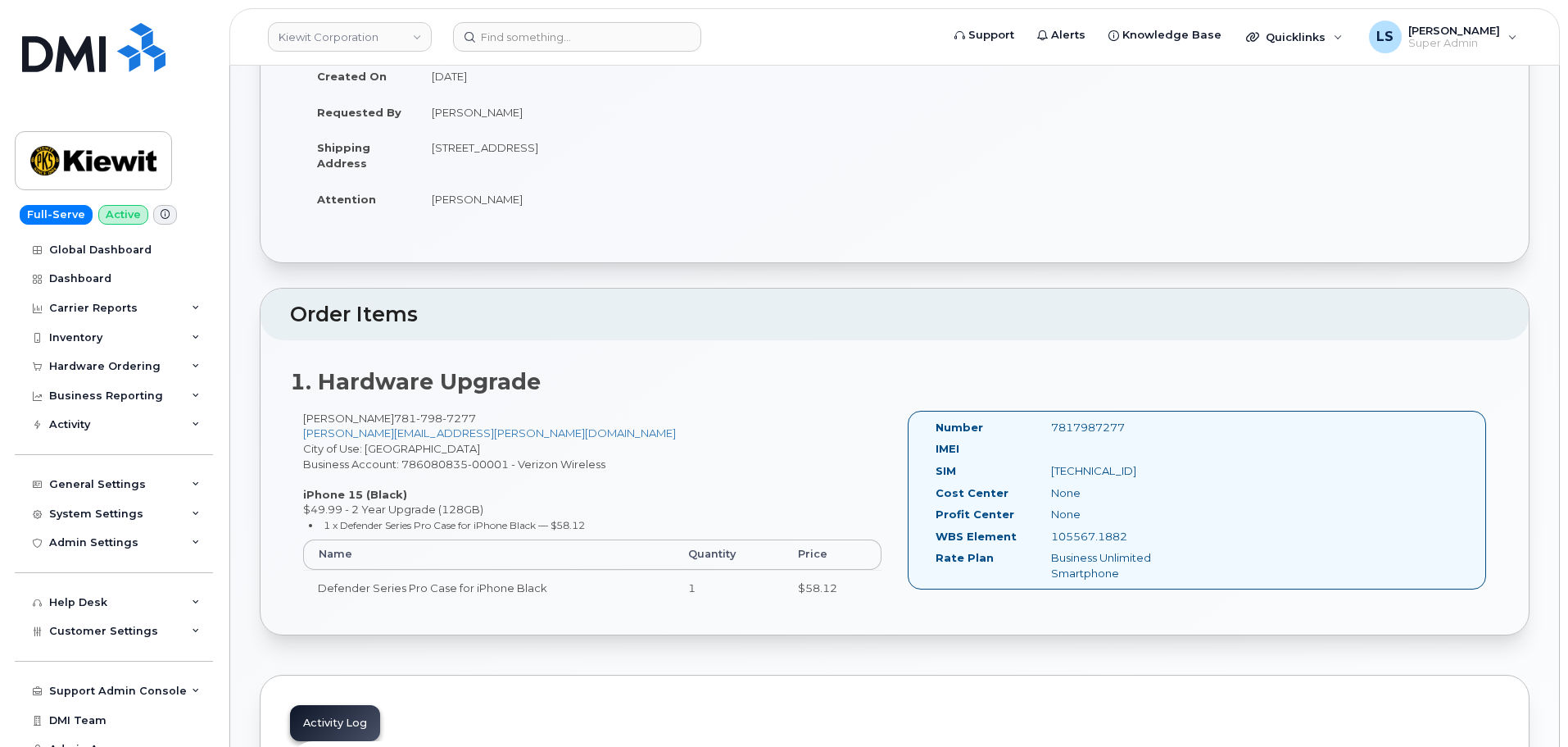
scroll to position [82, 0]
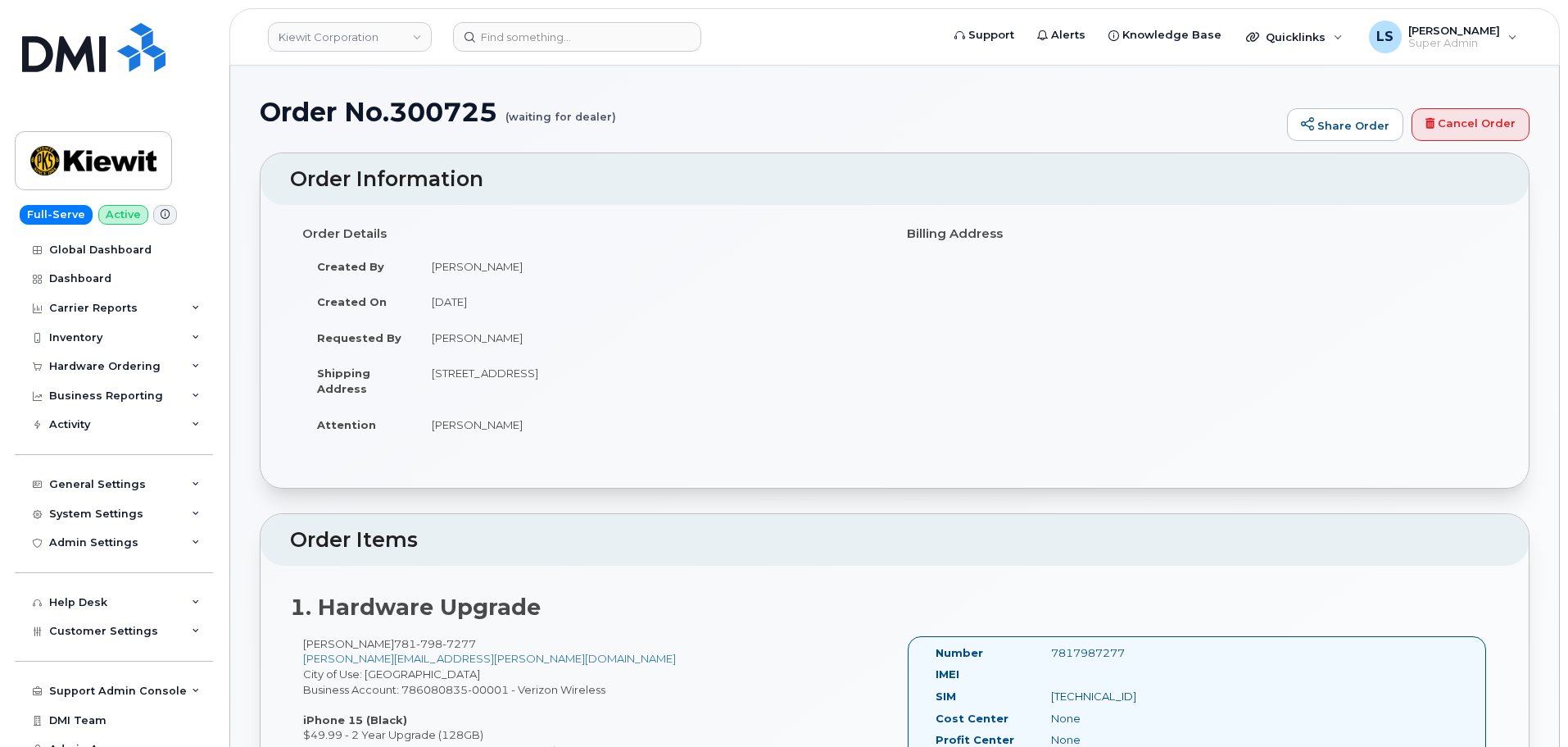
click at [610, 413] on td "Neil Sanders" at bounding box center [649, 425] width 465 height 36
click at [506, 31] on input at bounding box center [577, 37] width 248 height 30
paste input "300040"
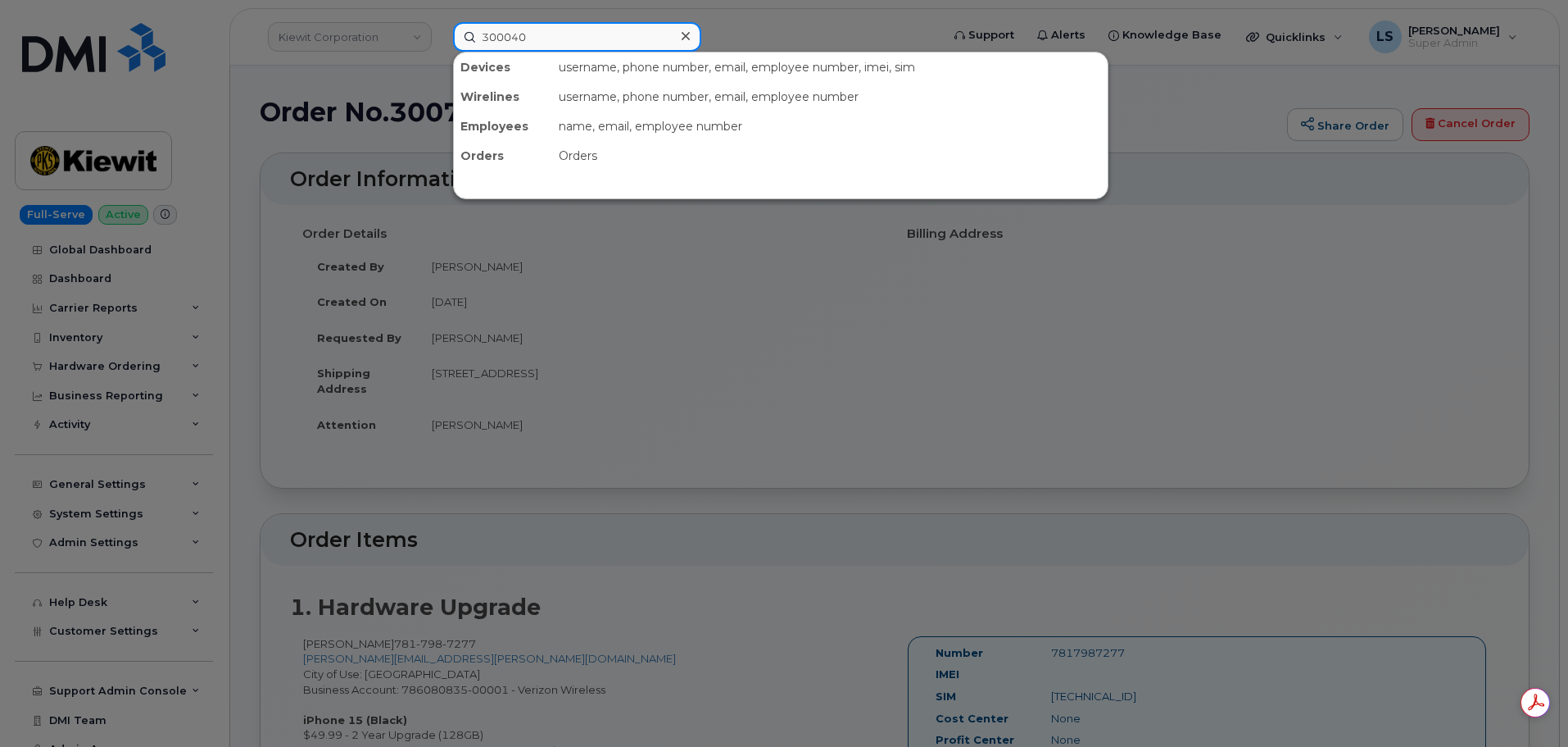
type input "300040"
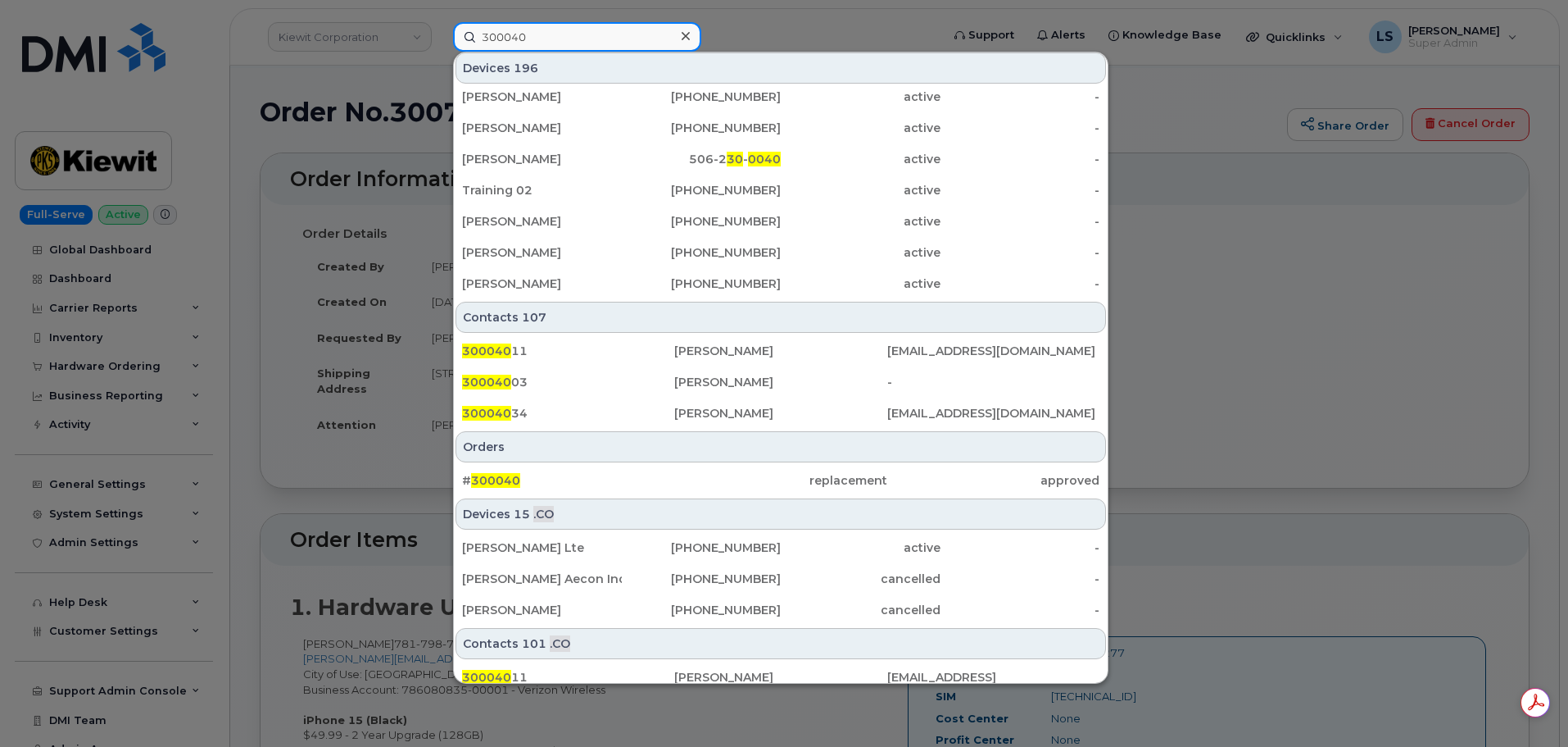
scroll to position [484, 0]
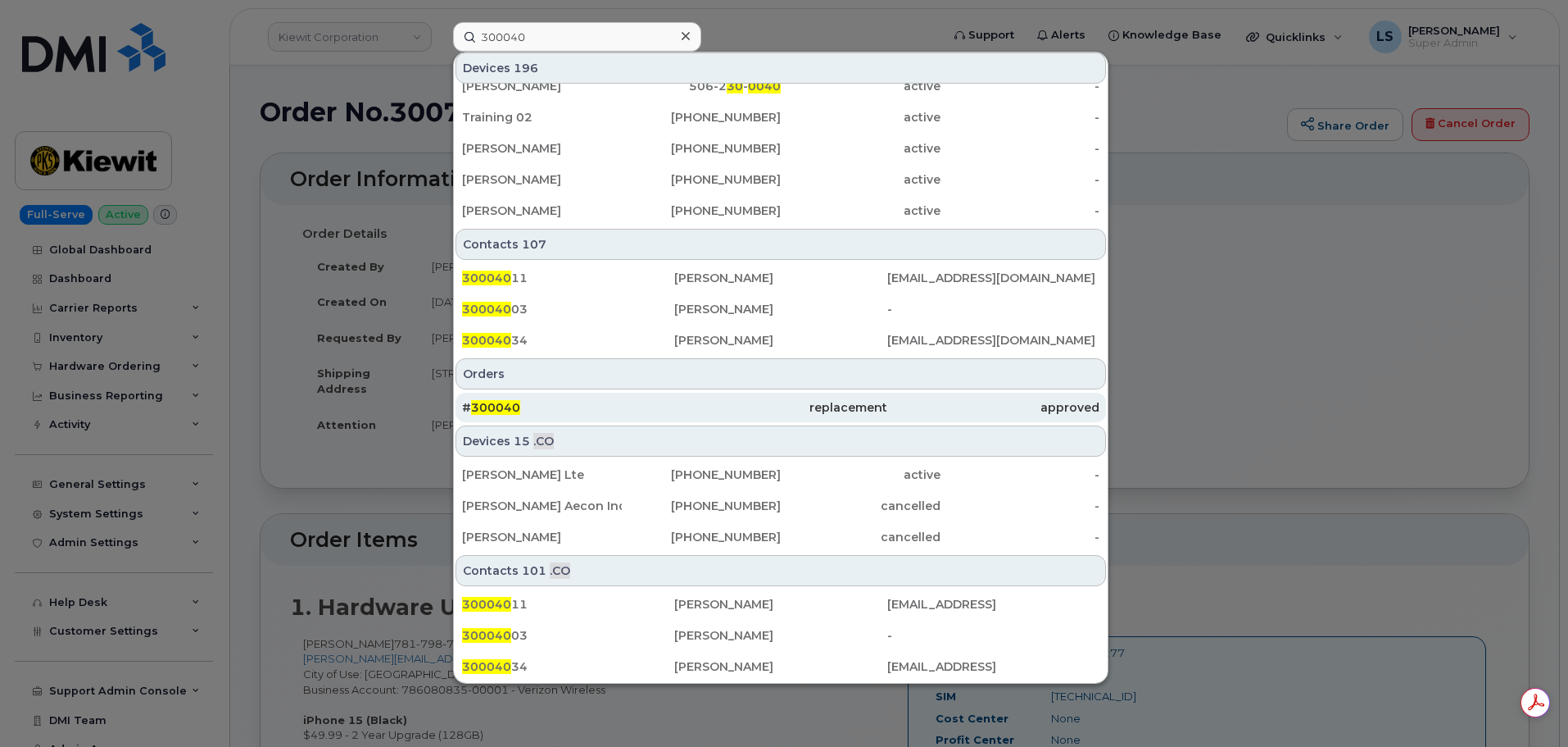
click at [527, 416] on div "# 300040" at bounding box center [568, 407] width 212 height 30
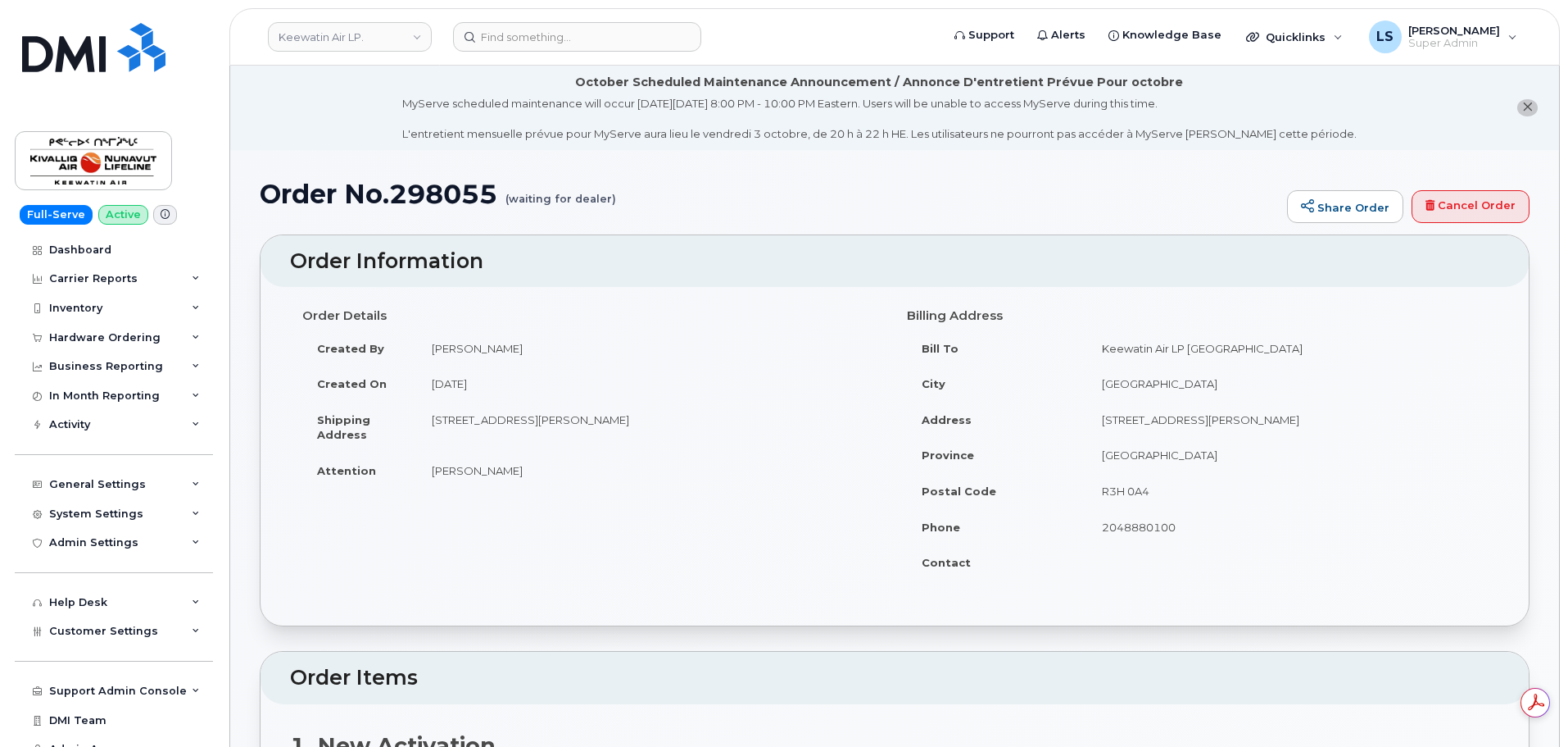
click at [570, 303] on div "Order Details Created By [PERSON_NAME] Created On [DATE] Shipping Address [STRE…" at bounding box center [592, 402] width 605 height 201
